Goal: Task Accomplishment & Management: Manage account settings

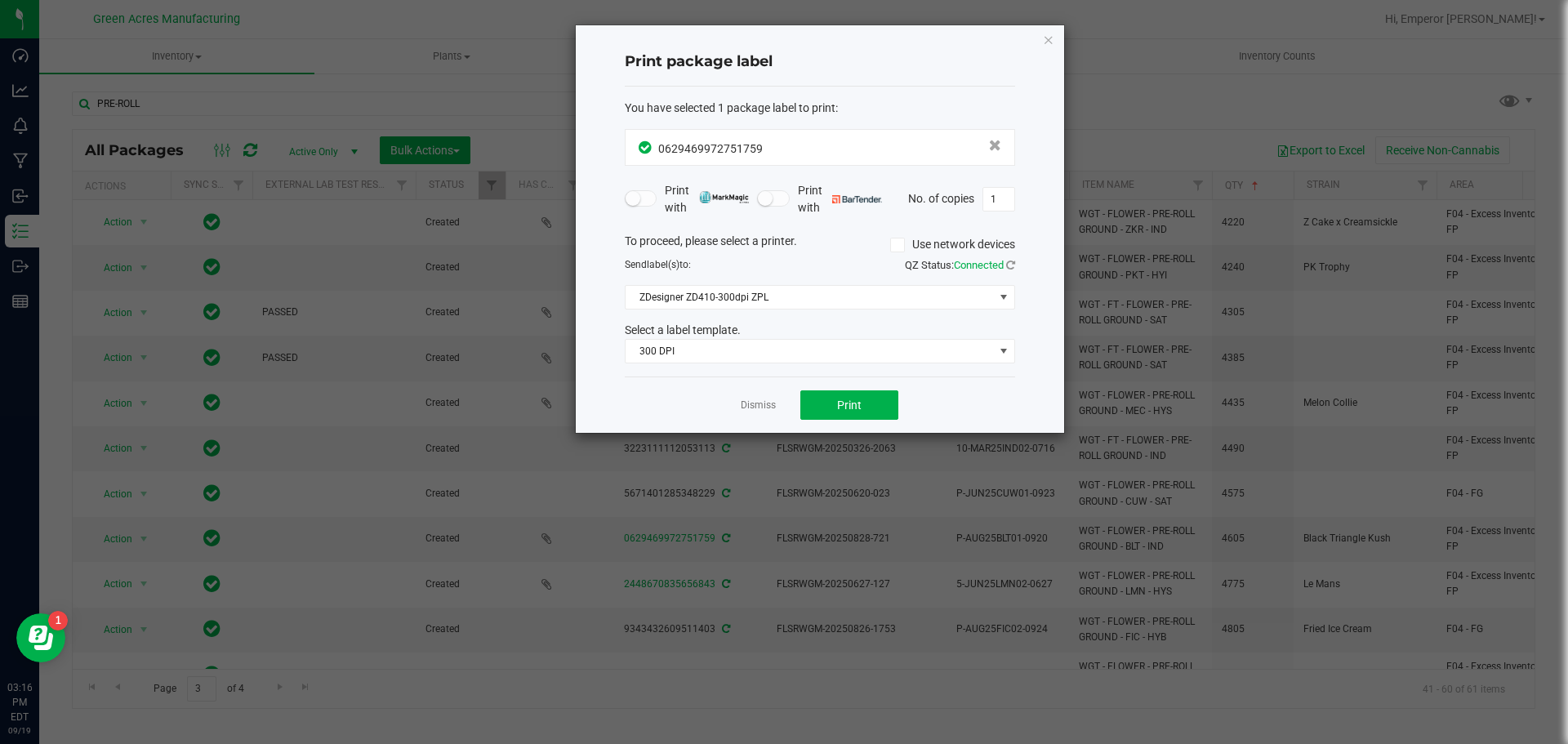
scroll to position [39, 0]
click at [760, 406] on link "Dismiss" at bounding box center [758, 405] width 35 height 14
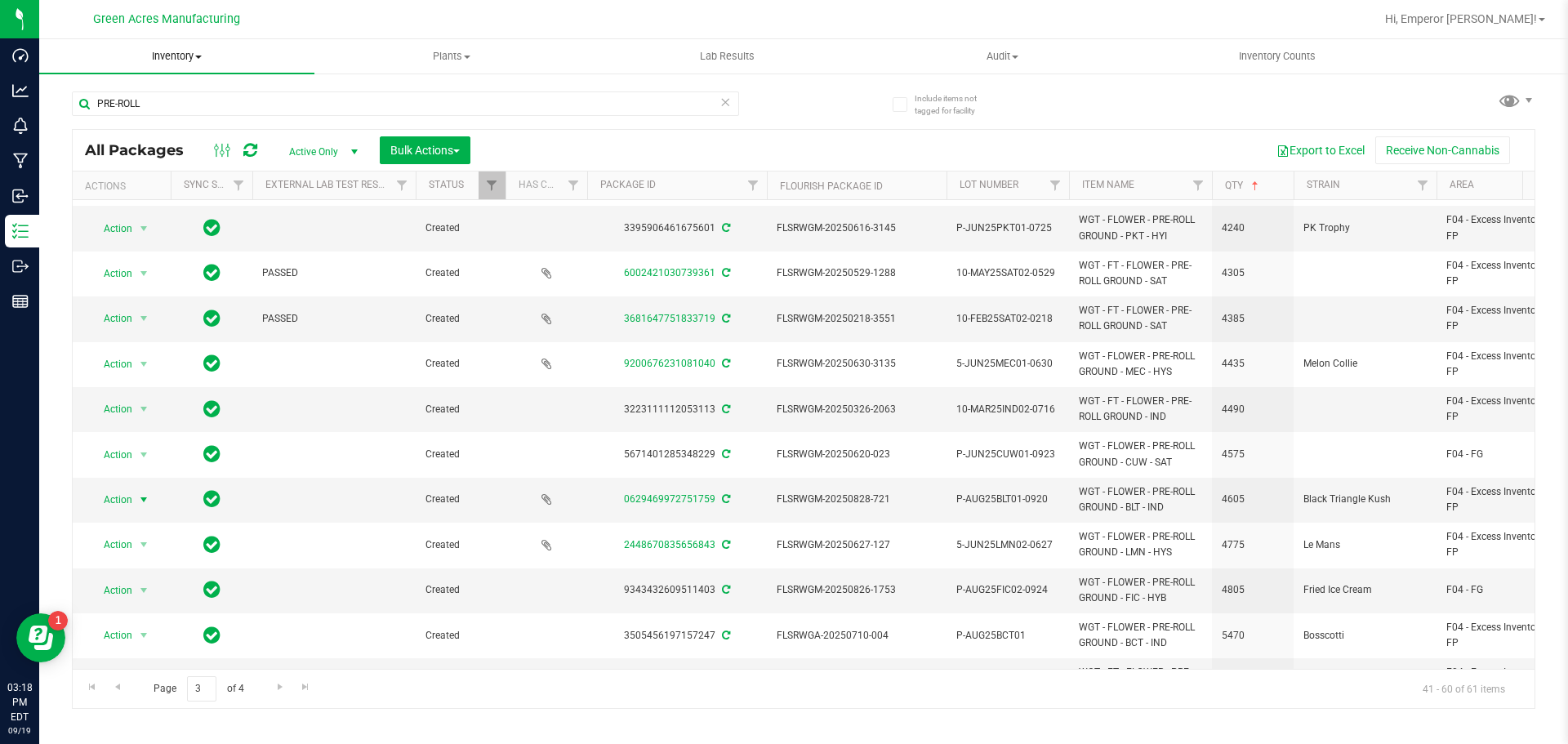
click at [165, 53] on span "Inventory" at bounding box center [177, 55] width 275 height 14
click at [132, 194] on span "From bill of materials" at bounding box center [113, 196] width 148 height 14
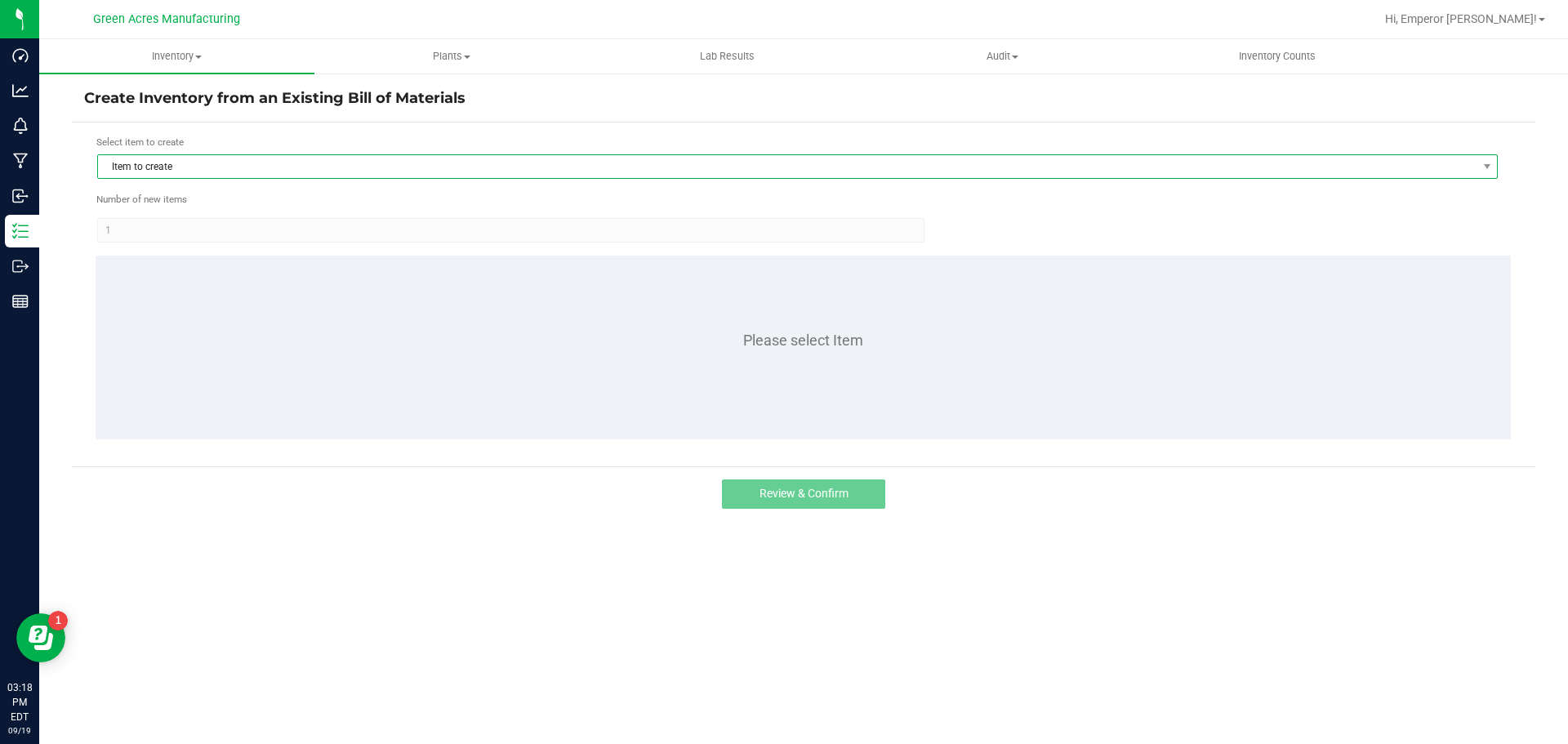
click at [410, 160] on span "Item to create" at bounding box center [788, 166] width 1379 height 23
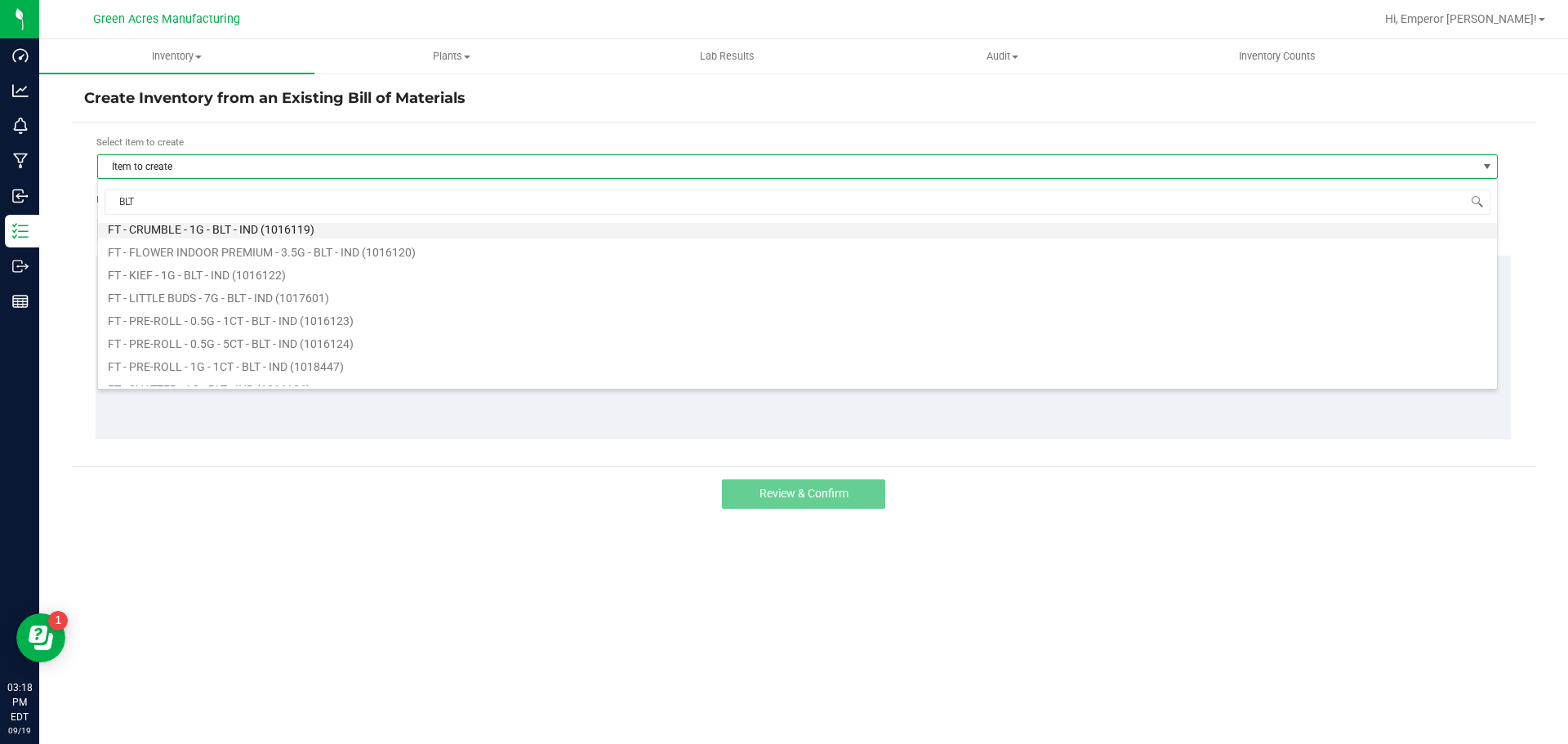
scroll to position [81, 0]
type input "BLT"
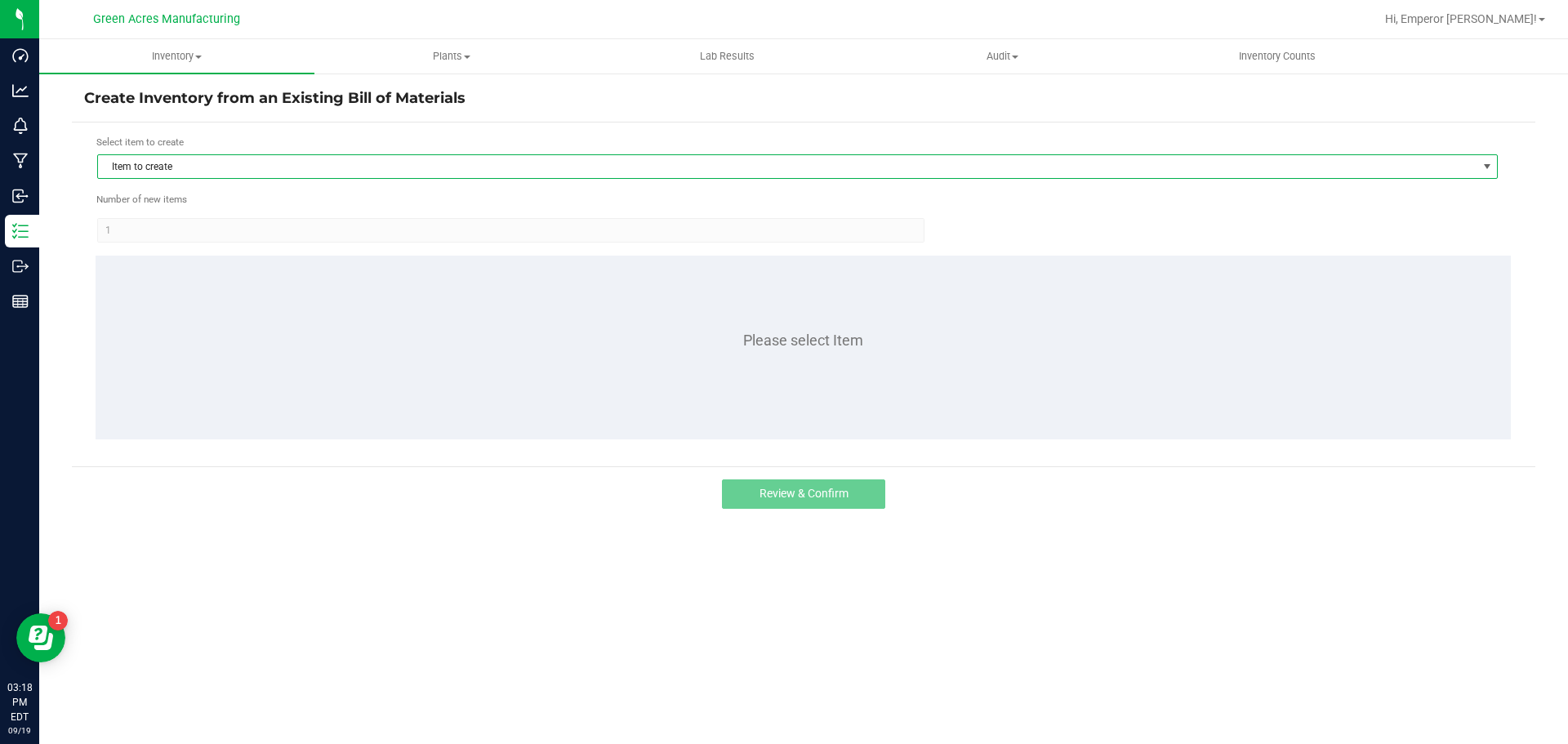
click at [459, 166] on span "Item to create" at bounding box center [788, 166] width 1379 height 23
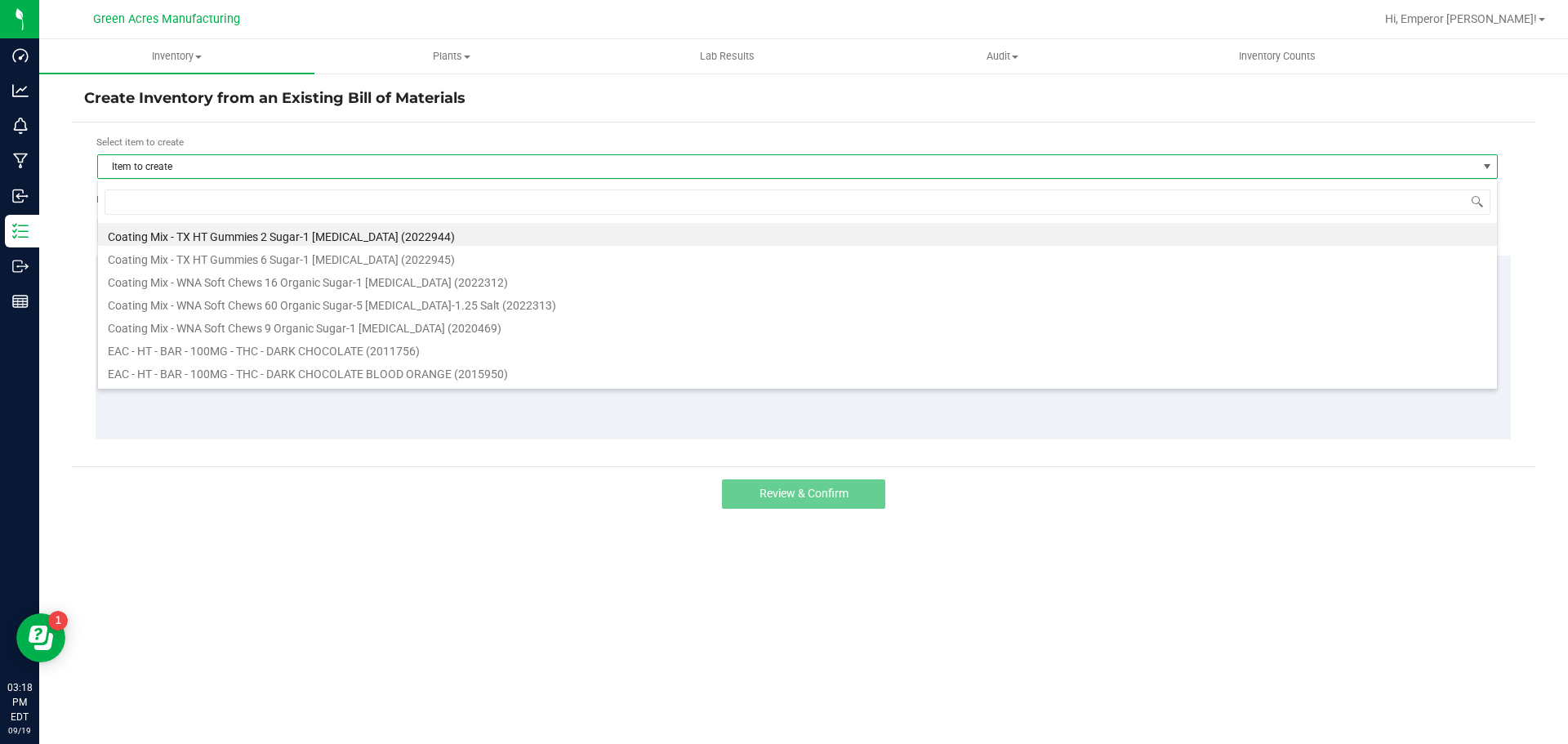
scroll to position [25, 1401]
type input "BLT"
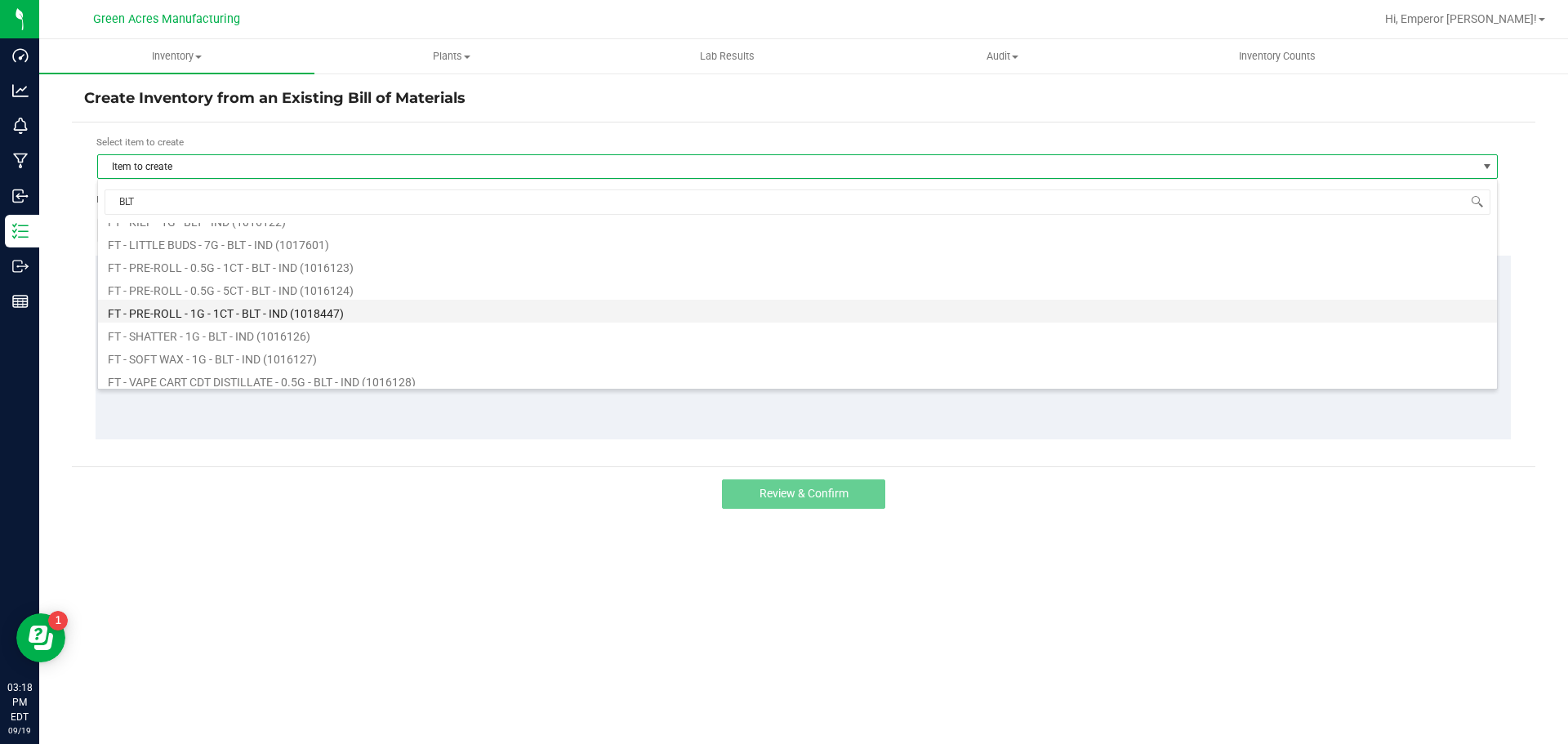
scroll to position [81, 0]
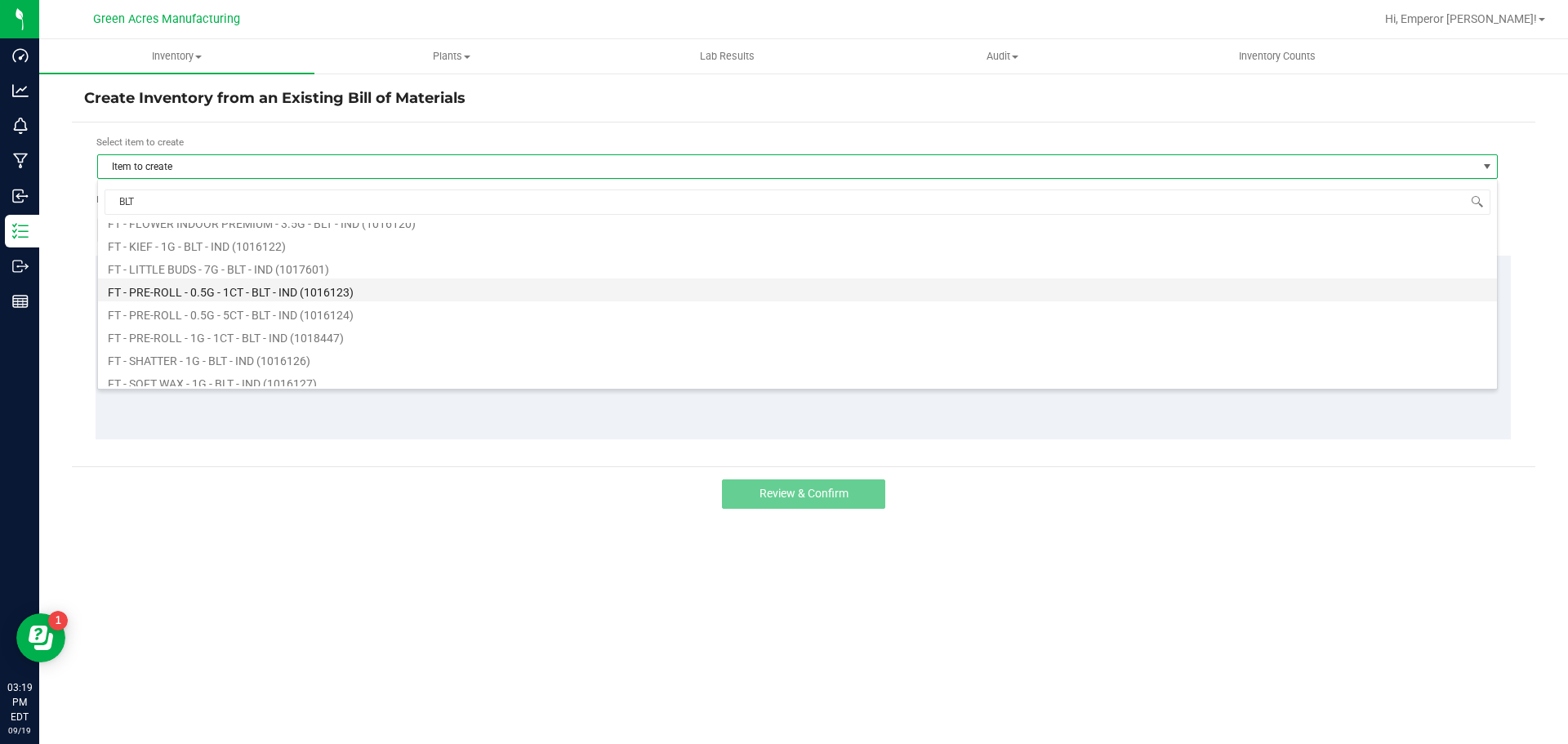
click at [316, 290] on li "FT - PRE-ROLL - 0.5G - 1CT - BLT - IND (1016123)" at bounding box center [798, 290] width 1400 height 23
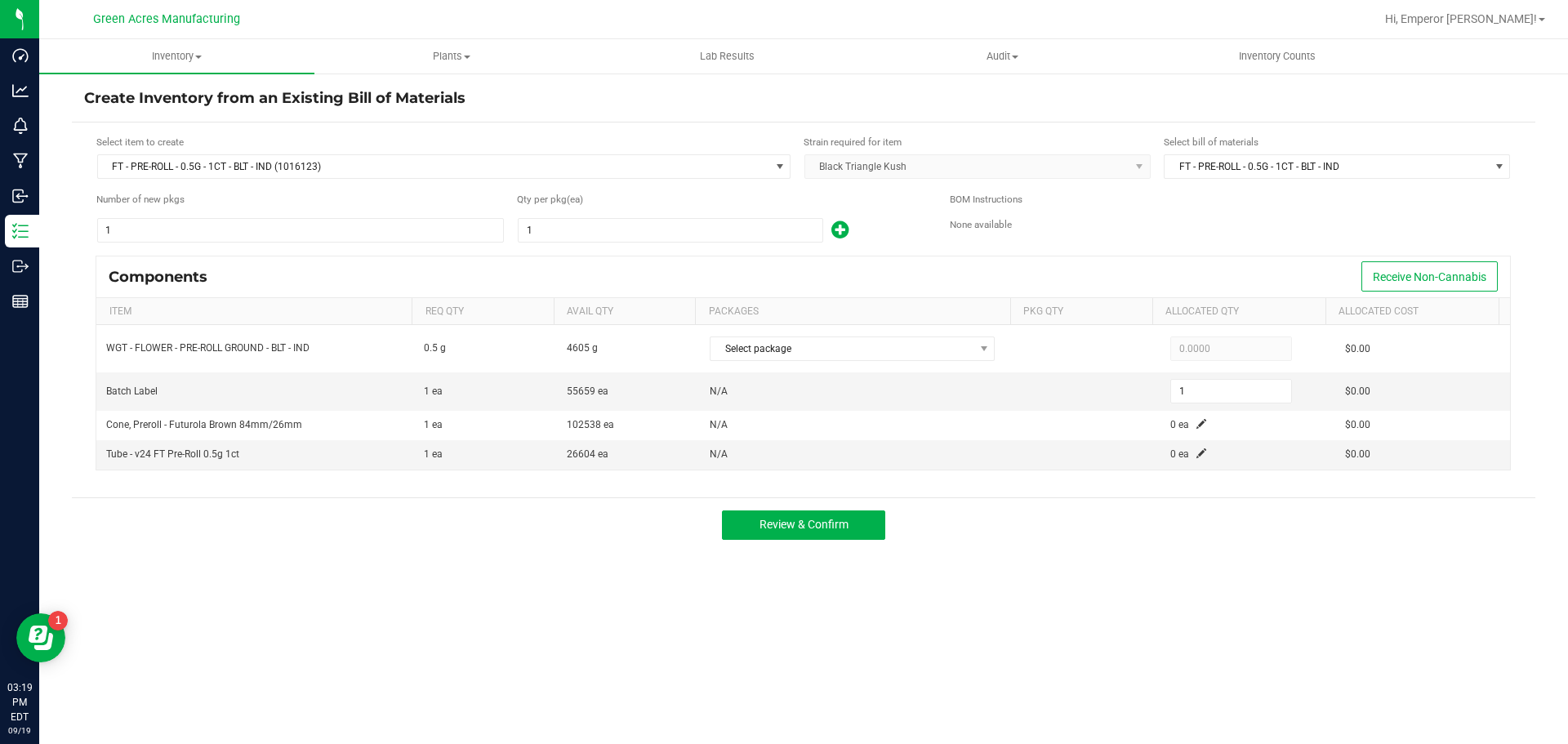
click at [337, 144] on div "Select item to create" at bounding box center [444, 142] width 695 height 15
click at [348, 164] on span "FT - PRE-ROLL - 0.5G - 1CT - BLT - IND (1016123)" at bounding box center [434, 166] width 671 height 23
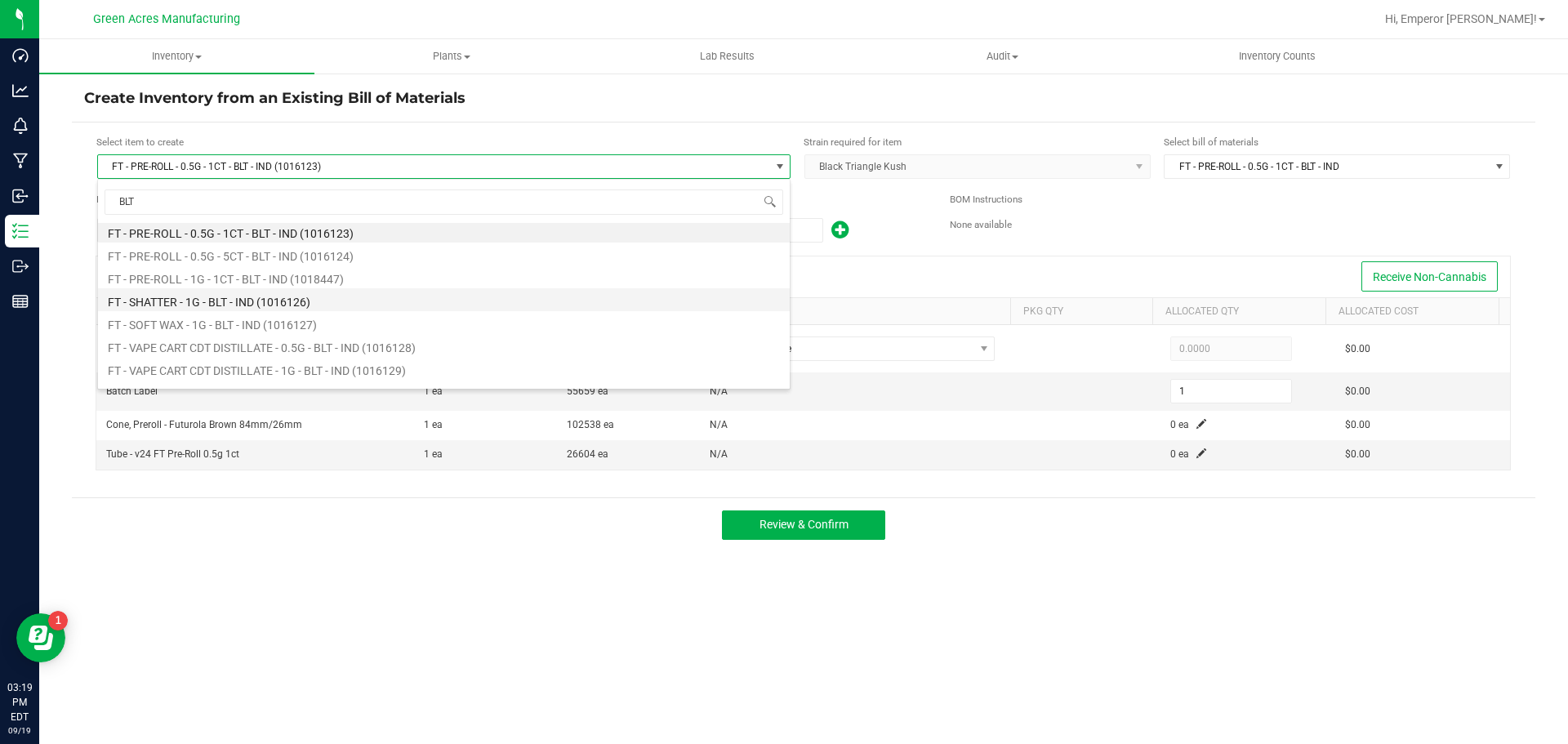
scroll to position [138, 0]
type input "BLT"
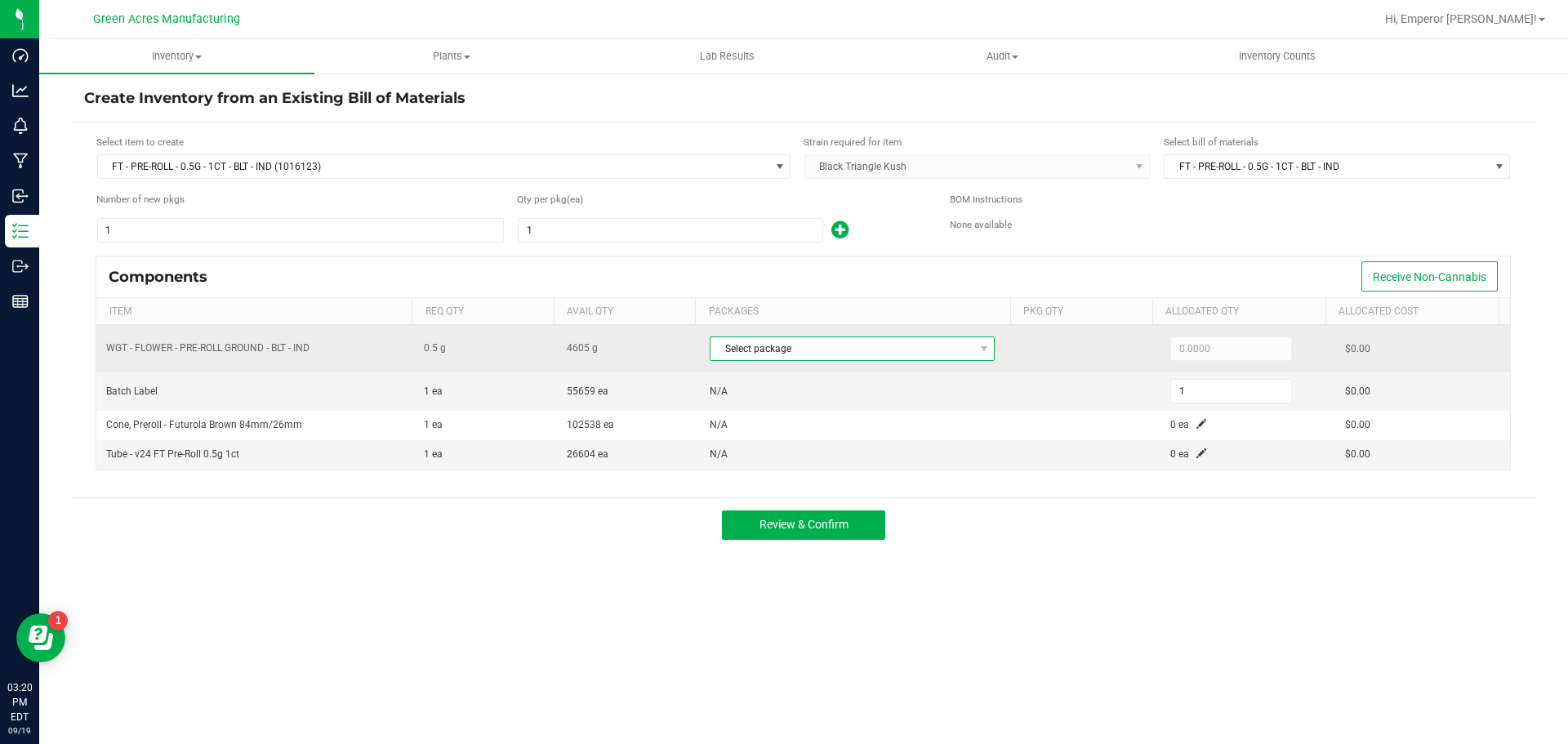
click at [918, 347] on span "Select package" at bounding box center [841, 349] width 263 height 23
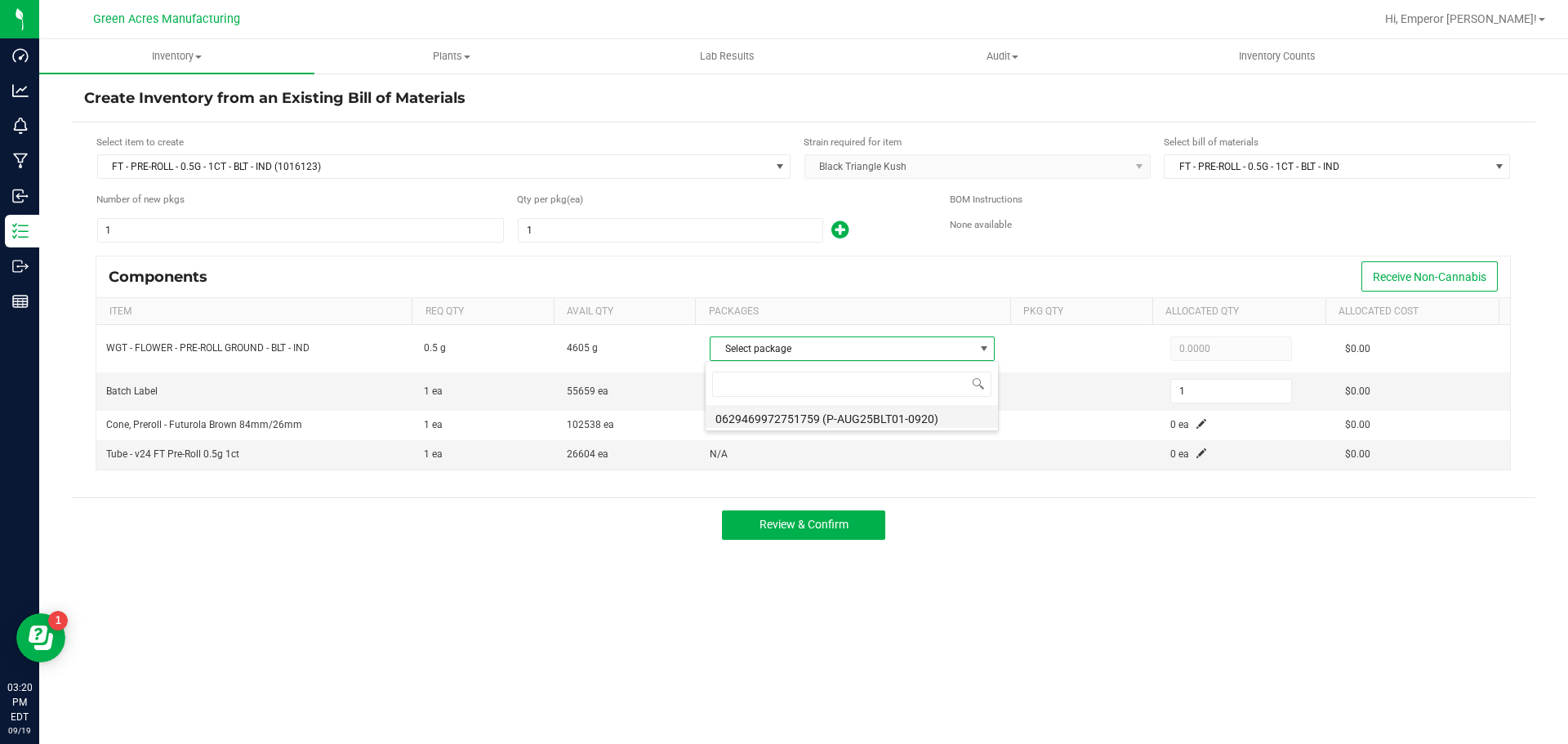
click at [934, 413] on li "0629469972751759 (P-AUG25BLT01-0920)" at bounding box center [852, 417] width 293 height 23
type input "0.5000"
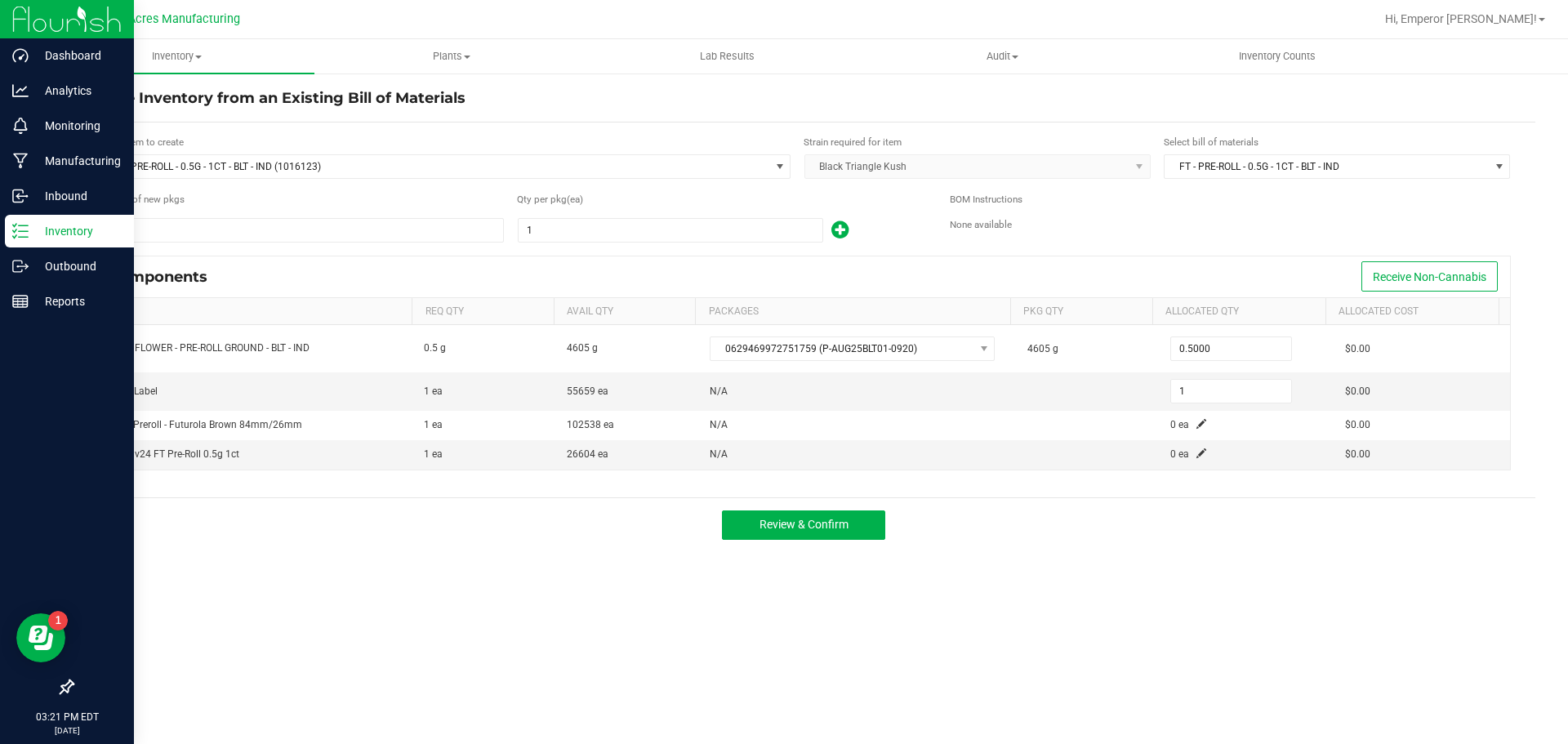
click at [20, 233] on icon at bounding box center [20, 230] width 16 height 16
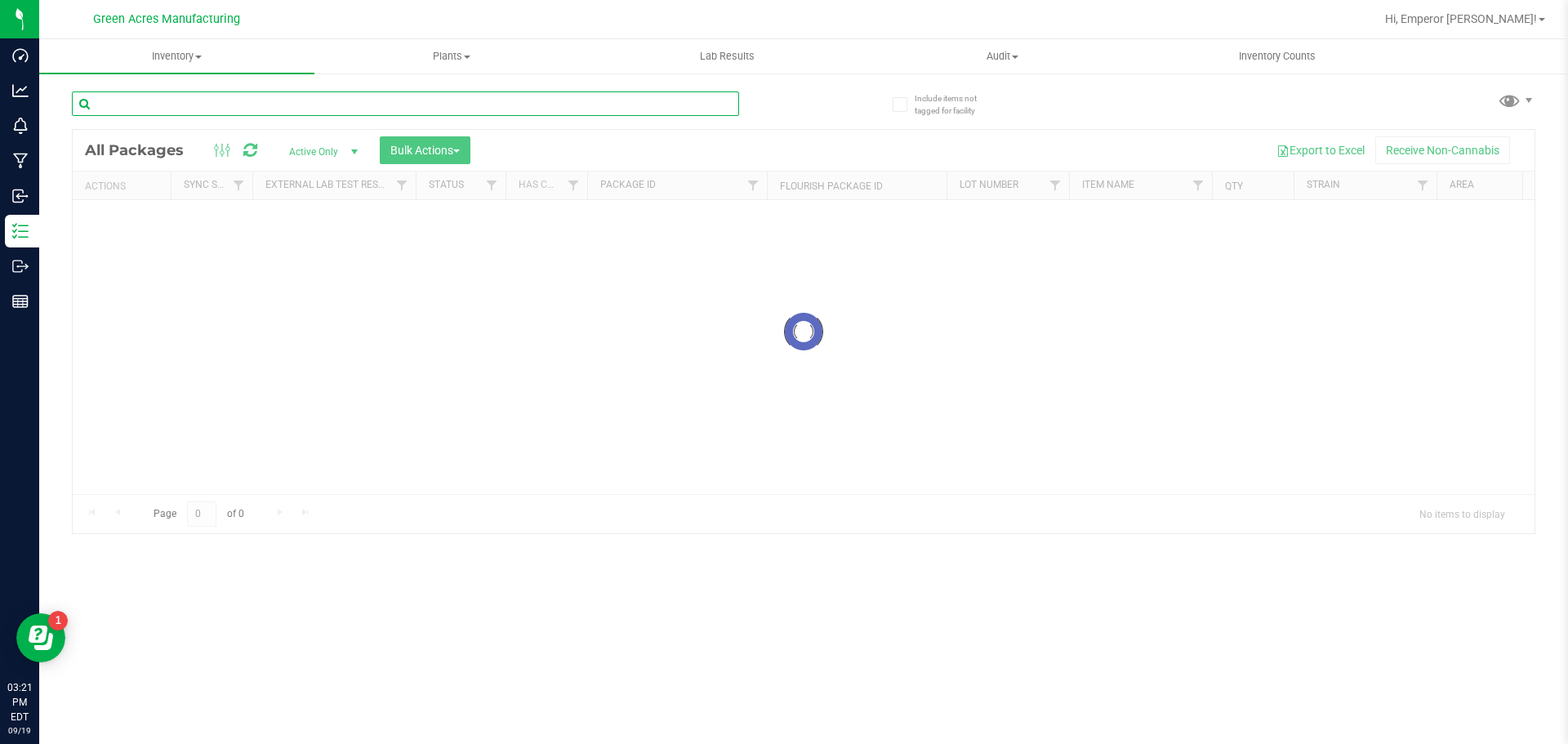
click at [378, 102] on input "text" at bounding box center [405, 104] width 667 height 25
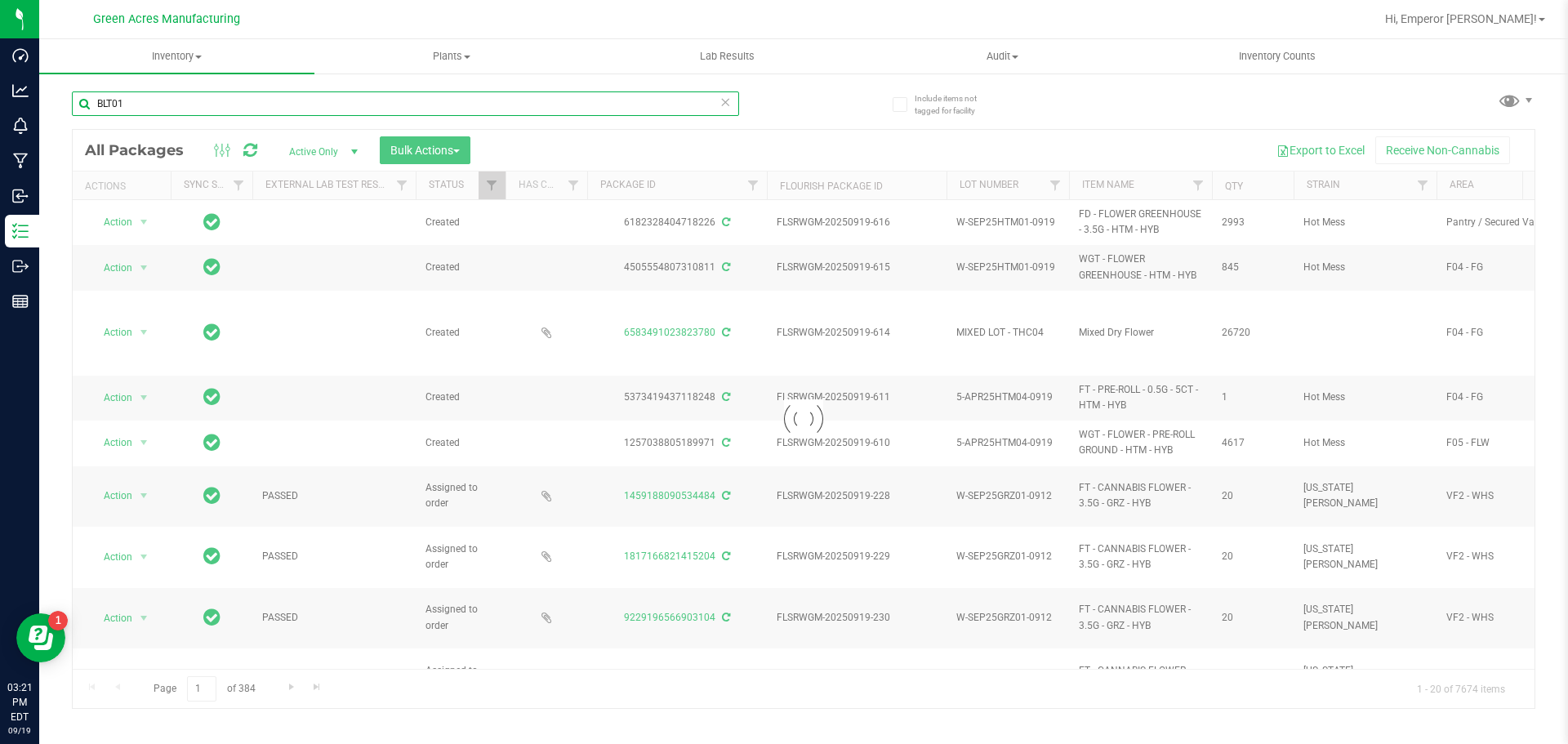
type input "BLT01"
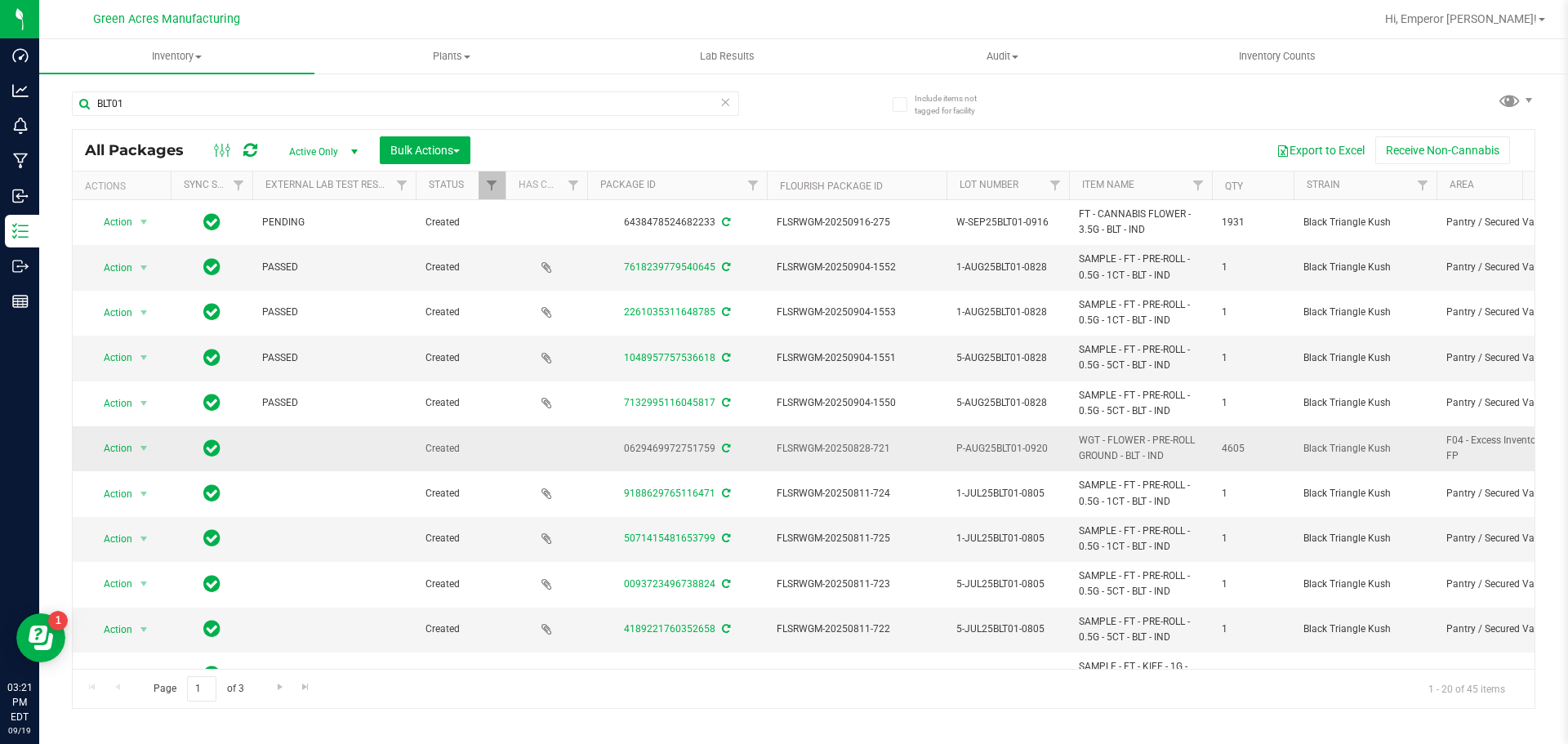
click at [990, 449] on span "P-AUG25BLT01-0920" at bounding box center [1008, 449] width 103 height 15
click at [990, 449] on input "P-AUG25BLT01-0920" at bounding box center [1004, 449] width 117 height 25
click at [841, 453] on span "FLSRWGM-20250828-721" at bounding box center [857, 449] width 160 height 15
drag, startPoint x: 895, startPoint y: 445, endPoint x: 772, endPoint y: 456, distance: 123.5
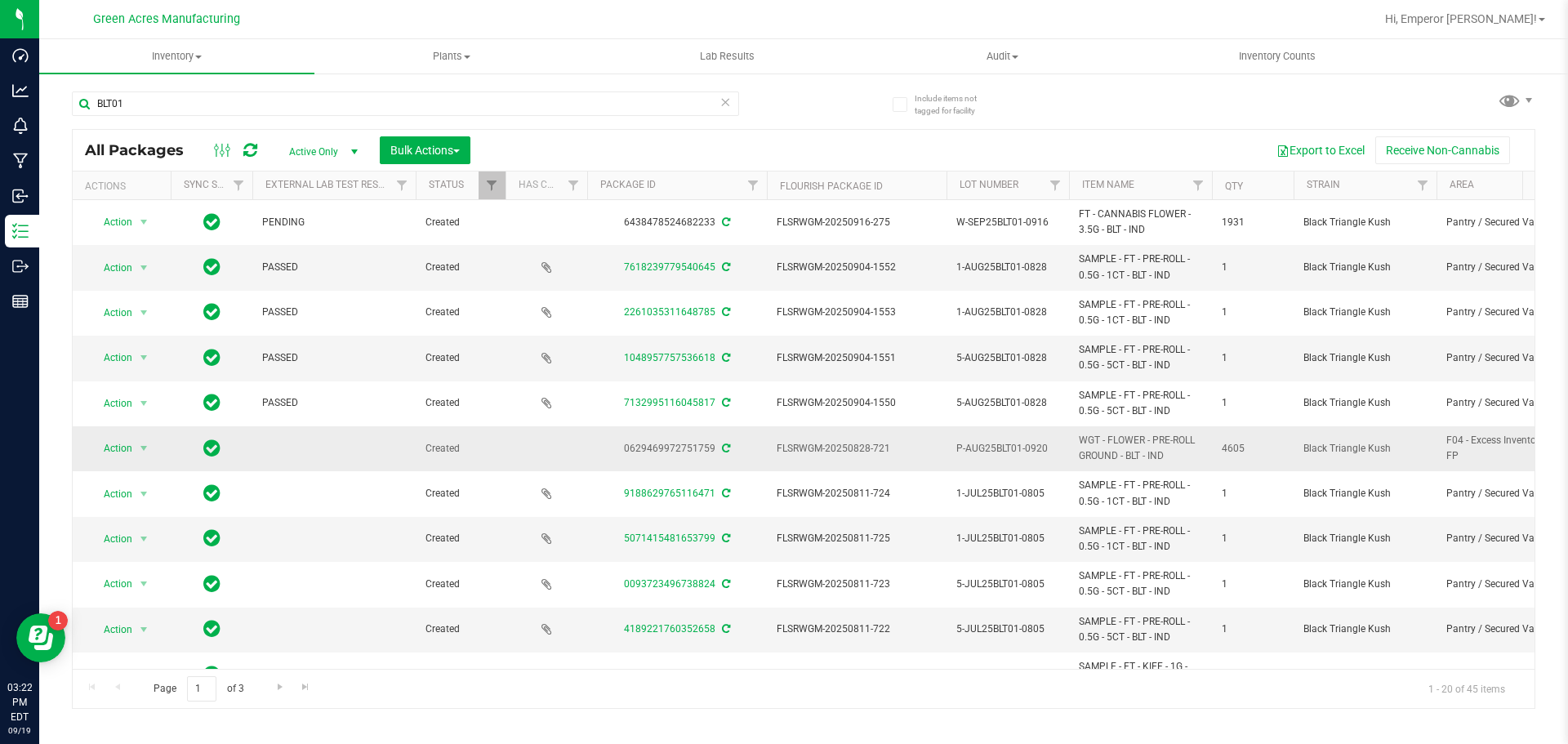
click at [772, 456] on td "FLSRWGM-20250828-721" at bounding box center [857, 449] width 180 height 45
copy span "FLSRWGM-20250828-721"
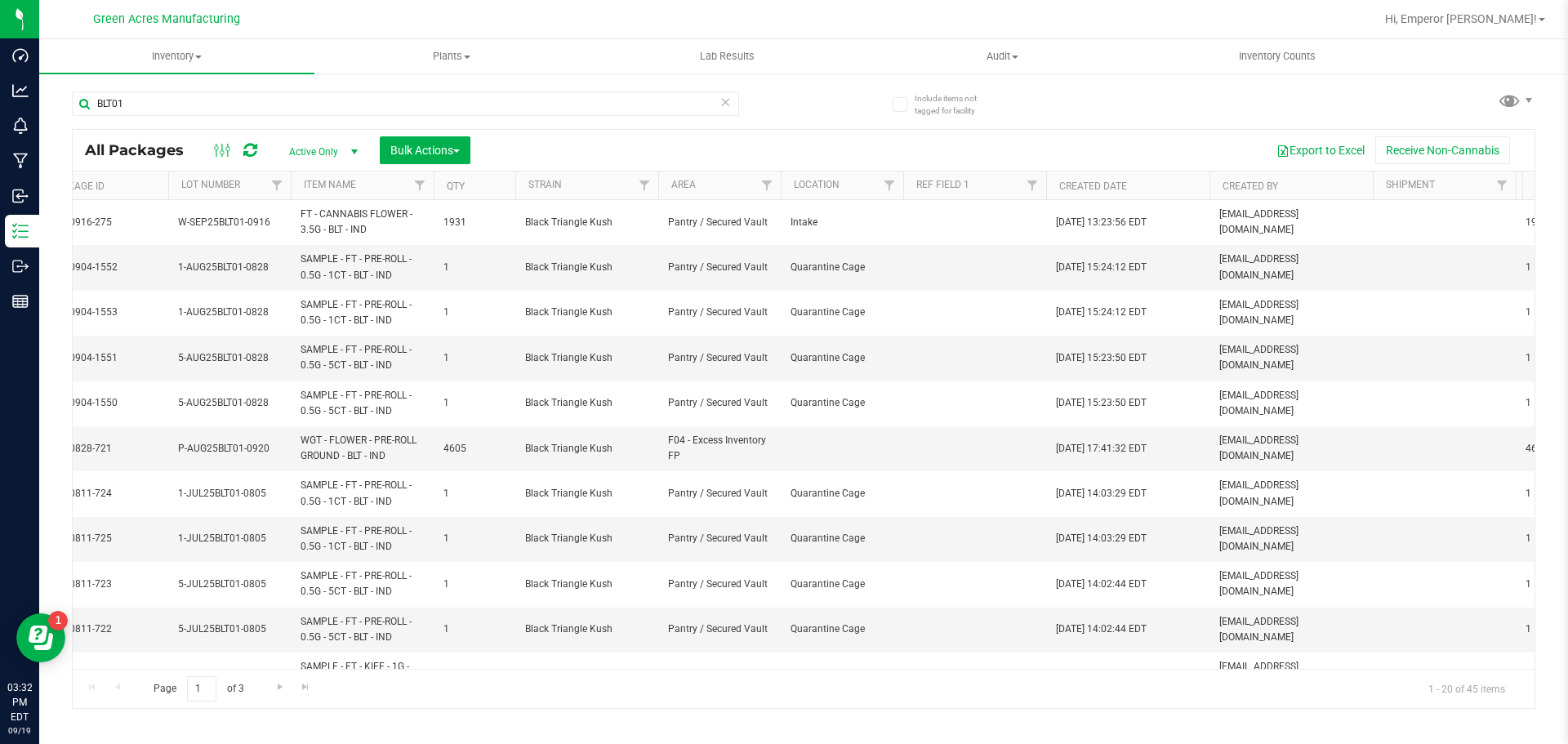
scroll to position [0, 831]
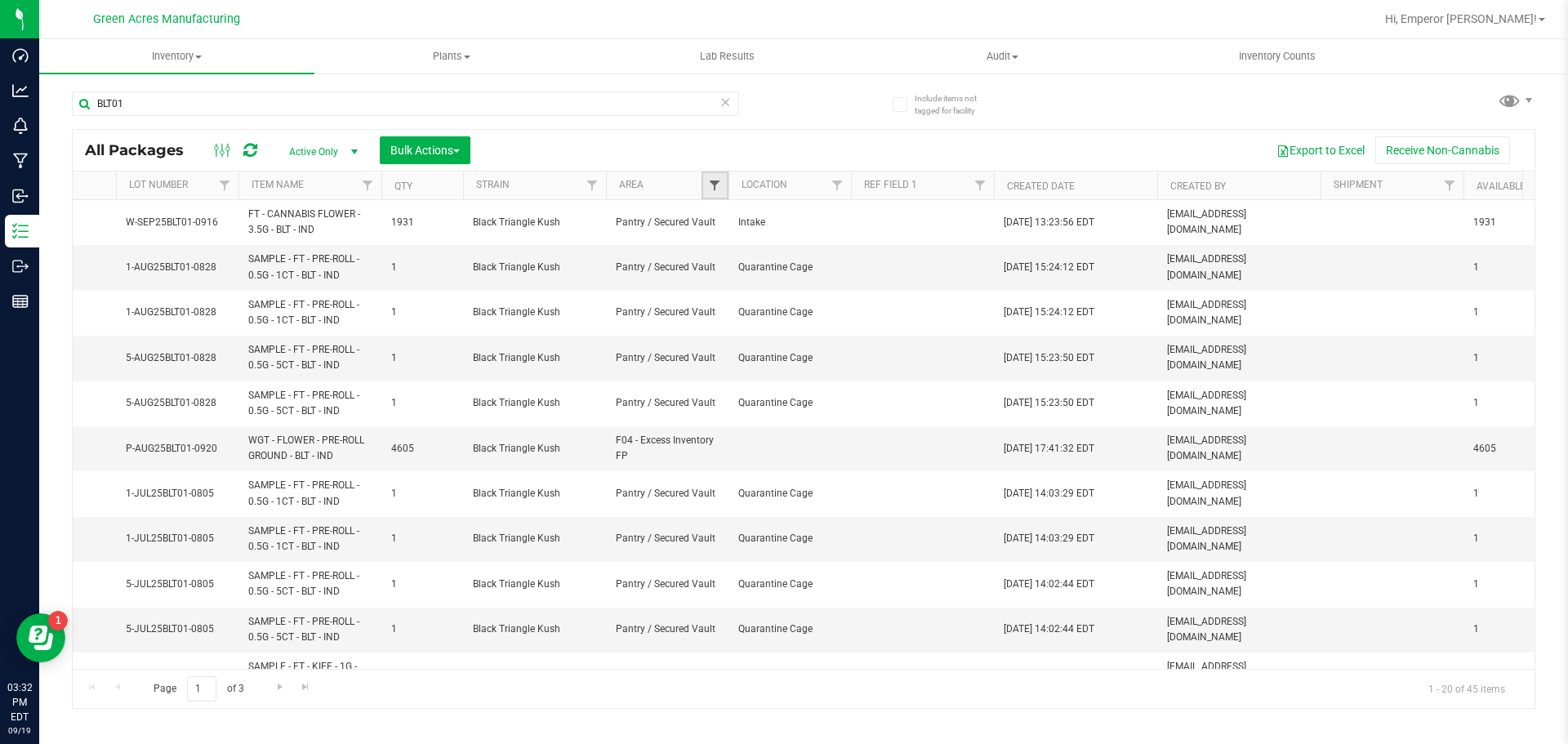
click at [716, 183] on span "Filter" at bounding box center [715, 186] width 13 height 13
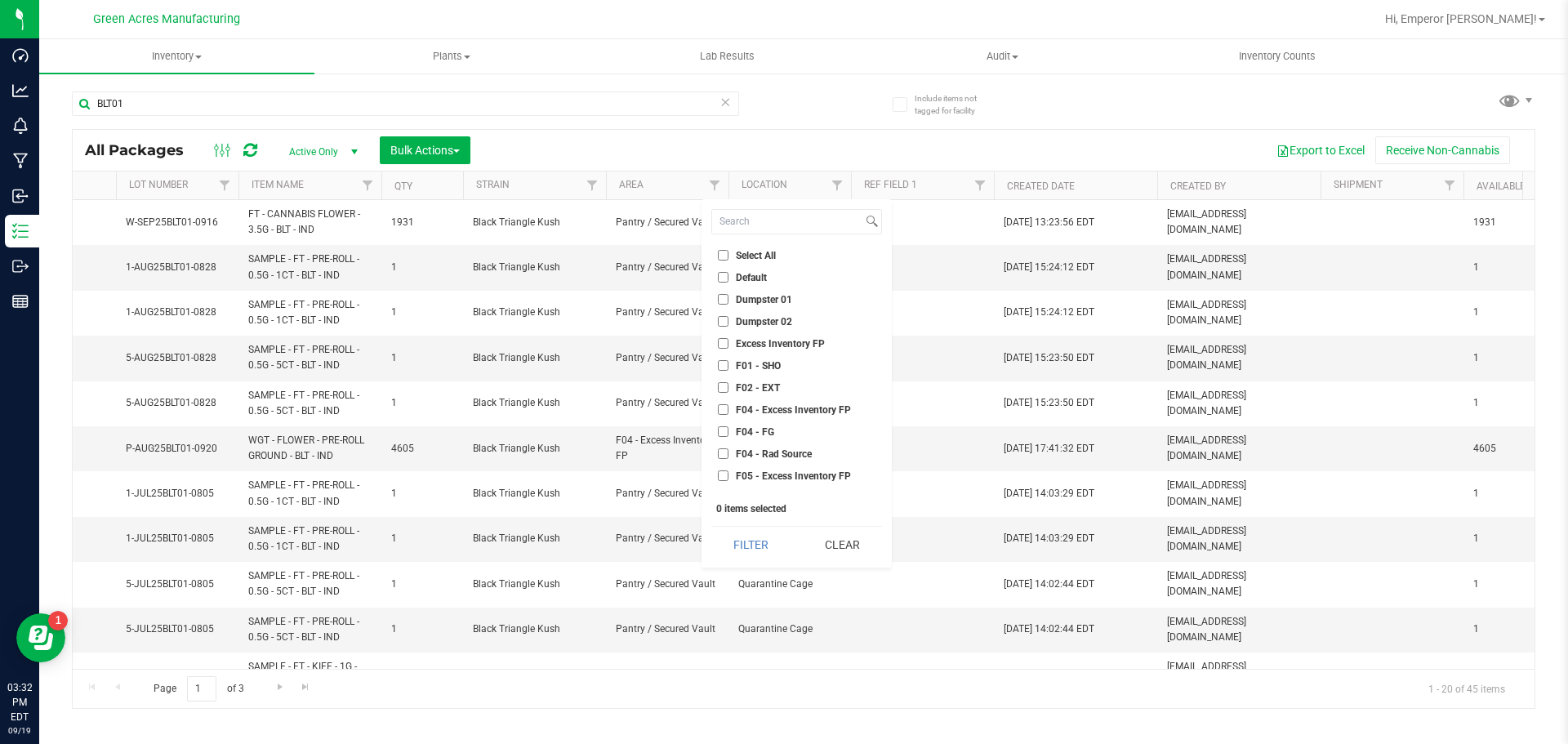
click at [724, 408] on input "F04 - Excess Inventory FP" at bounding box center [723, 409] width 11 height 11
checkbox input "true"
click at [722, 427] on input "F04 - FG" at bounding box center [723, 431] width 11 height 11
checkbox input "true"
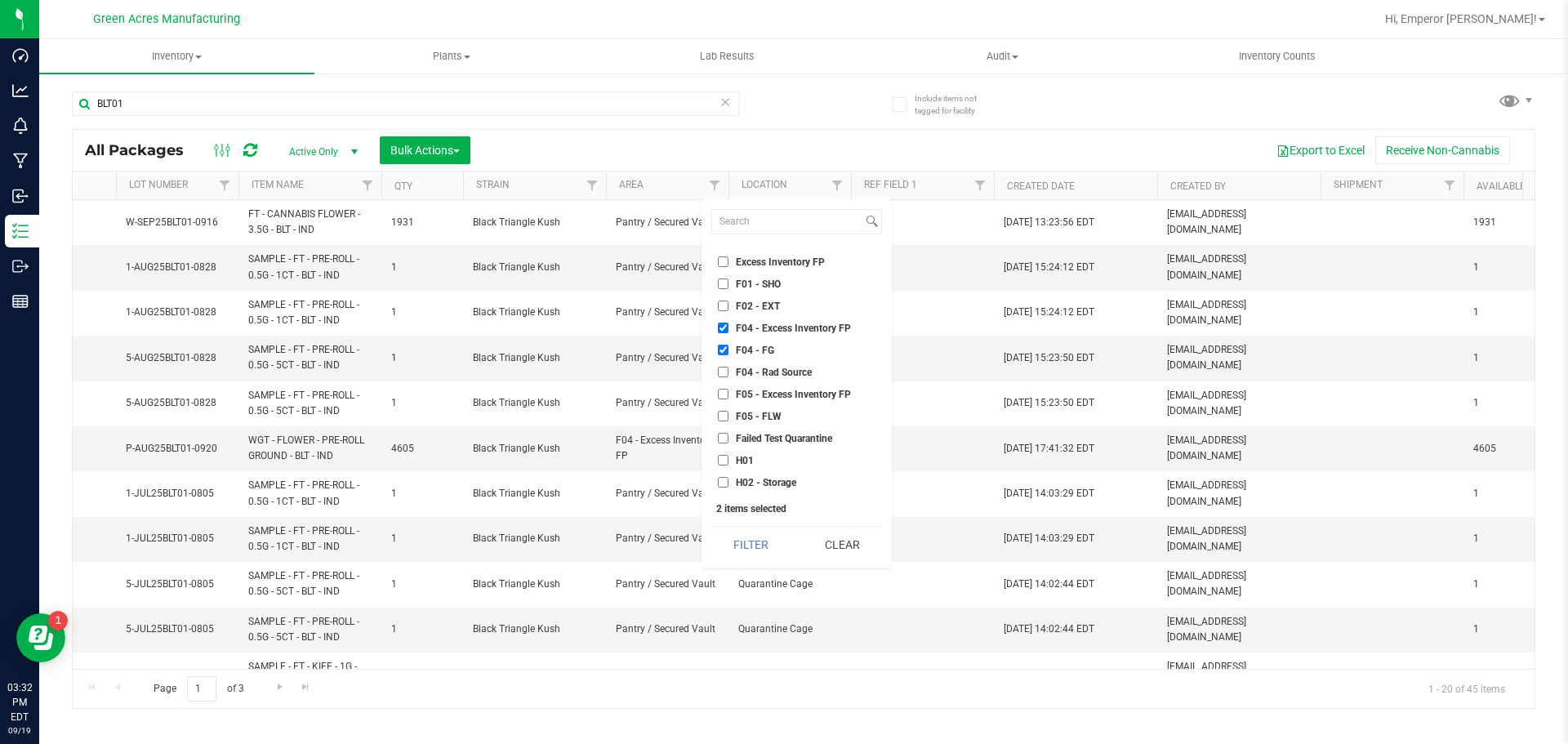
click at [726, 399] on input "F05 - Excess Inventory FP" at bounding box center [723, 394] width 11 height 11
checkbox input "true"
click at [725, 411] on input "F05 - FLW" at bounding box center [723, 416] width 11 height 11
checkbox input "true"
click at [743, 535] on button "Filter" at bounding box center [751, 545] width 79 height 36
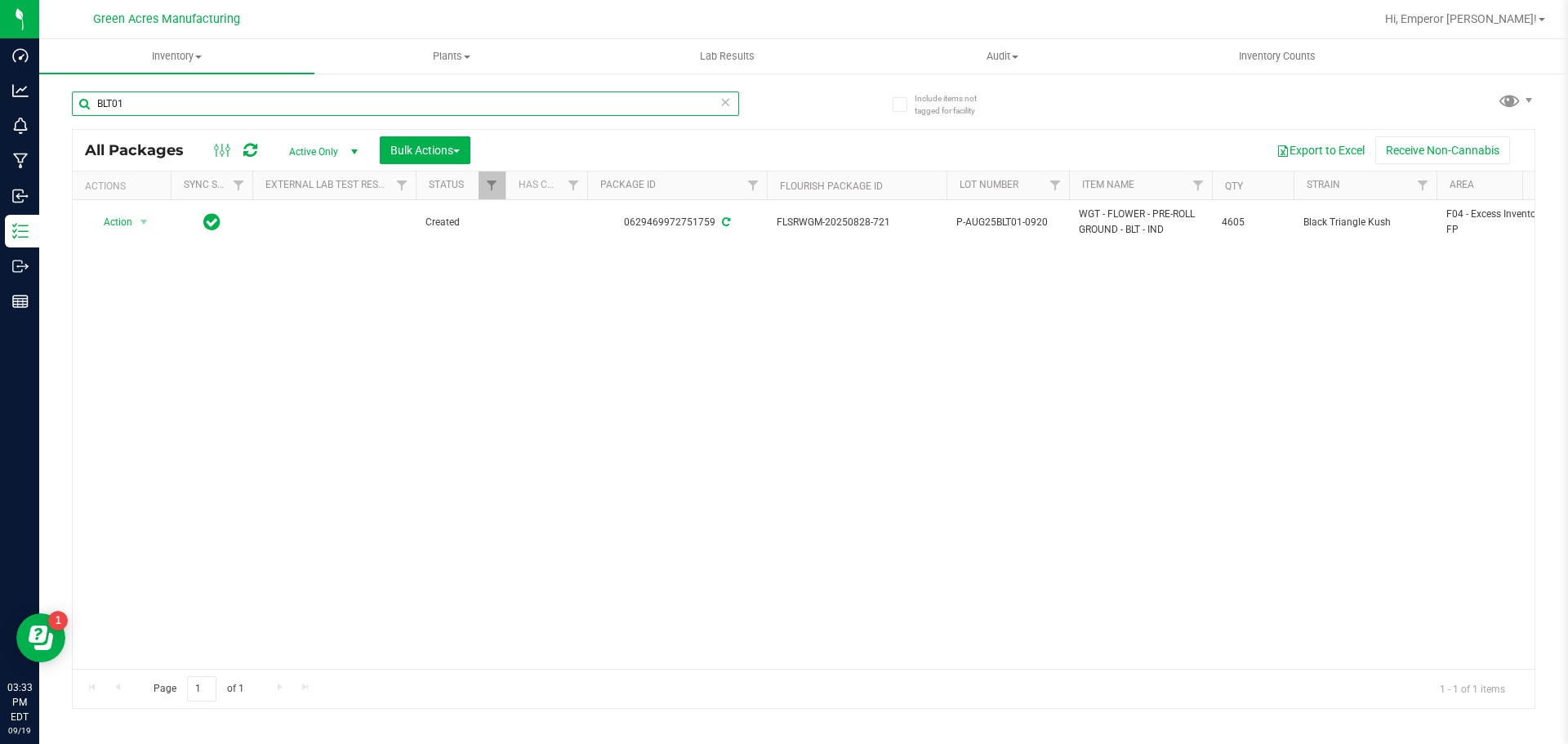
click at [143, 105] on input "BLT01" at bounding box center [405, 104] width 667 height 25
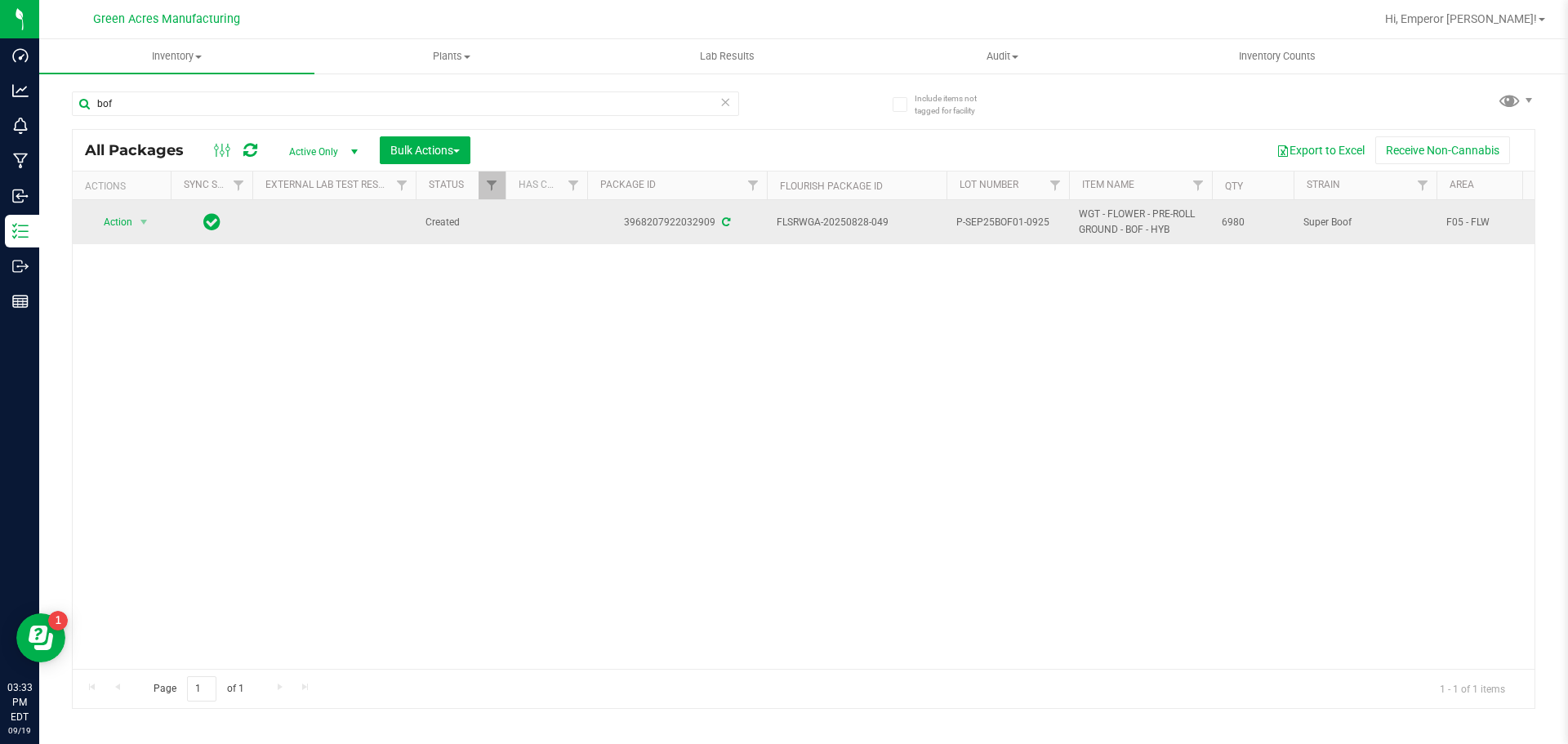
click at [1024, 220] on span "P-SEP25BOF01-0925" at bounding box center [1008, 223] width 103 height 15
click at [1024, 220] on input "P-SEP25BOF01-0925" at bounding box center [1004, 223] width 117 height 25
click at [245, 101] on input "bof" at bounding box center [405, 104] width 667 height 25
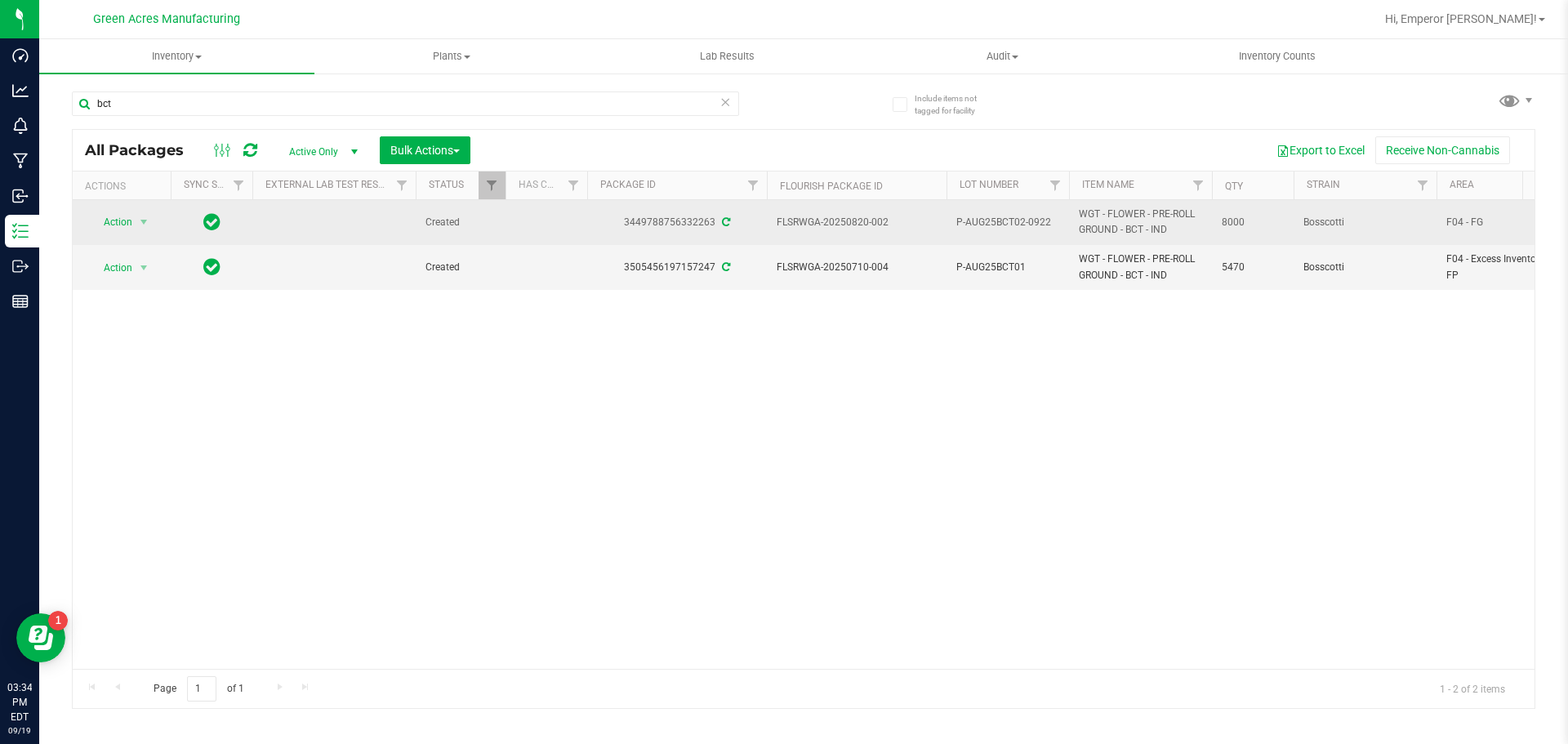
click at [1025, 224] on span "P-AUG25BCT02-0922" at bounding box center [1008, 223] width 103 height 15
click at [1025, 224] on input "P-AUG25BCT02-0922" at bounding box center [1004, 223] width 117 height 25
click at [899, 228] on span "FLSRWGA-20250820-002" at bounding box center [857, 223] width 160 height 15
drag, startPoint x: 899, startPoint y: 228, endPoint x: 774, endPoint y: 227, distance: 125.0
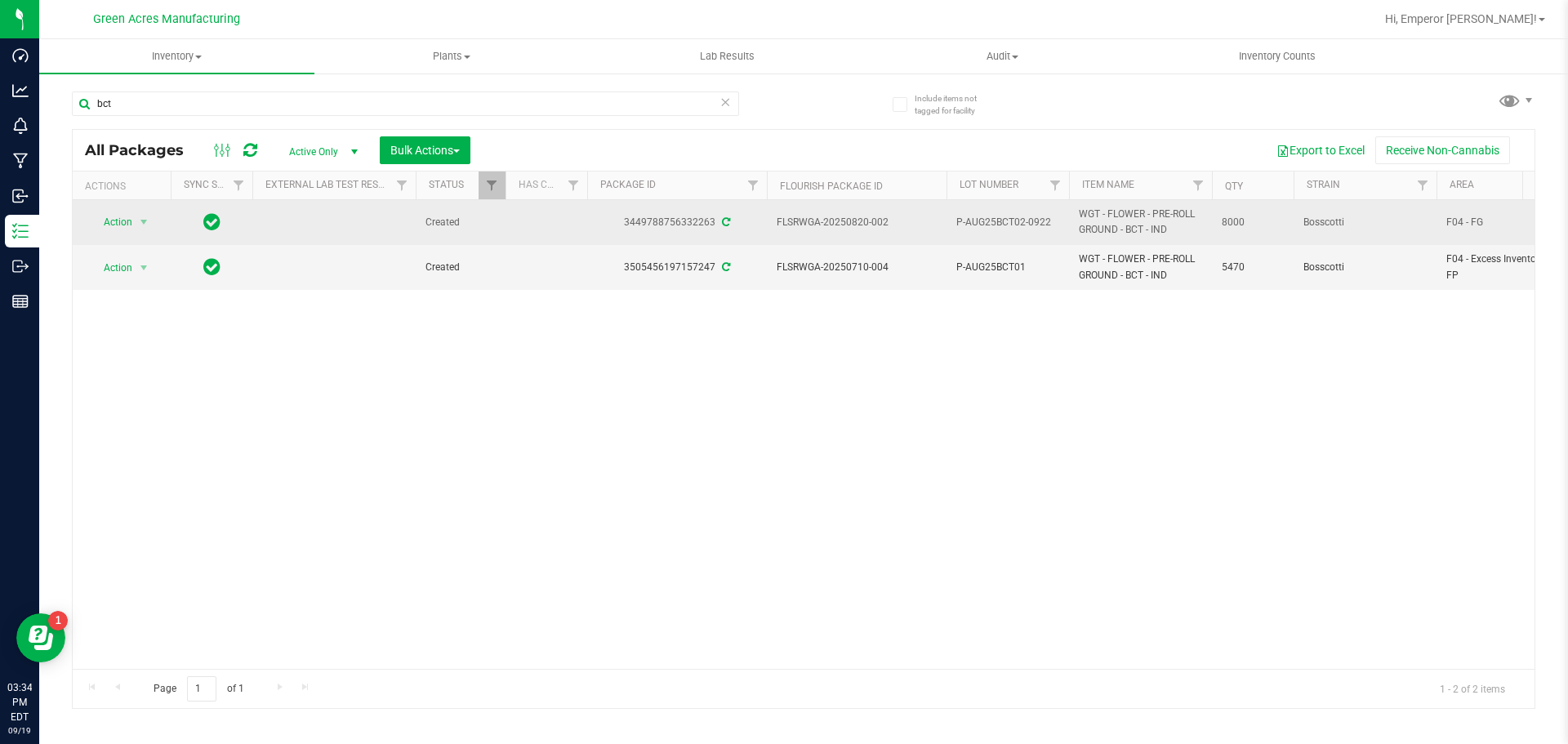
click at [774, 227] on td "FLSRWGA-20250820-002" at bounding box center [857, 222] width 180 height 45
copy span "FLSRWGA-20250820-002"
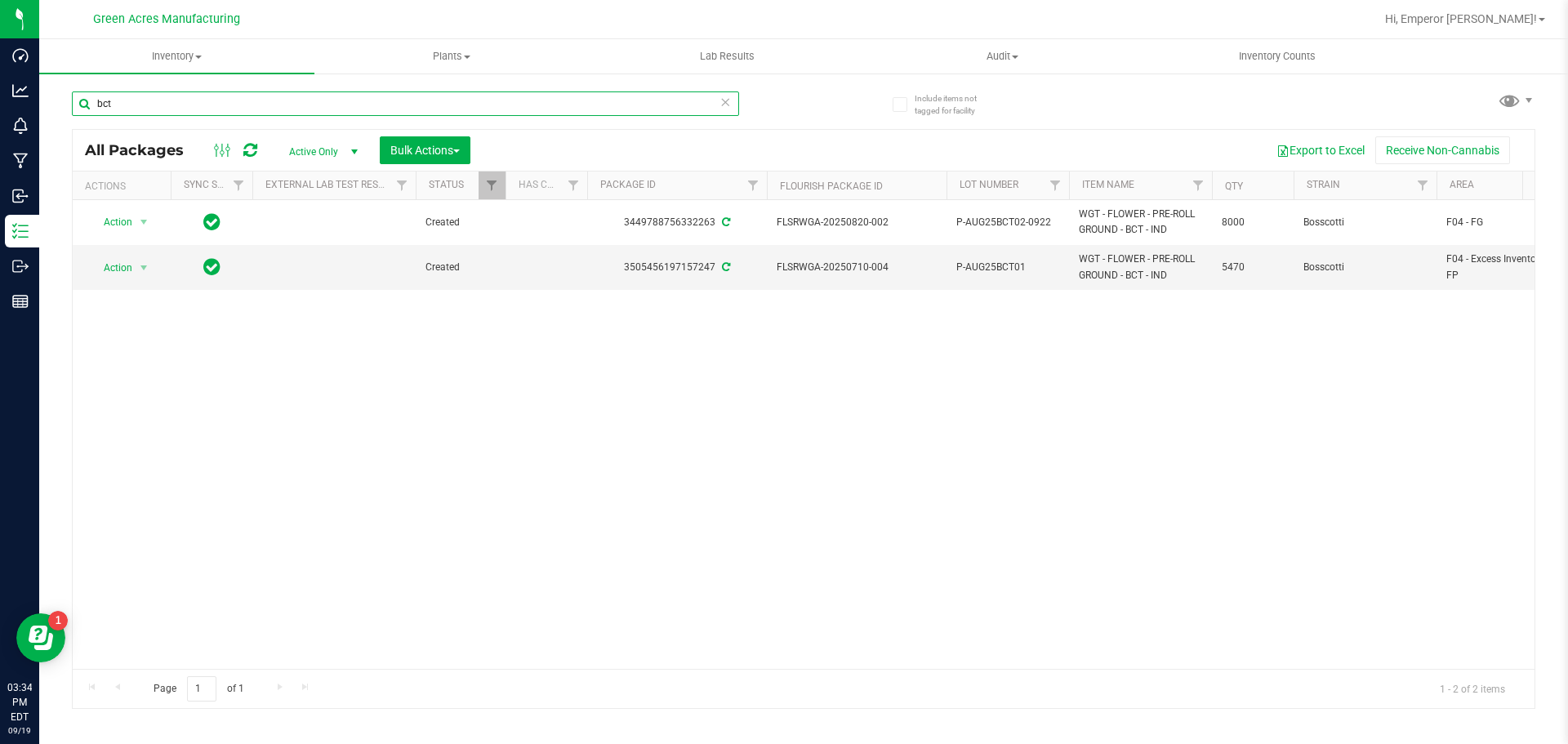
click at [408, 98] on input "bct" at bounding box center [405, 104] width 667 height 25
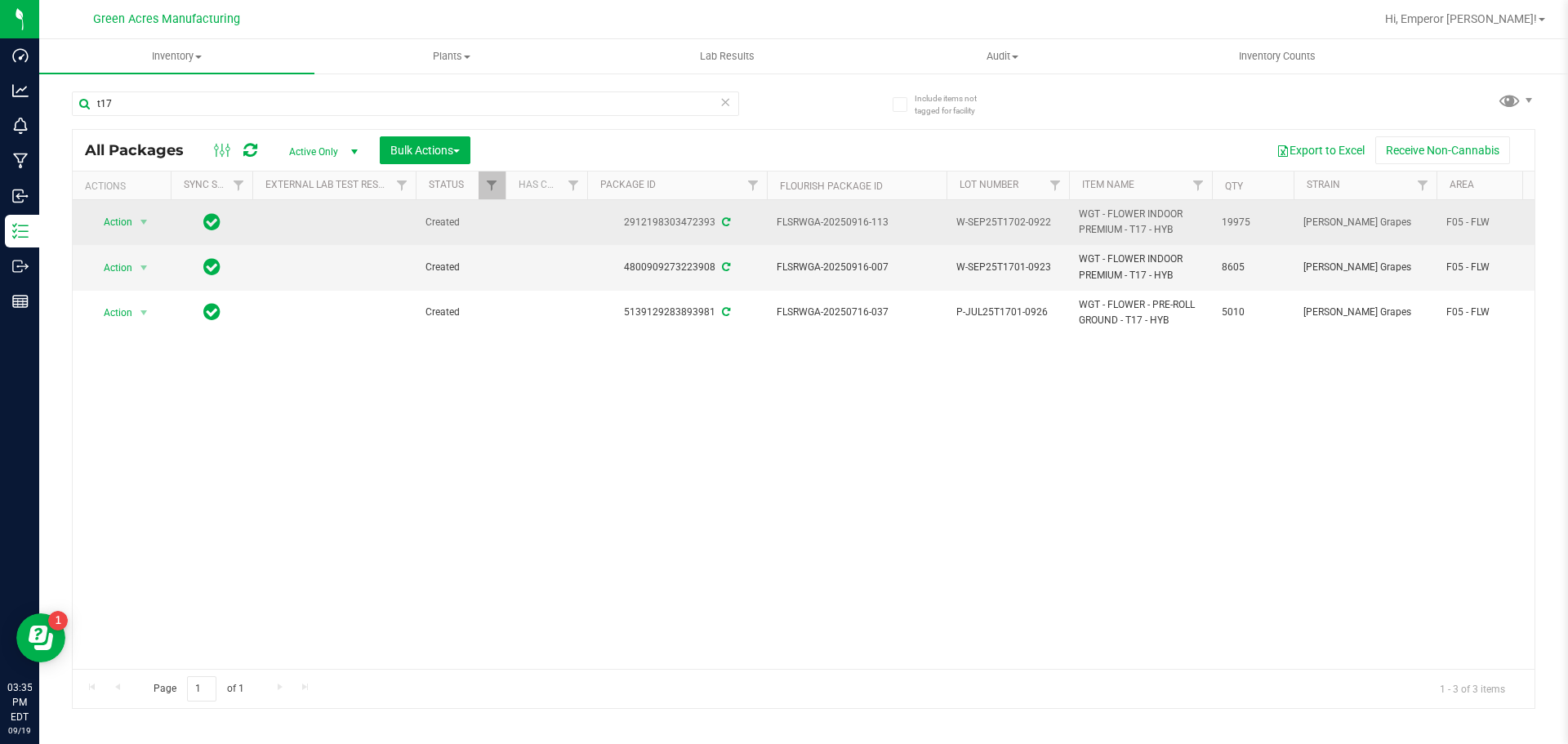
click at [985, 229] on span "W-SEP25T1702-0922" at bounding box center [1008, 223] width 103 height 15
click at [985, 229] on input "W-SEP25T1702-0922" at bounding box center [1004, 223] width 117 height 25
click at [895, 233] on td "FLSRWGA-20250916-113" at bounding box center [857, 222] width 180 height 45
drag, startPoint x: 895, startPoint y: 233, endPoint x: 749, endPoint y: 233, distance: 146.0
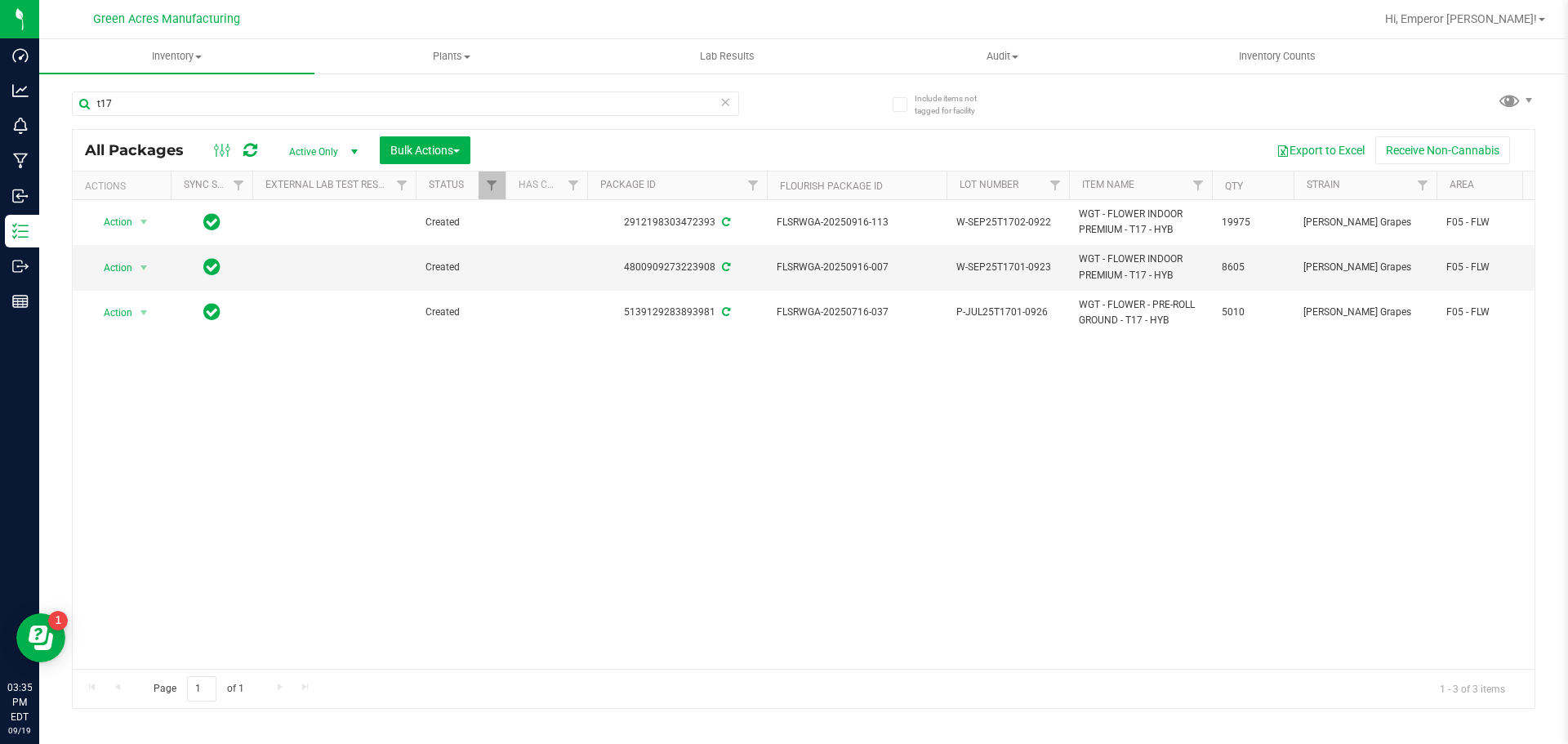
copy tr "FLSRWGA-20250916-113"
click at [182, 105] on input "t17" at bounding box center [405, 104] width 667 height 25
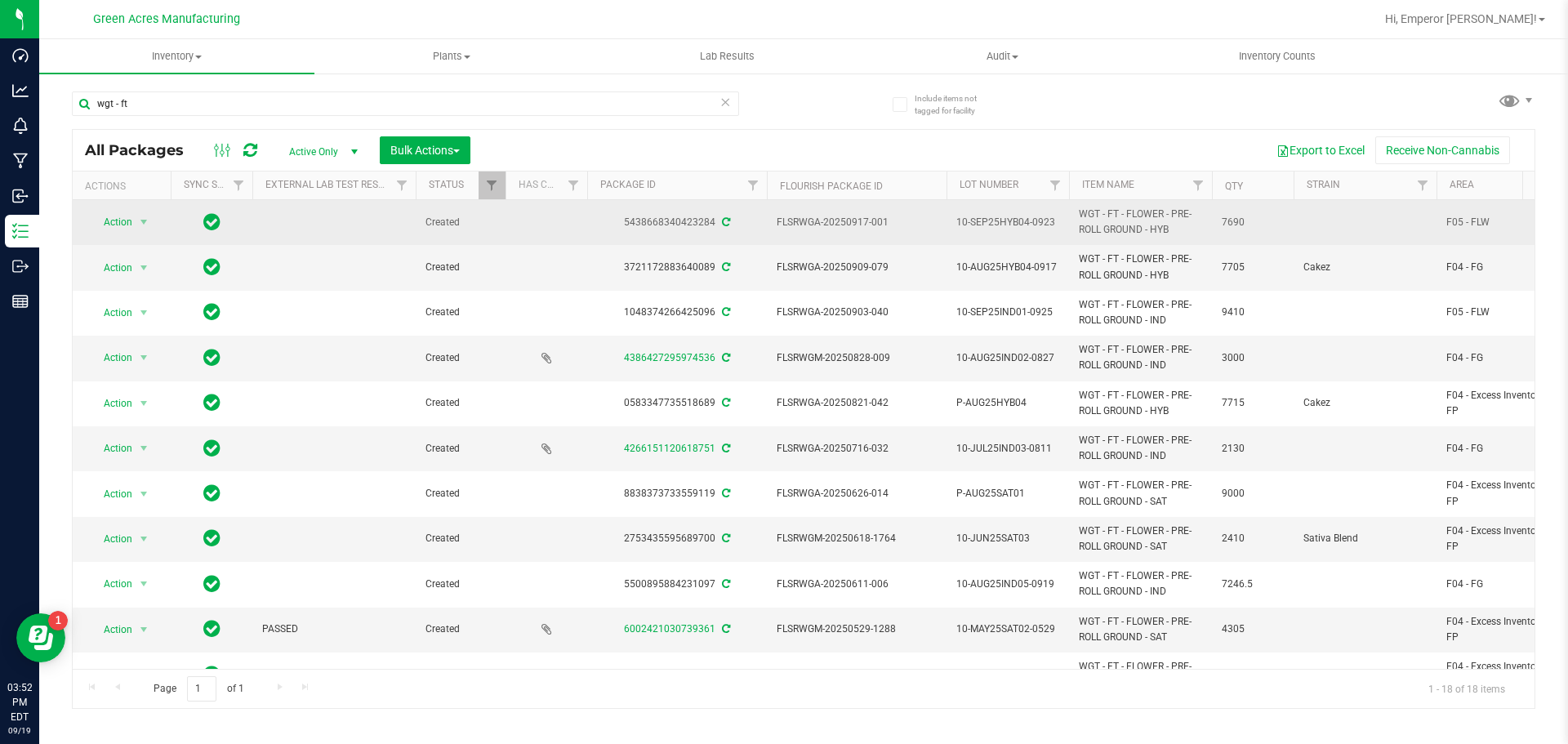
click at [1046, 223] on span "10-SEP25HYB04-0923" at bounding box center [1008, 223] width 103 height 15
click at [1046, 223] on input "10-SEP25HYB04-0923" at bounding box center [1004, 223] width 117 height 25
click at [900, 226] on span "FLSRWGA-20250917-001" at bounding box center [857, 223] width 160 height 15
drag, startPoint x: 900, startPoint y: 226, endPoint x: 776, endPoint y: 227, distance: 124.0
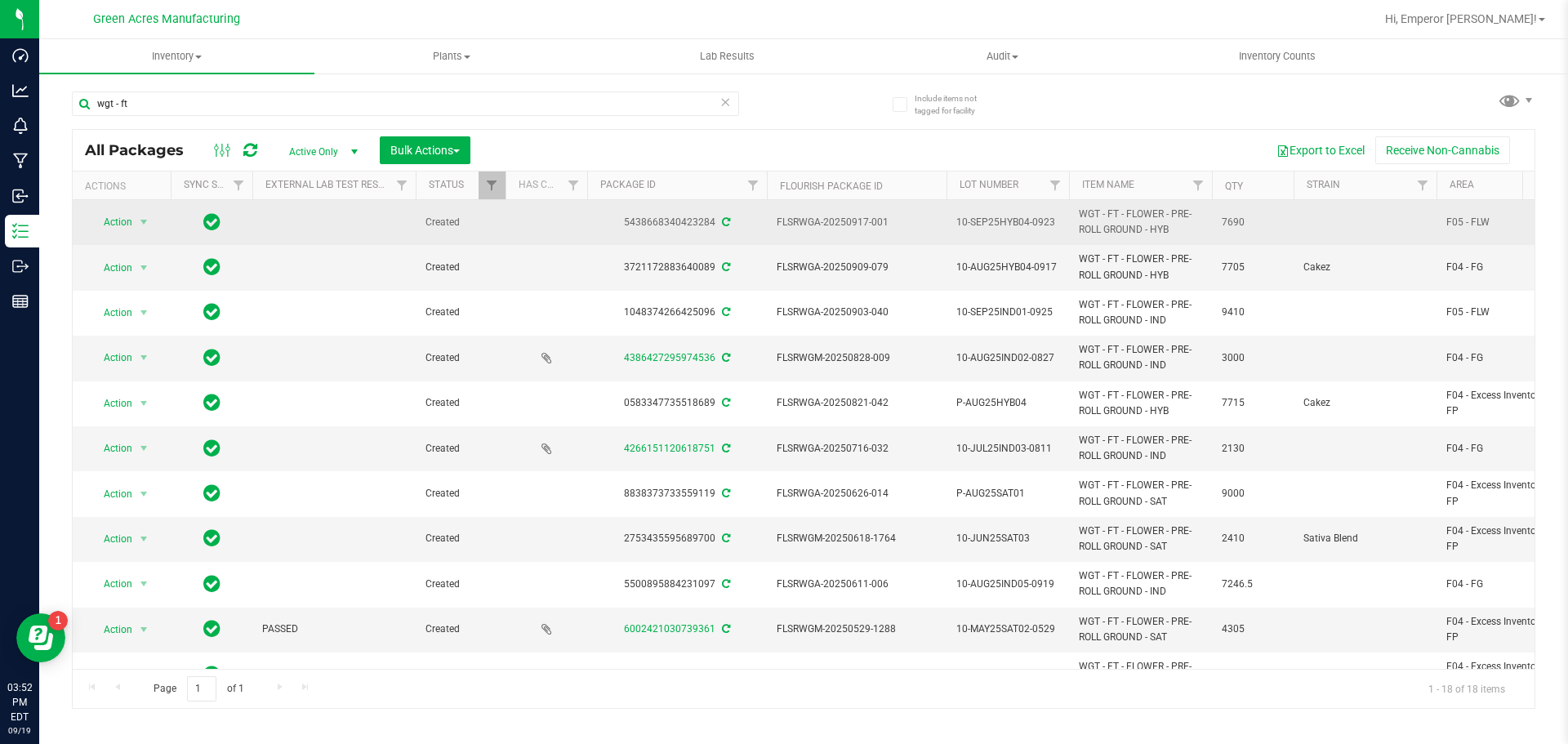
click at [776, 227] on td "FLSRWGA-20250917-001" at bounding box center [857, 222] width 180 height 45
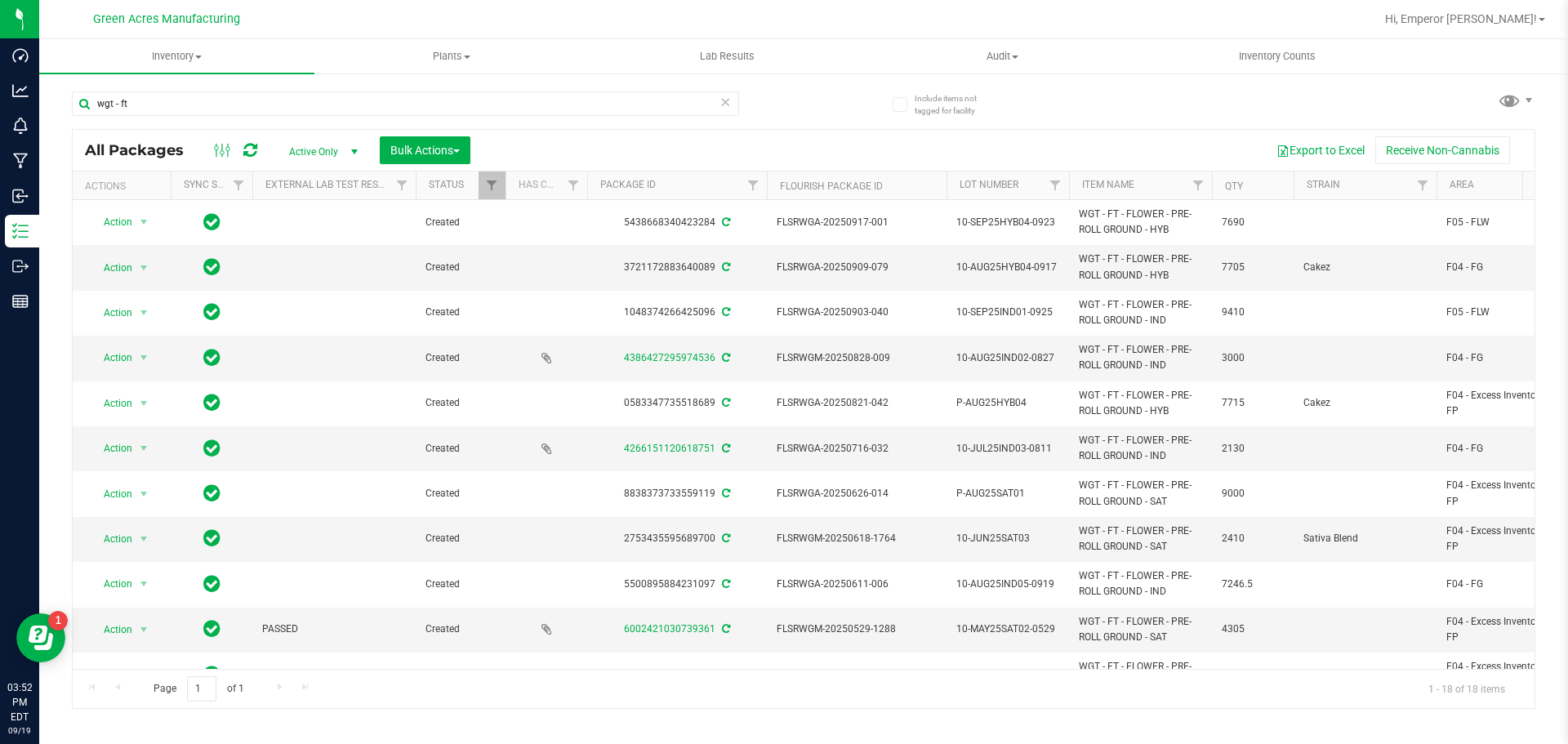
copy span "FLSRWGA-20250917-001"
click at [396, 90] on div "wgt - ft" at bounding box center [438, 102] width 732 height 53
click at [396, 93] on input "wgt - ft" at bounding box center [405, 104] width 667 height 25
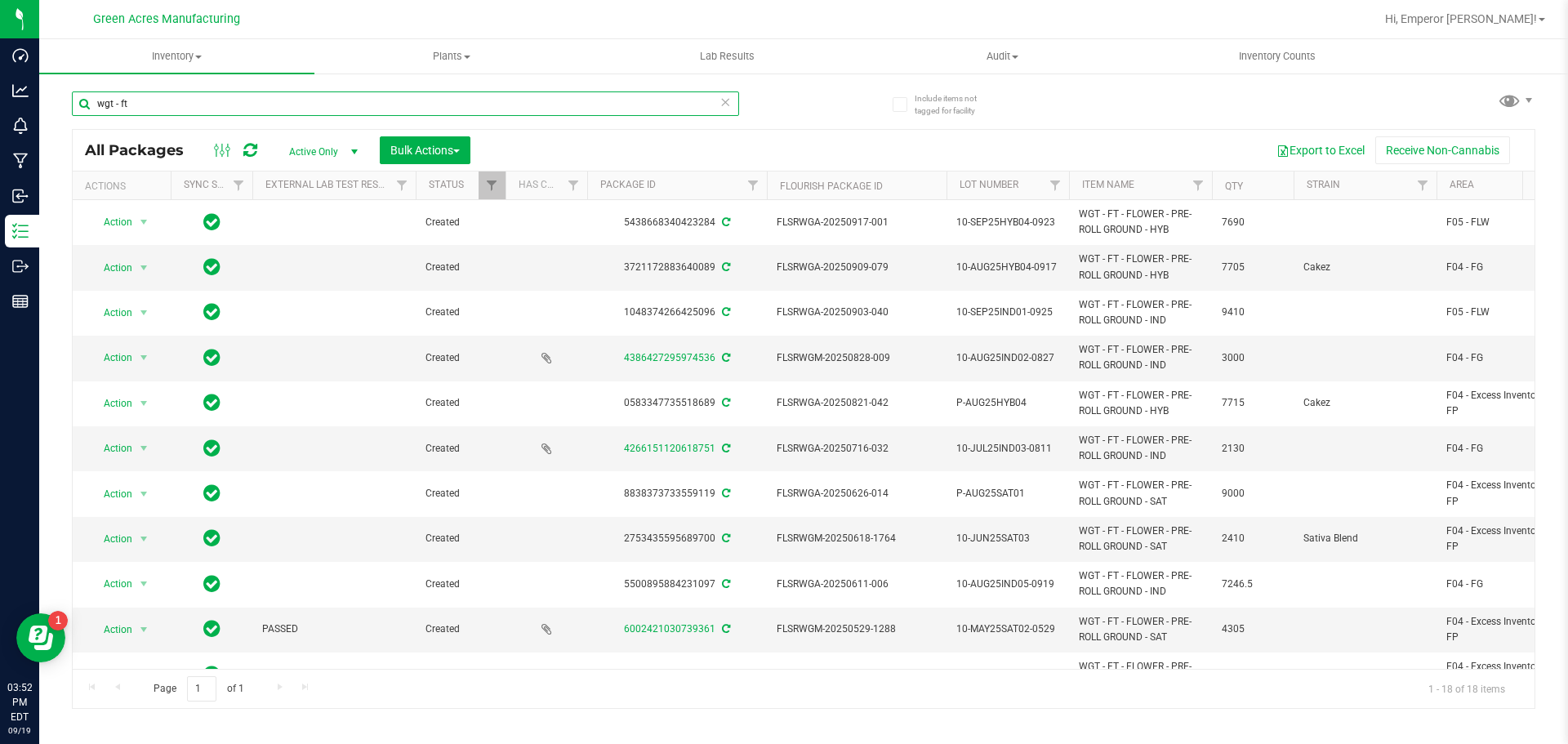
click at [396, 93] on input "wgt - ft" at bounding box center [405, 104] width 667 height 25
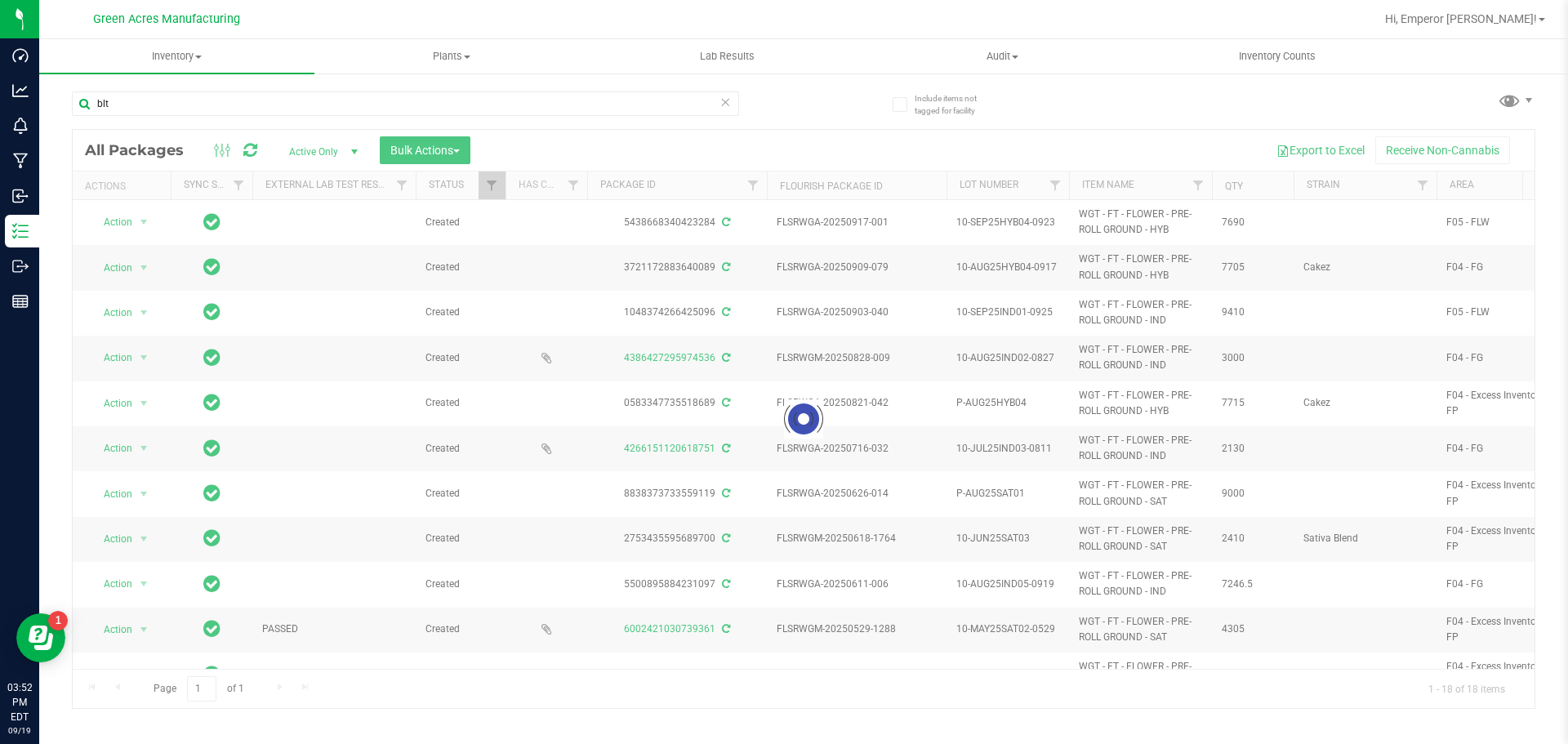
click at [1378, 563] on div at bounding box center [803, 419] width 1462 height 579
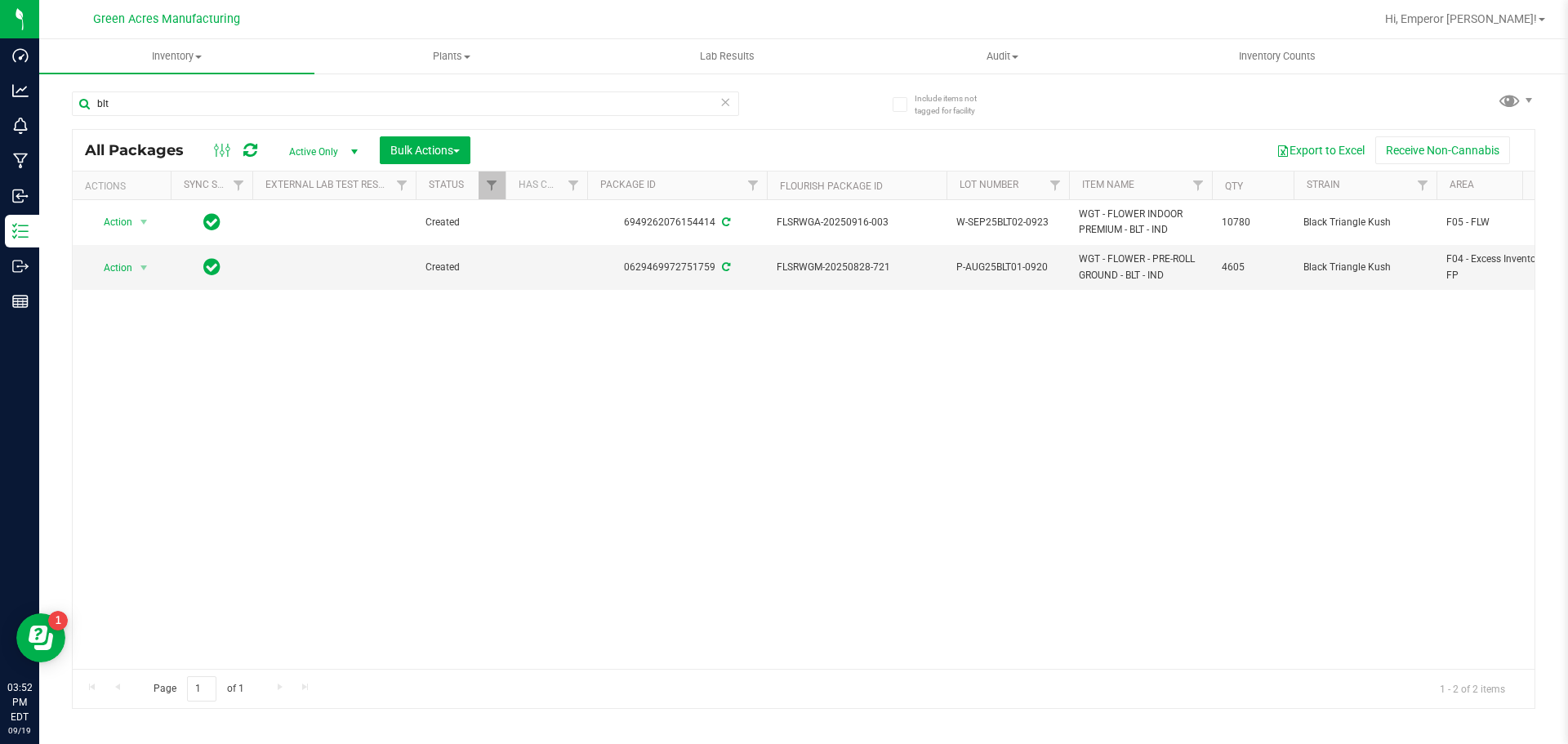
click at [1007, 219] on span "W-SEP25BLT02-0923" at bounding box center [1008, 223] width 103 height 15
click at [1007, 219] on input "W-SEP25BLT02-0923" at bounding box center [1004, 223] width 117 height 25
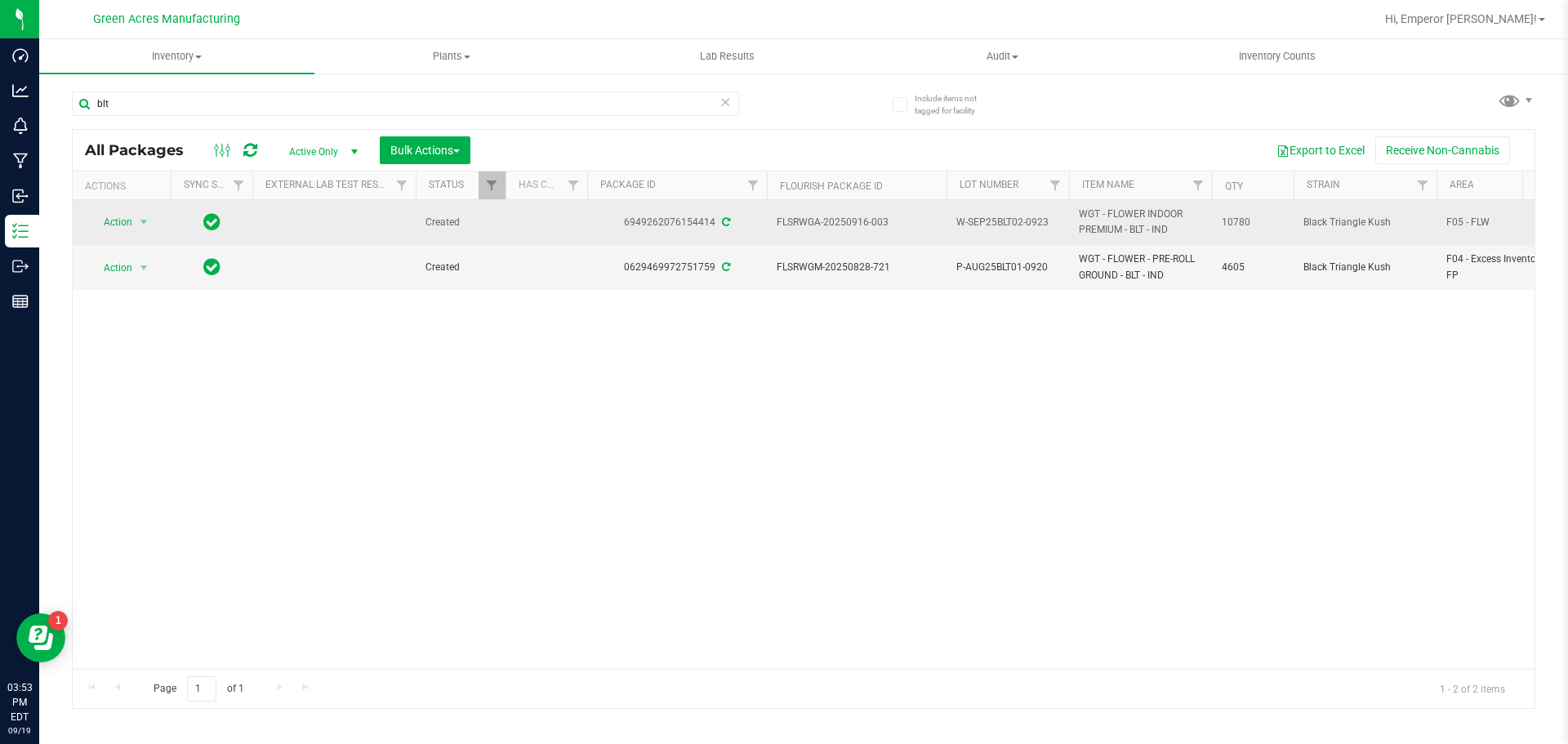
click at [889, 231] on td "FLSRWGA-20250916-003" at bounding box center [857, 222] width 180 height 45
drag, startPoint x: 889, startPoint y: 231, endPoint x: 802, endPoint y: 232, distance: 87.0
click at [802, 232] on td "FLSRWGA-20250916-003" at bounding box center [857, 222] width 180 height 45
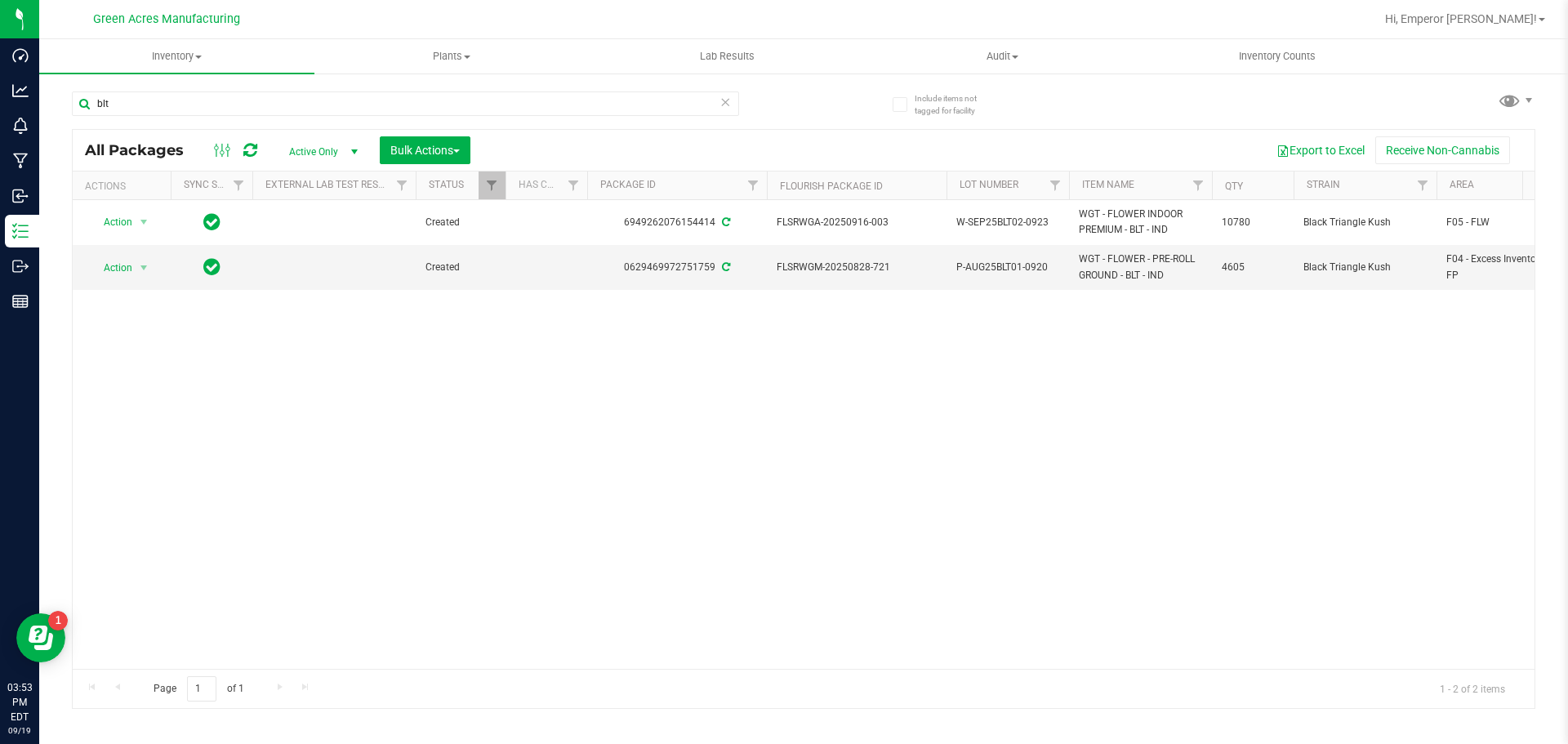
copy span "FLSRWGA-20250916-003"
click at [321, 106] on input "blt" at bounding box center [405, 104] width 667 height 25
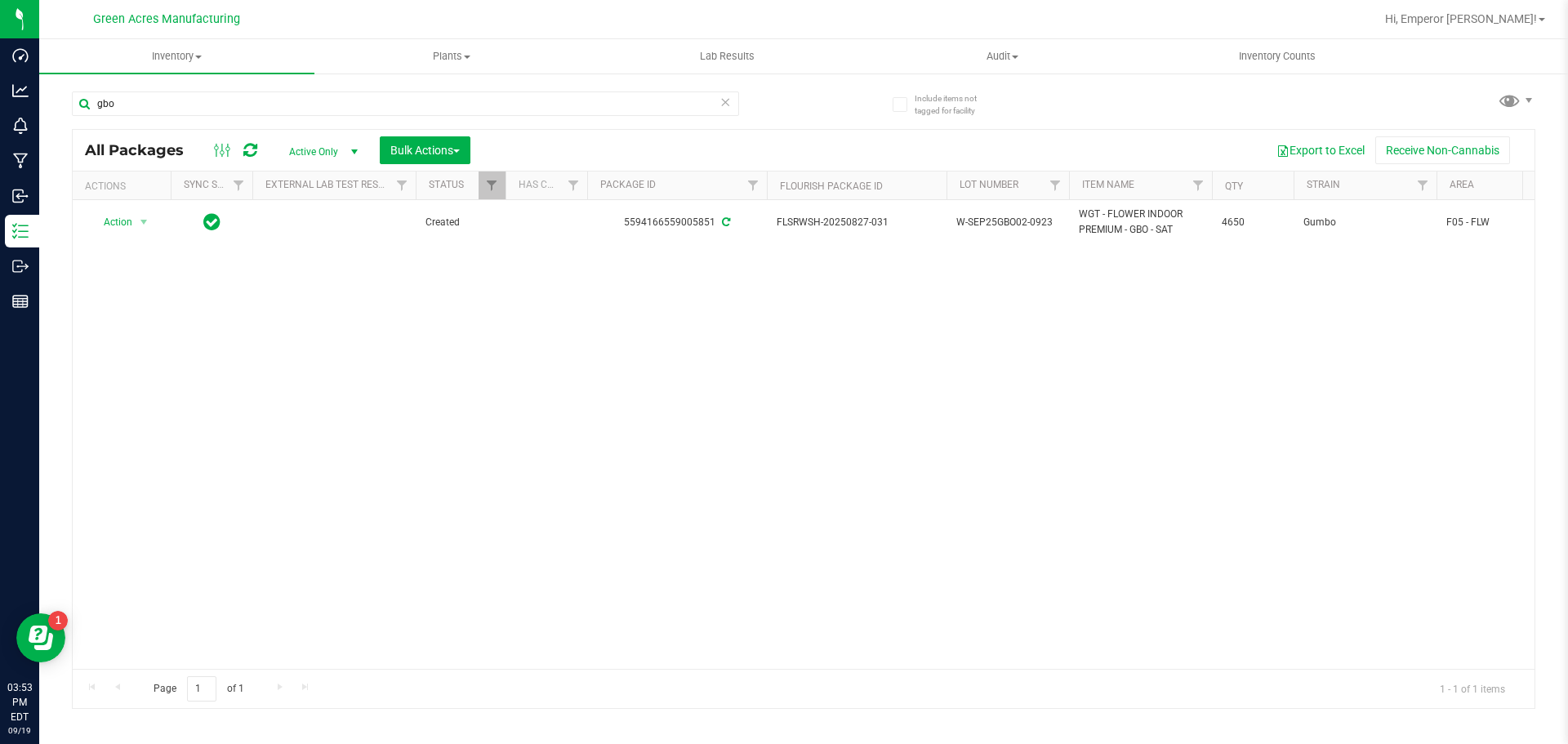
click at [1488, 348] on div "Action Action Adjust qty Create package Edit attributes Global inventory Locate…" at bounding box center [803, 434] width 1462 height 469
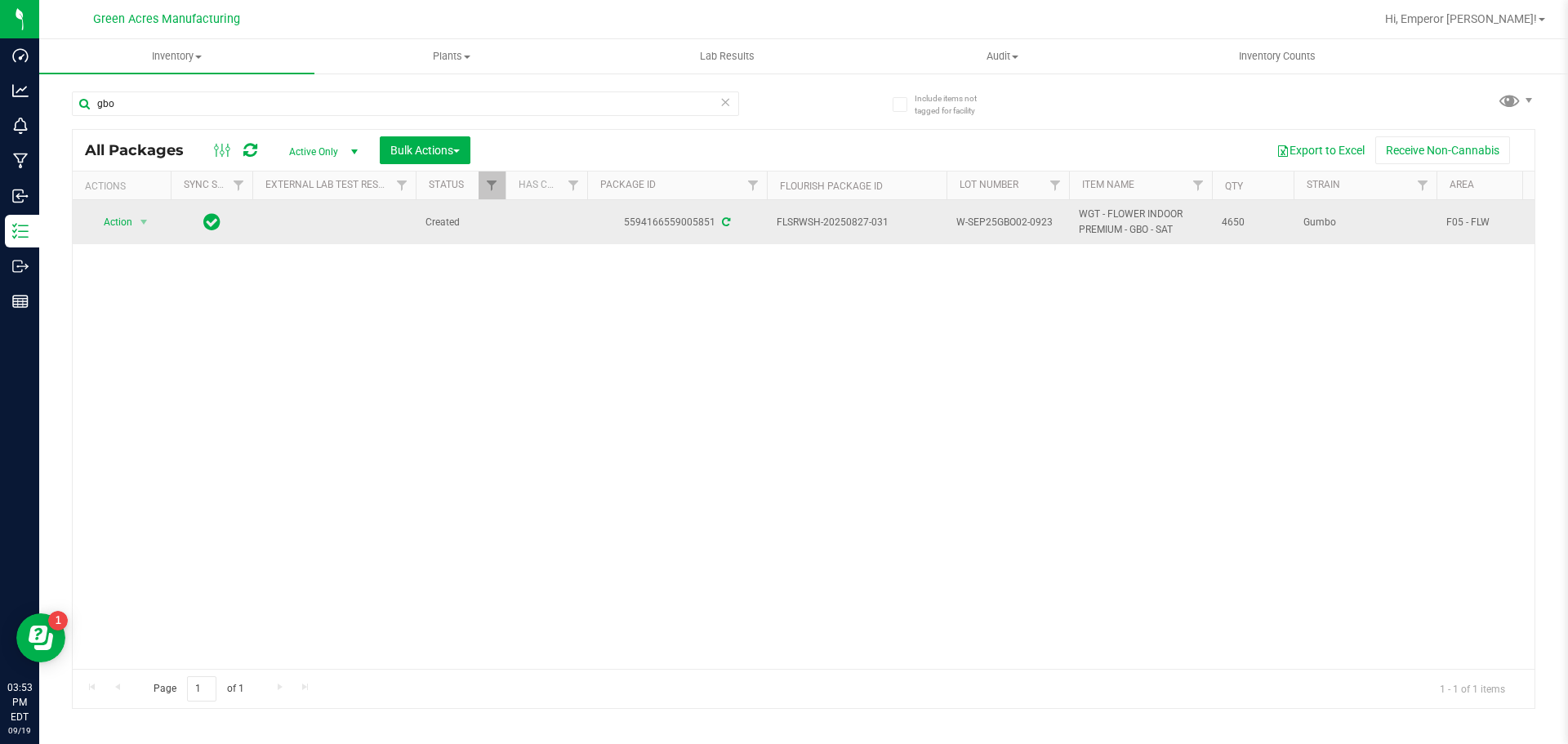
click at [1020, 226] on span "W-SEP25GBO02-0923" at bounding box center [1008, 223] width 103 height 15
click at [1020, 226] on input "W-SEP25GBO02-0923" at bounding box center [1004, 223] width 117 height 25
drag, startPoint x: 887, startPoint y: 226, endPoint x: 805, endPoint y: 233, distance: 82.3
click at [805, 233] on td "FLSRWSH-20250827-031" at bounding box center [857, 222] width 180 height 44
copy span "FLSRWSH-20250827-031"
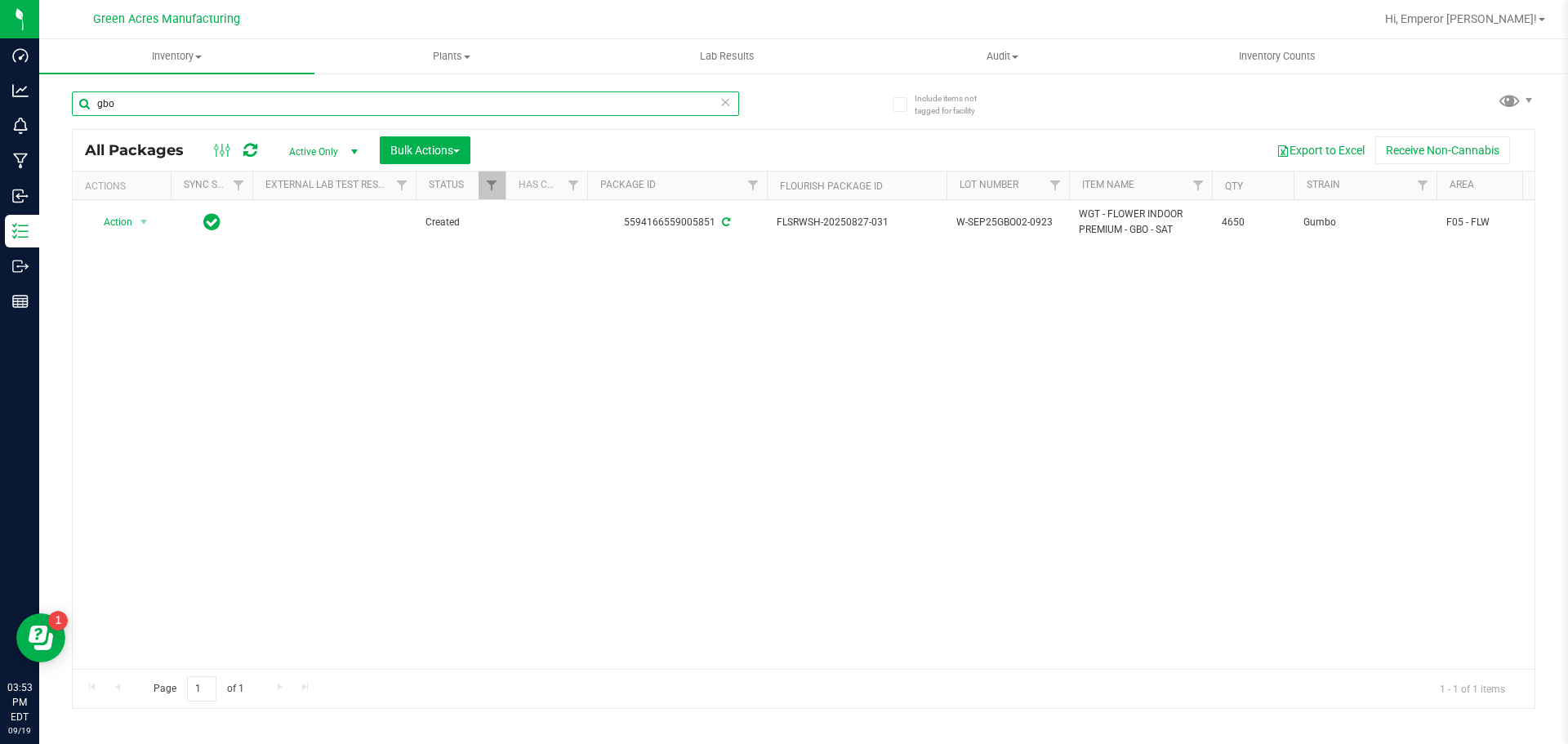
click at [431, 111] on input "gbo" at bounding box center [405, 104] width 667 height 25
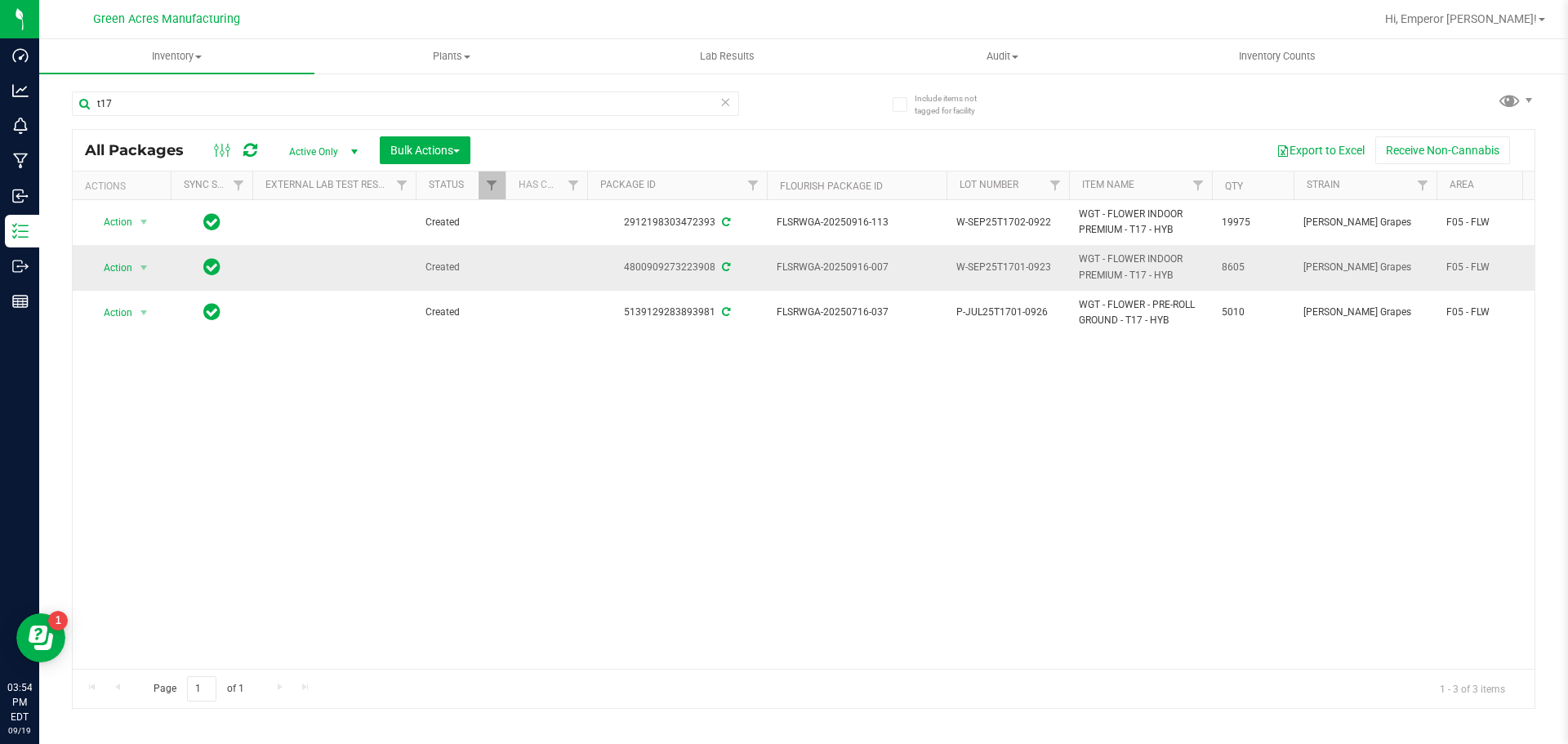
click at [1014, 264] on span "W-SEP25T1701-0923" at bounding box center [1008, 268] width 103 height 15
click at [1014, 264] on input "W-SEP25T1701-0923" at bounding box center [1004, 268] width 117 height 25
click at [873, 268] on span "FLSRWGA-20250916-007" at bounding box center [857, 268] width 160 height 15
drag, startPoint x: 906, startPoint y: 273, endPoint x: 786, endPoint y: 281, distance: 120.3
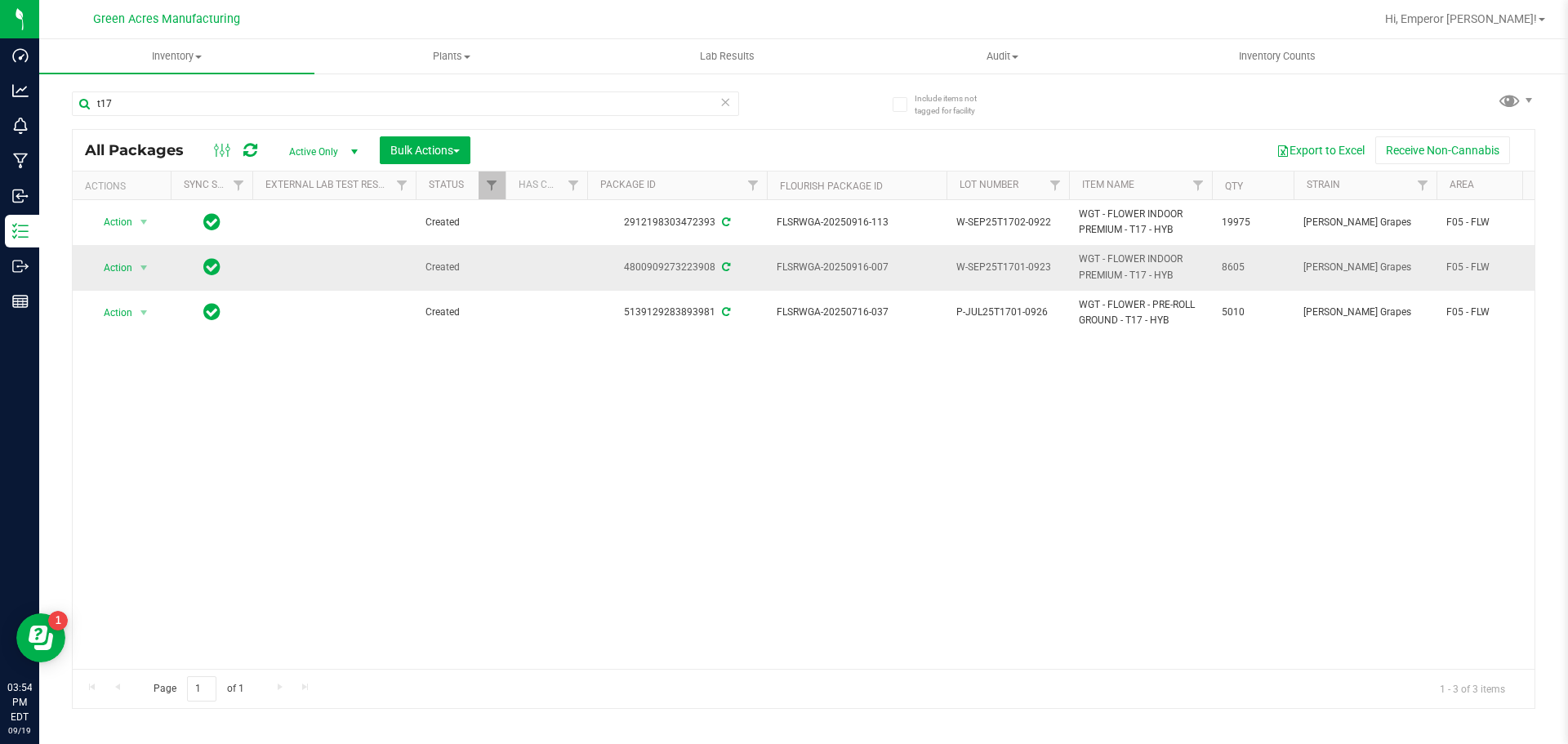
click at [786, 281] on td "FLSRWGA-20250916-007" at bounding box center [857, 267] width 180 height 45
copy span "FLSRWGA-20250916-007"
click at [350, 106] on input "t17" at bounding box center [405, 104] width 667 height 25
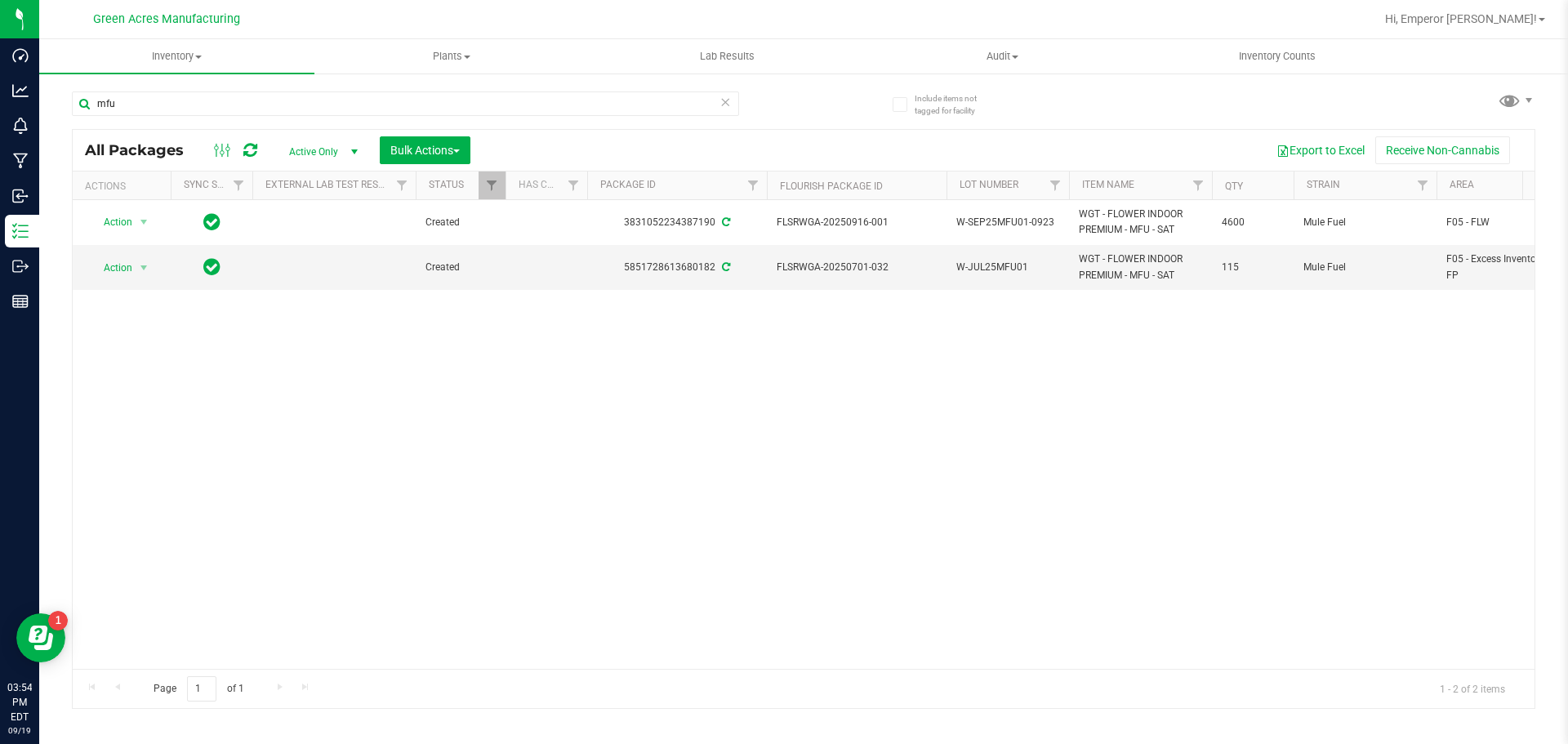
click at [1427, 349] on div "Action Action Adjust qty Create package Edit attributes Global inventory Locate…" at bounding box center [803, 434] width 1462 height 469
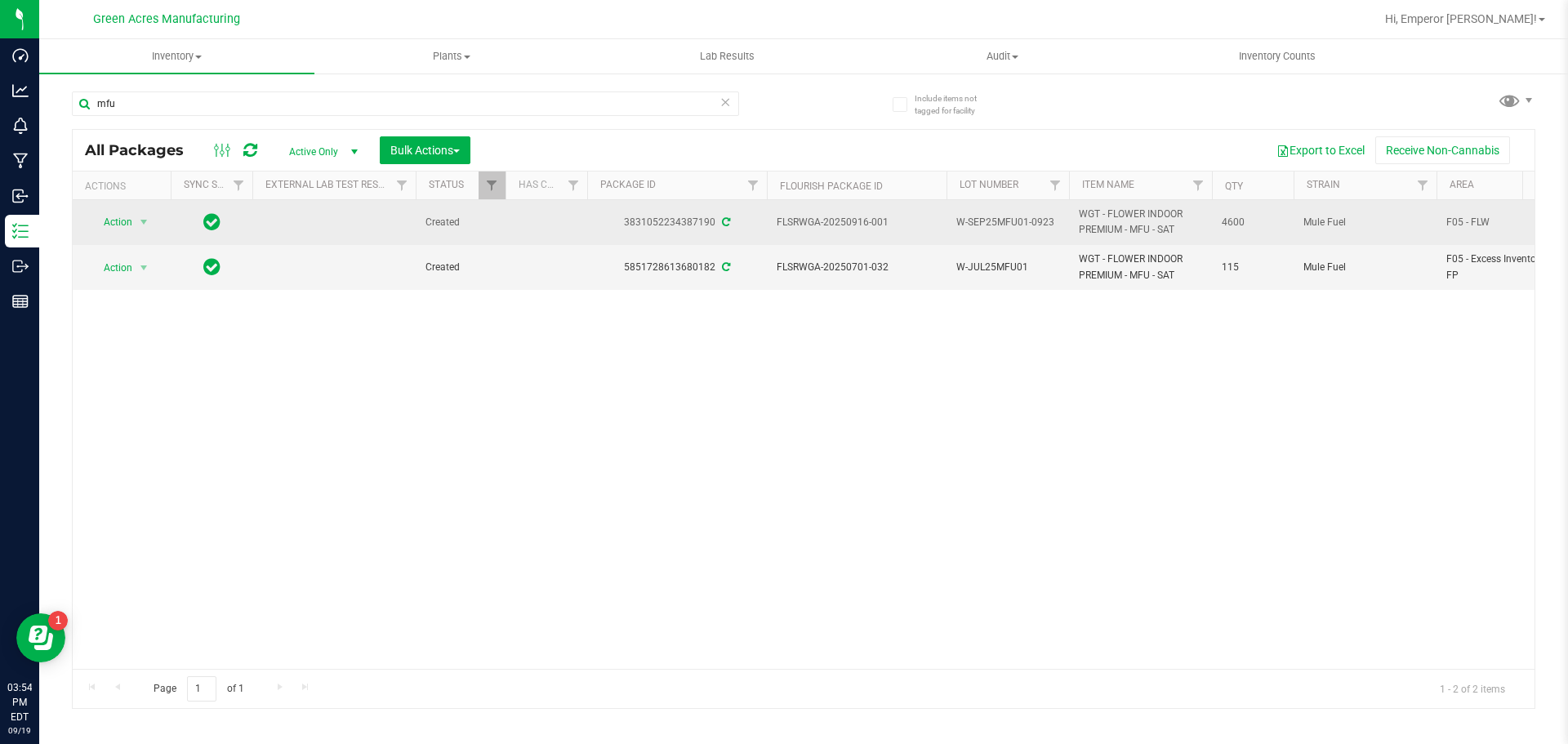
click at [1043, 224] on span "W-SEP25MFU01-0923" at bounding box center [1008, 223] width 103 height 15
click at [1043, 224] on input "W-SEP25MFU01-0923" at bounding box center [1004, 223] width 117 height 25
drag, startPoint x: 917, startPoint y: 235, endPoint x: 907, endPoint y: 228, distance: 12.2
click at [917, 235] on td "FLSRWGA-20250916-001" at bounding box center [857, 222] width 180 height 45
drag, startPoint x: 894, startPoint y: 227, endPoint x: 783, endPoint y: 232, distance: 111.1
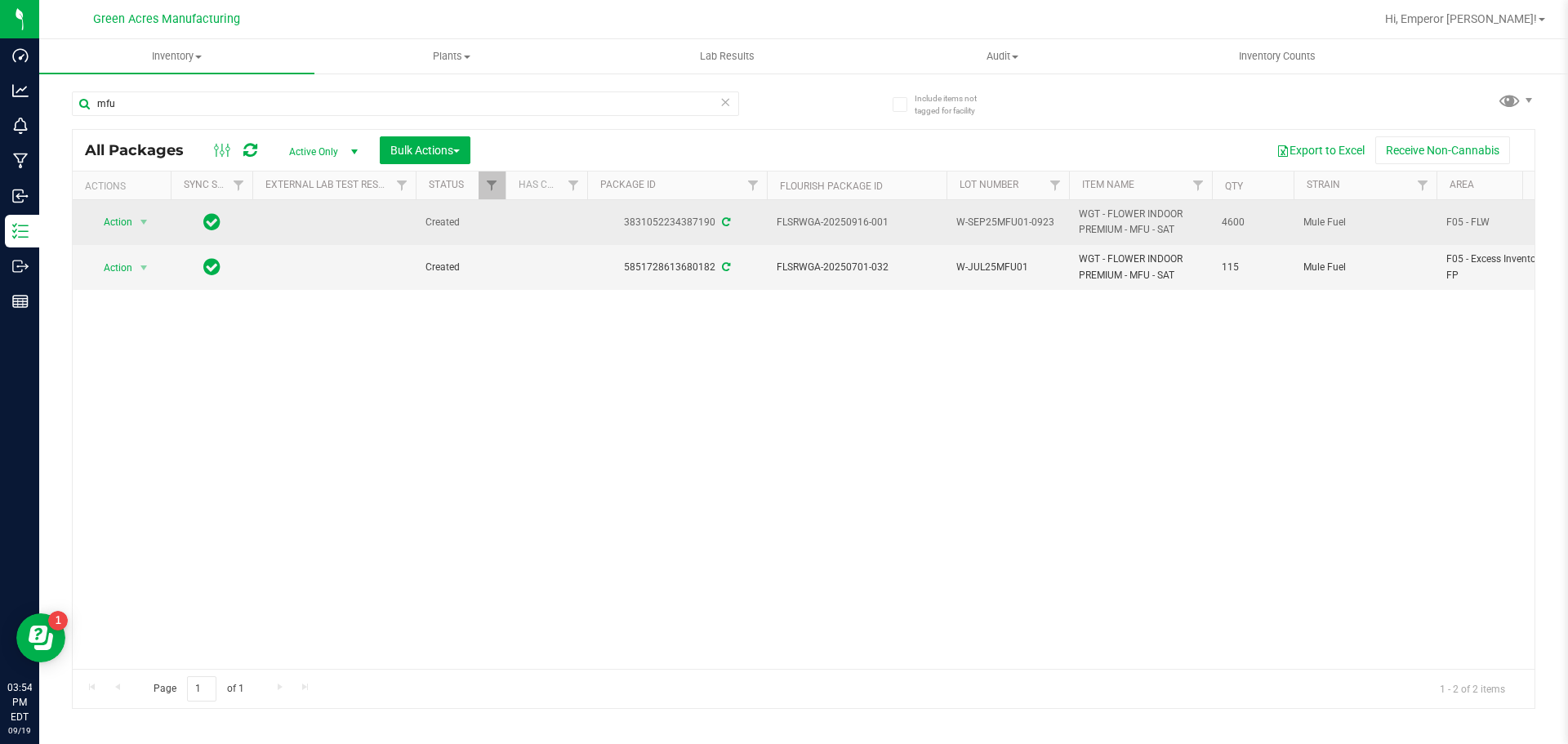
click at [783, 232] on td "FLSRWGA-20250916-001" at bounding box center [857, 222] width 180 height 45
copy span "FLSRWGA-20250916-001"
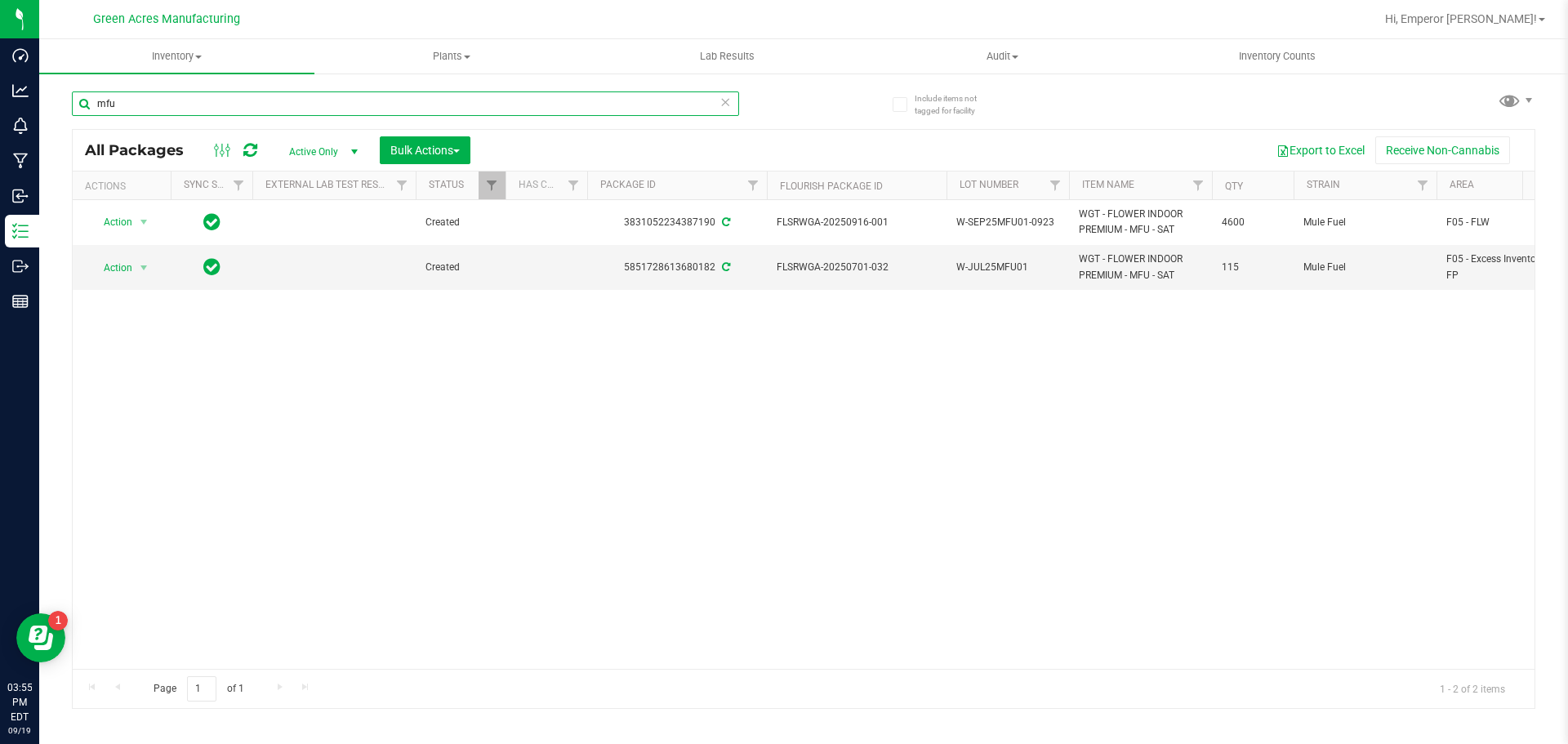
click at [330, 103] on input "mfu" at bounding box center [405, 104] width 667 height 25
click at [1497, 448] on div "Action Action Adjust qty Create package Edit attributes Global inventory Locate…" at bounding box center [803, 434] width 1462 height 469
click at [1027, 274] on span "W-SEP25BDL02-0923" at bounding box center [1008, 268] width 103 height 15
click at [1027, 274] on input "W-SEP25BDL02-0923" at bounding box center [1004, 268] width 117 height 25
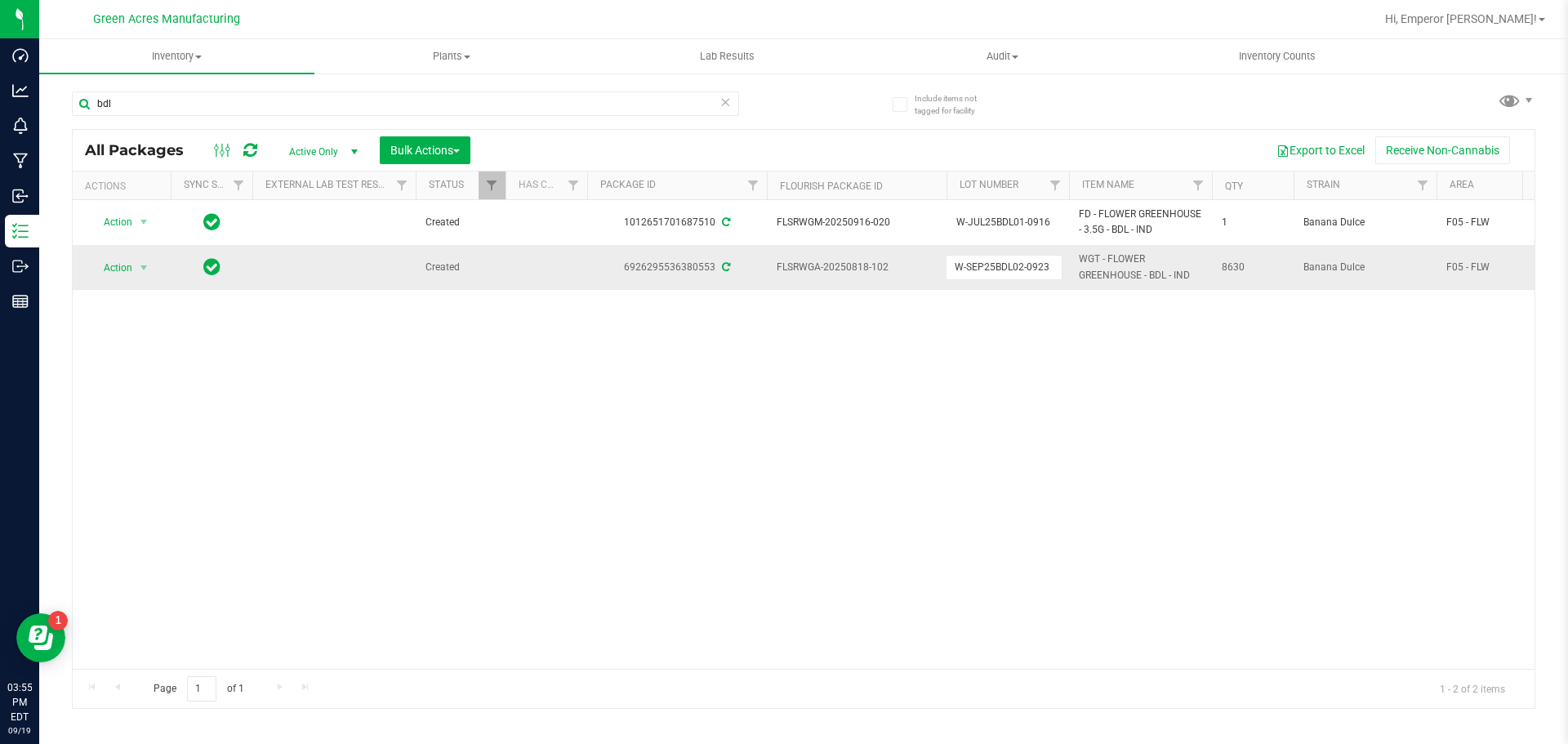
click at [1027, 274] on input "W-SEP25BDL02-0923" at bounding box center [1004, 268] width 117 height 25
click at [913, 273] on span "FLSRWGA-20250818-102" at bounding box center [857, 268] width 160 height 15
drag, startPoint x: 912, startPoint y: 273, endPoint x: 806, endPoint y: 290, distance: 107.4
click at [807, 291] on div "Action Action Adjust qty Create package Edit attributes Global inventory Locate…" at bounding box center [803, 434] width 1462 height 469
click at [840, 284] on td "FLSRWGA-20250818-102" at bounding box center [857, 267] width 180 height 44
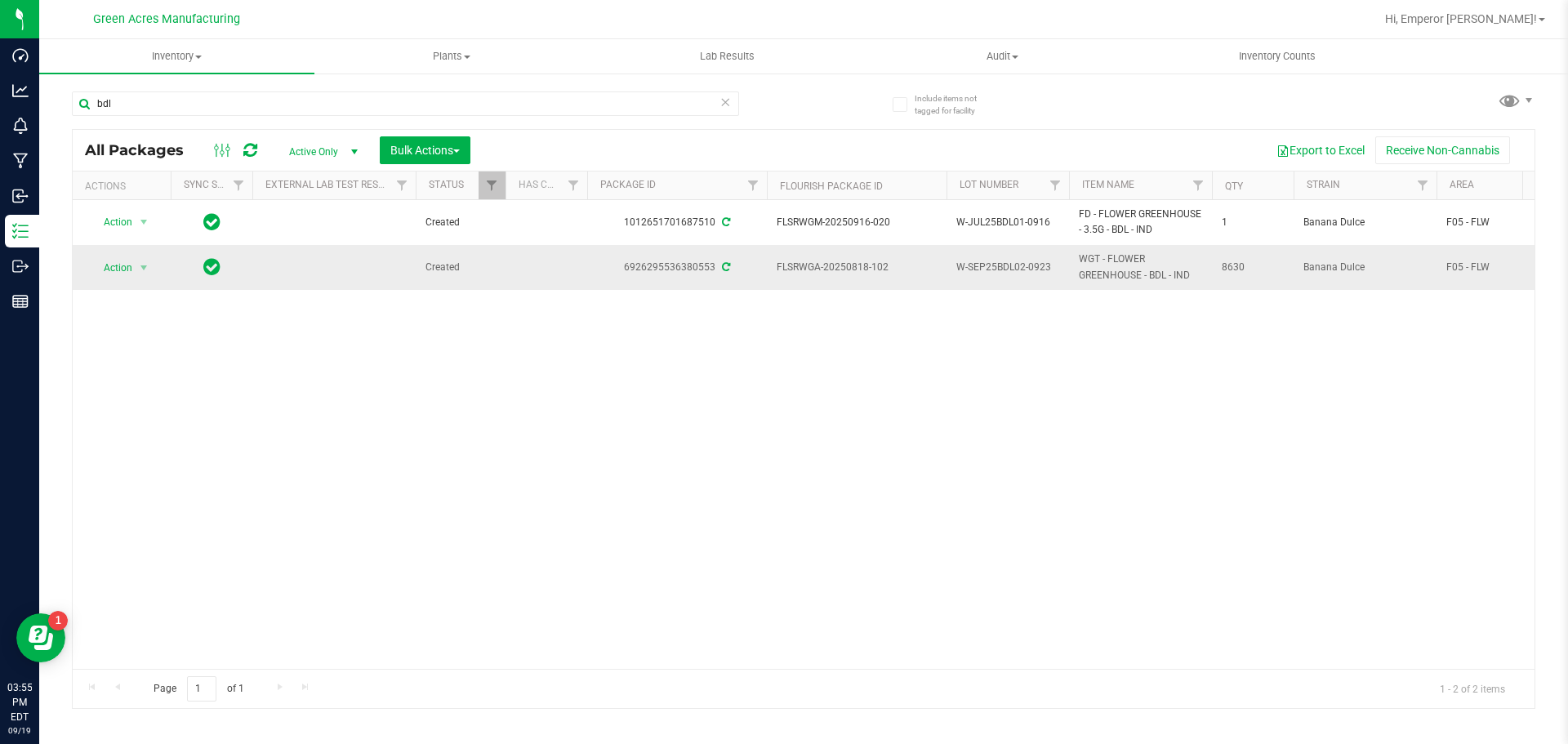
drag, startPoint x: 880, startPoint y: 273, endPoint x: 809, endPoint y: 284, distance: 71.8
click at [809, 284] on td "FLSRWGA-20250818-102" at bounding box center [857, 267] width 180 height 44
copy span "FLSRWGA-20250818-102"
click at [342, 104] on input "bdl" at bounding box center [405, 104] width 667 height 25
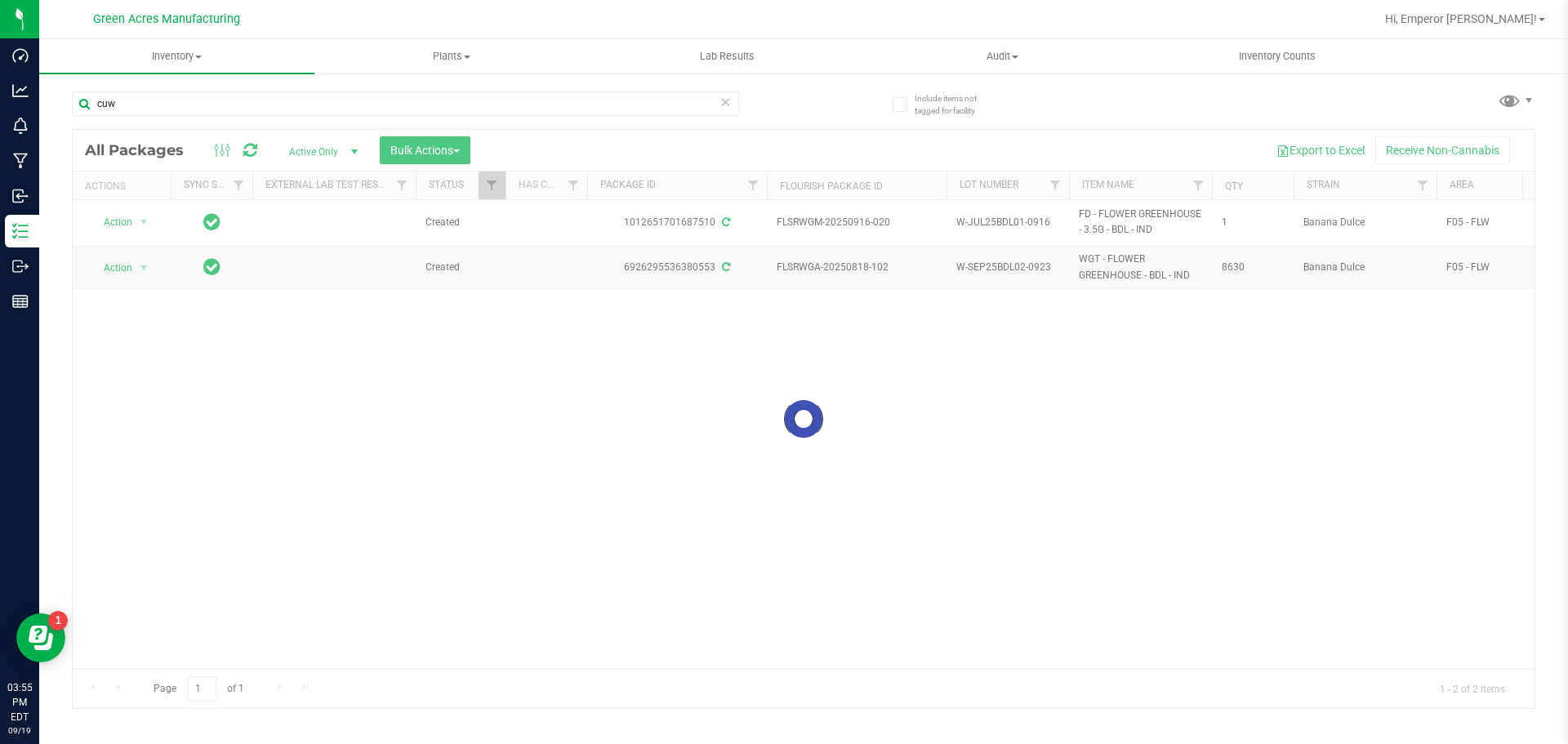
click at [1468, 446] on div at bounding box center [803, 419] width 1462 height 579
click at [1422, 379] on div at bounding box center [803, 419] width 1462 height 579
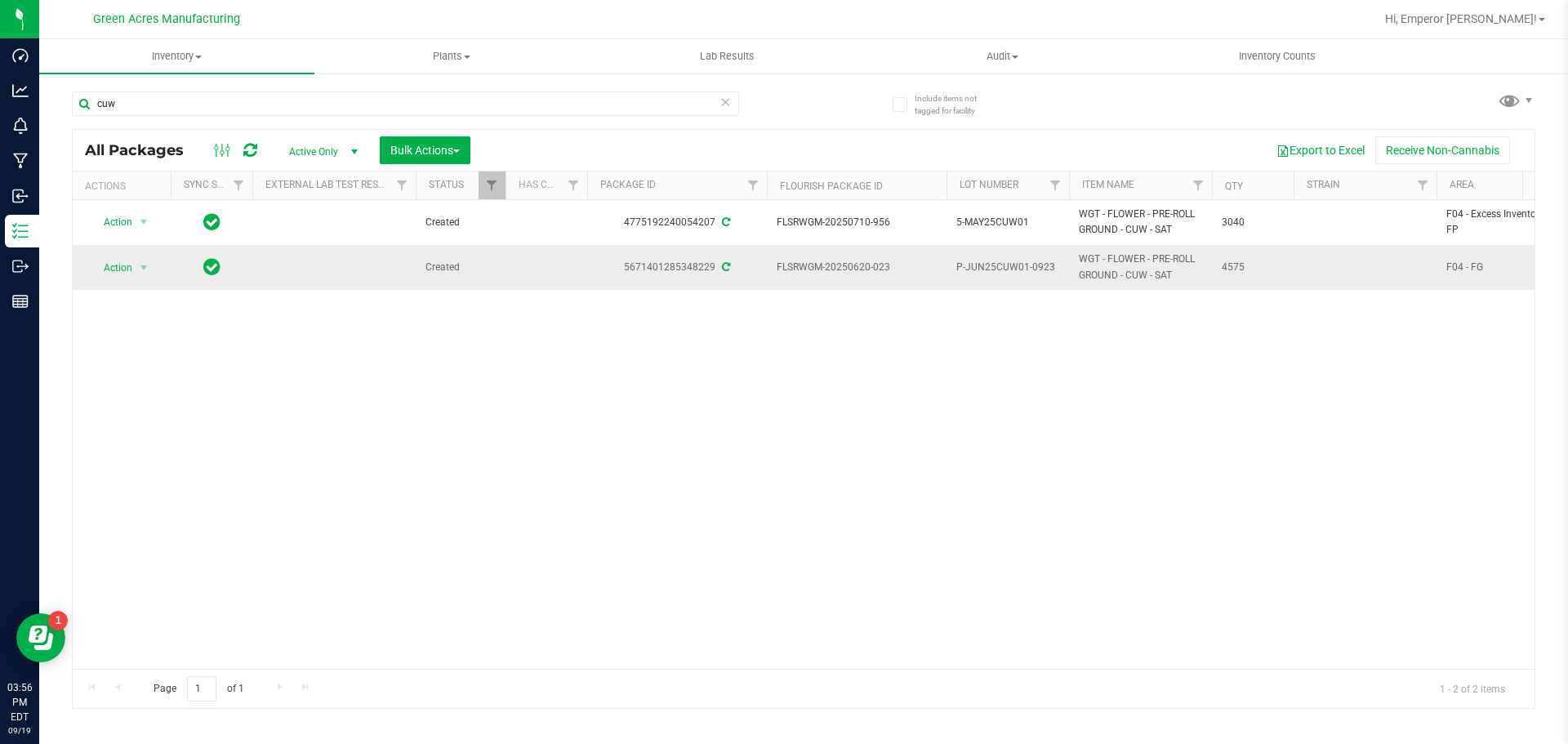
click at [1035, 266] on span "P-JUN25CUW01-0923" at bounding box center [1008, 268] width 103 height 15
click at [1035, 266] on input "P-JUN25CUW01-0923" at bounding box center [1004, 268] width 117 height 25
click at [906, 260] on td "FLSRWGM-20250620-023" at bounding box center [857, 267] width 180 height 44
drag, startPoint x: 897, startPoint y: 277, endPoint x: 796, endPoint y: 284, distance: 101.2
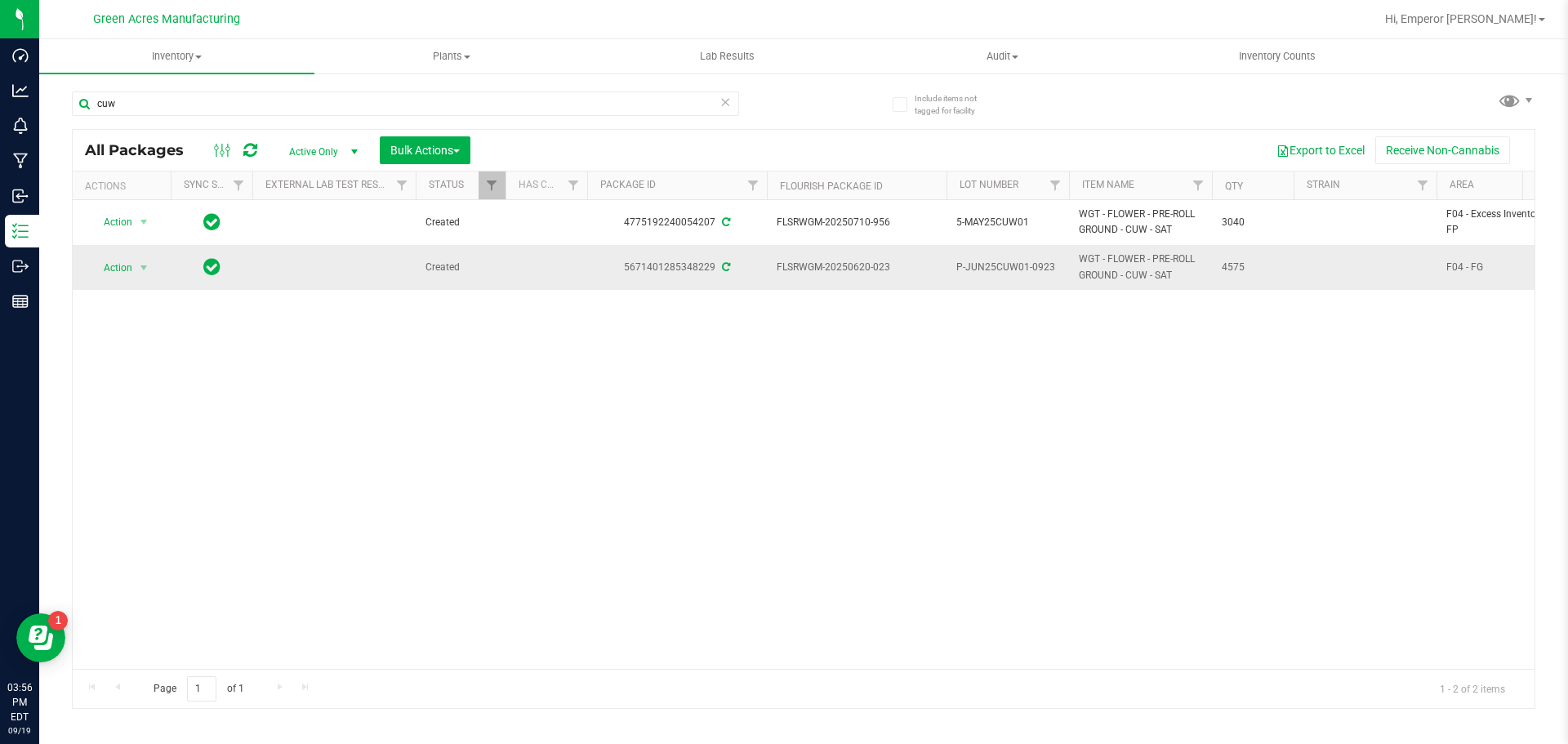
click at [796, 284] on td "FLSRWGM-20250620-023" at bounding box center [857, 267] width 180 height 44
copy span "FLSRWGM-20250620-023"
click at [367, 114] on input "cuw" at bounding box center [405, 104] width 667 height 25
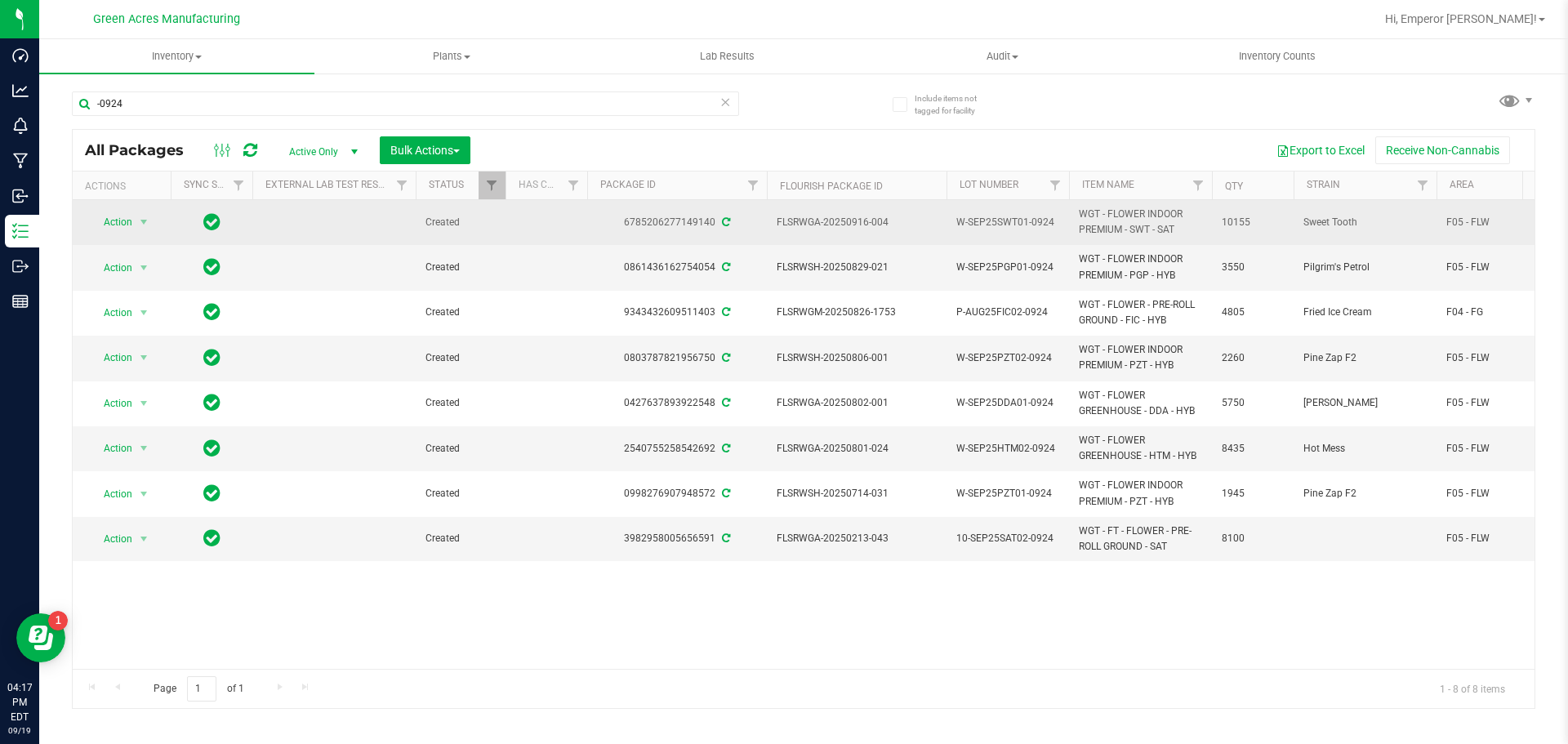
click at [1030, 225] on span "W-SEP25SWT01-0924" at bounding box center [1008, 223] width 103 height 15
click at [1030, 225] on input "W-SEP25SWT01-0924" at bounding box center [1004, 223] width 117 height 25
click at [894, 227] on span "FLSRWGA-20250916-004" at bounding box center [857, 223] width 160 height 15
drag, startPoint x: 873, startPoint y: 227, endPoint x: 789, endPoint y: 239, distance: 84.9
click at [789, 239] on td "FLSRWGA-20250916-004" at bounding box center [857, 222] width 180 height 45
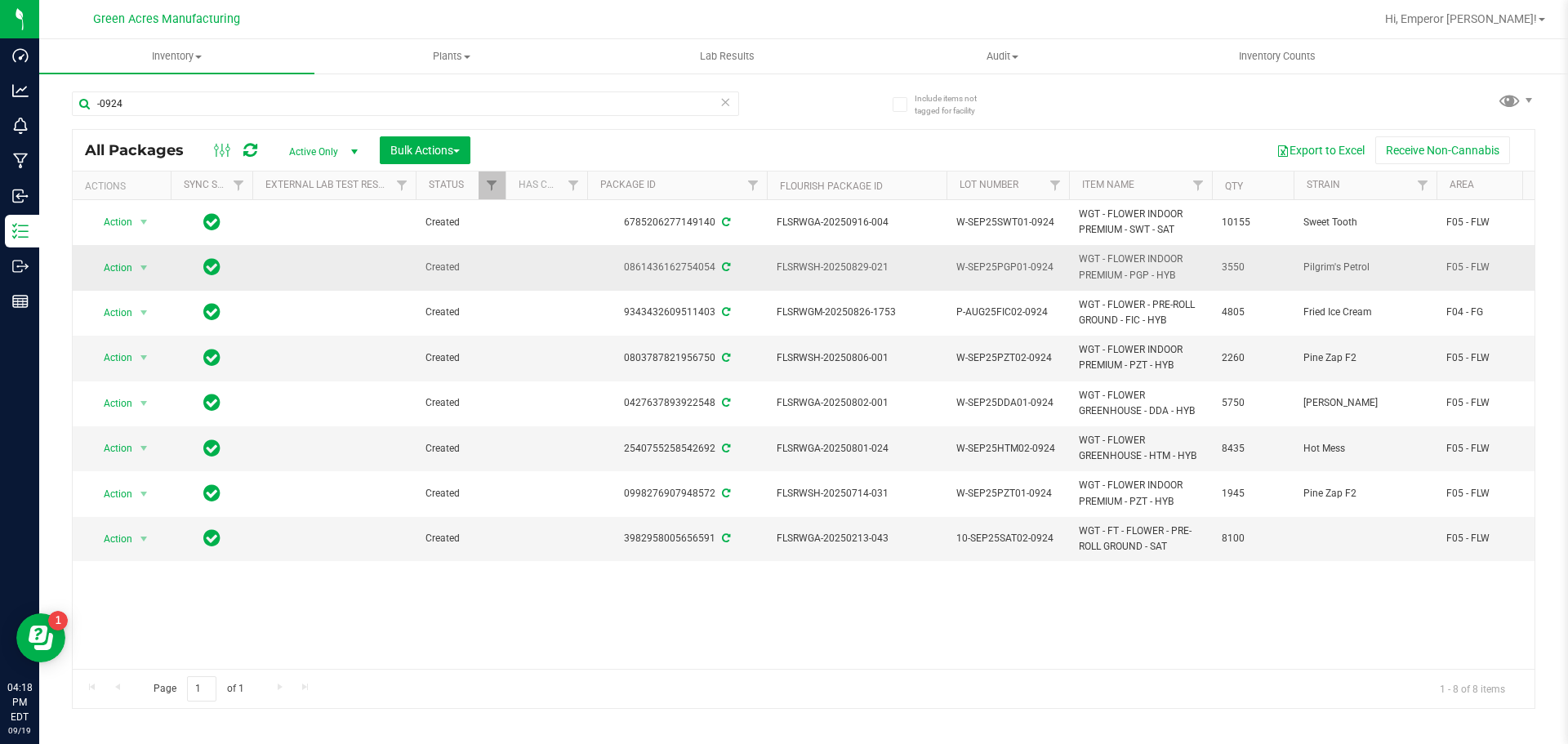
click at [1046, 265] on span "W-SEP25PGP01-0924" at bounding box center [1008, 268] width 103 height 15
click at [1046, 265] on input "W-SEP25PGP01-0924" at bounding box center [1004, 268] width 117 height 25
click at [894, 277] on td "FLSRWSH-20250829-021" at bounding box center [857, 267] width 180 height 45
drag, startPoint x: 884, startPoint y: 277, endPoint x: 778, endPoint y: 275, distance: 106.0
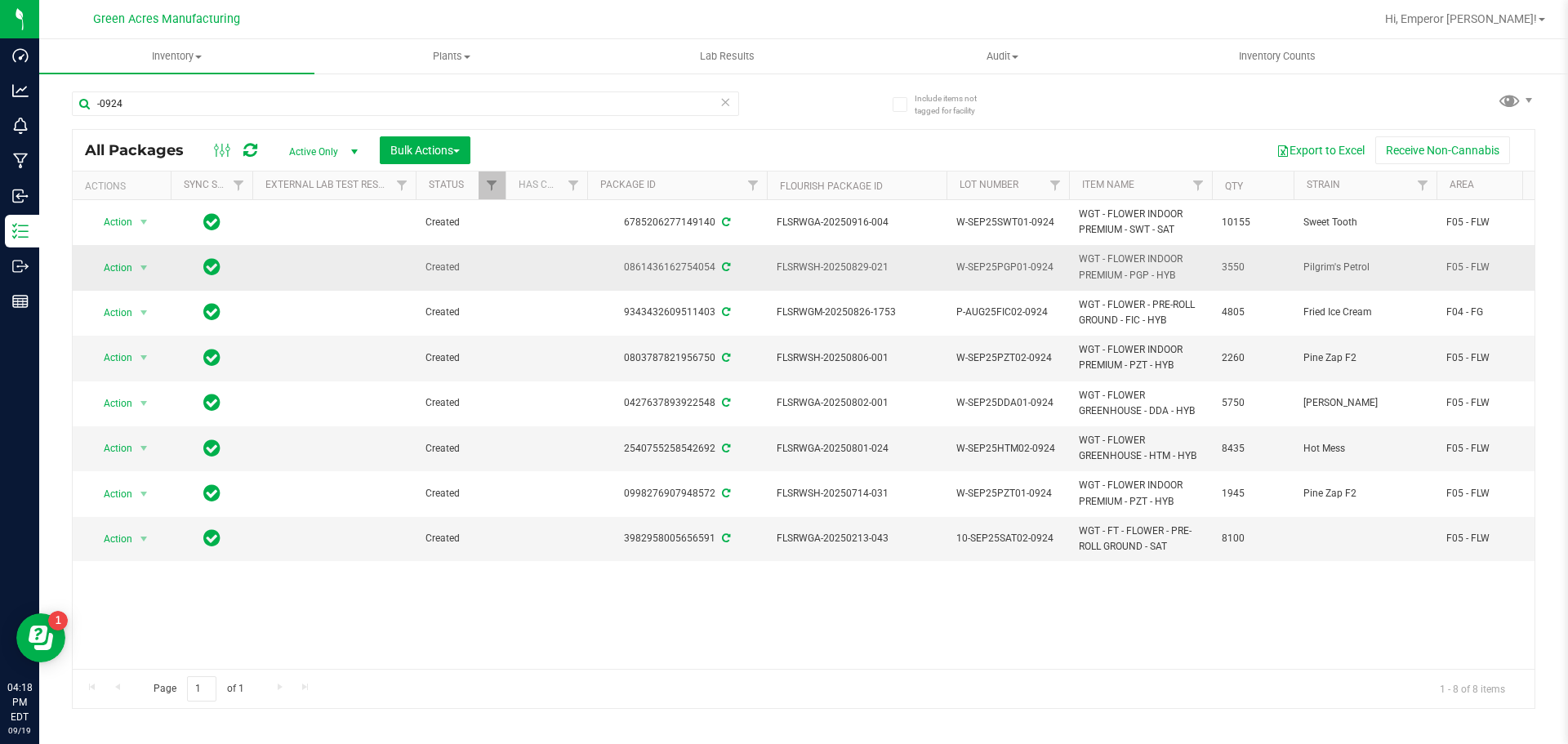
click at [778, 275] on td "FLSRWSH-20250829-021" at bounding box center [857, 267] width 180 height 45
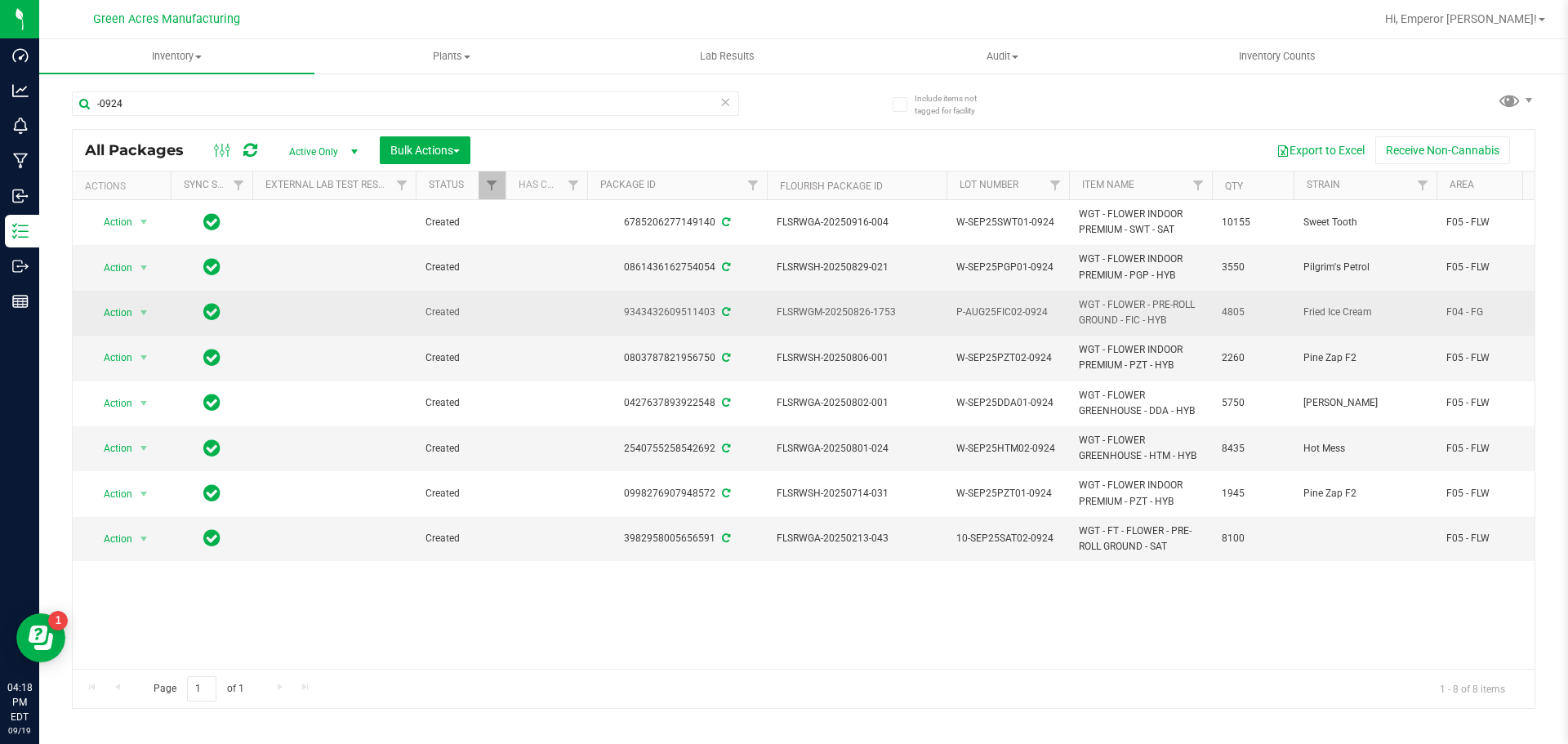
click at [1025, 316] on span "P-AUG25FIC02-0924" at bounding box center [1008, 313] width 103 height 15
click at [1025, 316] on input "P-AUG25FIC02-0924" at bounding box center [1004, 313] width 117 height 25
click at [903, 304] on td "FLSRWGM-20250826-1753" at bounding box center [857, 313] width 180 height 45
drag, startPoint x: 903, startPoint y: 303, endPoint x: 779, endPoint y: 323, distance: 125.6
click at [779, 323] on td "FLSRWGM-20250826-1753" at bounding box center [857, 313] width 180 height 45
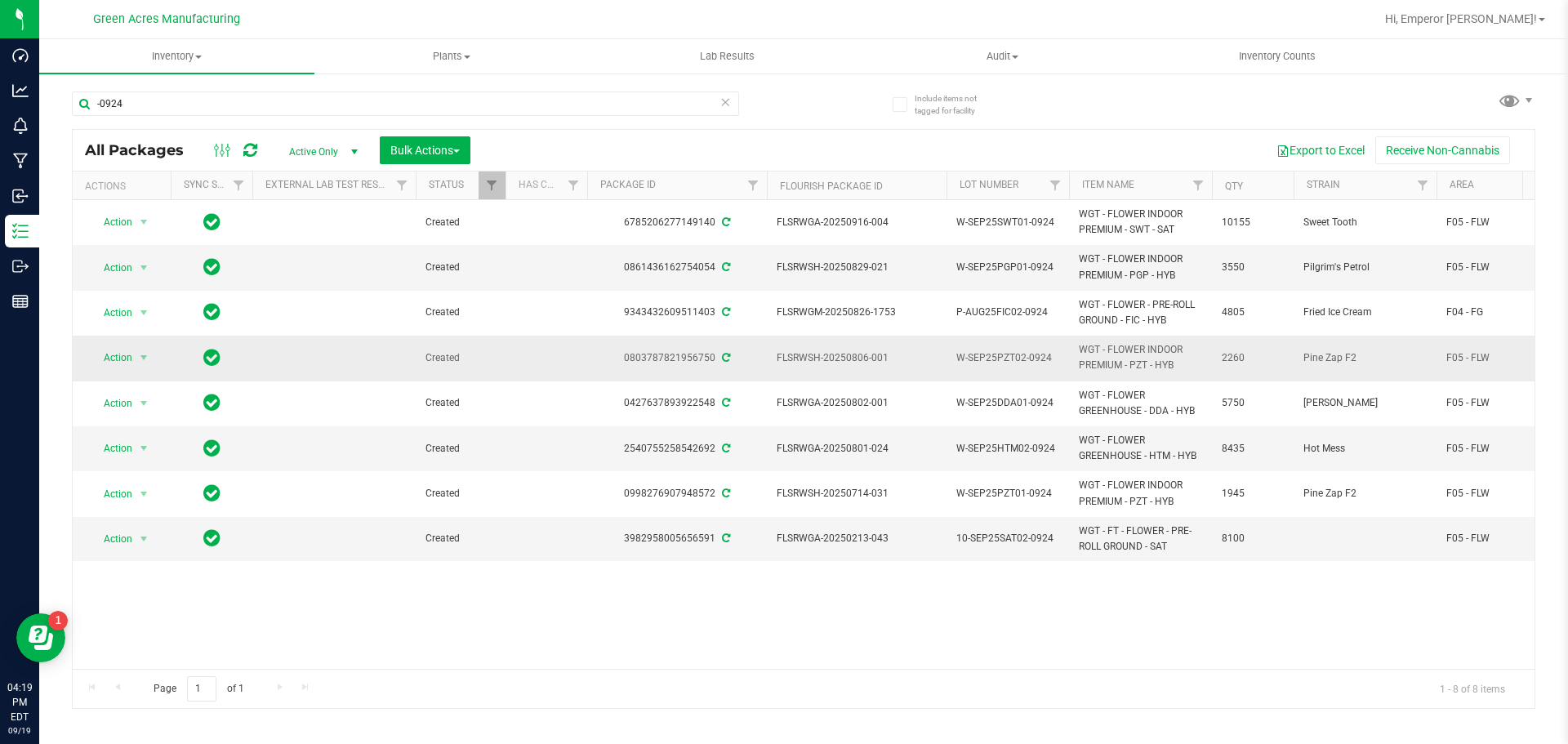
click at [1029, 360] on span "W-SEP25PZT02-0924" at bounding box center [1008, 359] width 103 height 15
click at [1029, 360] on input "W-SEP25PZT02-0924" at bounding box center [1004, 358] width 117 height 25
click at [898, 351] on span "FLSRWSH-20250806-001" at bounding box center [857, 359] width 160 height 15
drag, startPoint x: 895, startPoint y: 354, endPoint x: 773, endPoint y: 369, distance: 122.9
click at [773, 369] on td "FLSRWSH-20250806-001" at bounding box center [857, 358] width 180 height 45
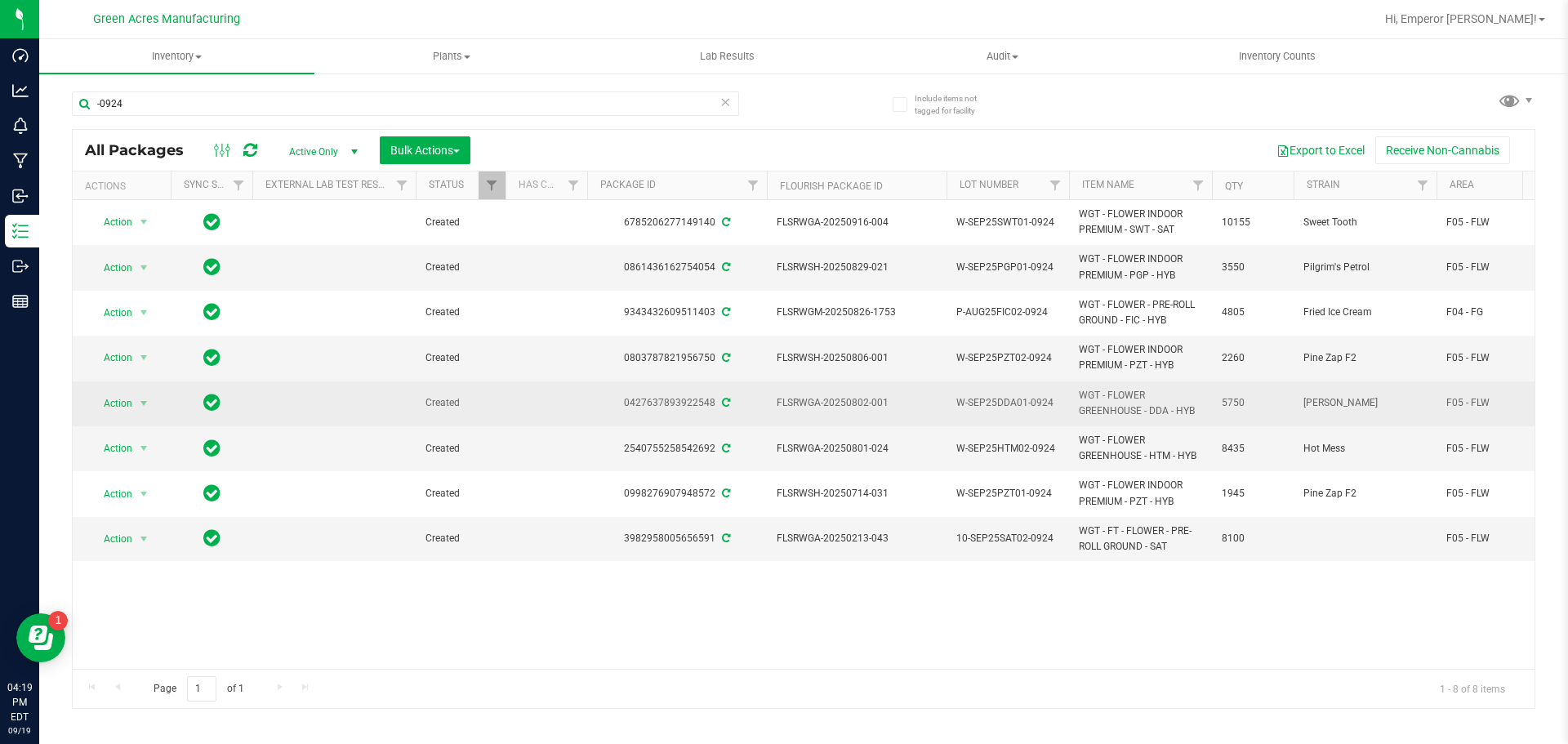
click at [1027, 405] on span "W-SEP25DDA01-0924" at bounding box center [1008, 404] width 103 height 15
click at [1027, 405] on input "W-SEP25DDA01-0924" at bounding box center [1004, 403] width 117 height 25
click at [901, 414] on td "FLSRWGA-20250802-001" at bounding box center [857, 404] width 180 height 45
drag, startPoint x: 889, startPoint y: 395, endPoint x: 776, endPoint y: 418, distance: 115.3
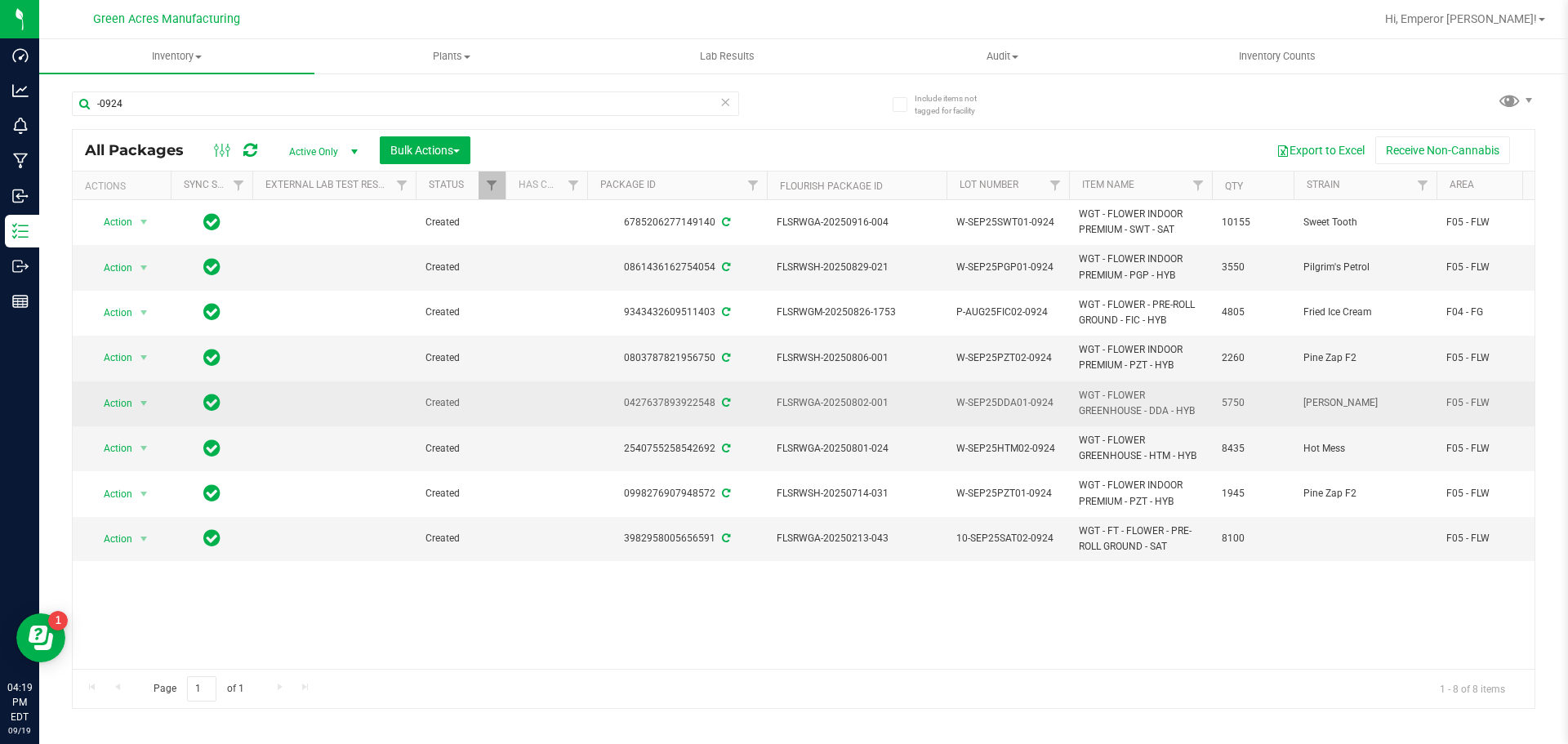
click at [776, 418] on td "FLSRWGA-20250802-001" at bounding box center [857, 404] width 180 height 45
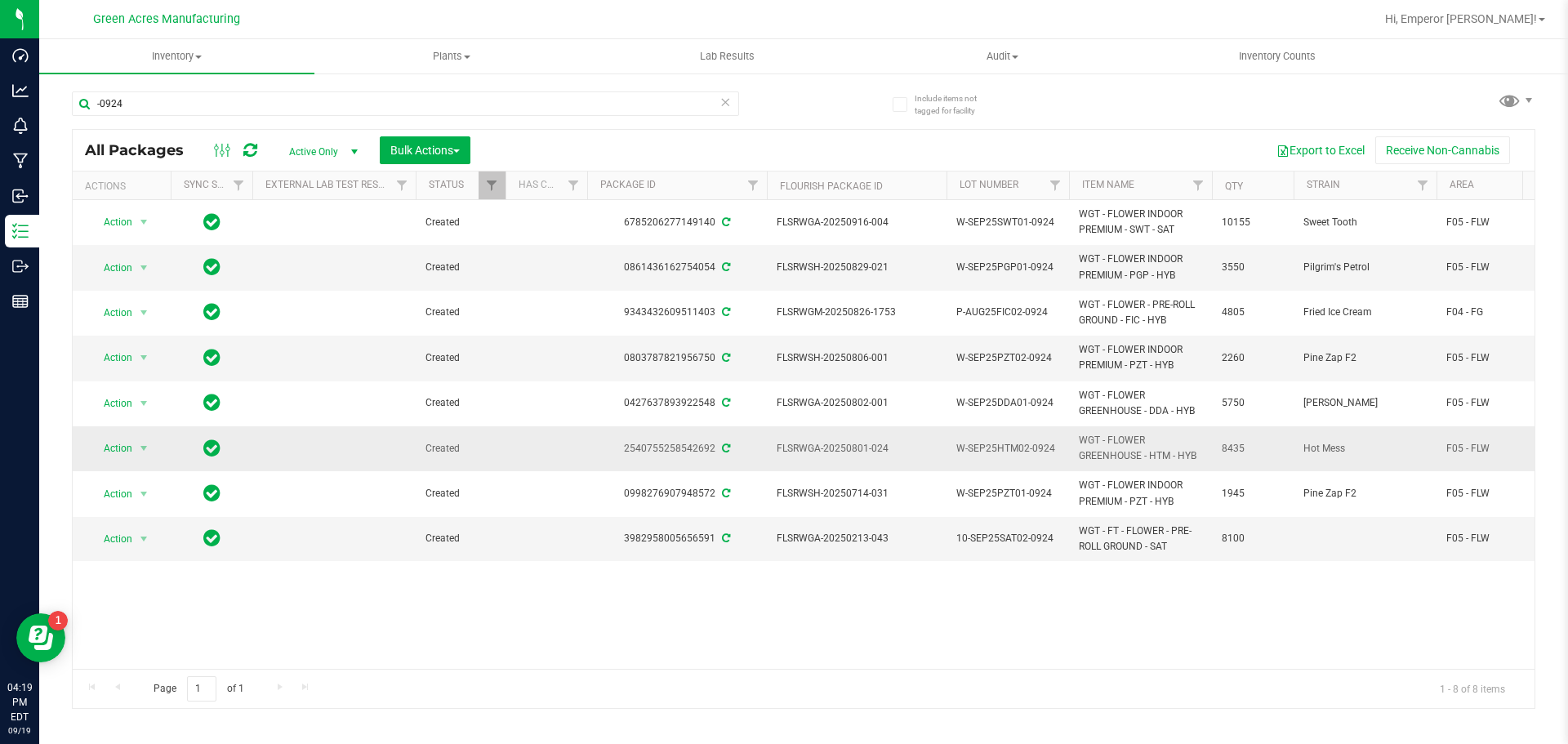
click at [1029, 448] on span "W-SEP25HTM02-0924" at bounding box center [1008, 449] width 103 height 15
click at [1029, 448] on input "W-SEP25HTM02-0924" at bounding box center [1004, 449] width 117 height 25
click at [903, 444] on span "FLSRWGA-20250801-024" at bounding box center [857, 449] width 160 height 15
drag, startPoint x: 898, startPoint y: 446, endPoint x: 778, endPoint y: 452, distance: 120.1
click at [778, 452] on span "FLSRWGA-20250801-024" at bounding box center [857, 449] width 160 height 15
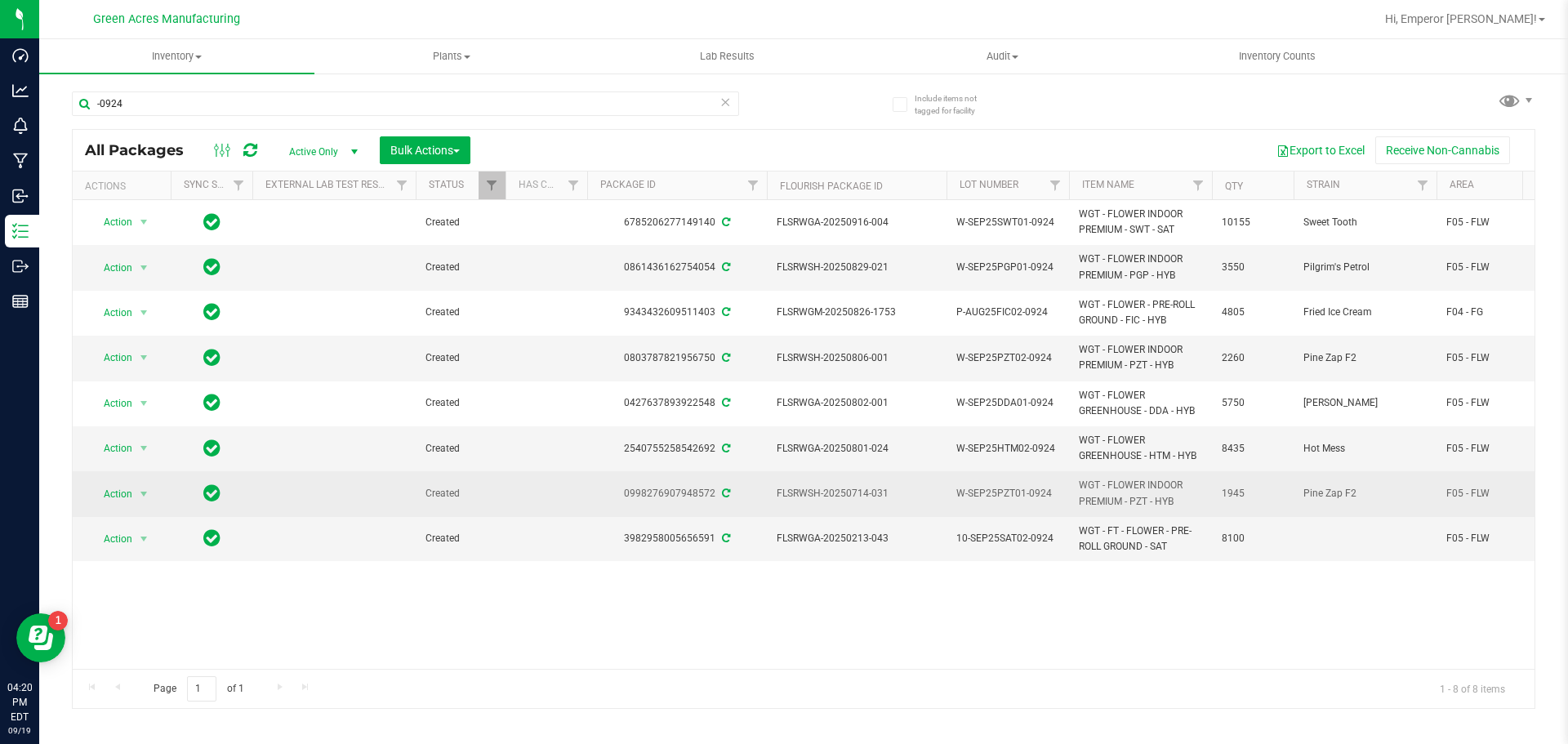
click at [1035, 495] on span "W-SEP25PZT01-0924" at bounding box center [1008, 493] width 103 height 15
click at [1035, 495] on input "W-SEP25PZT01-0924" at bounding box center [1004, 493] width 117 height 25
click at [905, 493] on span "FLSRWSH-20250714-031" at bounding box center [857, 493] width 160 height 15
drag, startPoint x: 899, startPoint y: 493, endPoint x: 785, endPoint y: 507, distance: 114.9
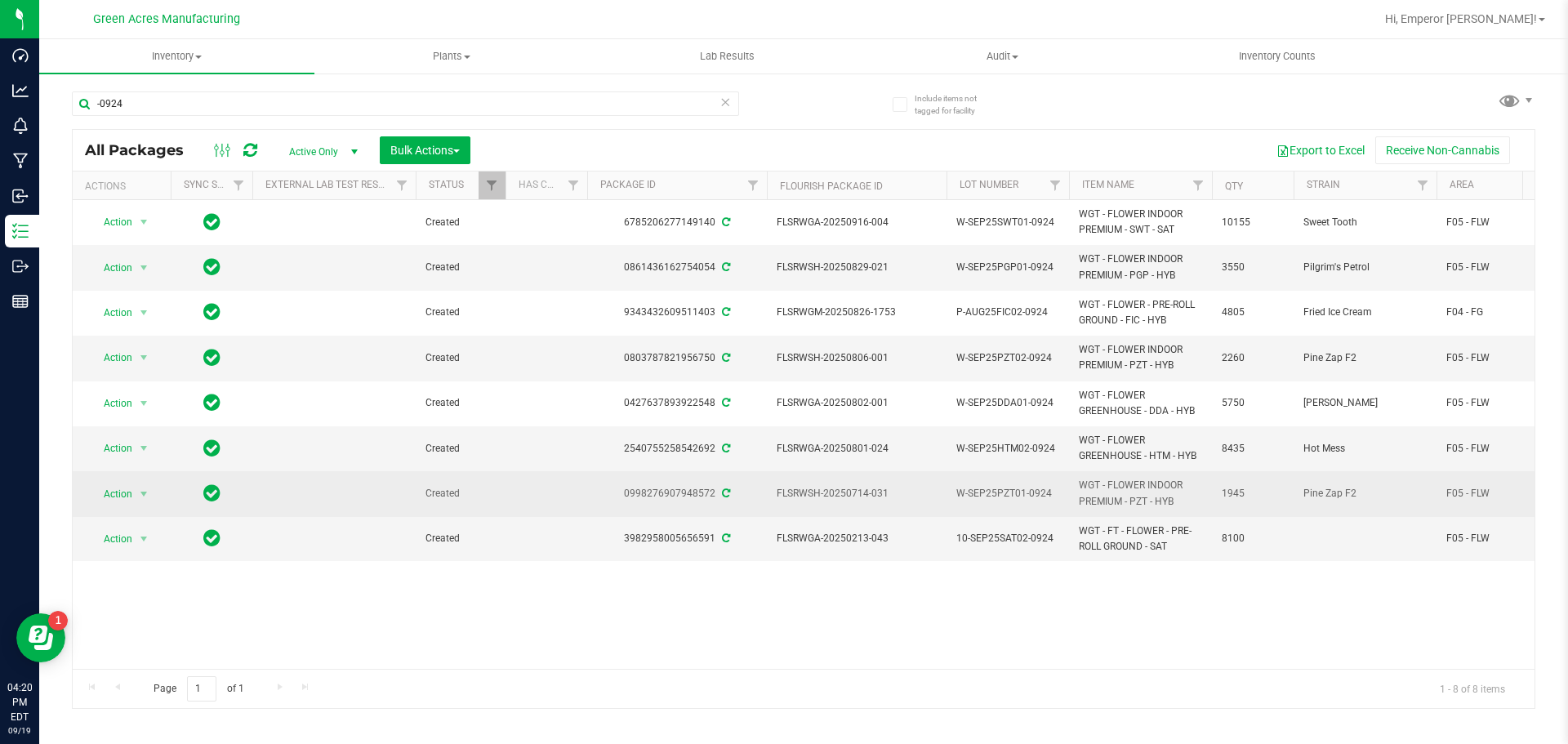
click at [785, 507] on td "FLSRWSH-20250714-031" at bounding box center [857, 493] width 180 height 45
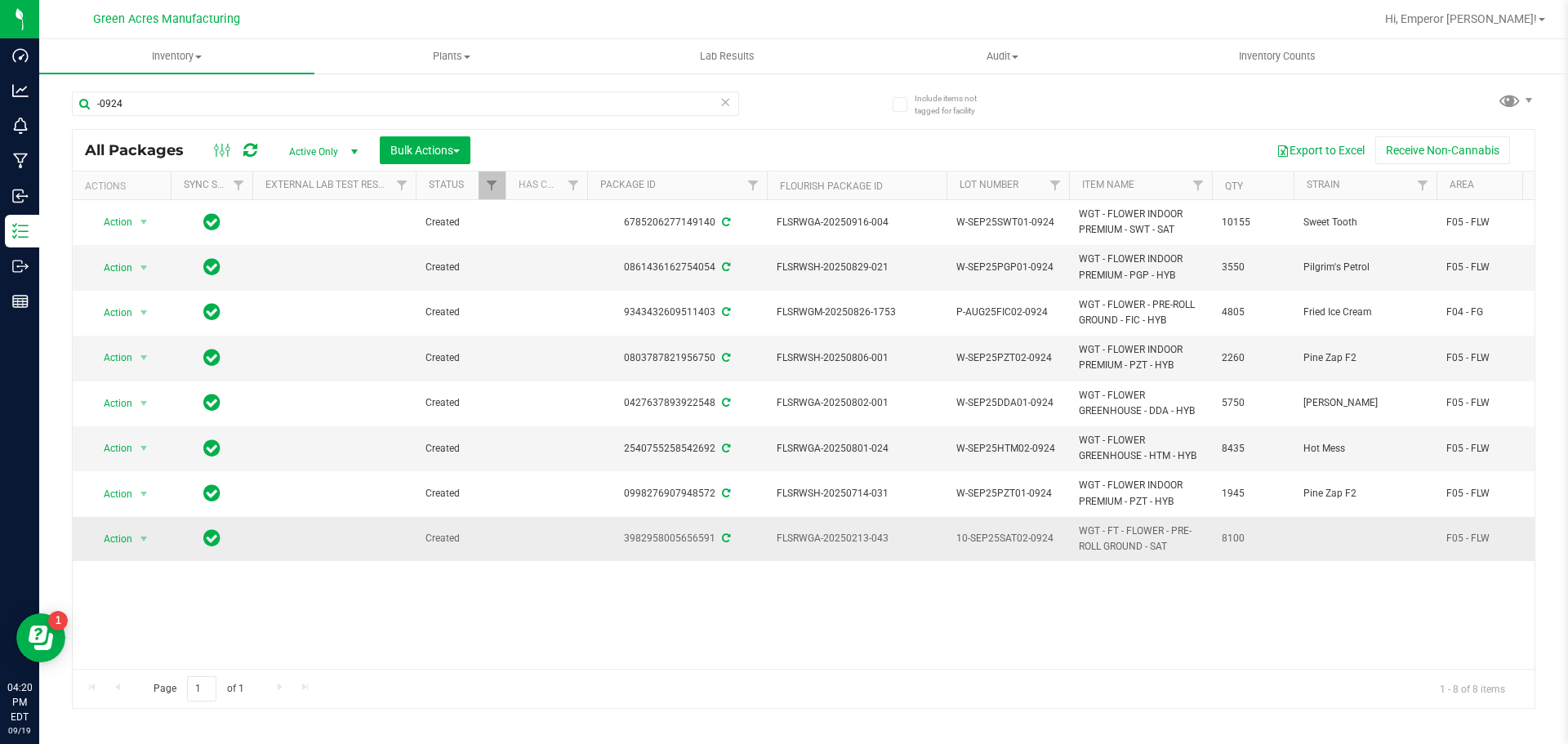
click at [1035, 540] on span "10-SEP25SAT02-0924" at bounding box center [1008, 538] width 103 height 15
click at [1035, 540] on input "10-SEP25SAT02-0924" at bounding box center [1004, 539] width 117 height 25
drag, startPoint x: 901, startPoint y: 550, endPoint x: 893, endPoint y: 548, distance: 8.2
click at [894, 548] on td "FLSRWGA-20250213-043" at bounding box center [857, 539] width 180 height 44
drag, startPoint x: 889, startPoint y: 547, endPoint x: 787, endPoint y: 549, distance: 102.0
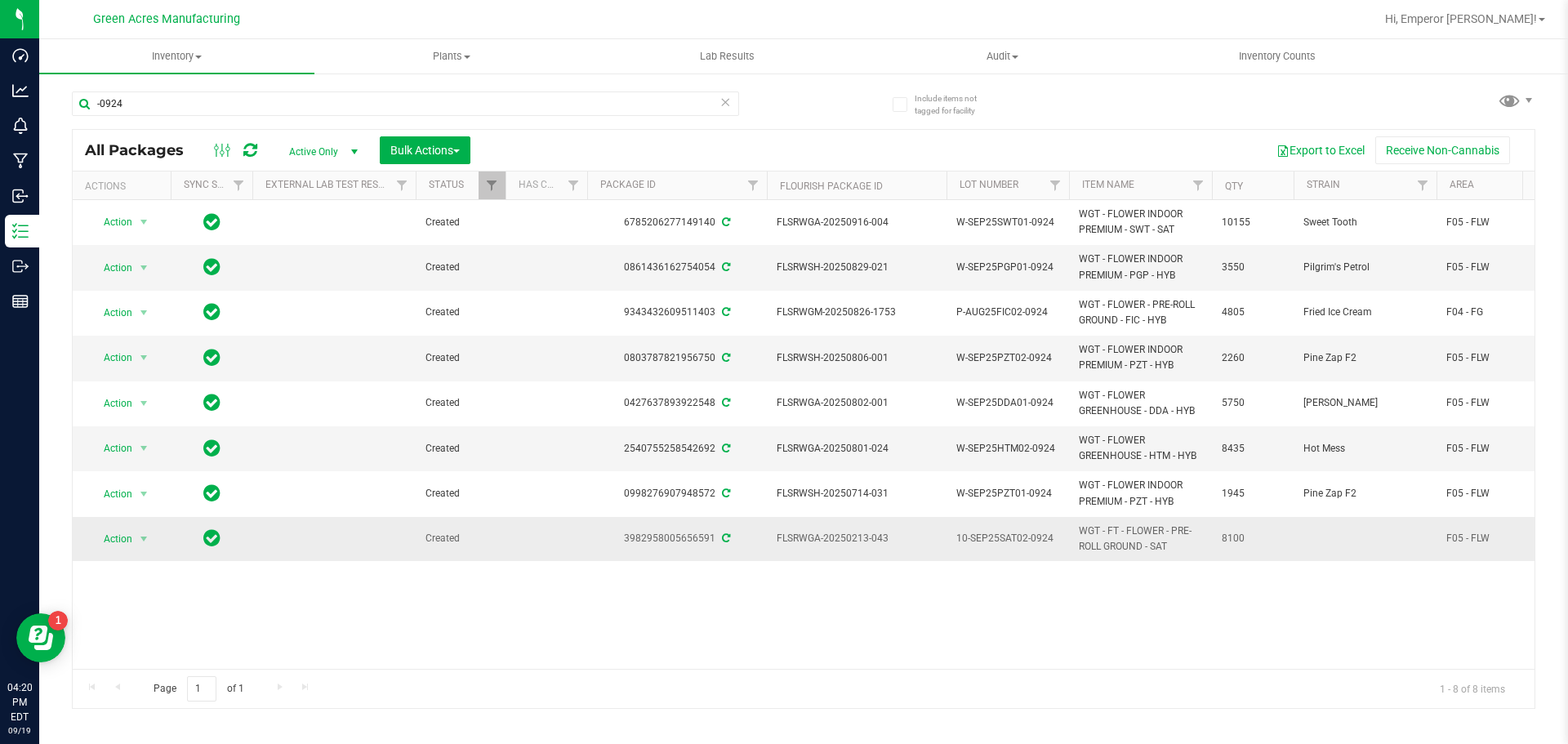
click at [787, 549] on td "FLSRWGA-20250213-043" at bounding box center [857, 539] width 180 height 44
click at [282, 106] on input "-0924" at bounding box center [405, 104] width 667 height 25
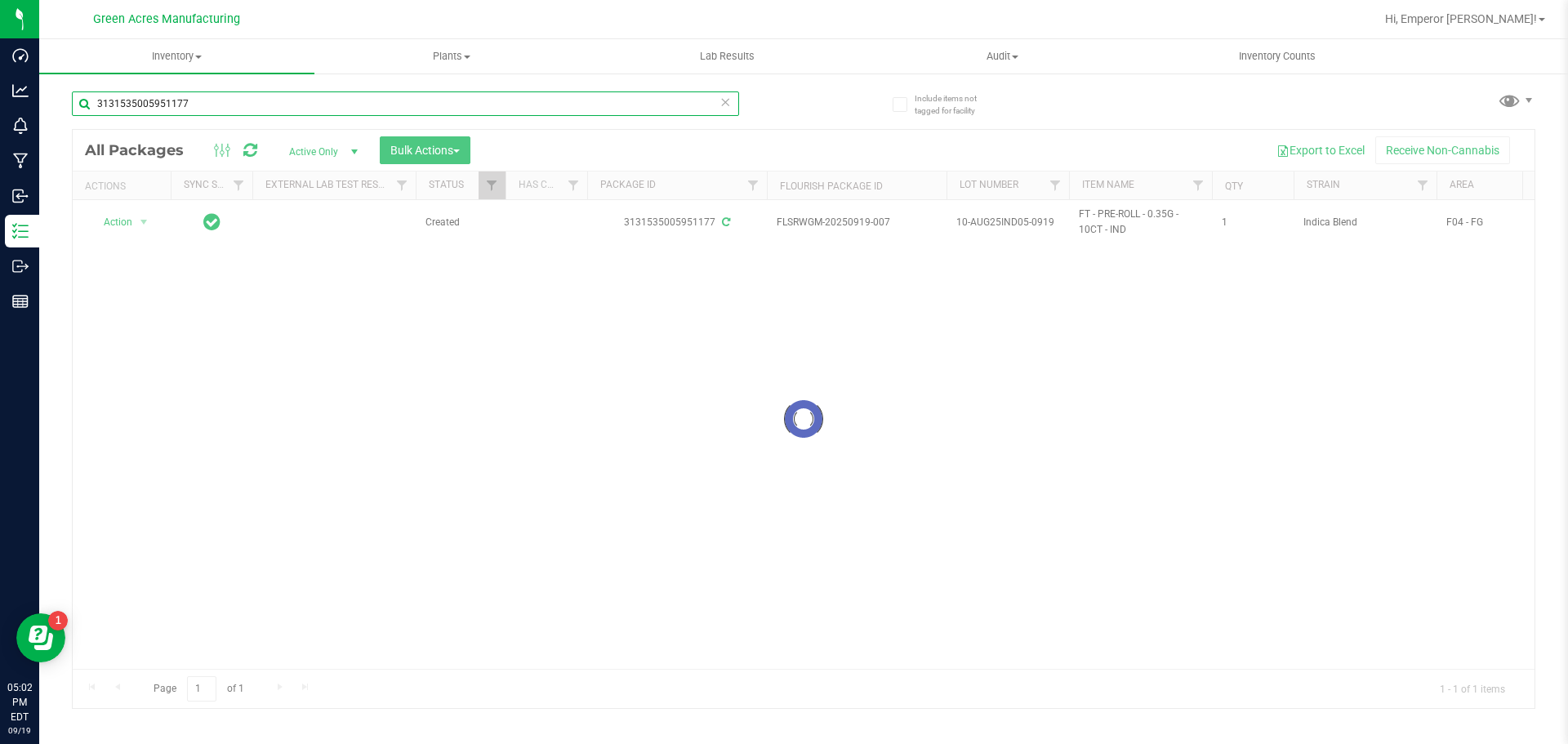
type input "3131535005951177"
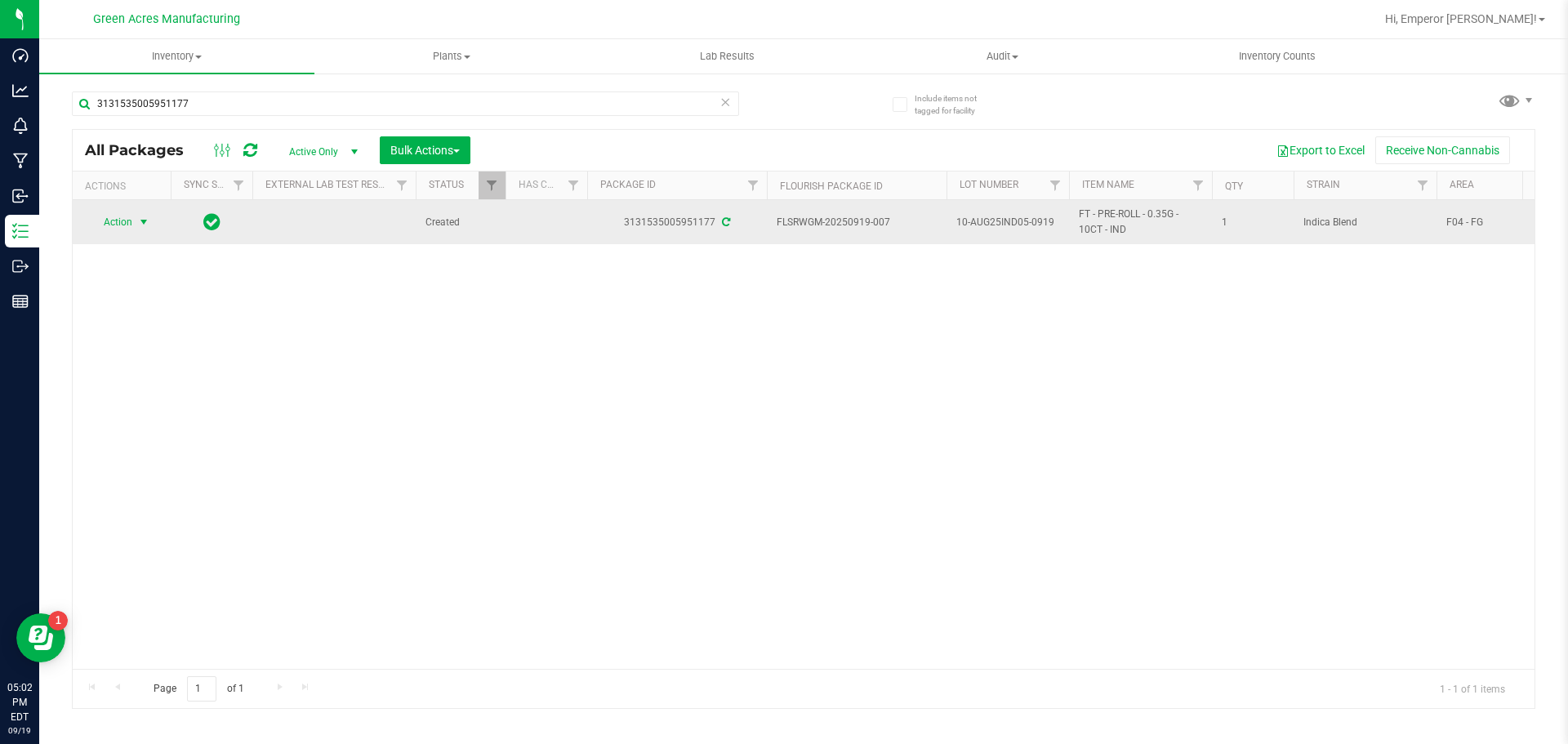
click at [121, 230] on span "Action" at bounding box center [111, 222] width 44 height 23
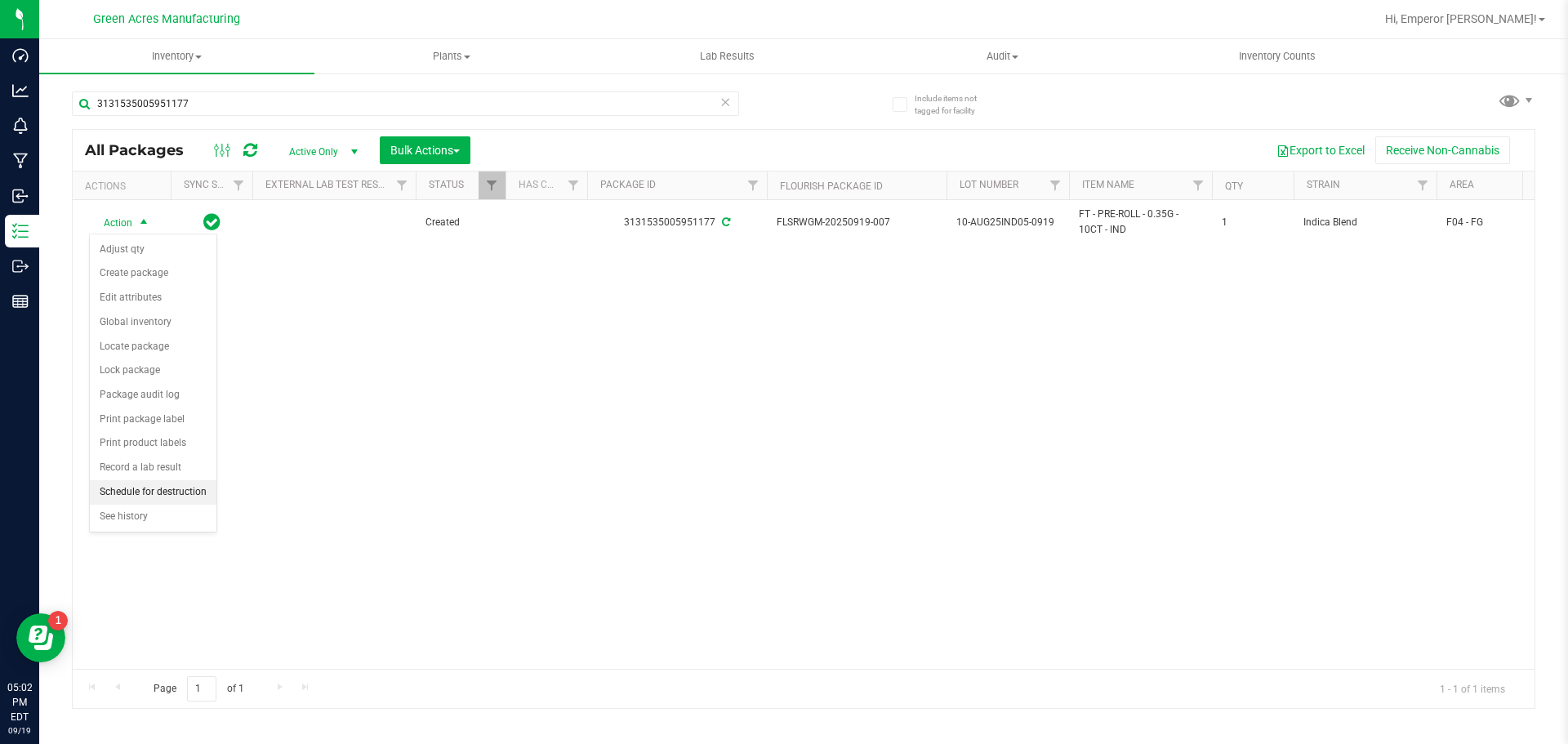
click at [122, 502] on li "Schedule for destruction" at bounding box center [153, 492] width 126 height 25
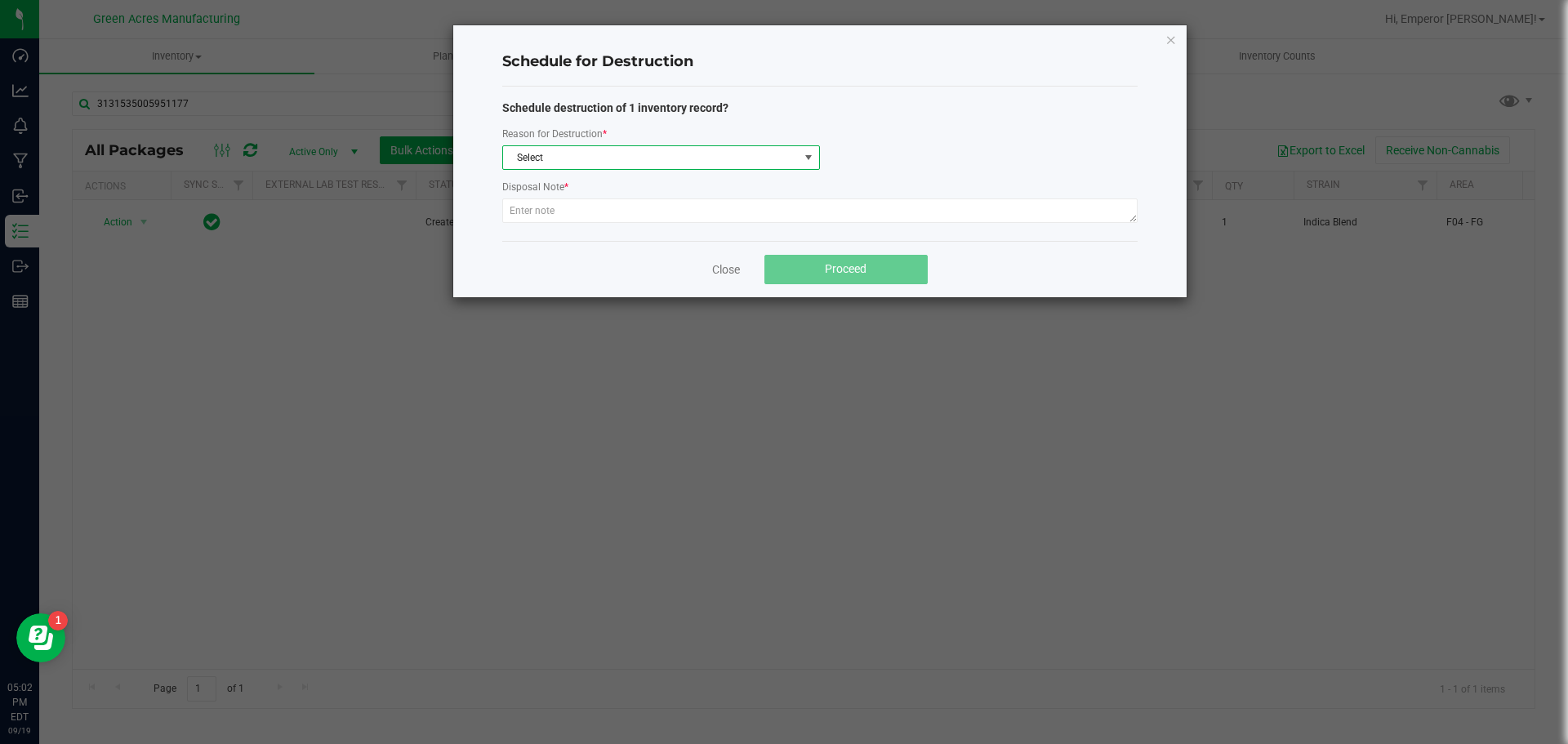
click at [642, 155] on span "Select" at bounding box center [650, 158] width 295 height 23
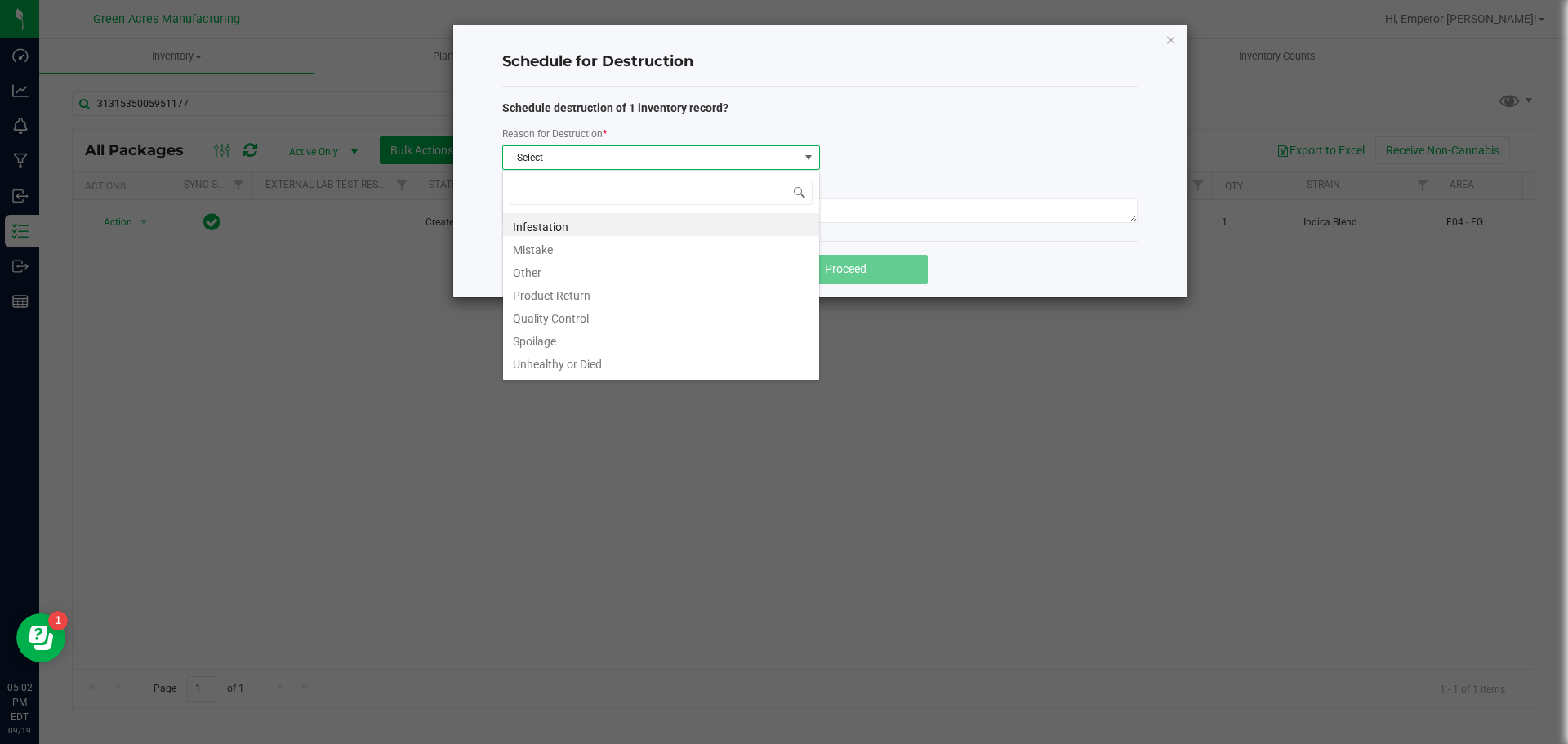
scroll to position [25, 317]
type input "W"
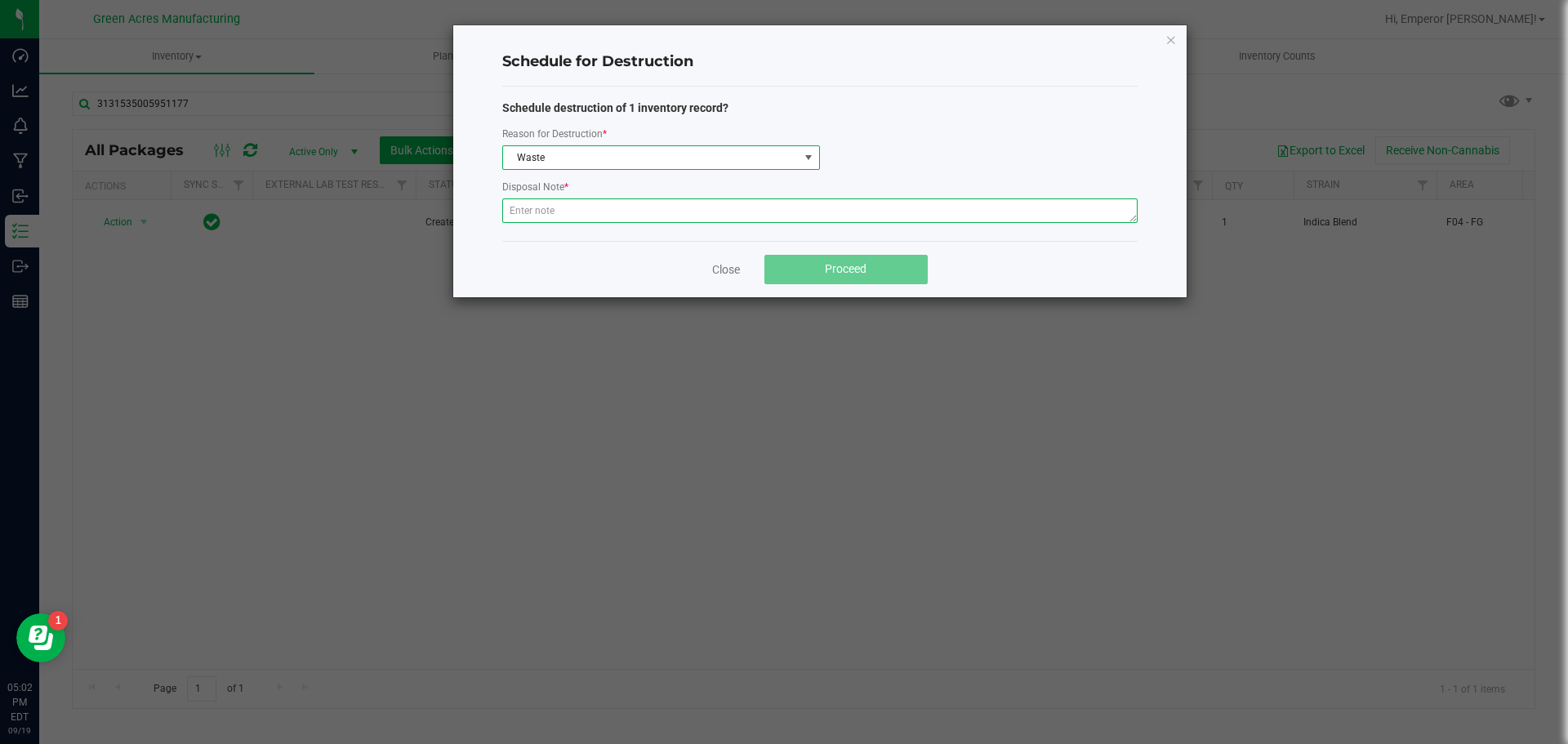
click at [812, 205] on textarea at bounding box center [819, 211] width 636 height 25
paste textarea "WASTE FROM JUANAROLL PRODUCTION/PACKING"
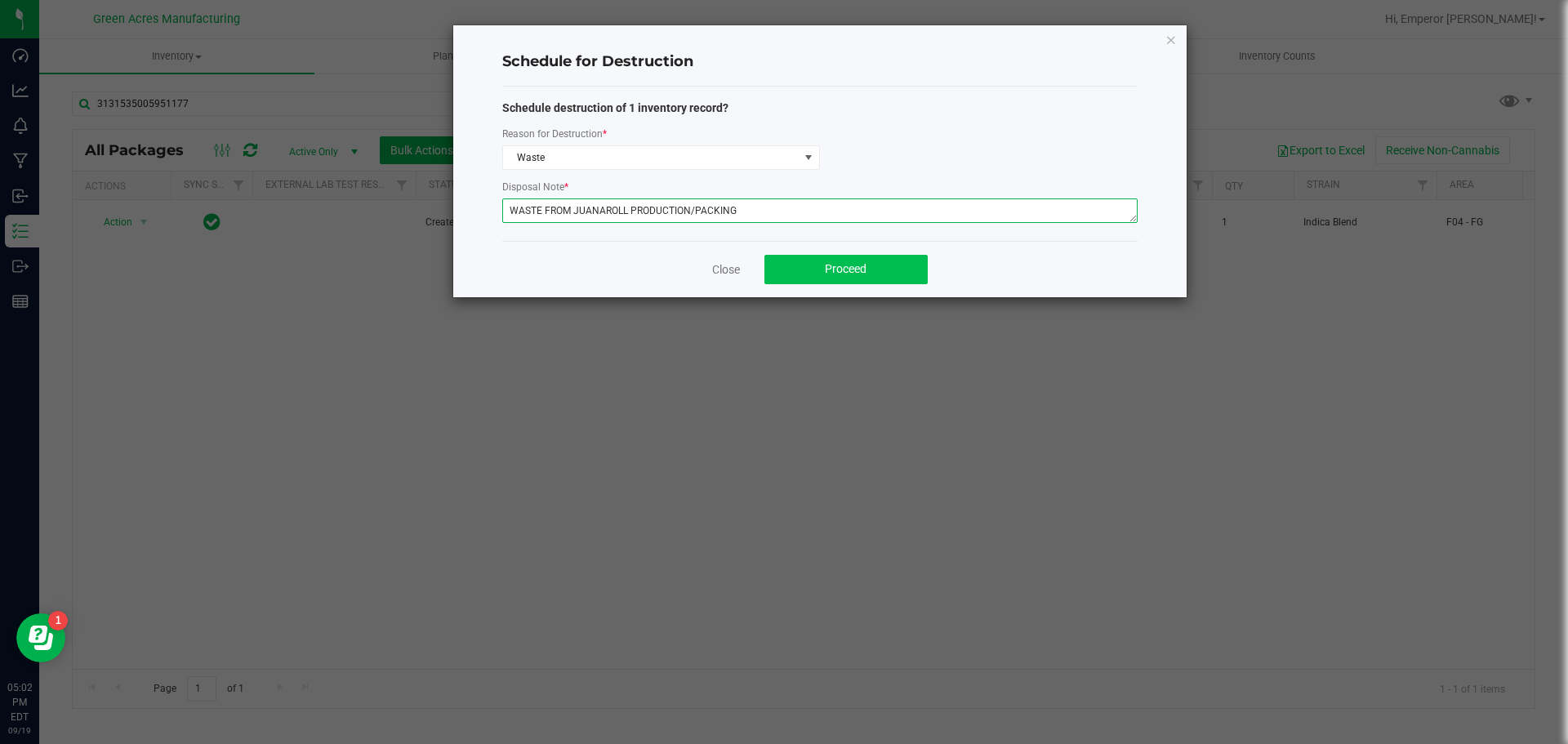
type textarea "WASTE FROM JUANAROLL PRODUCTION/PACKING"
click at [808, 265] on button "Proceed" at bounding box center [846, 270] width 163 height 30
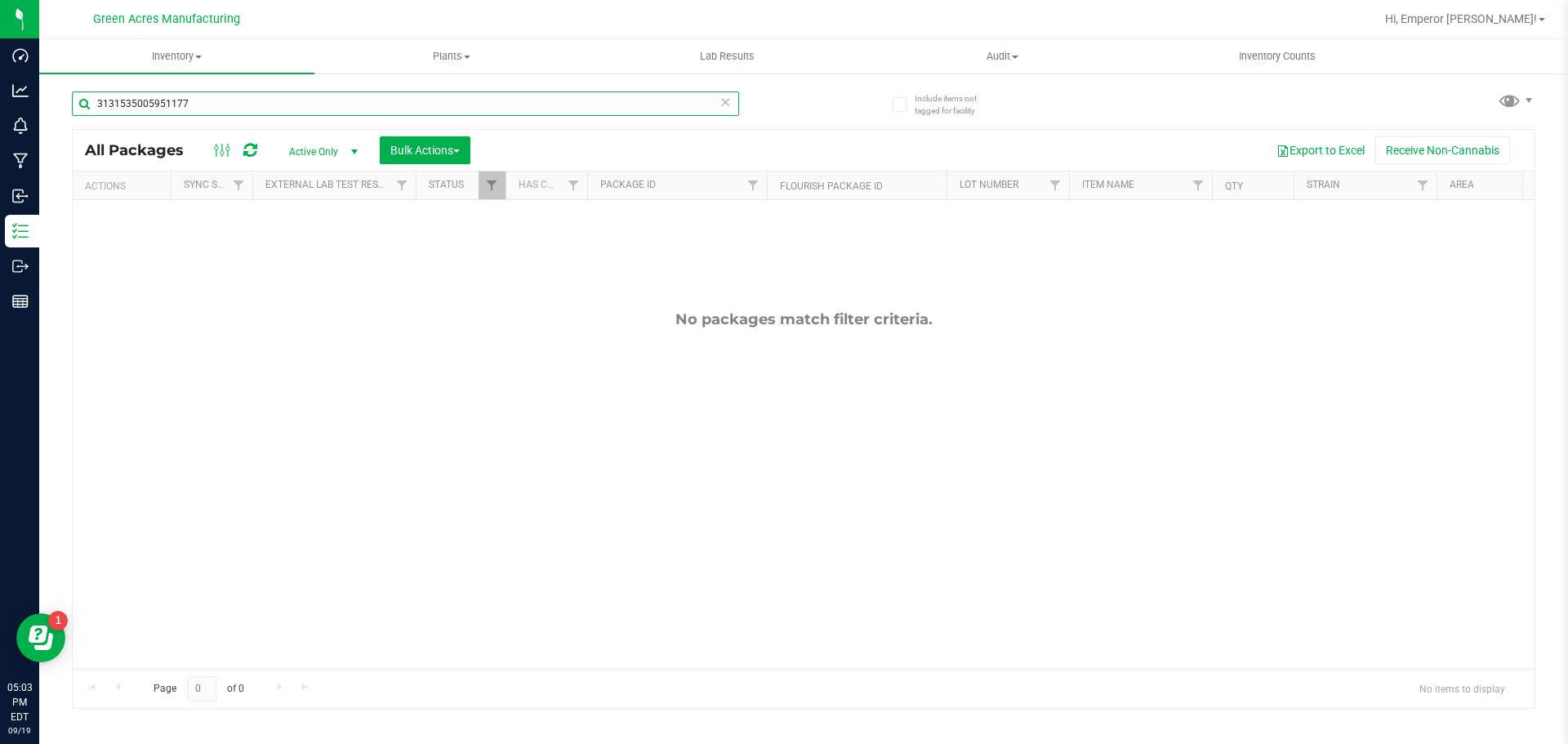
drag, startPoint x: 255, startPoint y: 108, endPoint x: 249, endPoint y: 103, distance: 7.8
click at [255, 108] on input "3131535005951177" at bounding box center [405, 104] width 667 height 25
click at [183, 59] on span "Inventory" at bounding box center [177, 55] width 275 height 14
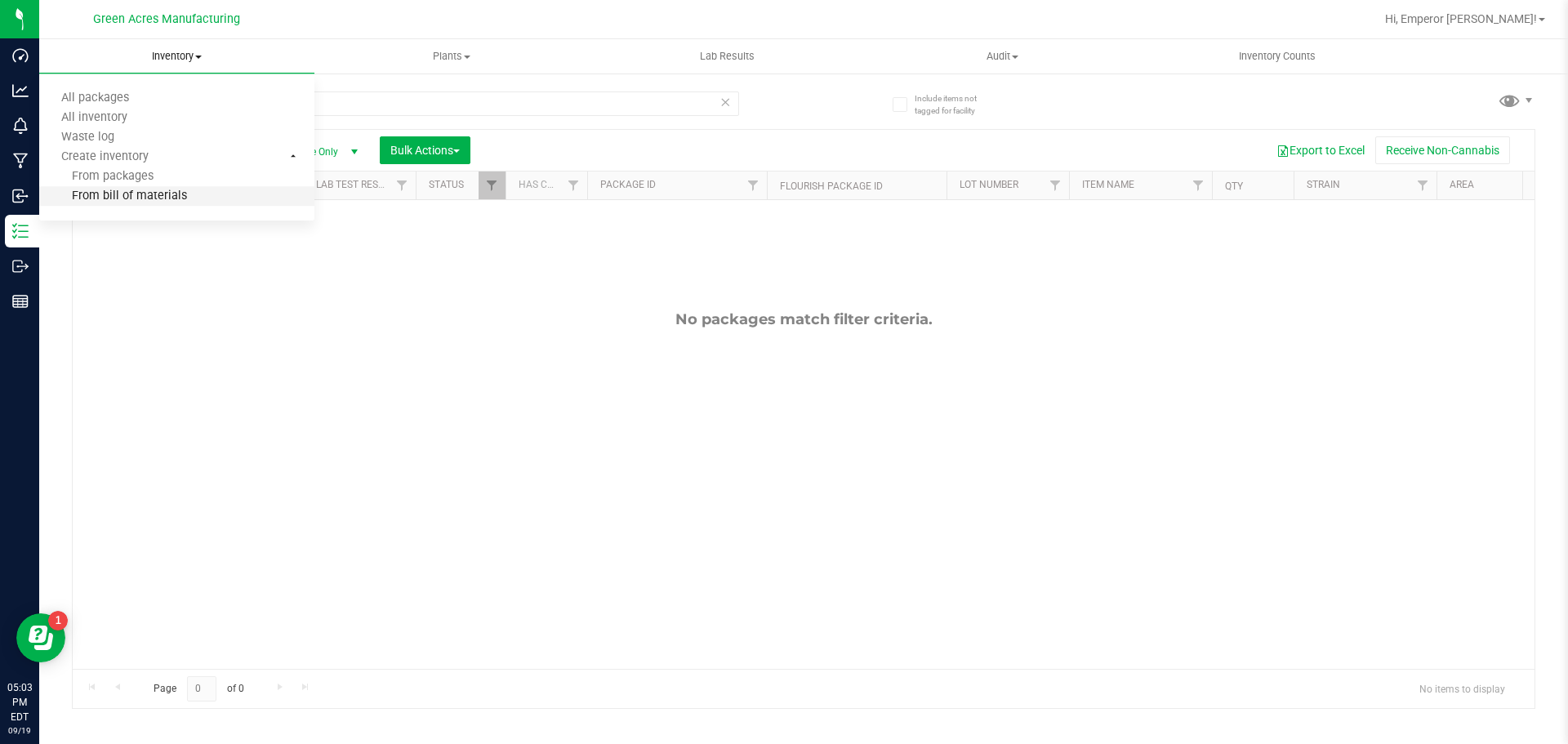
click at [164, 191] on span "From bill of materials" at bounding box center [113, 196] width 148 height 14
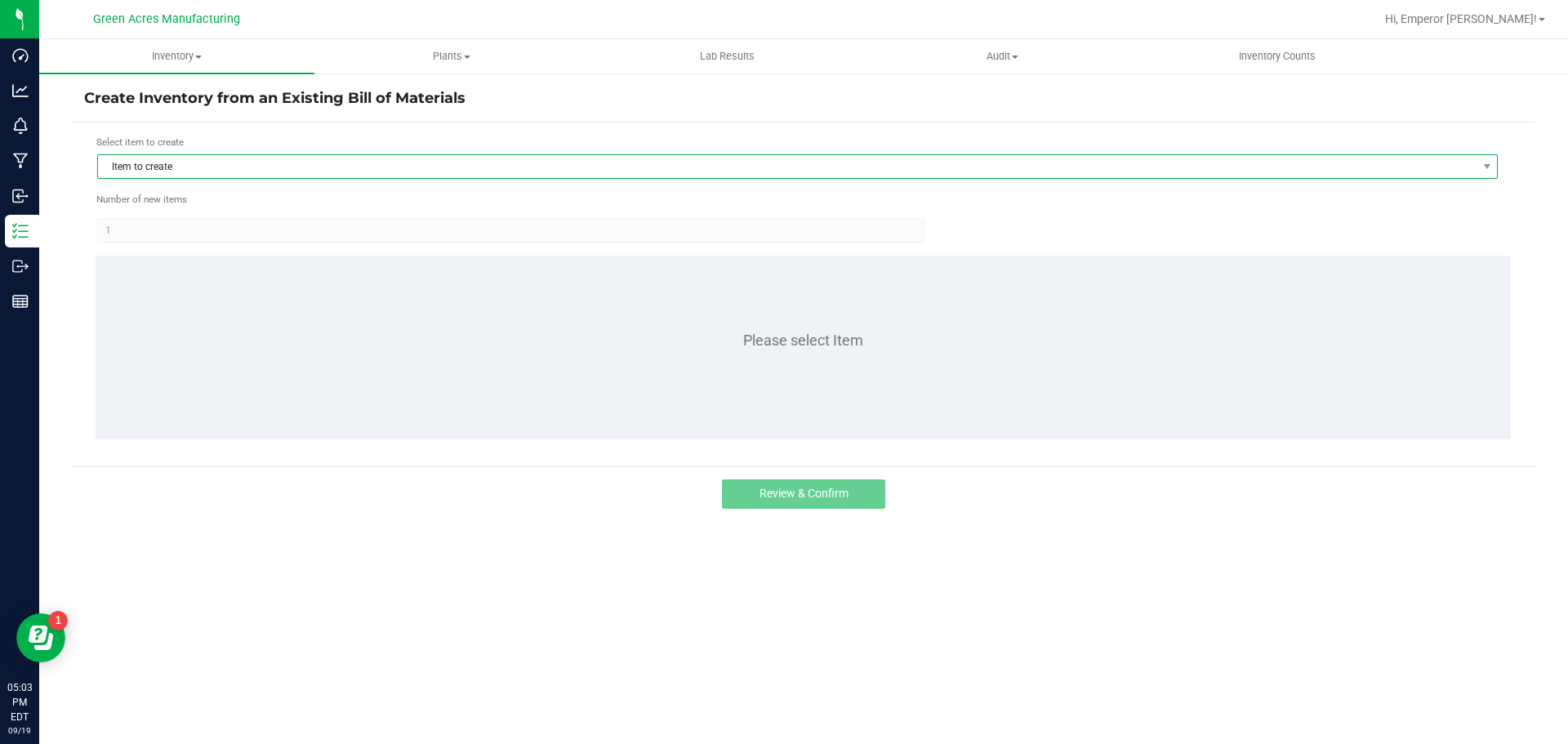
click at [377, 163] on span "Item to create" at bounding box center [788, 166] width 1379 height 23
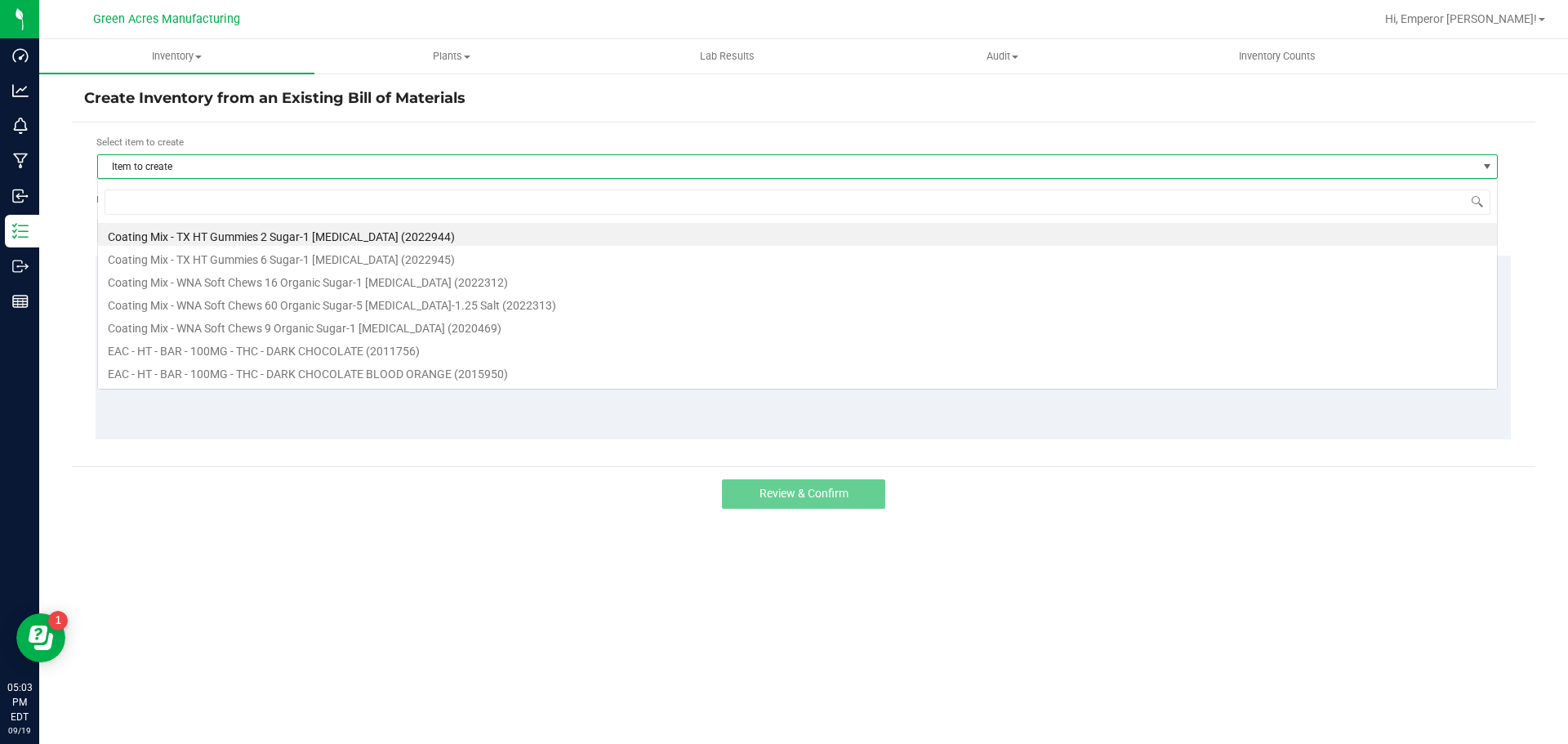
scroll to position [25, 1401]
type input "10CT"
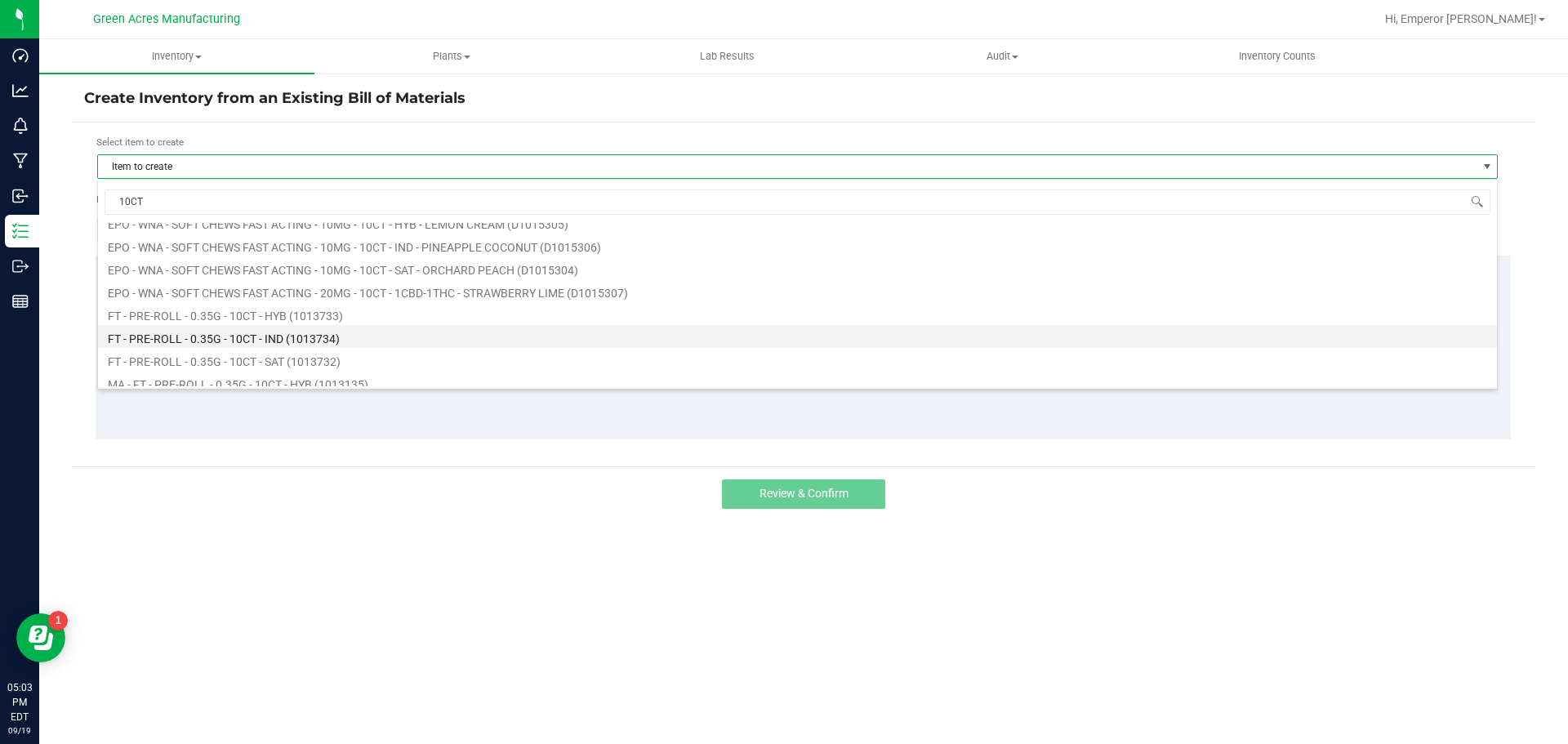
scroll to position [81, 0]
click at [375, 339] on li "FT - PRE-ROLL - 0.35G - 10CT - IND (1013734)" at bounding box center [798, 336] width 1400 height 23
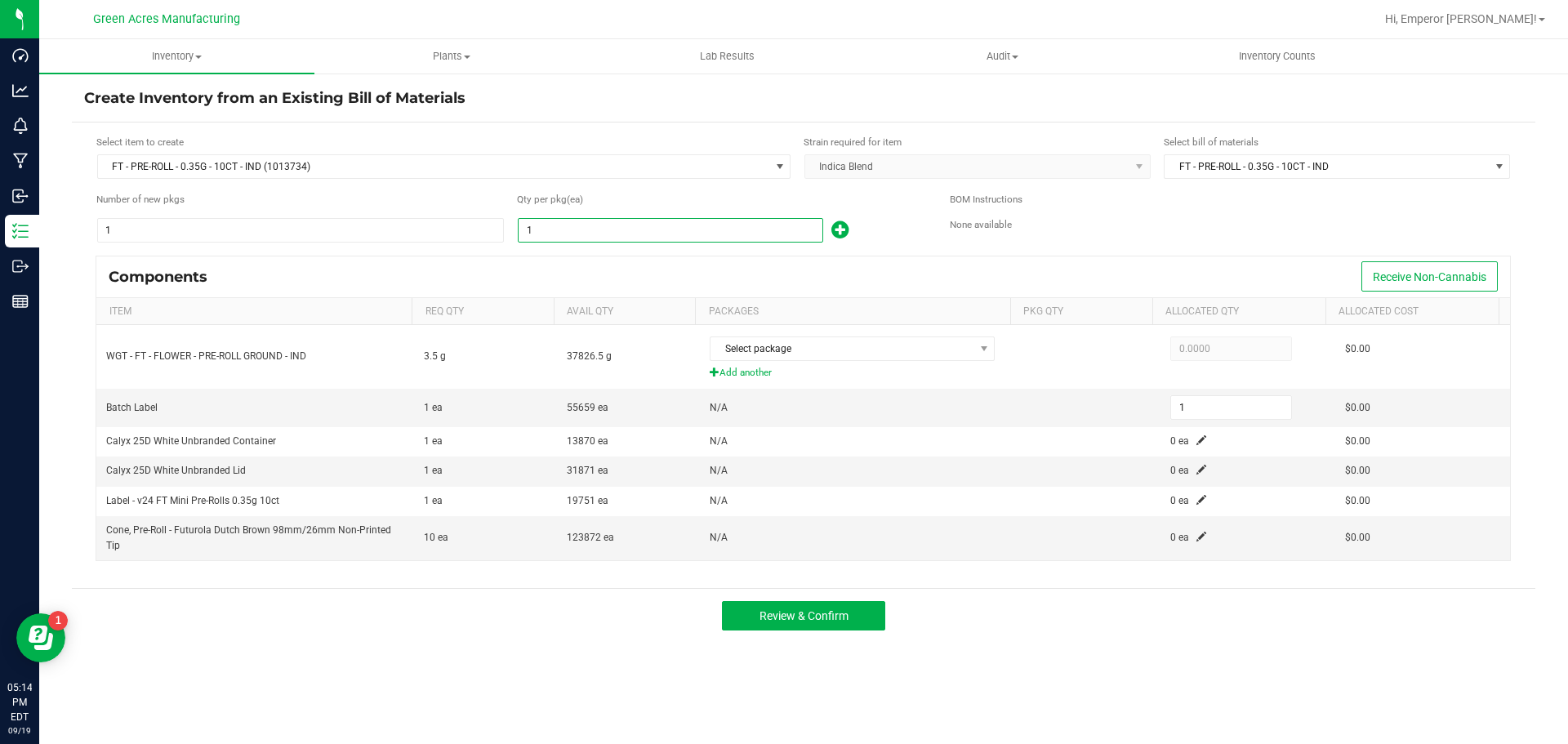
click at [568, 232] on input "1" at bounding box center [671, 230] width 304 height 23
type input "10"
type input "100"
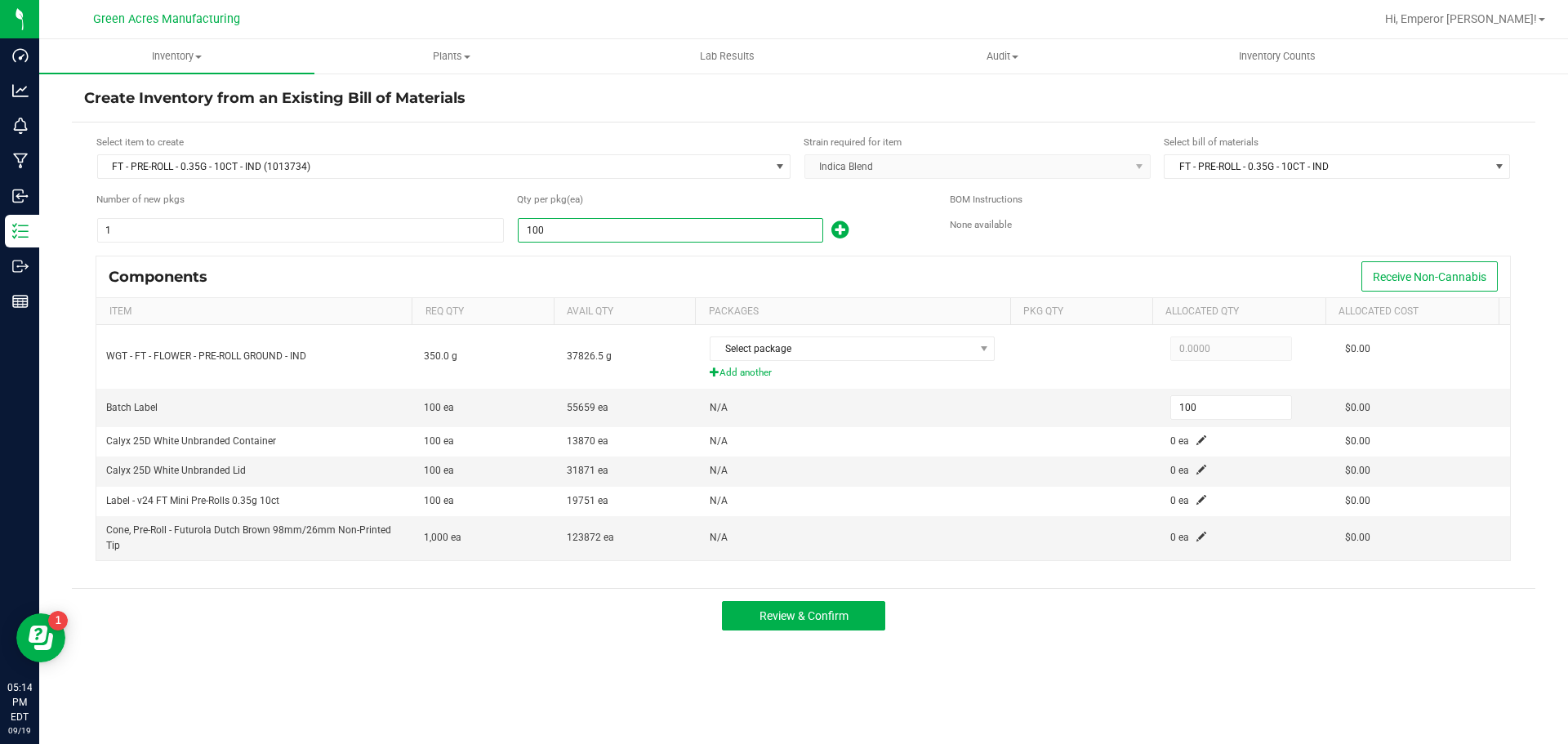
type input "1008"
type input "1,008"
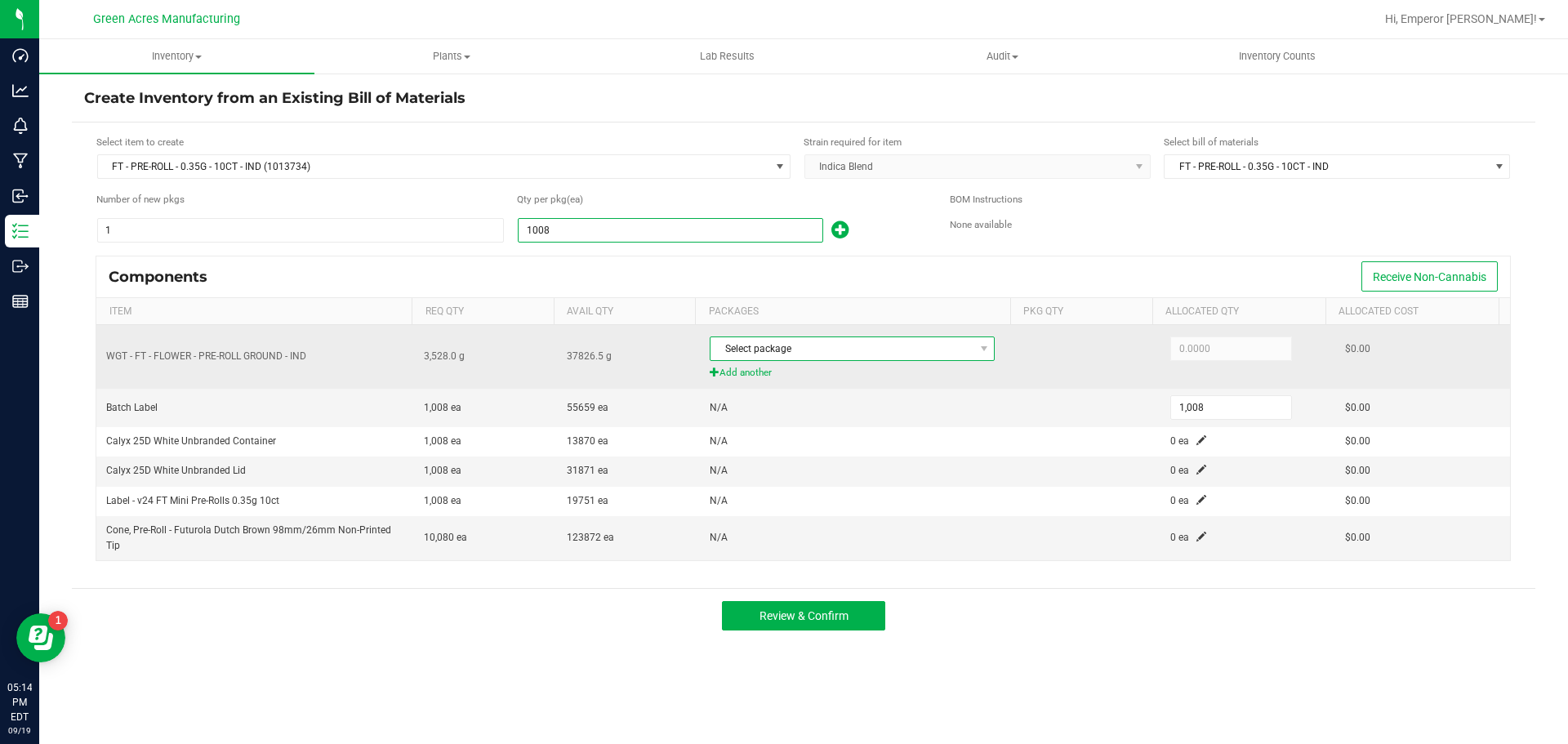
type input "1,008"
click at [922, 338] on span "Select package" at bounding box center [841, 349] width 263 height 23
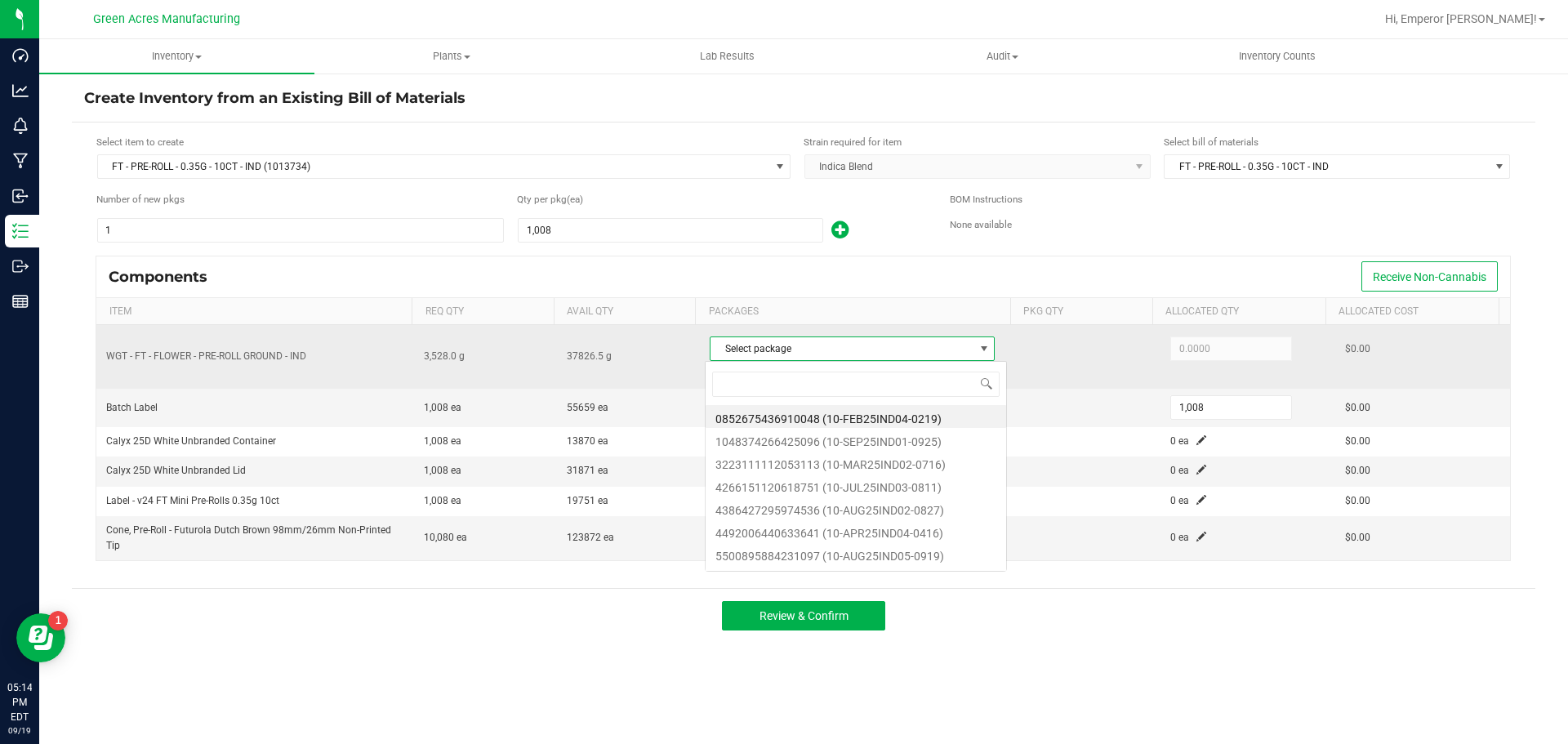
scroll to position [25, 282]
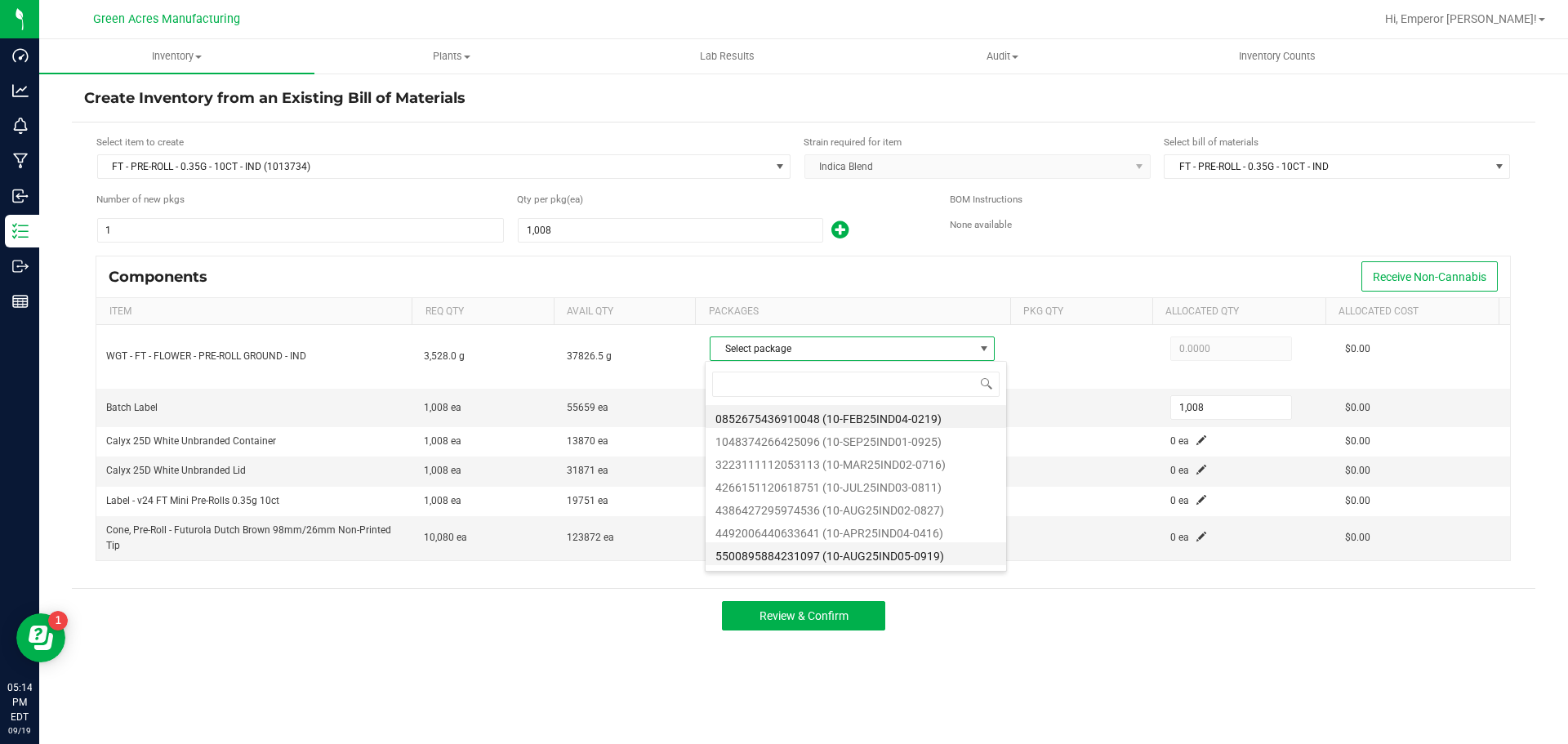
click at [918, 558] on li "5500895884231097 (10-AUG25IND05-0919)" at bounding box center [856, 554] width 300 height 23
type input "3,528.0000"
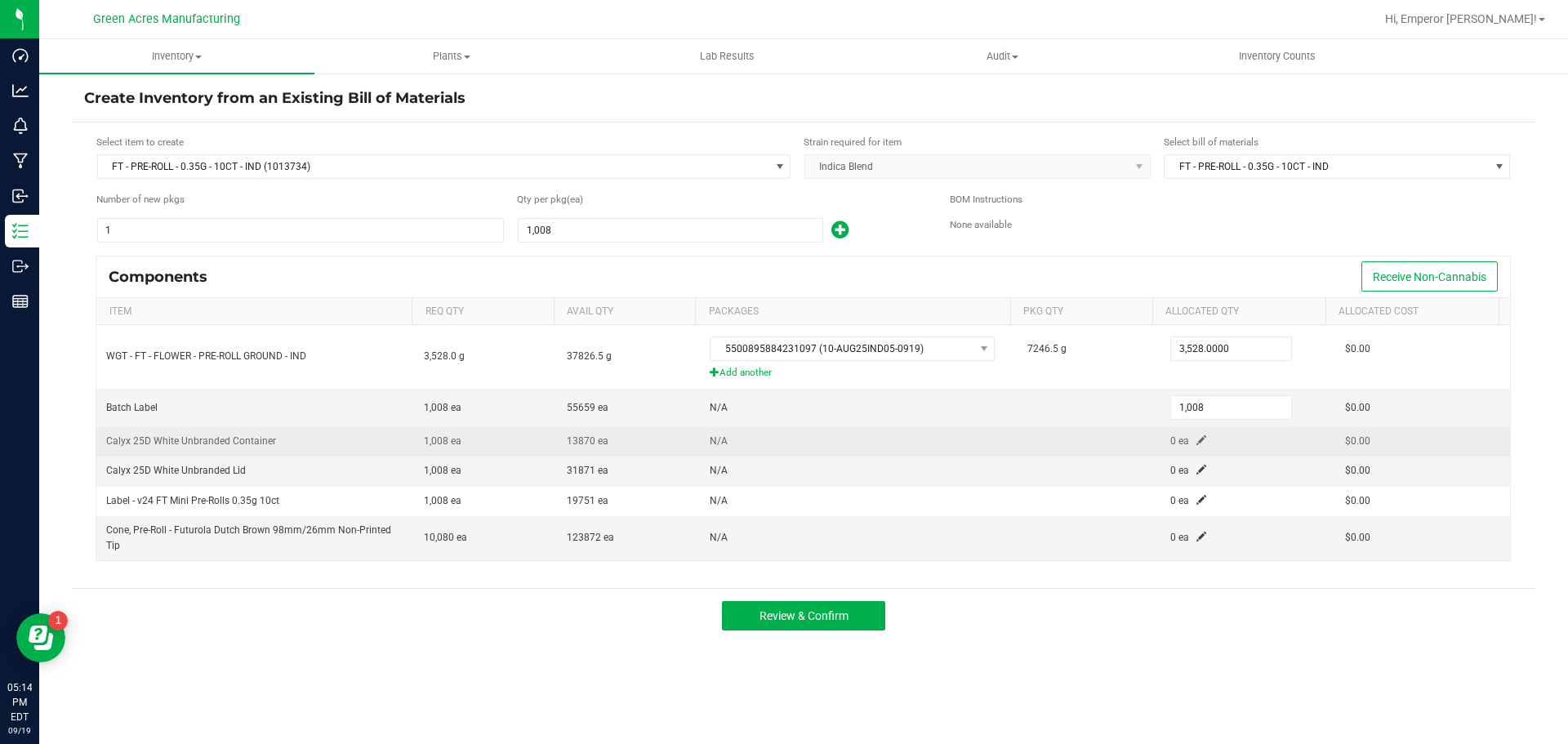
click at [1197, 443] on span at bounding box center [1202, 440] width 10 height 10
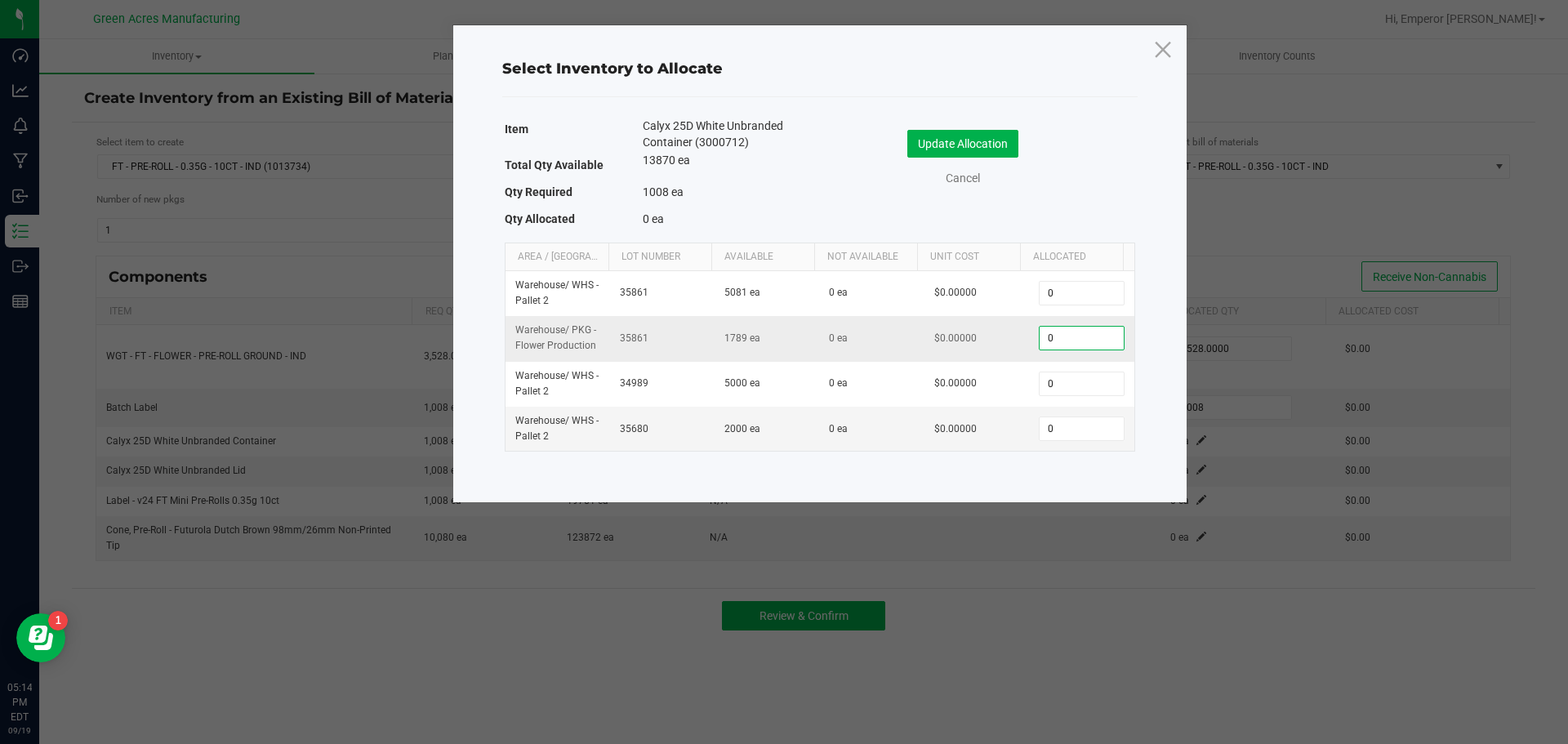
click at [1063, 341] on input "0" at bounding box center [1081, 339] width 83 height 23
type input "1,008"
click at [945, 134] on button "Update Allocation" at bounding box center [963, 143] width 111 height 28
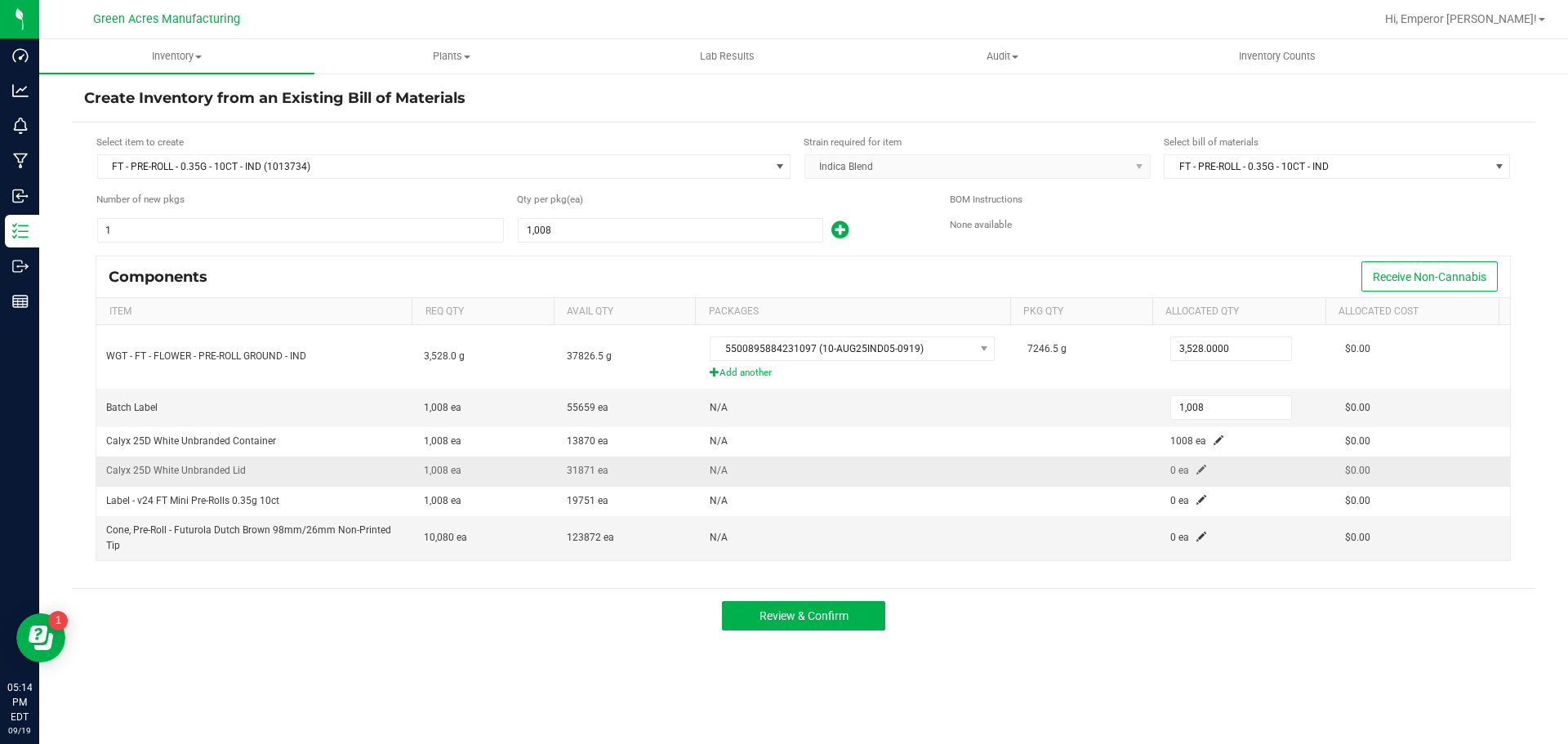
click at [1186, 473] on td "0 ea" at bounding box center [1248, 471] width 175 height 30
click at [1197, 472] on span at bounding box center [1202, 470] width 10 height 10
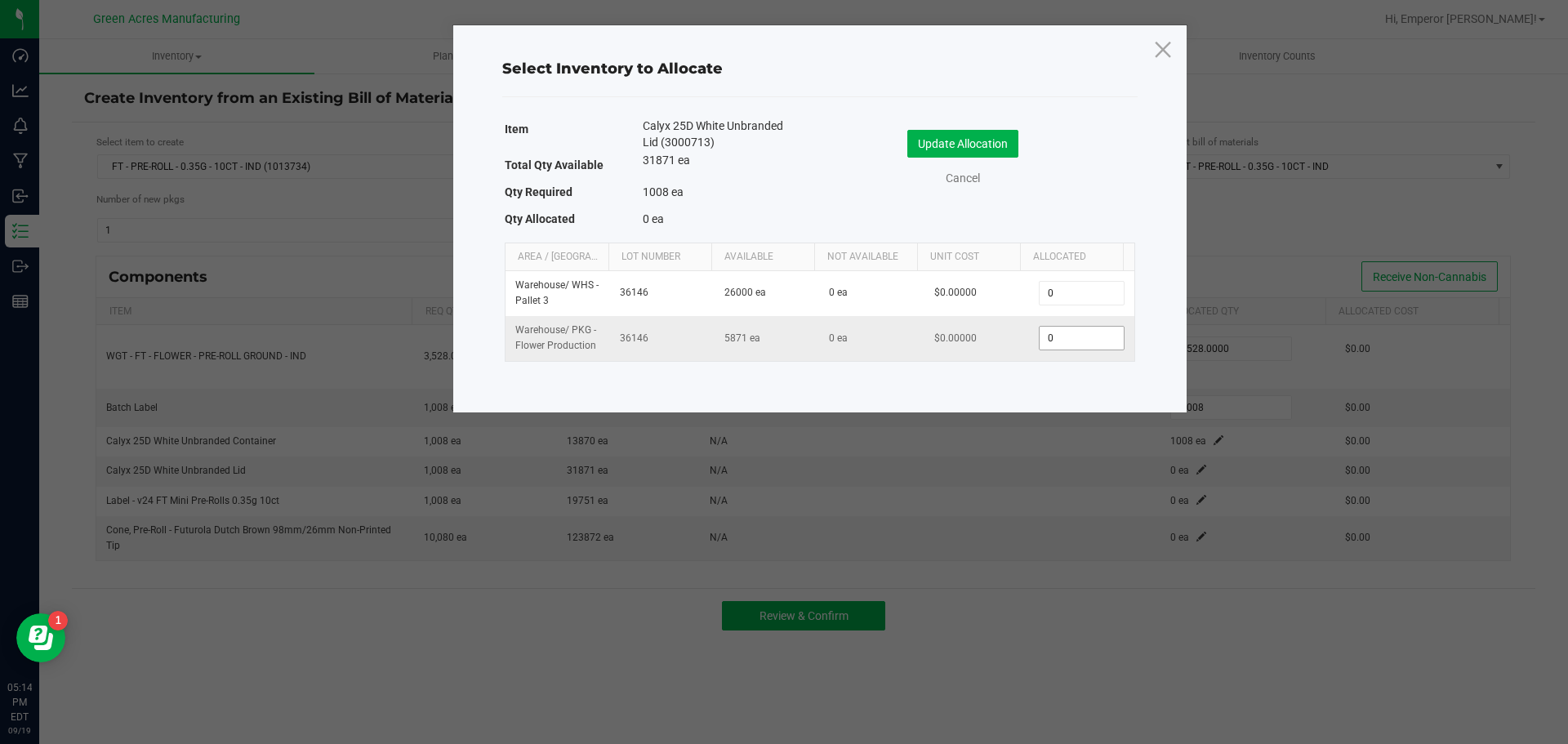
click at [1055, 341] on input "0" at bounding box center [1081, 339] width 83 height 23
type input "1,008"
click at [979, 128] on div "Update Allocation Cancel" at bounding box center [978, 161] width 291 height 86
click at [985, 139] on button "Update Allocation" at bounding box center [963, 143] width 111 height 28
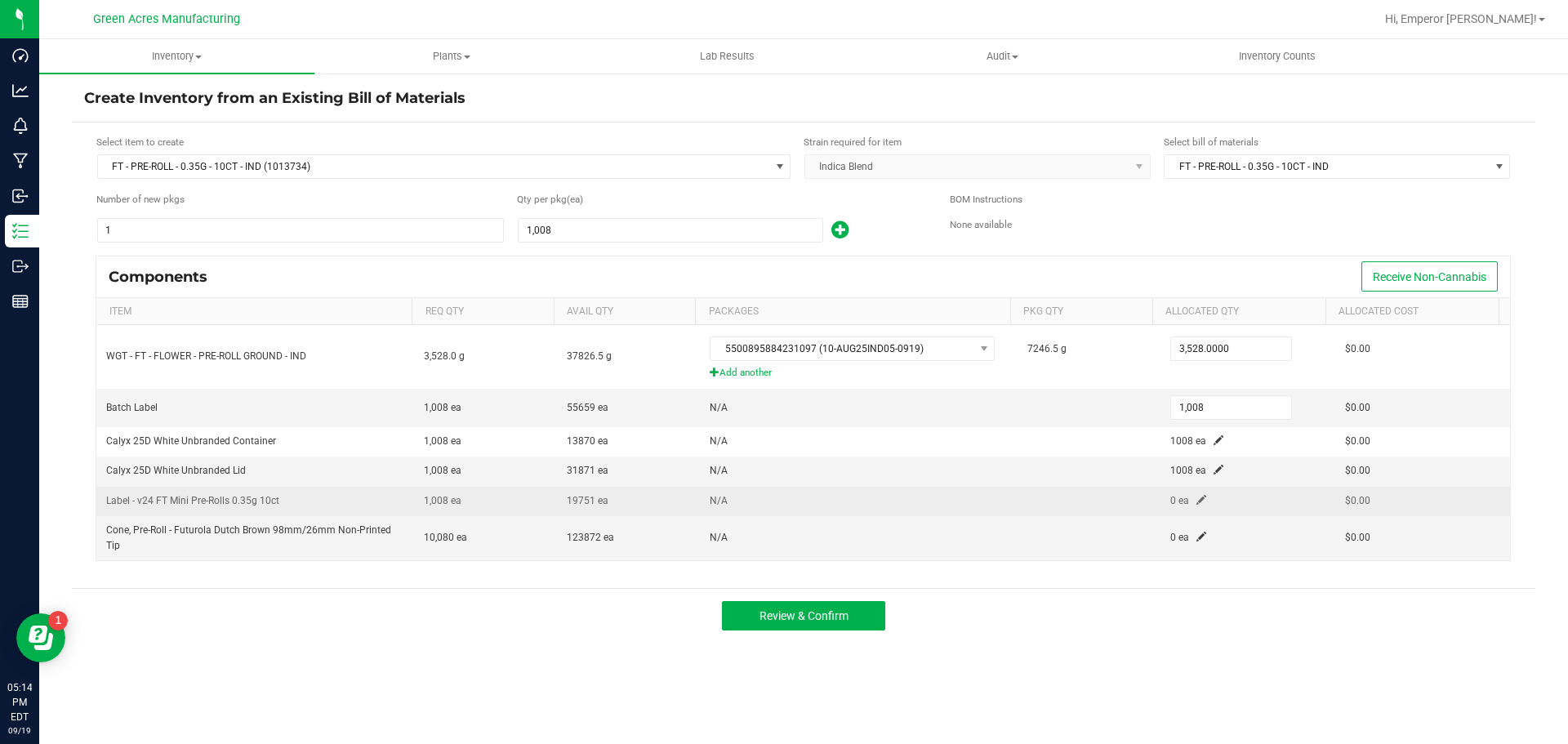
click at [1197, 502] on span at bounding box center [1202, 500] width 10 height 10
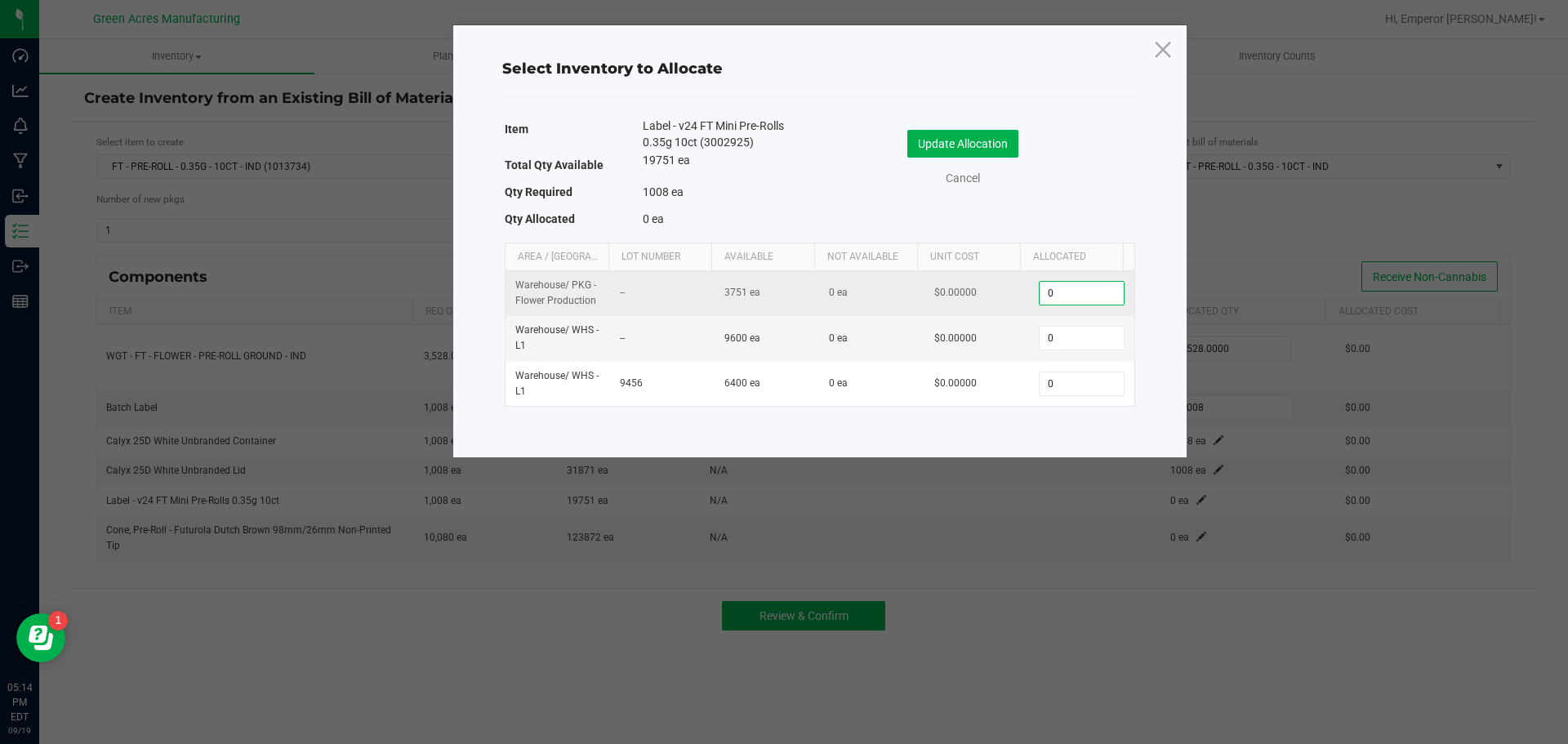
click at [1080, 287] on input "0" at bounding box center [1081, 294] width 83 height 23
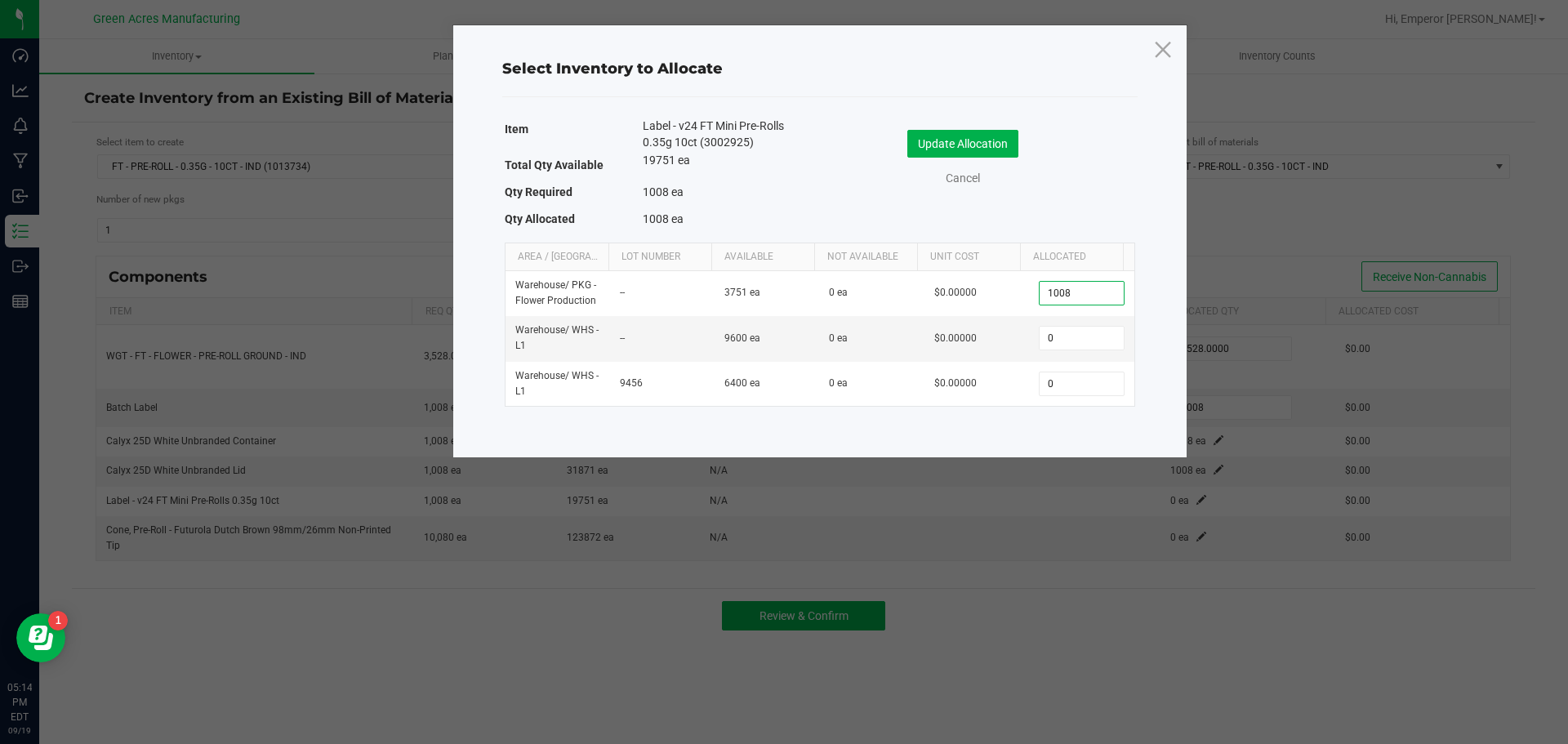
type input "1,008"
click at [928, 125] on div "Update Allocation Cancel" at bounding box center [978, 161] width 291 height 86
click at [930, 129] on div "Update Allocation Cancel" at bounding box center [978, 161] width 291 height 86
click at [933, 143] on button "Update Allocation" at bounding box center [963, 143] width 111 height 28
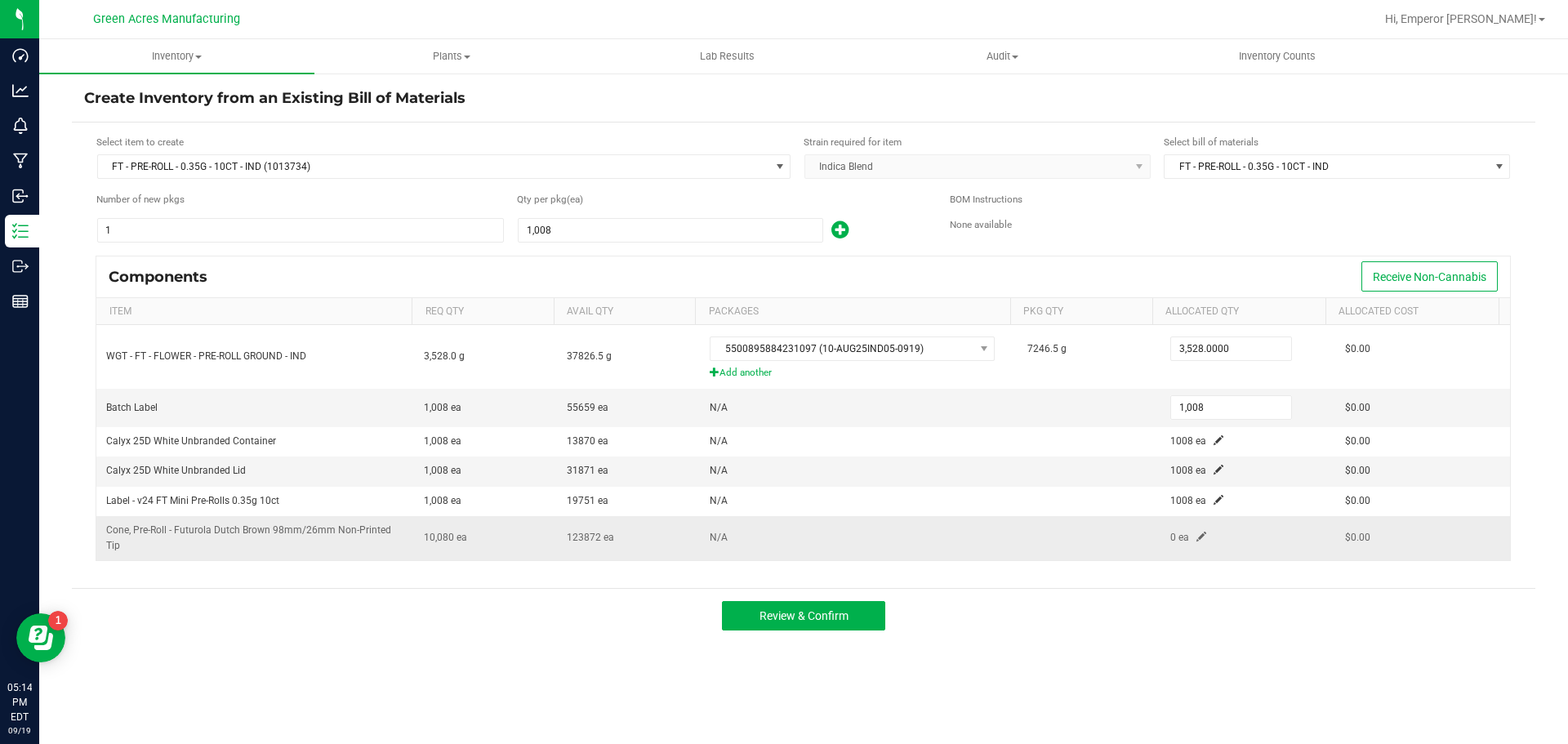
click at [1197, 536] on span at bounding box center [1202, 536] width 10 height 10
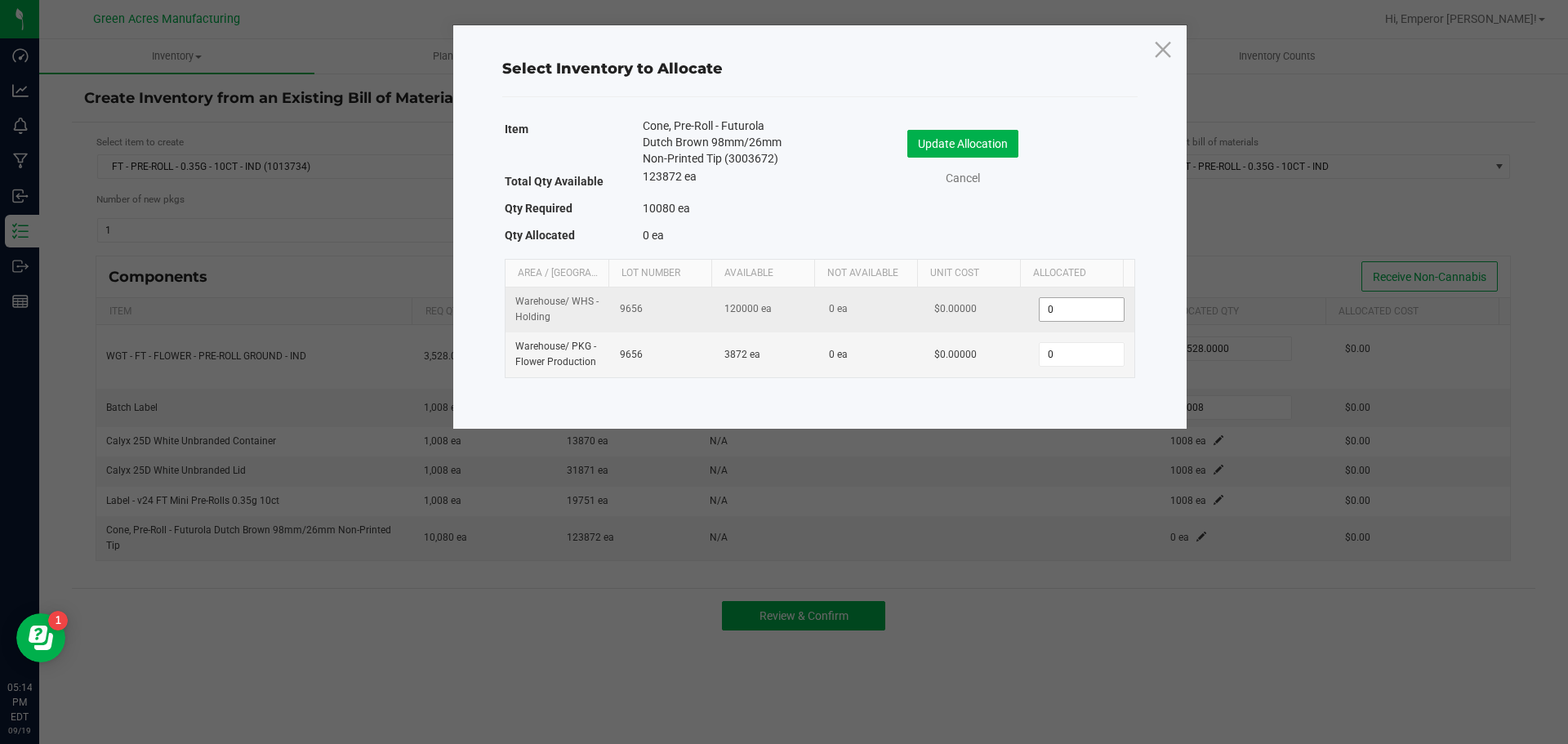
click at [1071, 317] on input "0" at bounding box center [1081, 310] width 83 height 23
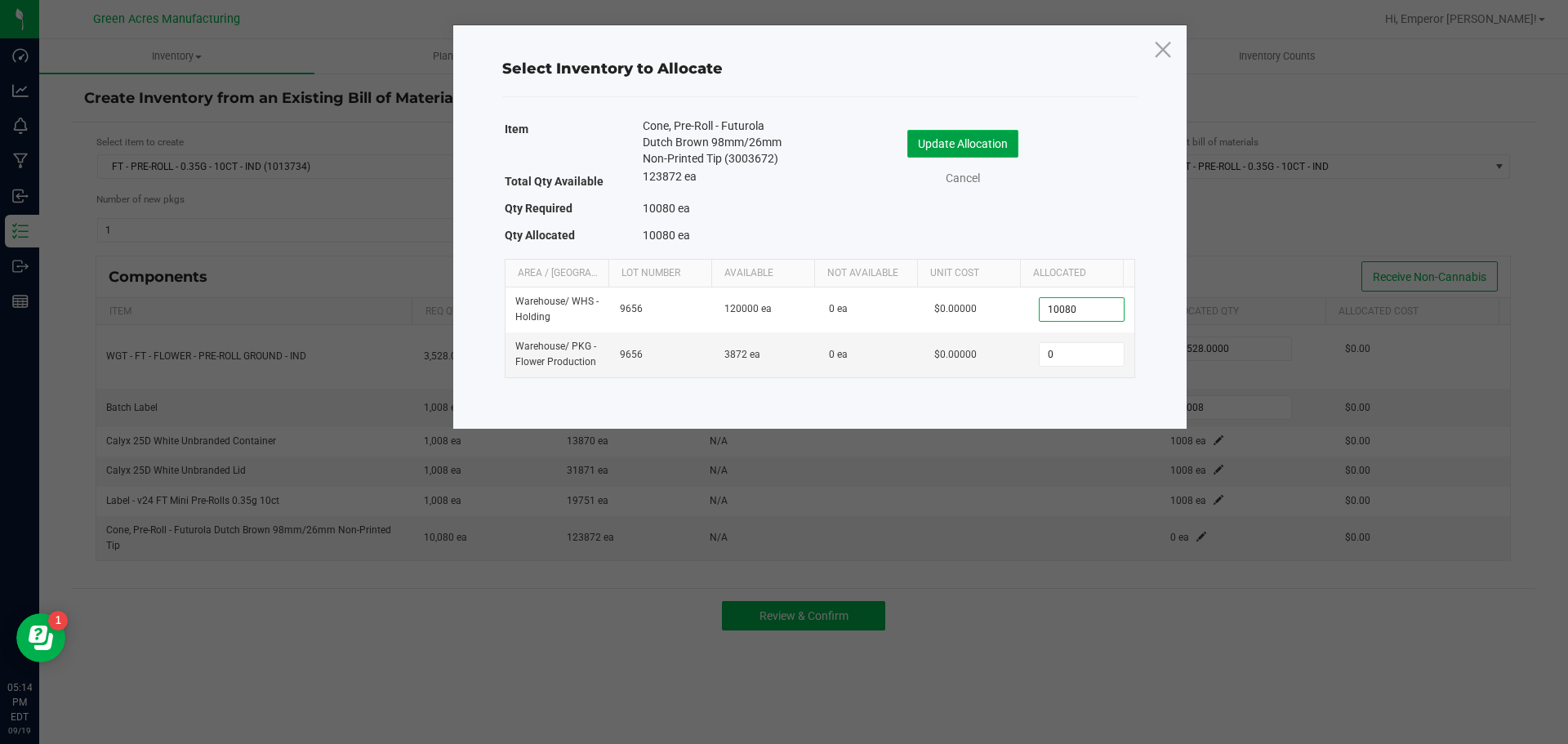
type input "10,080"
click at [961, 138] on button "Update Allocation" at bounding box center [963, 143] width 111 height 28
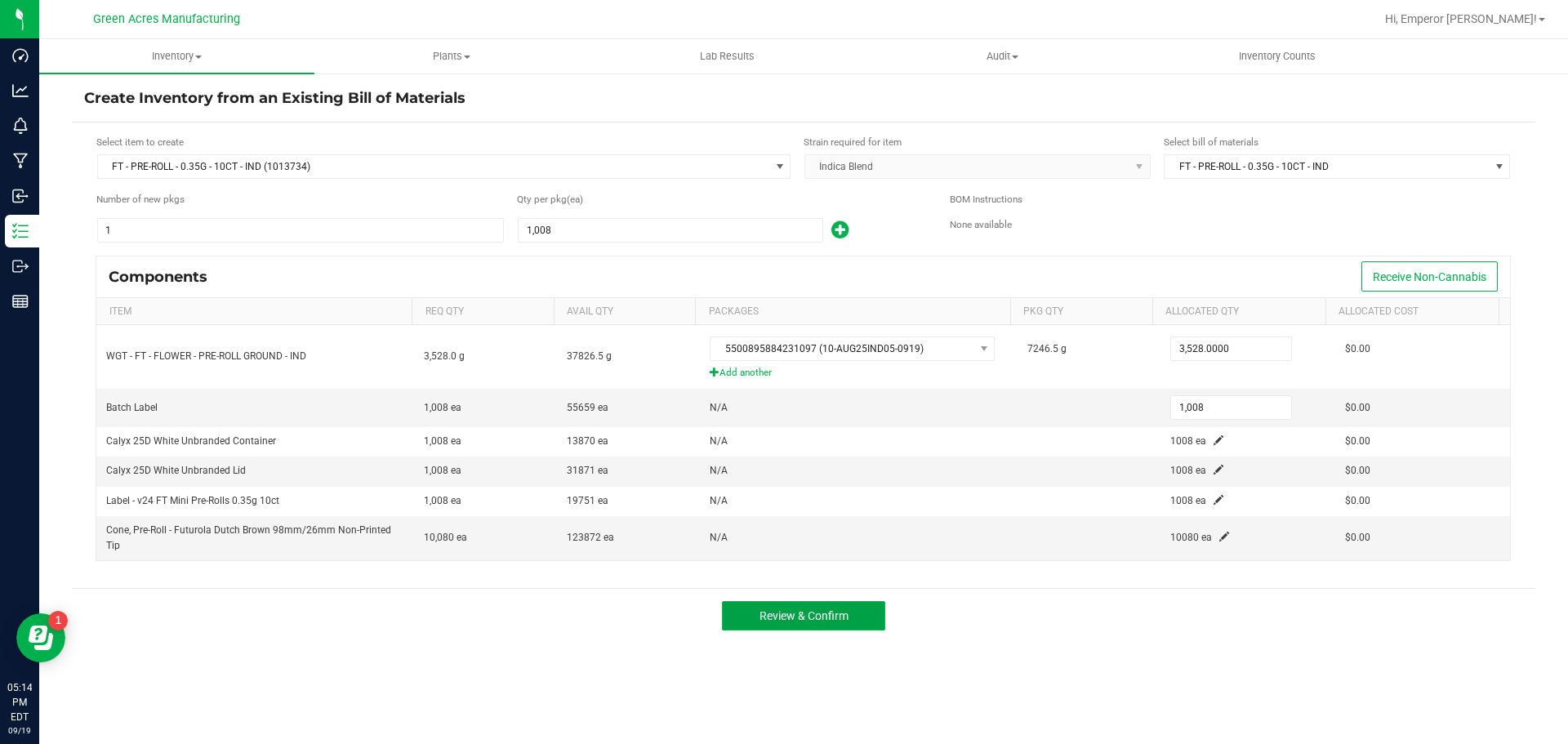
click at [824, 608] on button "Review & Confirm" at bounding box center [803, 616] width 163 height 30
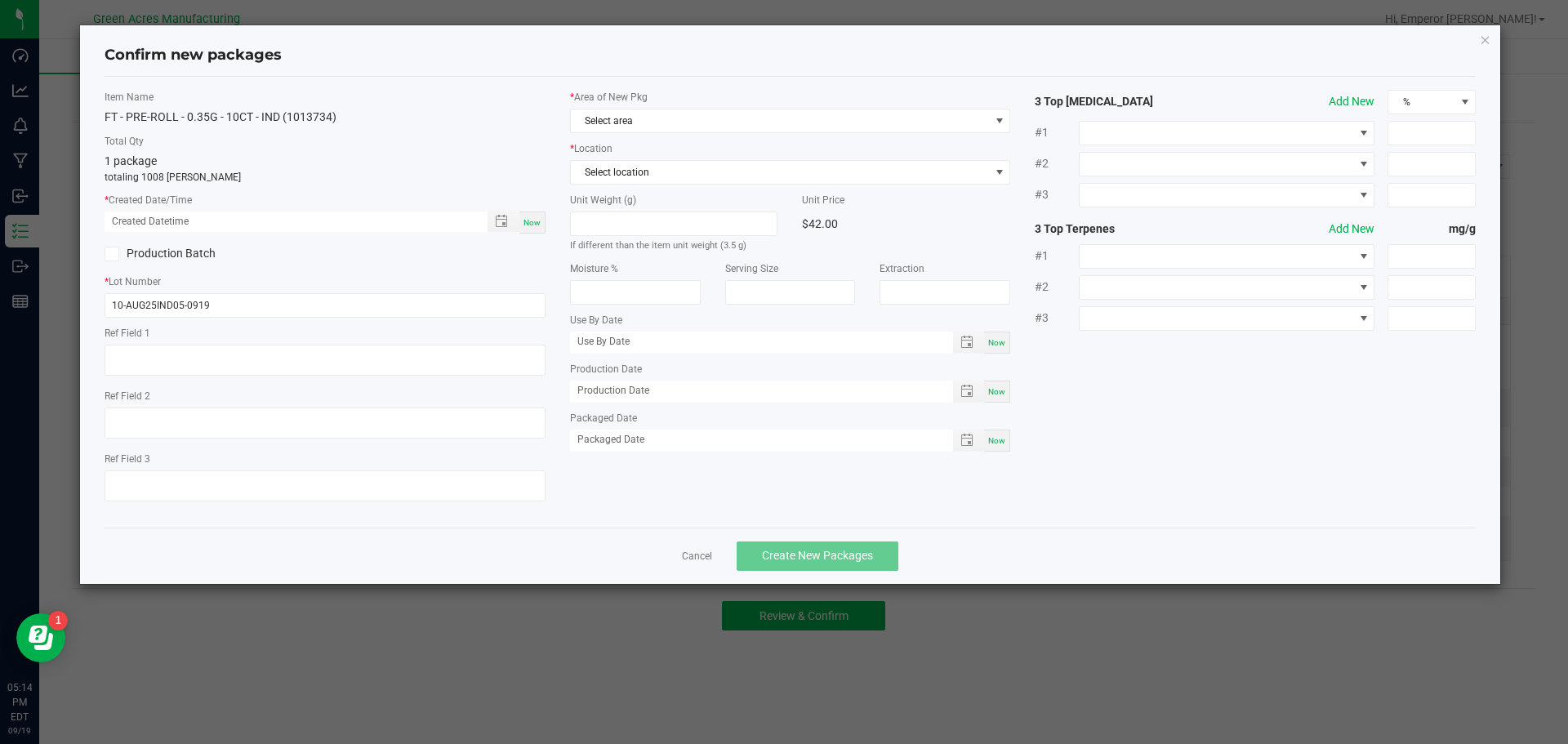
click at [536, 225] on span "Now" at bounding box center [533, 222] width 17 height 9
type input "[DATE] 05:14 PM"
click at [660, 130] on span "Select area" at bounding box center [780, 120] width 419 height 23
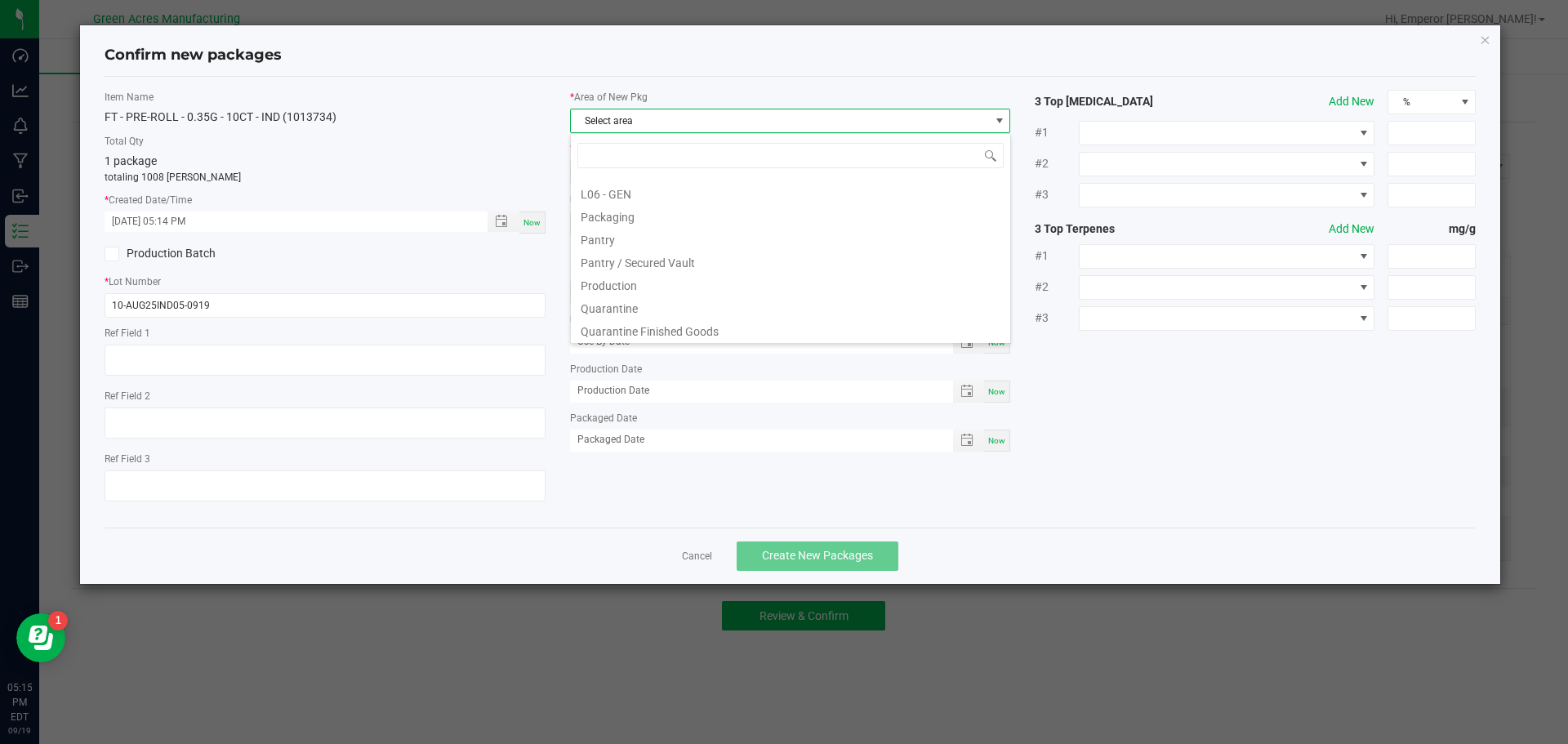
scroll to position [408, 0]
click at [656, 270] on li "Pantry / Secured Vault" at bounding box center [791, 260] width 440 height 23
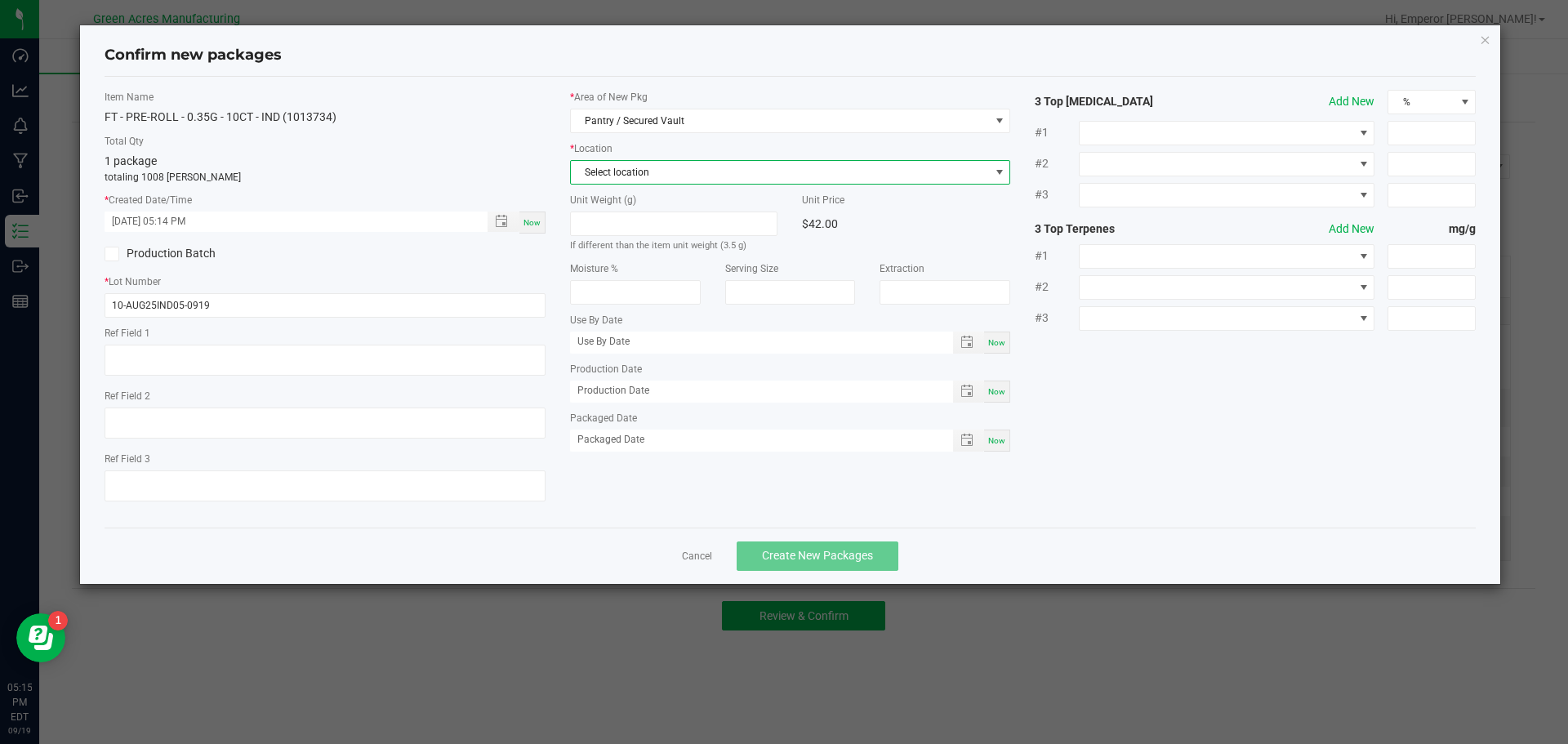
click at [659, 168] on span "Select location" at bounding box center [780, 172] width 419 height 23
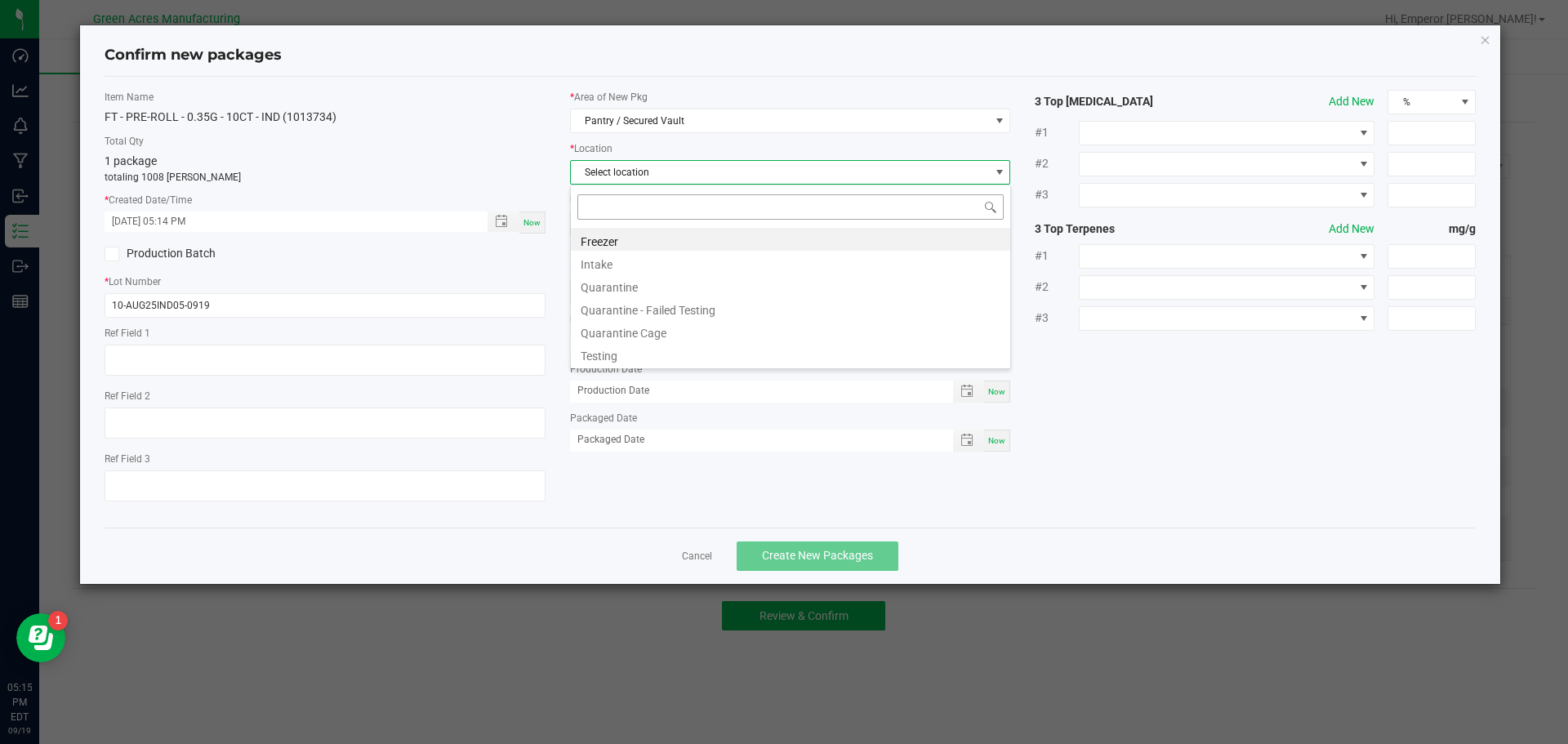
scroll to position [25, 441]
click at [644, 266] on li "Intake" at bounding box center [791, 262] width 440 height 23
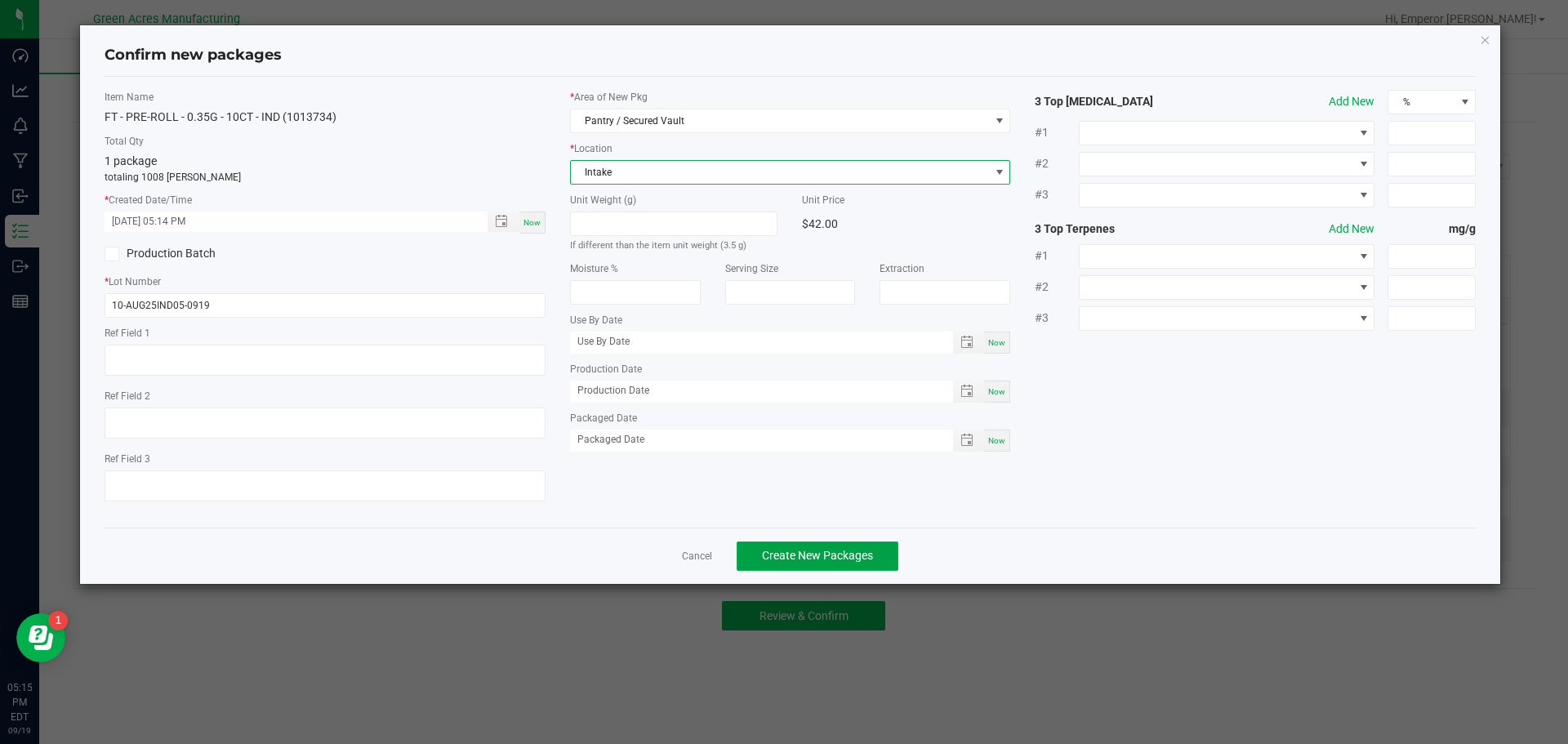
click at [805, 553] on span "Create New Packages" at bounding box center [817, 556] width 111 height 13
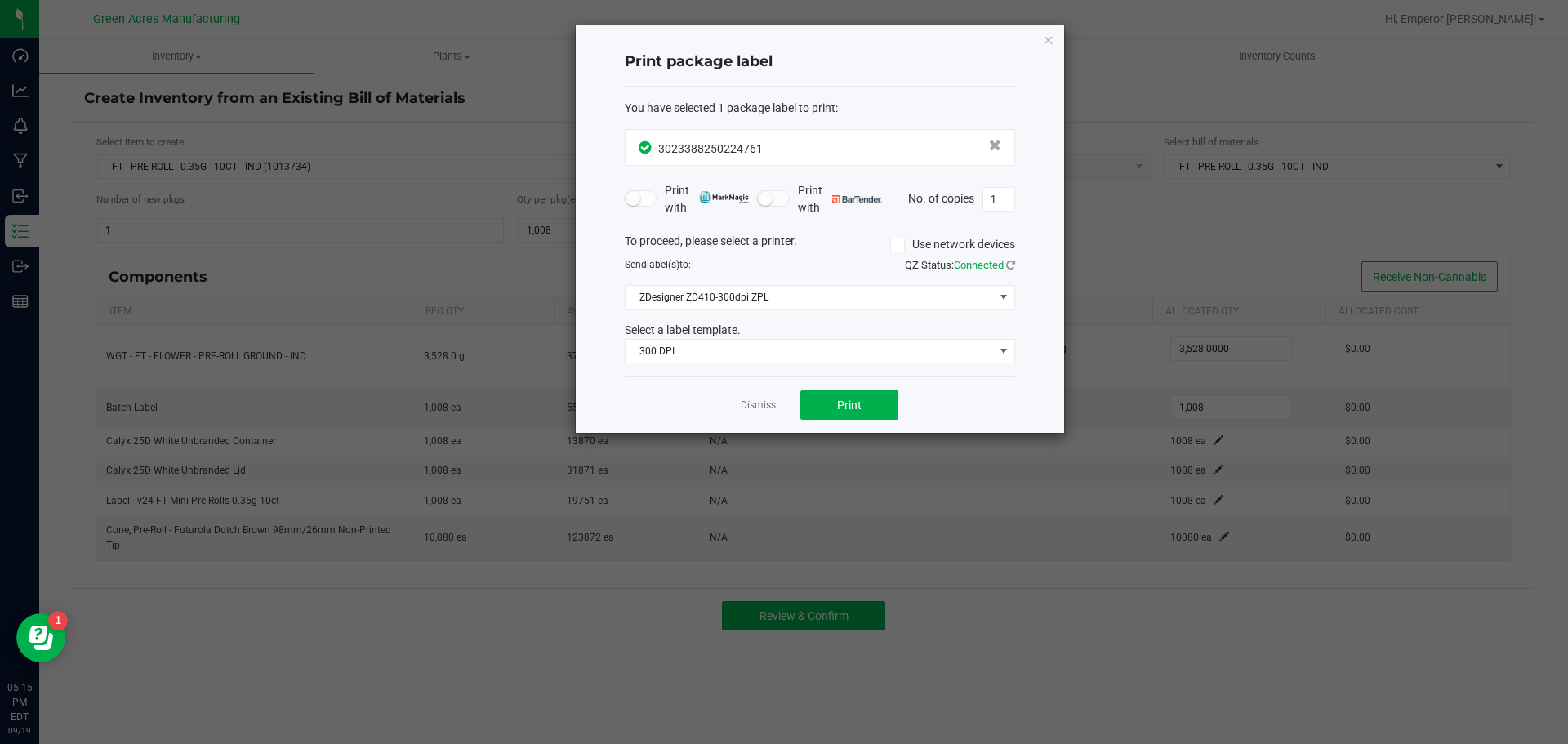
click at [856, 30] on div "Print package label You have selected 1 package label to print : 30233882502247…" at bounding box center [819, 229] width 489 height 407
click at [853, 395] on button "Print" at bounding box center [849, 405] width 98 height 30
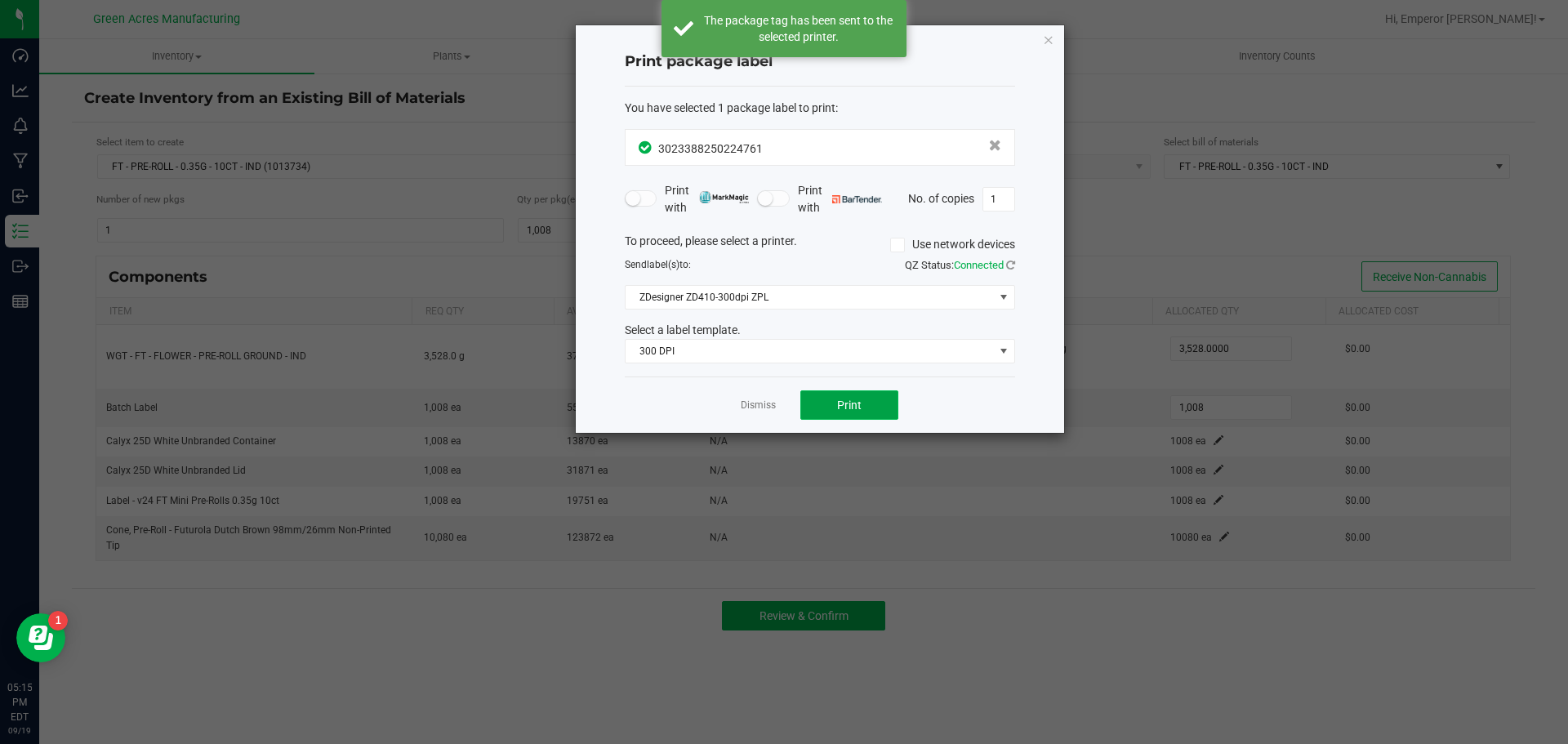
click at [853, 395] on button "Print" at bounding box center [849, 405] width 98 height 30
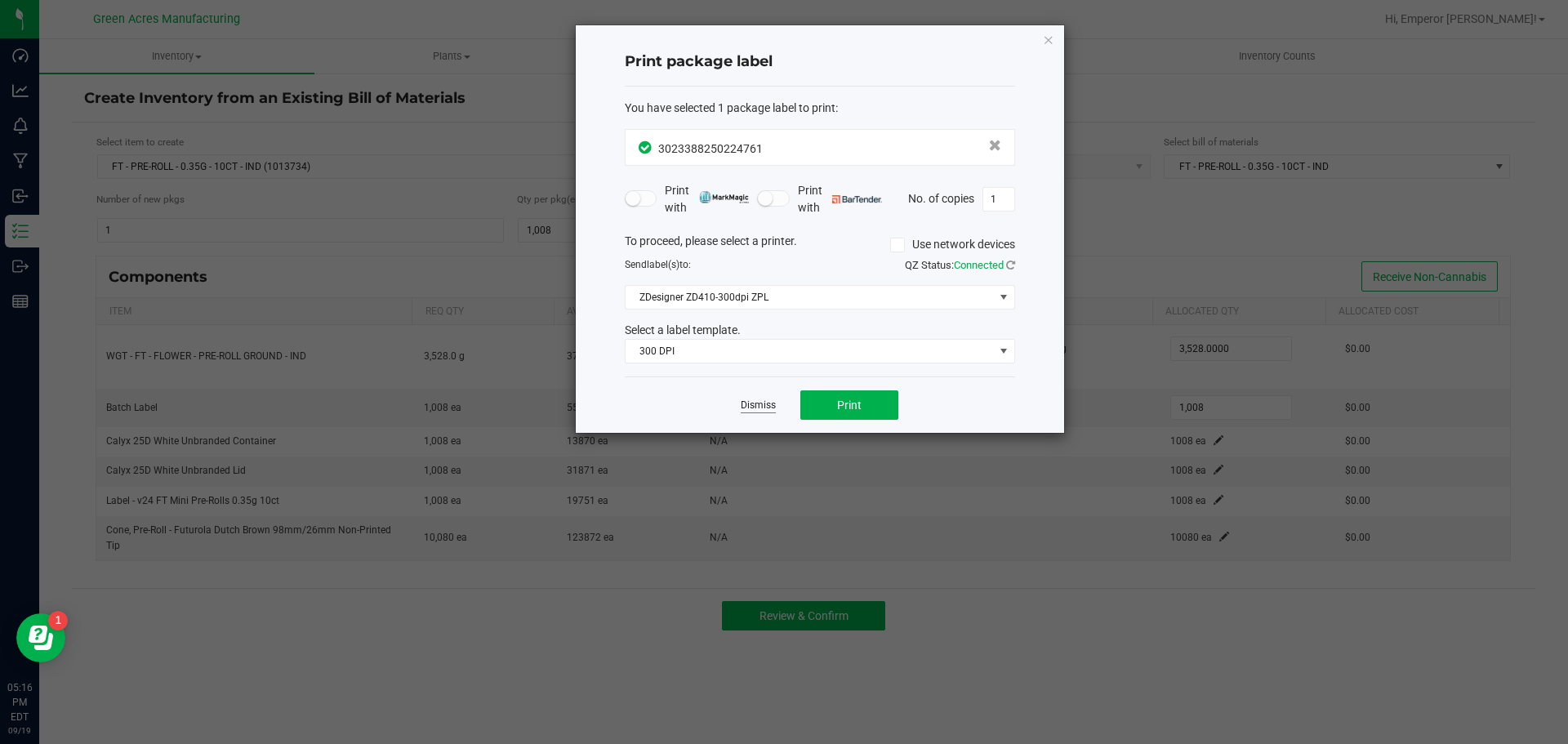
click at [769, 407] on link "Dismiss" at bounding box center [758, 405] width 35 height 14
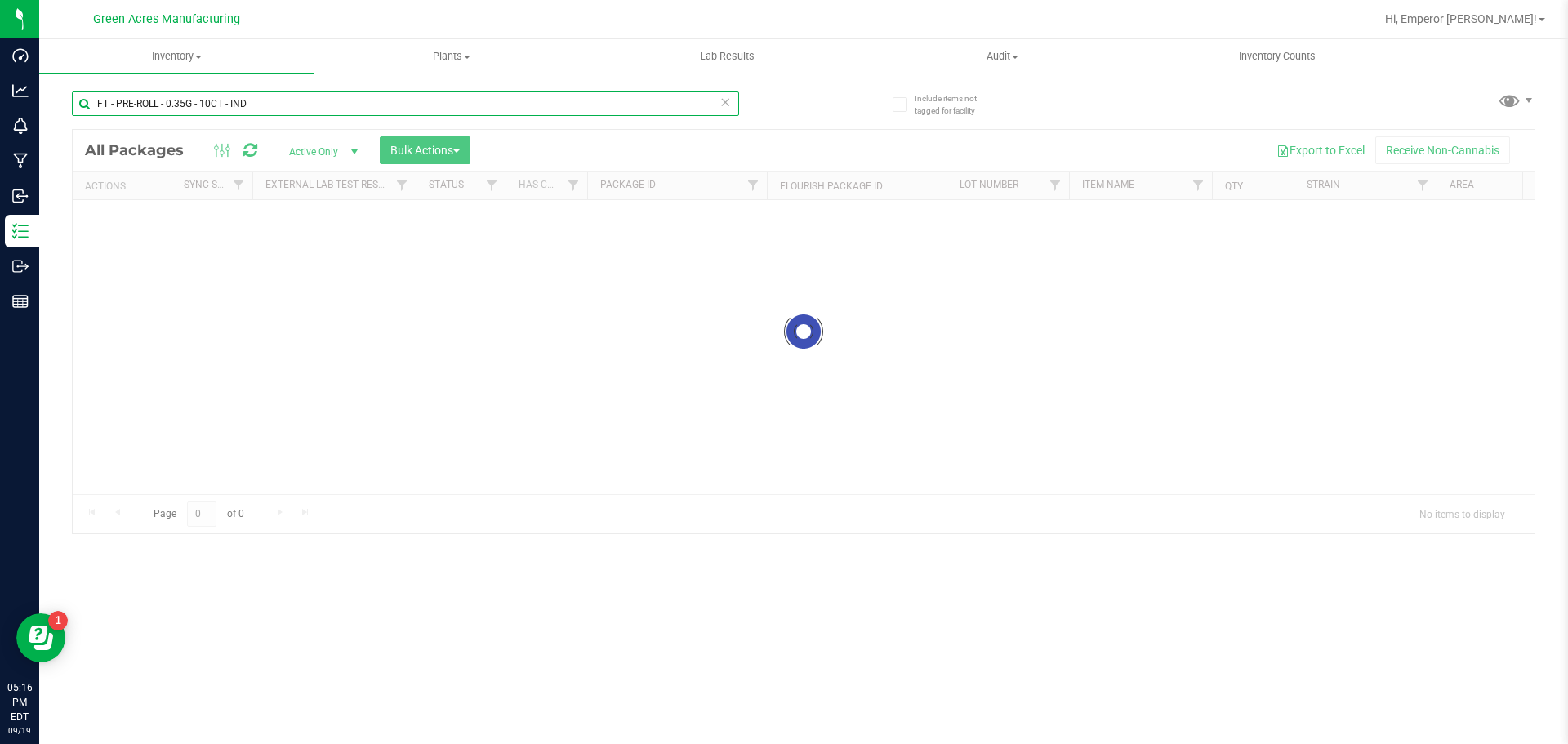
click at [277, 98] on input "FT - PRE-ROLL - 0.35G - 10CT - IND" at bounding box center [405, 104] width 667 height 25
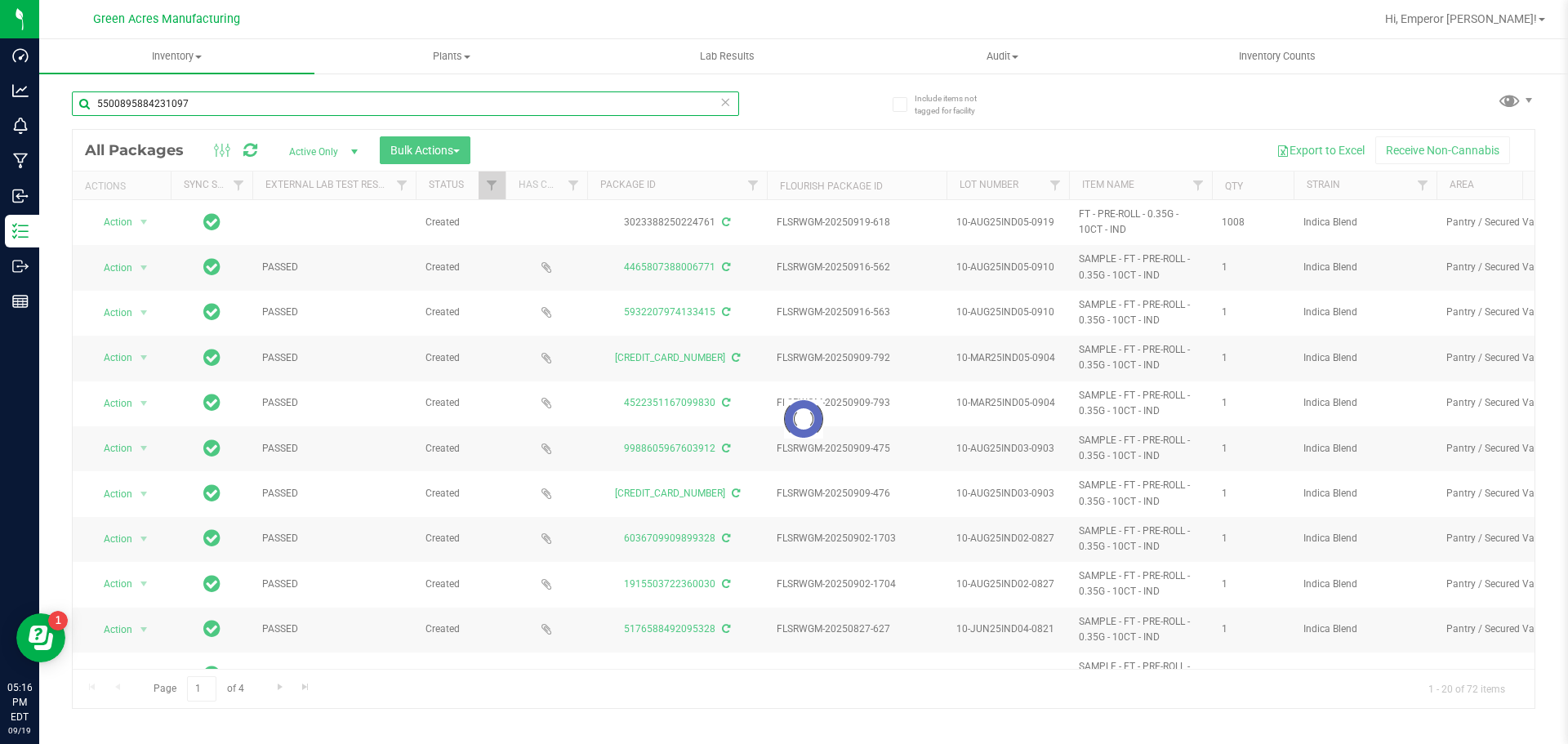
type input "5500895884231097"
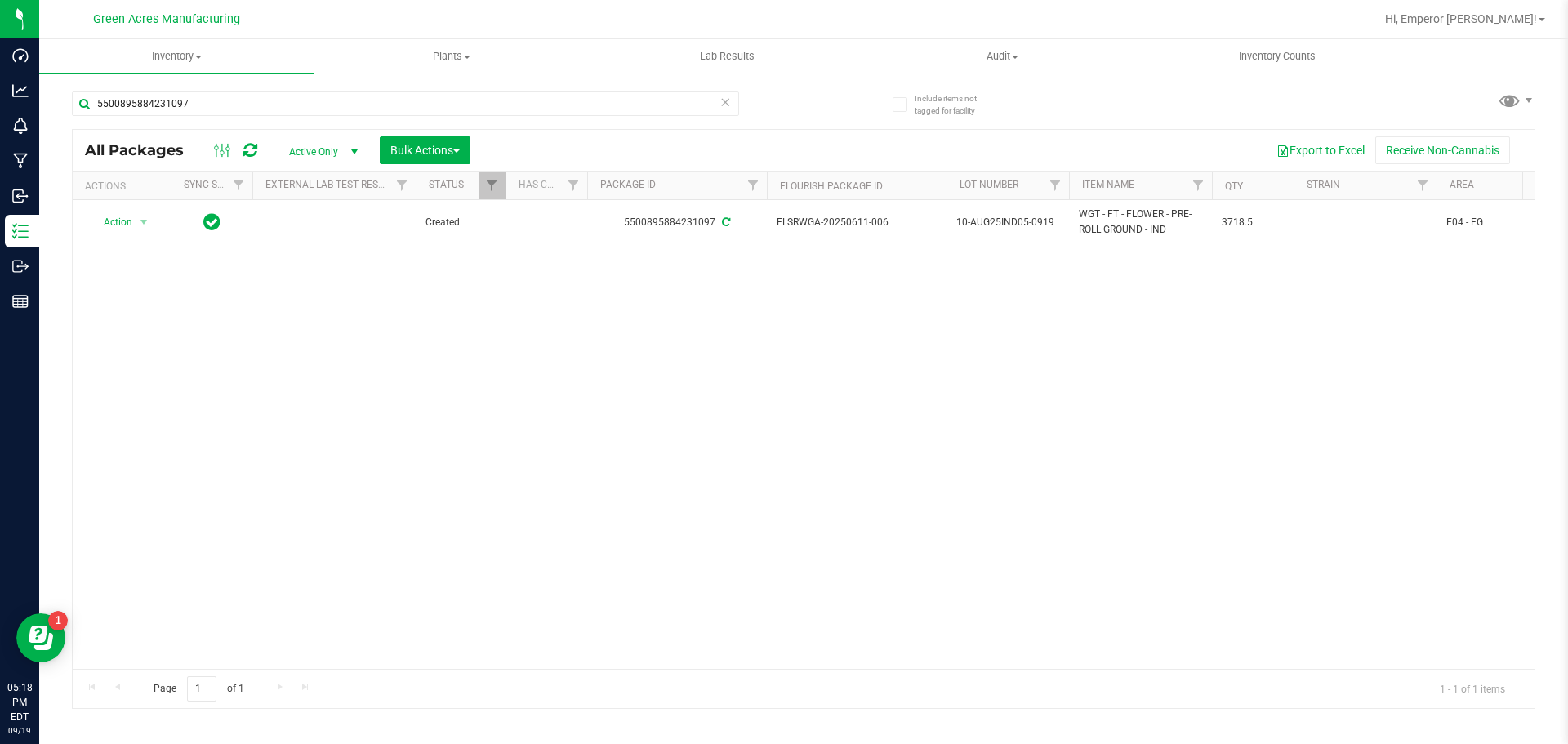
click at [1418, 449] on div "Action Action Adjust qty Create package Edit attributes Global inventory Locate…" at bounding box center [803, 434] width 1462 height 469
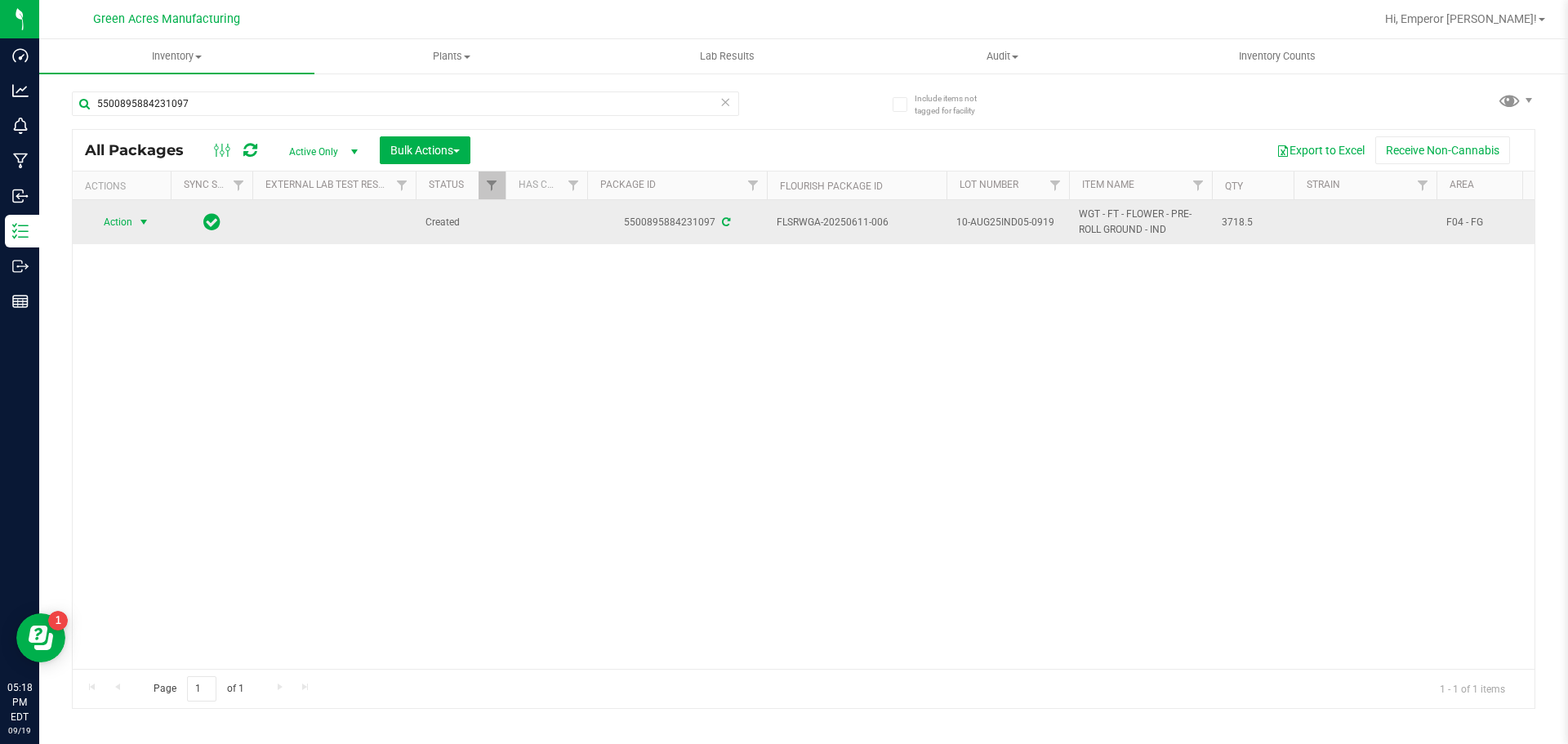
click at [132, 218] on span "Action" at bounding box center [111, 222] width 44 height 23
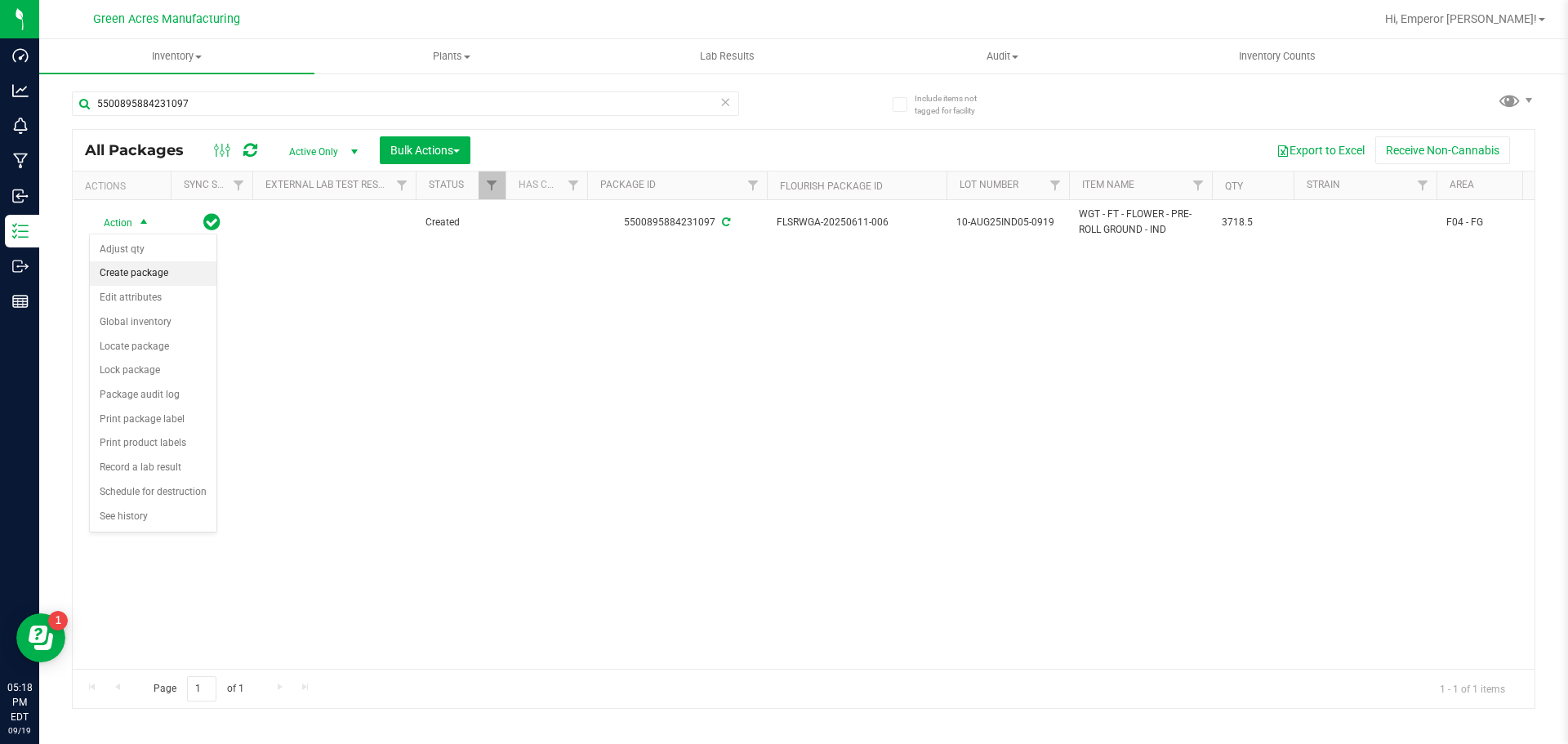
click at [135, 273] on li "Create package" at bounding box center [153, 274] width 126 height 25
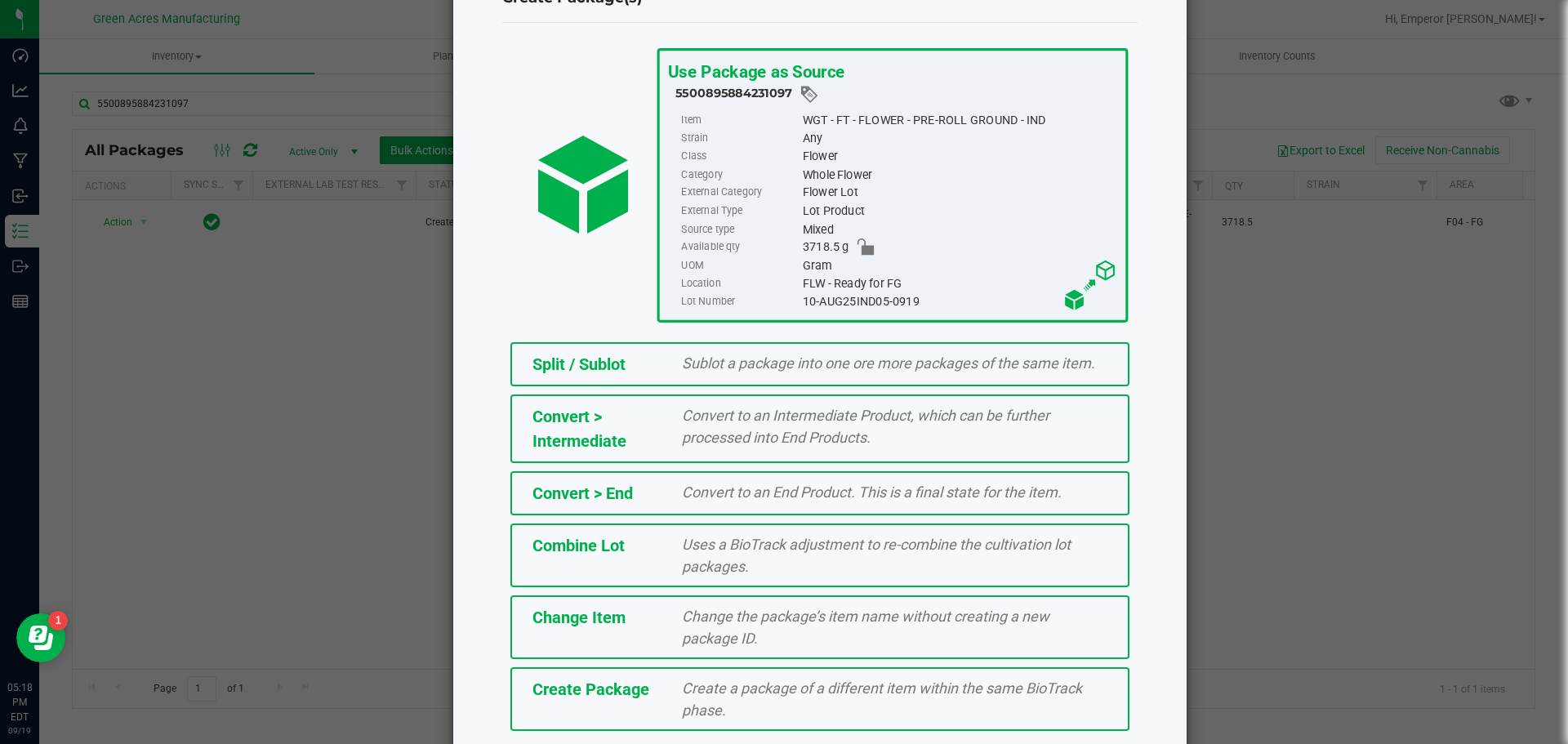
scroll to position [124, 0]
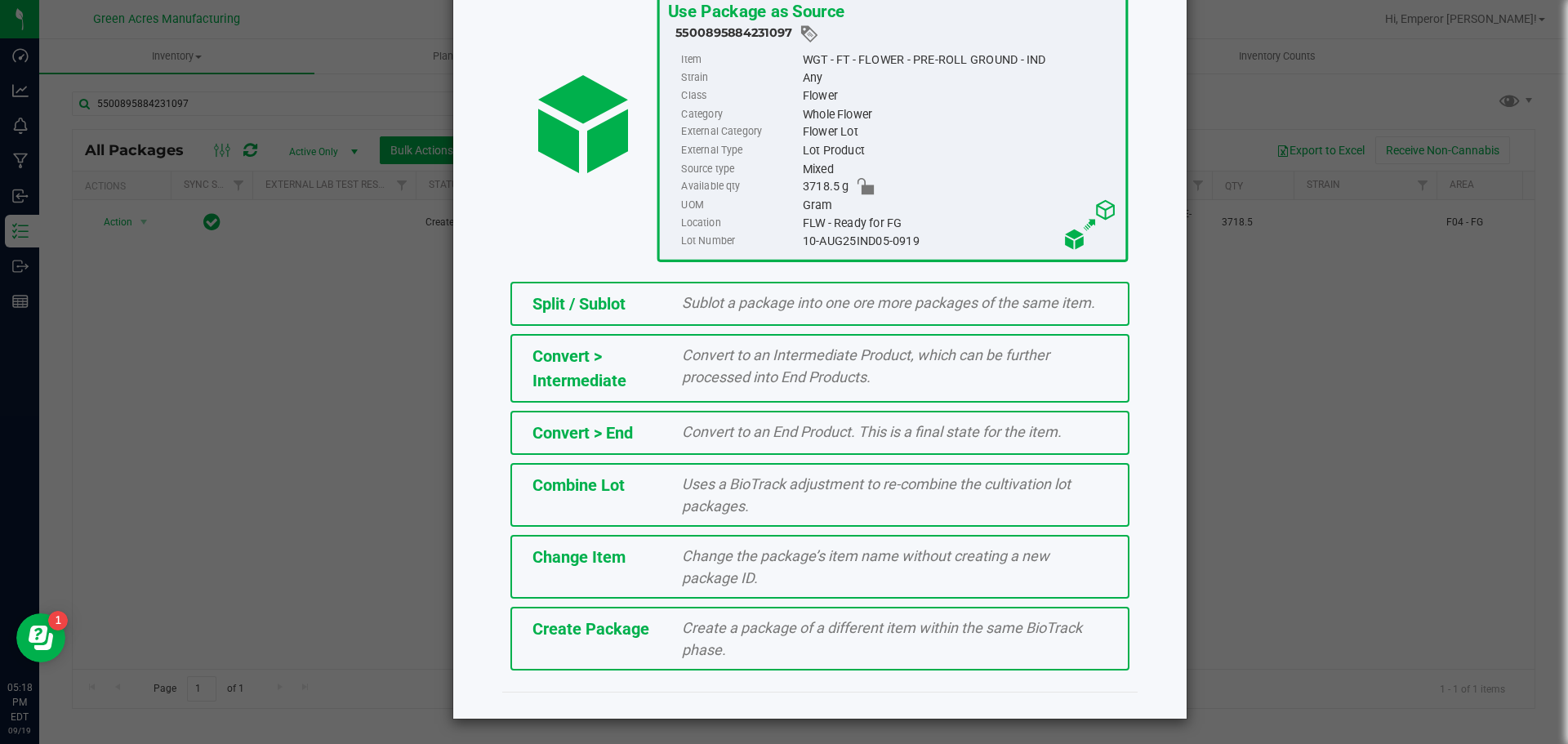
click at [693, 637] on span "Create a package of a different item within the same BioTrack phase." at bounding box center [882, 639] width 401 height 39
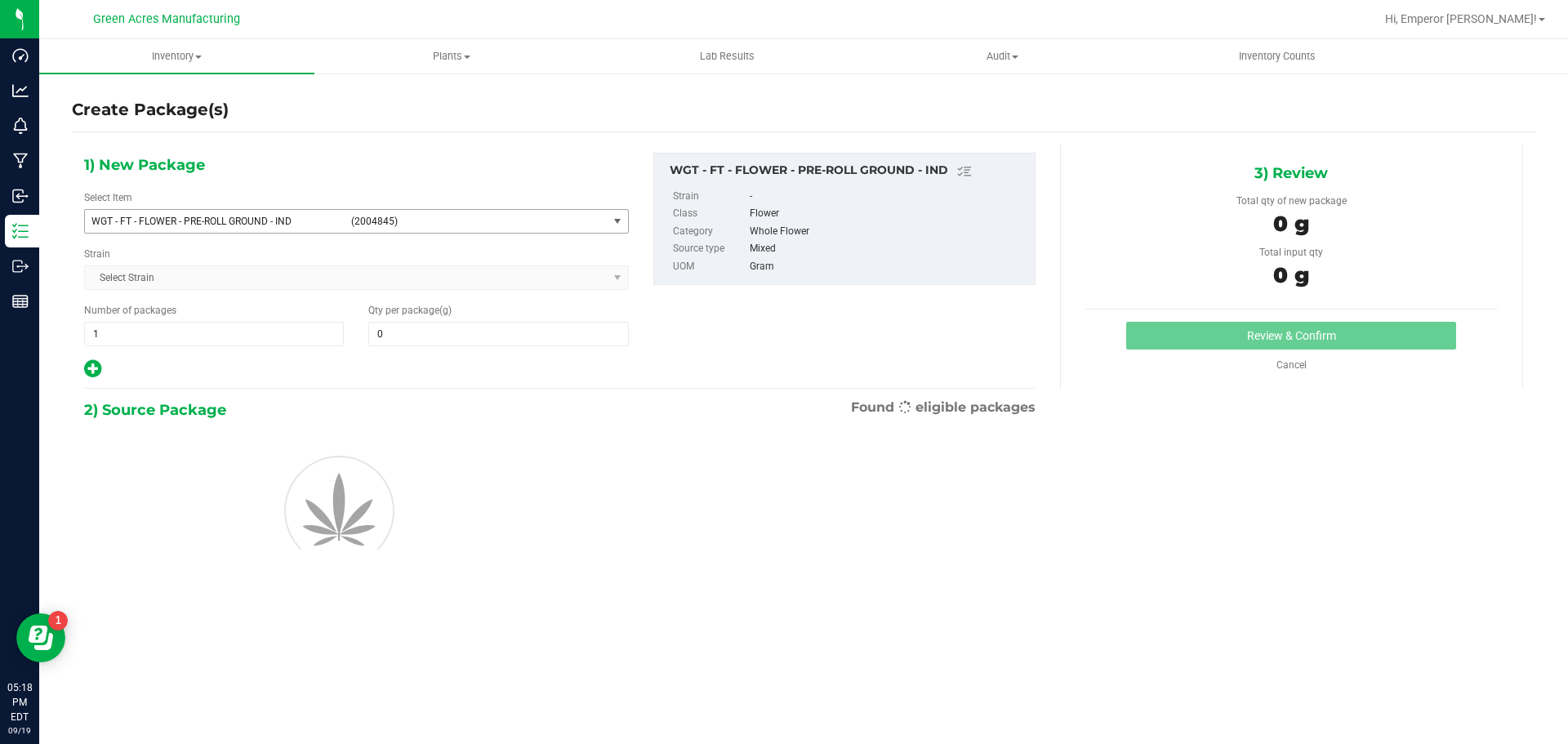
type input "0.0000"
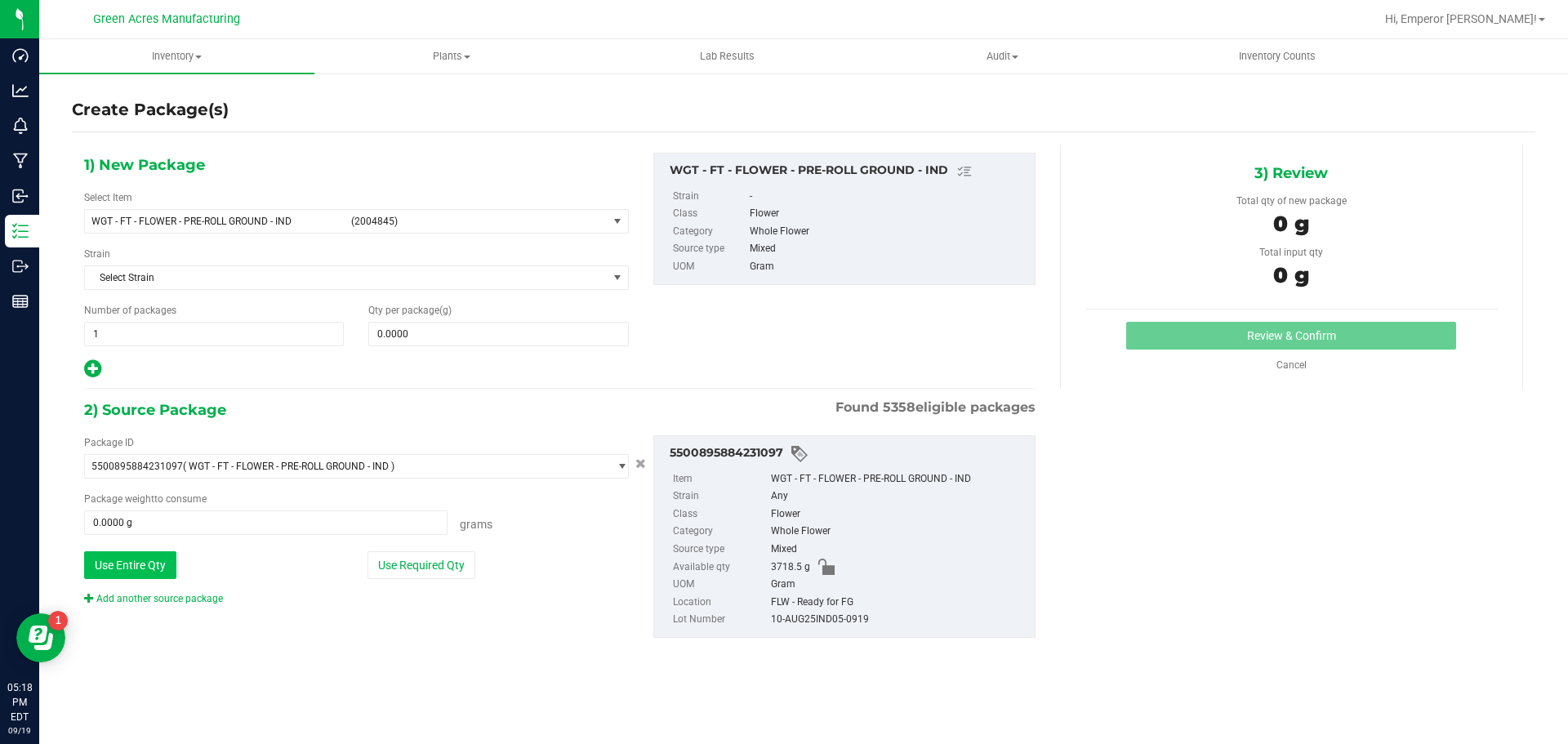
click at [131, 564] on button "Use Entire Qty" at bounding box center [130, 565] width 93 height 28
type input "3718.5000 g"
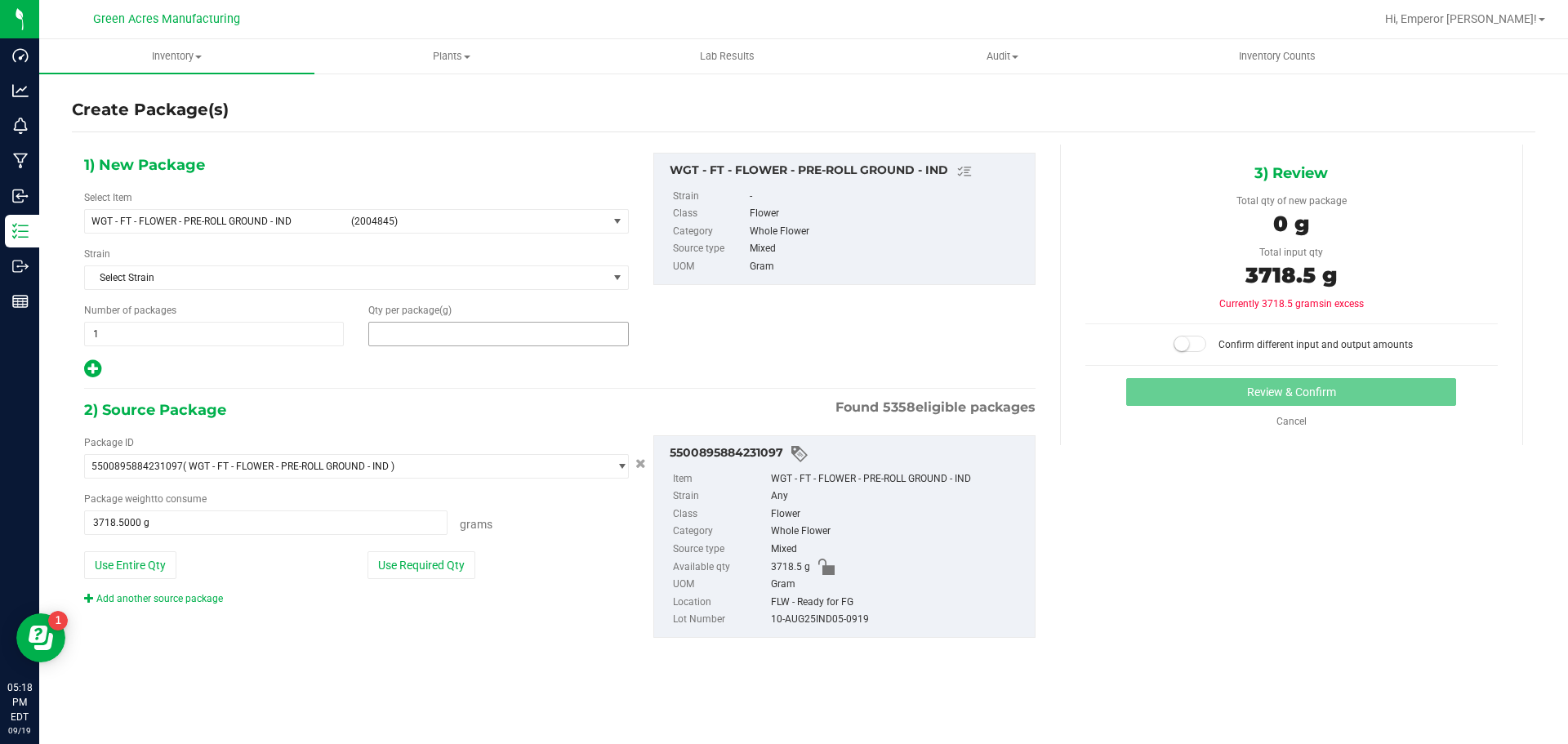
click at [446, 322] on span at bounding box center [498, 335] width 260 height 25
type input "2095"
type input "2,095.0000"
click at [439, 574] on button "Use Required Qty" at bounding box center [421, 565] width 108 height 28
type input "2095.0000 g"
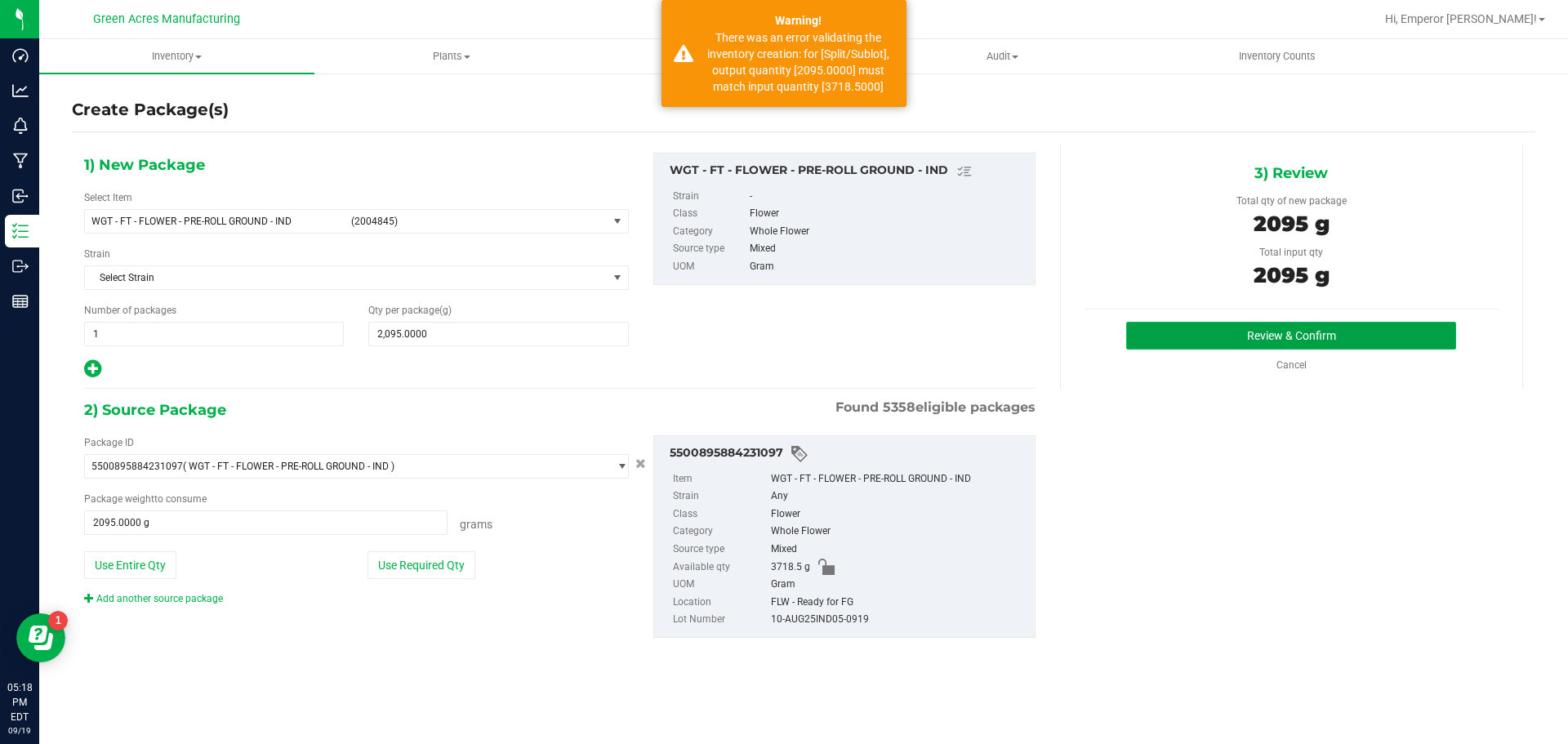
click at [1172, 322] on button "Review & Confirm" at bounding box center [1291, 336] width 330 height 28
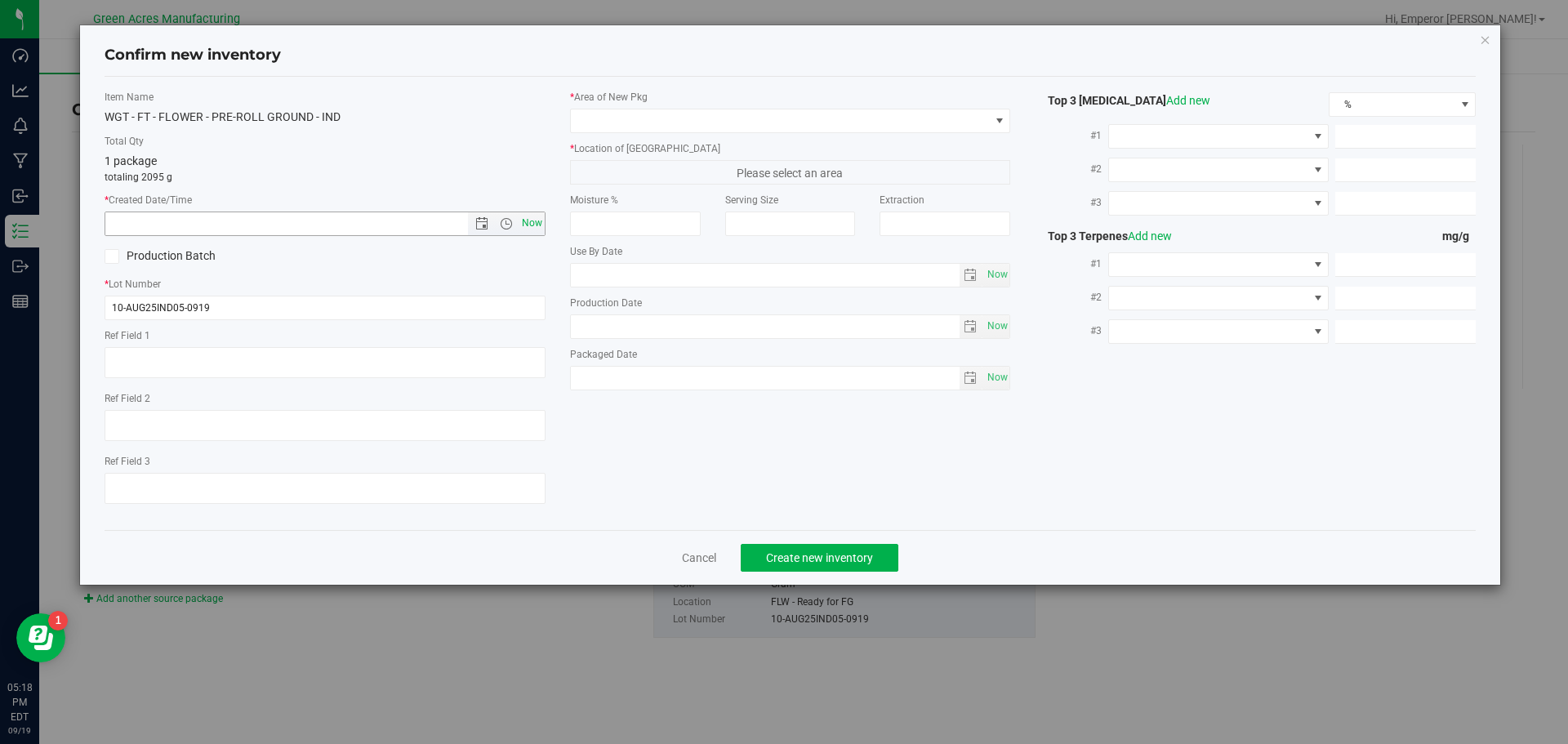
click at [535, 219] on span "Now" at bounding box center [532, 223] width 28 height 24
type input "[DATE] 5:18 PM"
click at [794, 135] on div "* Area of [GEOGRAPHIC_DATA] * Location of [GEOGRAPHIC_DATA] Please select an ar…" at bounding box center [791, 244] width 466 height 309
click at [791, 127] on span at bounding box center [780, 120] width 419 height 23
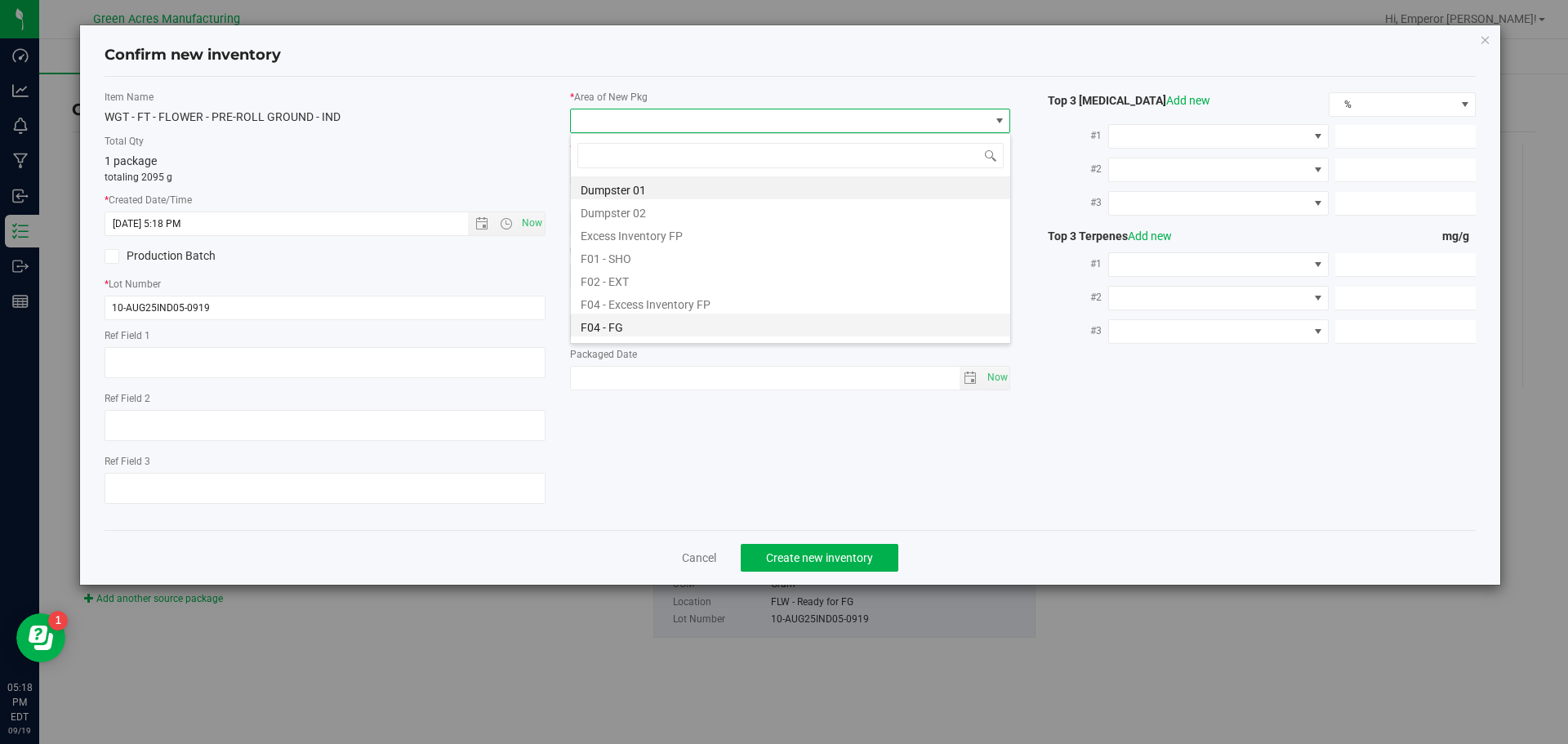
scroll to position [81, 0]
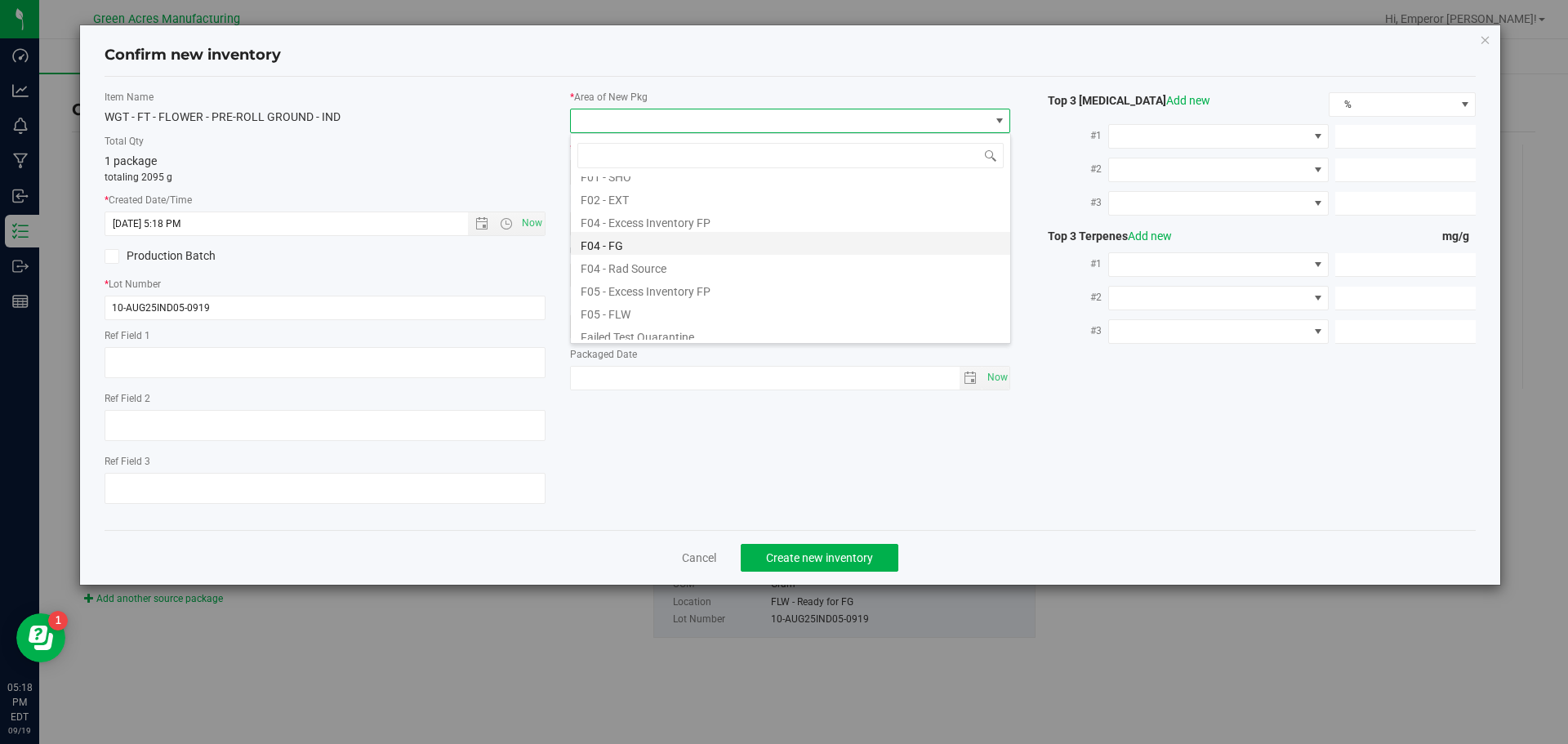
click at [655, 241] on li "F04 - FG" at bounding box center [791, 244] width 440 height 23
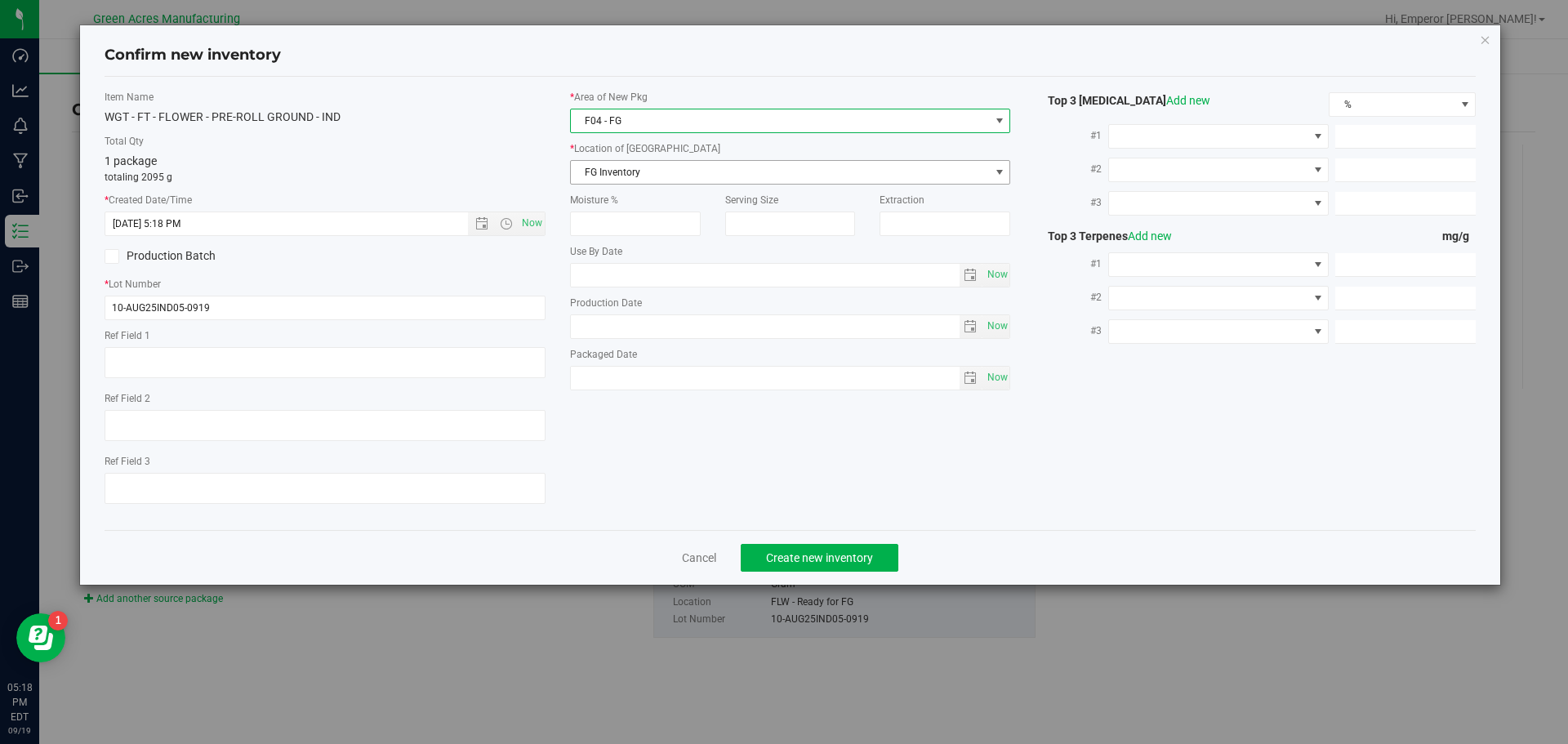
click at [664, 177] on span "FG Inventory" at bounding box center [780, 172] width 419 height 23
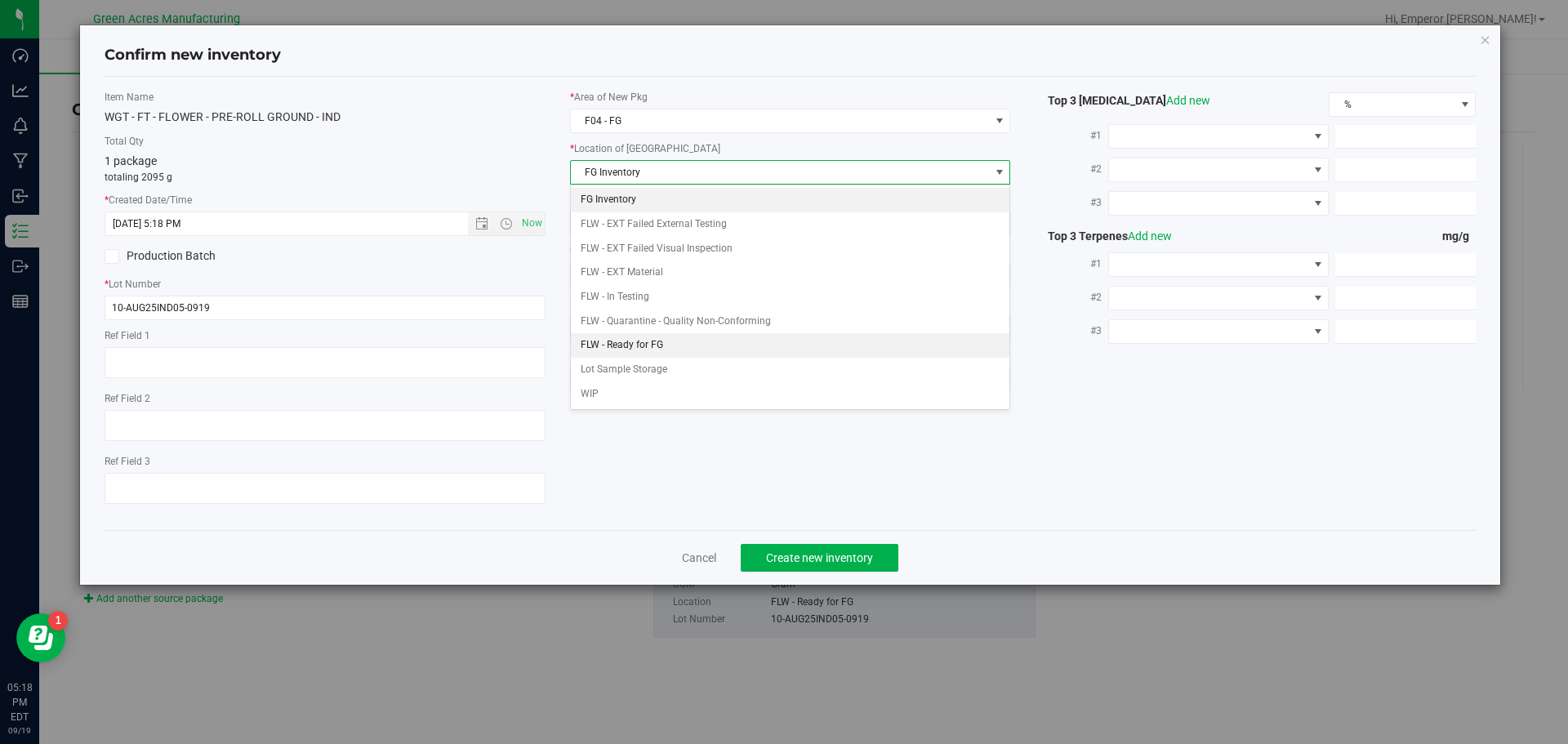
click at [643, 345] on li "FLW - Ready for FG" at bounding box center [791, 346] width 440 height 25
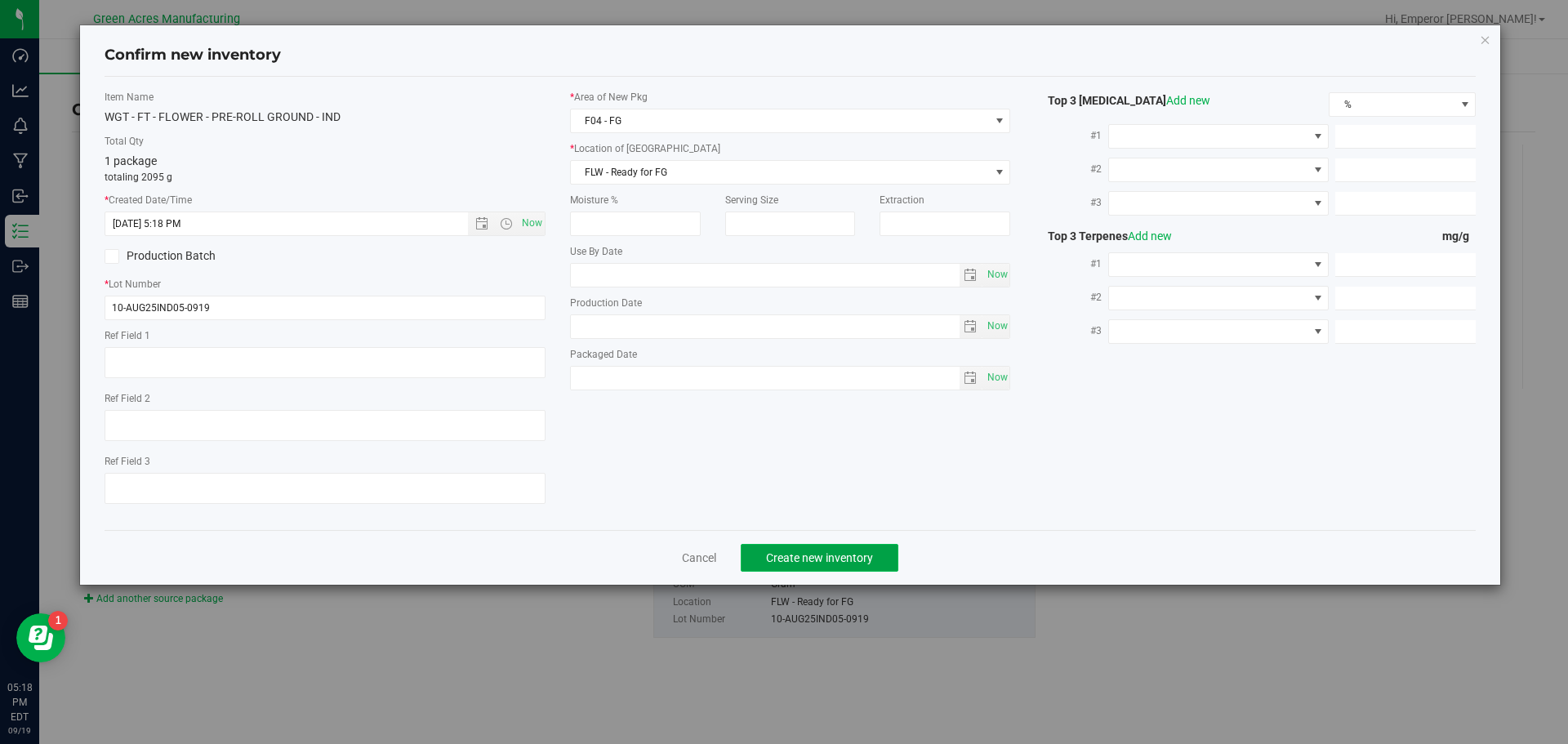
click at [794, 556] on span "Create new inventory" at bounding box center [819, 558] width 107 height 13
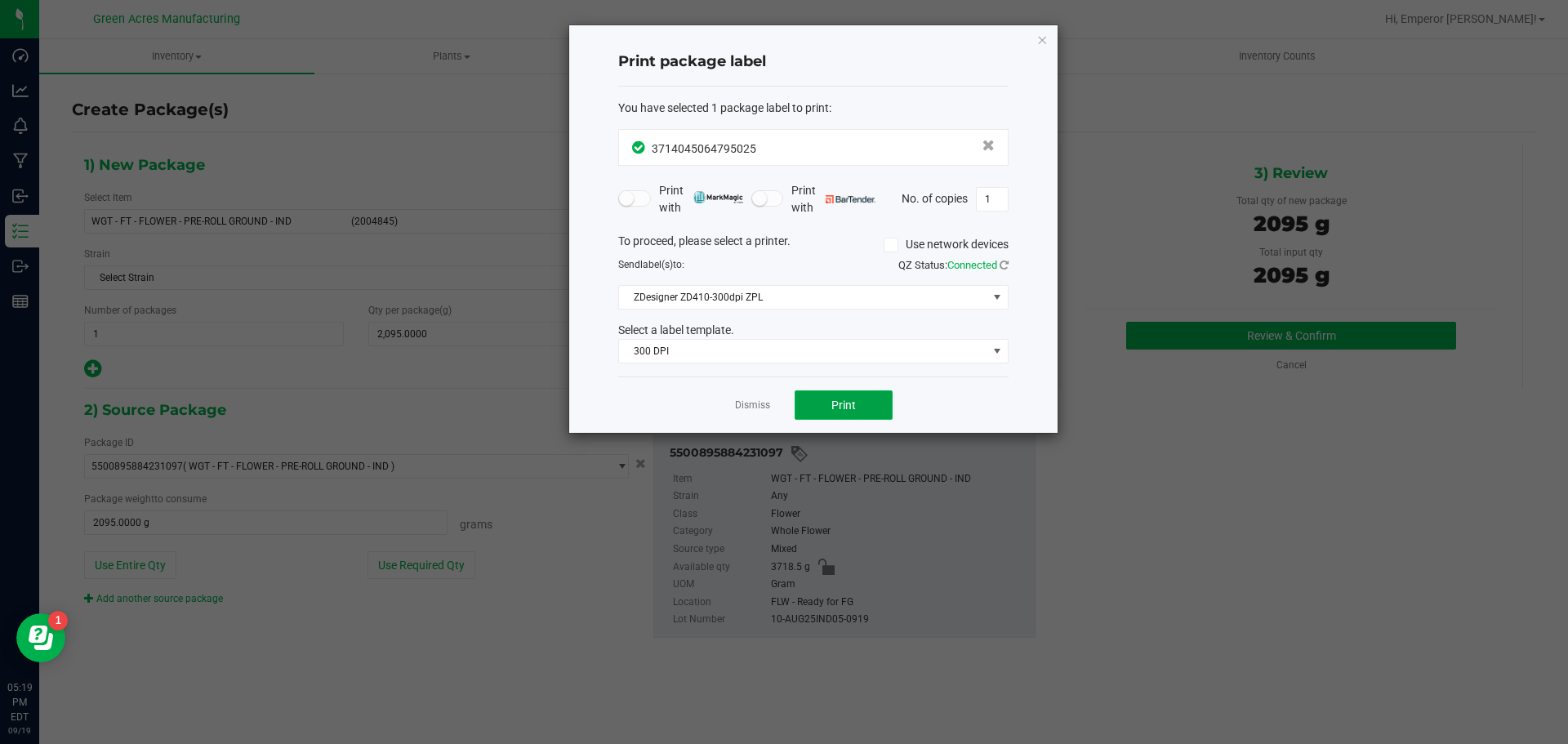
click at [854, 413] on button "Print" at bounding box center [843, 405] width 98 height 30
click at [1458, 577] on ngb-modal-window "Print package label You have selected 1 package label to print : 37140450647950…" at bounding box center [784, 372] width 1568 height 744
click at [760, 397] on app-cancel-button "Dismiss" at bounding box center [752, 405] width 35 height 17
click at [757, 406] on link "Dismiss" at bounding box center [752, 405] width 35 height 14
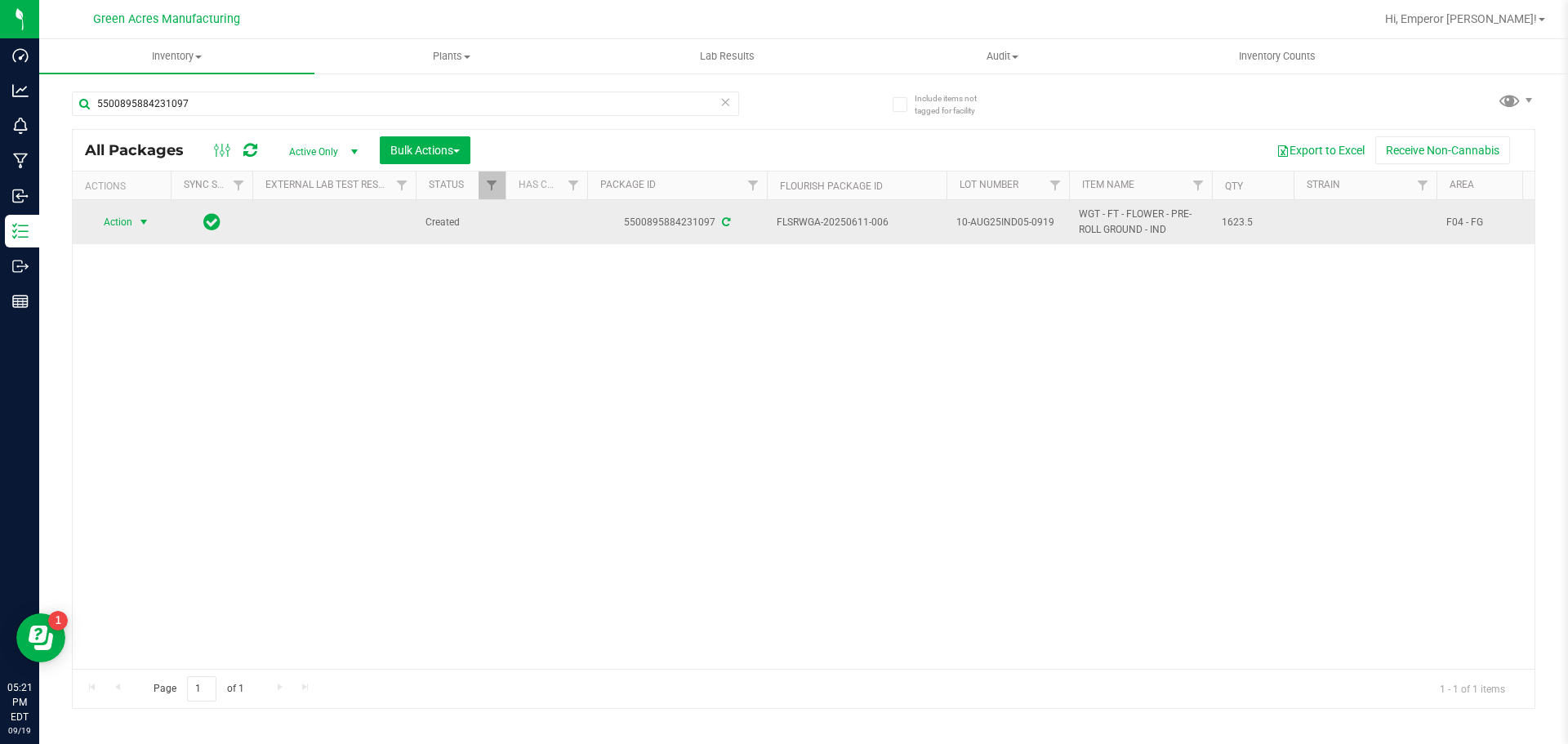
click at [119, 232] on span "Action" at bounding box center [111, 222] width 44 height 23
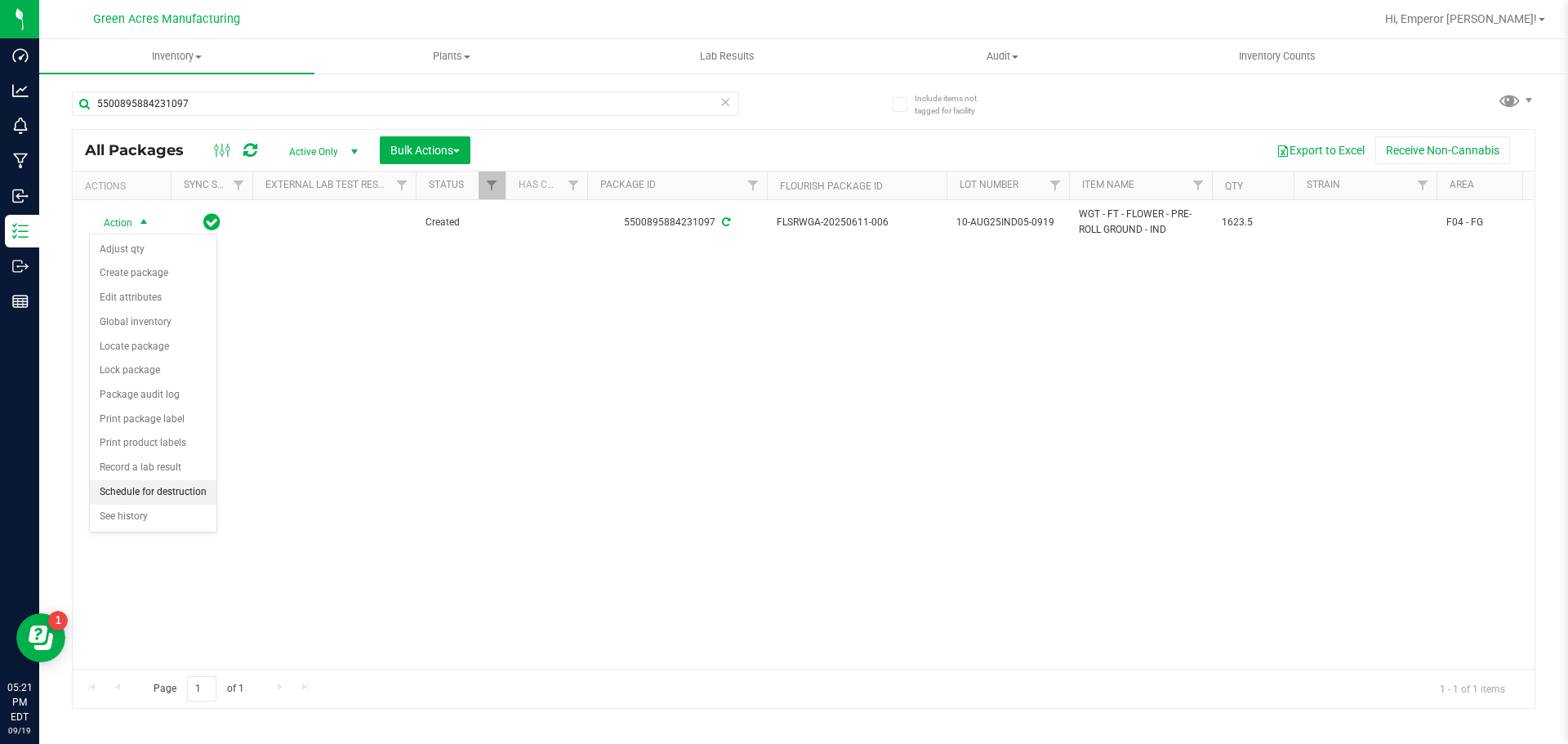
click at [151, 488] on li "Schedule for destruction" at bounding box center [153, 492] width 126 height 25
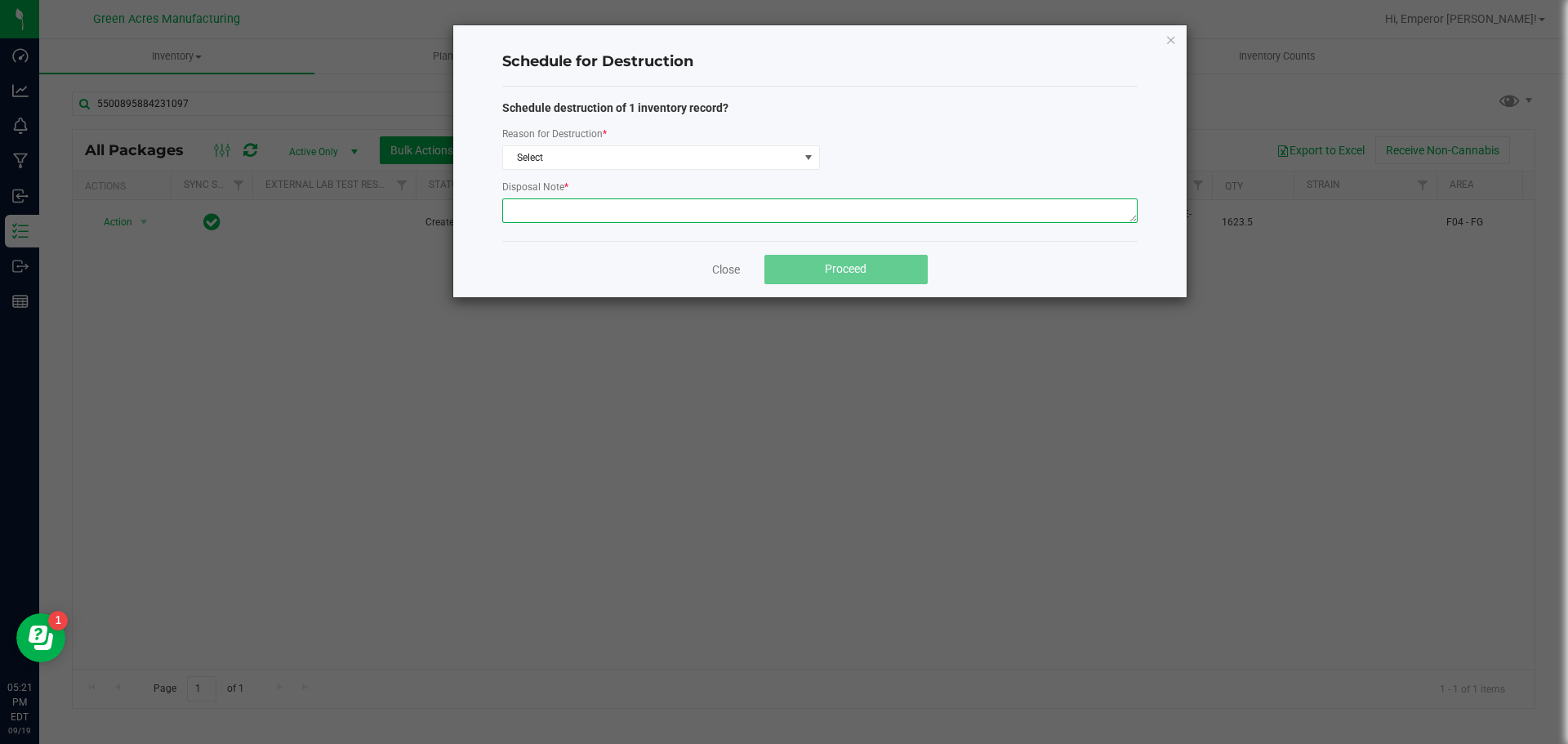
click at [598, 216] on textarea at bounding box center [819, 211] width 636 height 25
paste textarea "WASTE FROM JUANAROLL PRODUCTION/PACKING"
type textarea "WASTE FROM JUANAROLL PRODUCTION/PACKING"
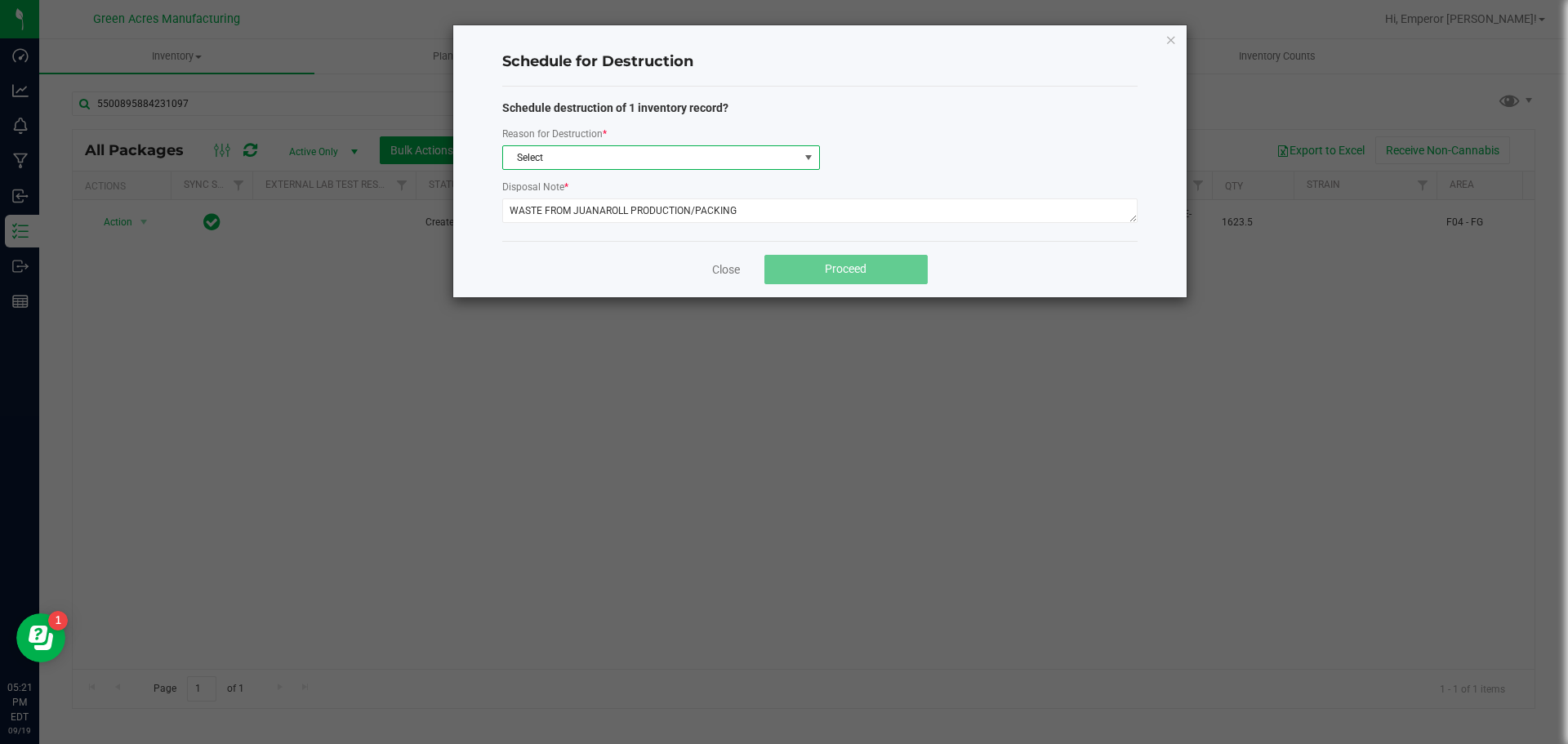
click at [651, 151] on span "Select" at bounding box center [650, 158] width 295 height 23
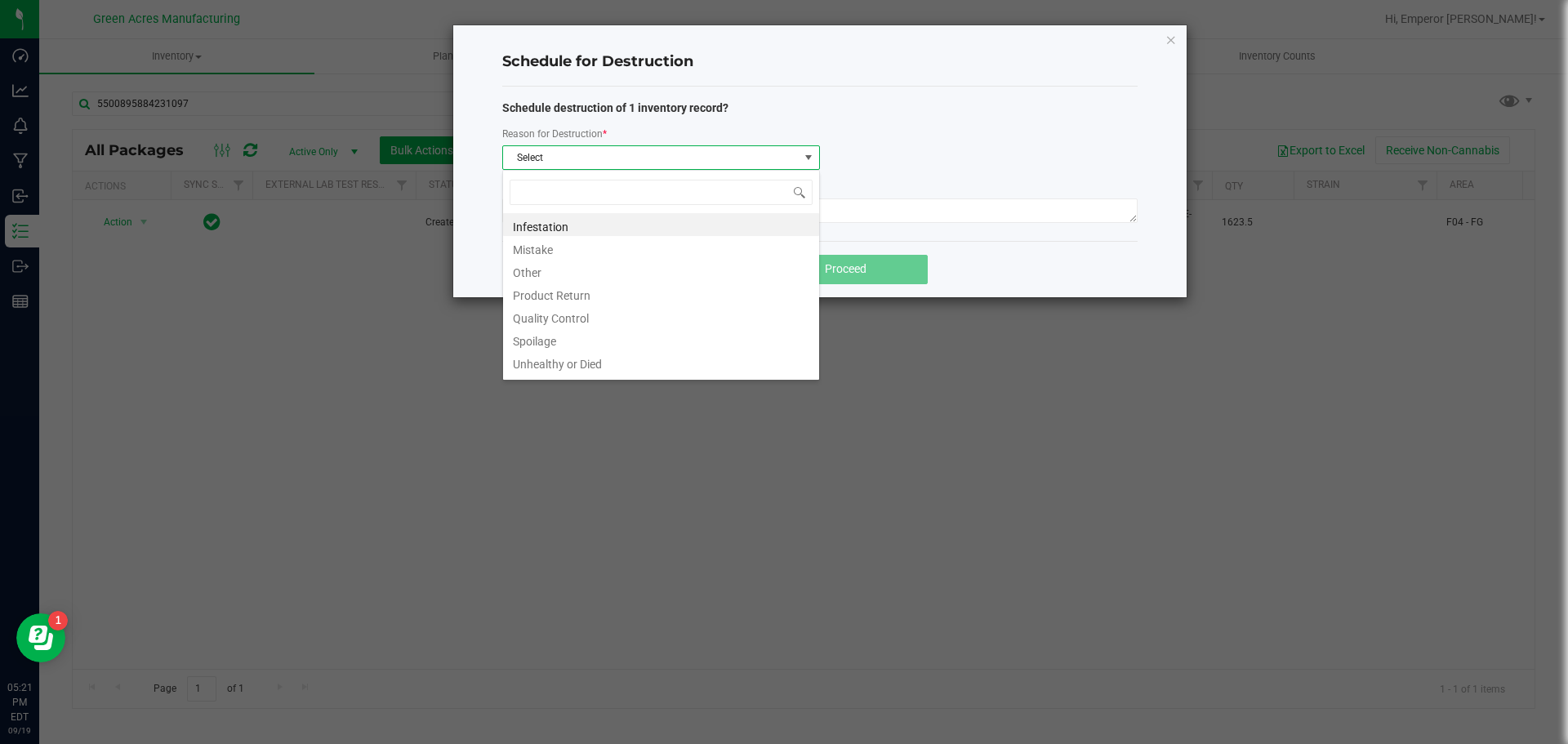
scroll to position [25, 317]
type input "w"
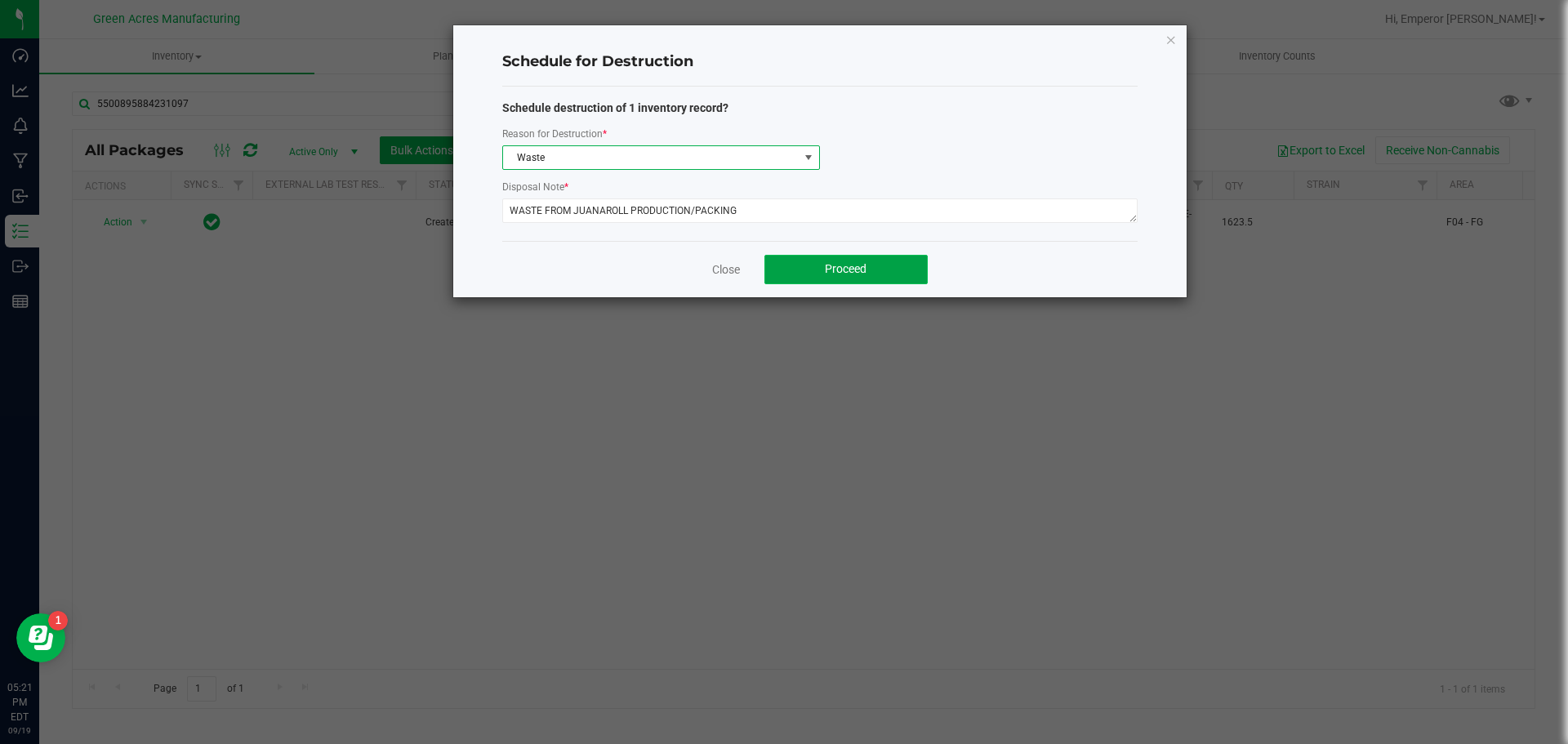
click at [824, 260] on button "Proceed" at bounding box center [846, 270] width 163 height 30
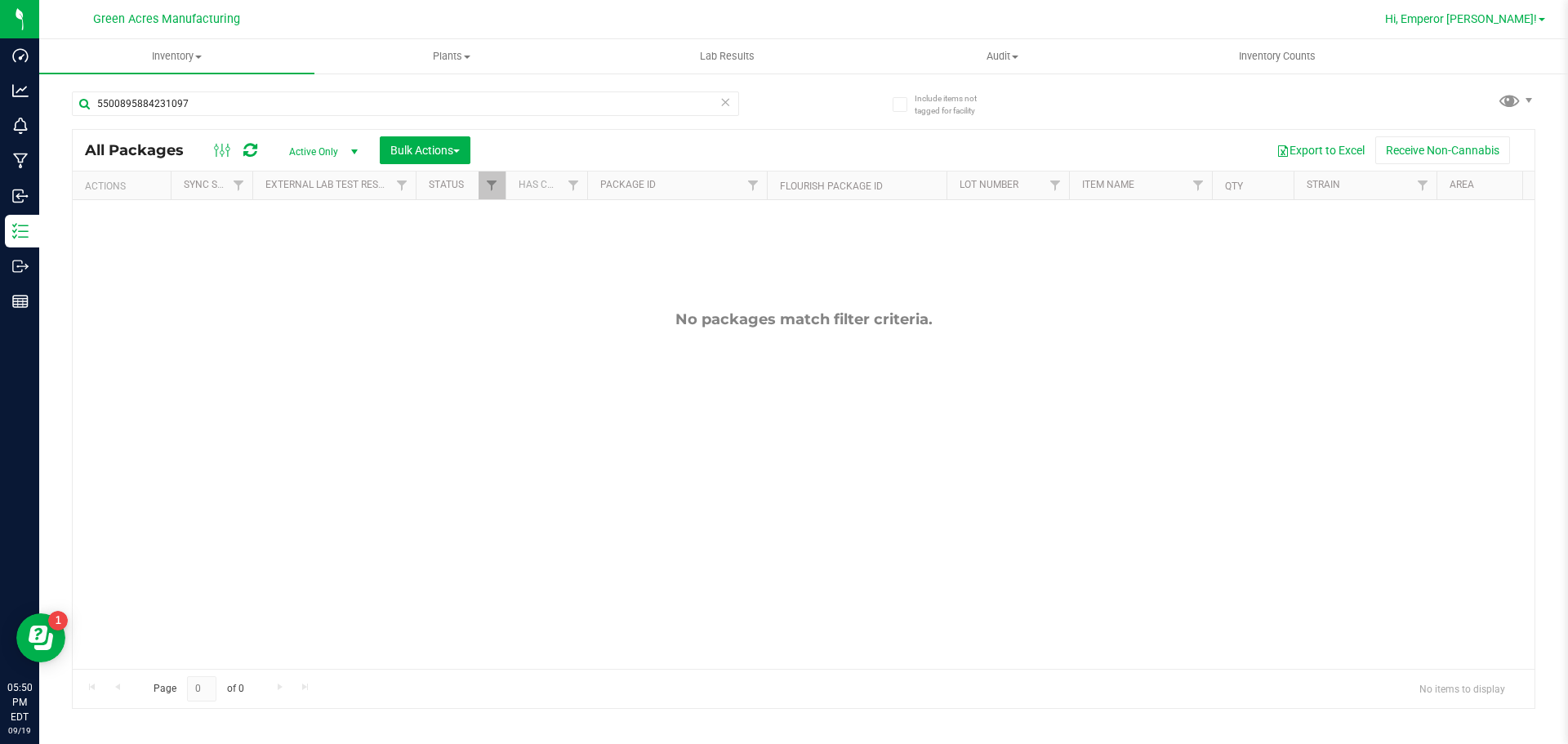
click at [1509, 23] on span "Hi, Emperor [PERSON_NAME]!" at bounding box center [1461, 19] width 152 height 13
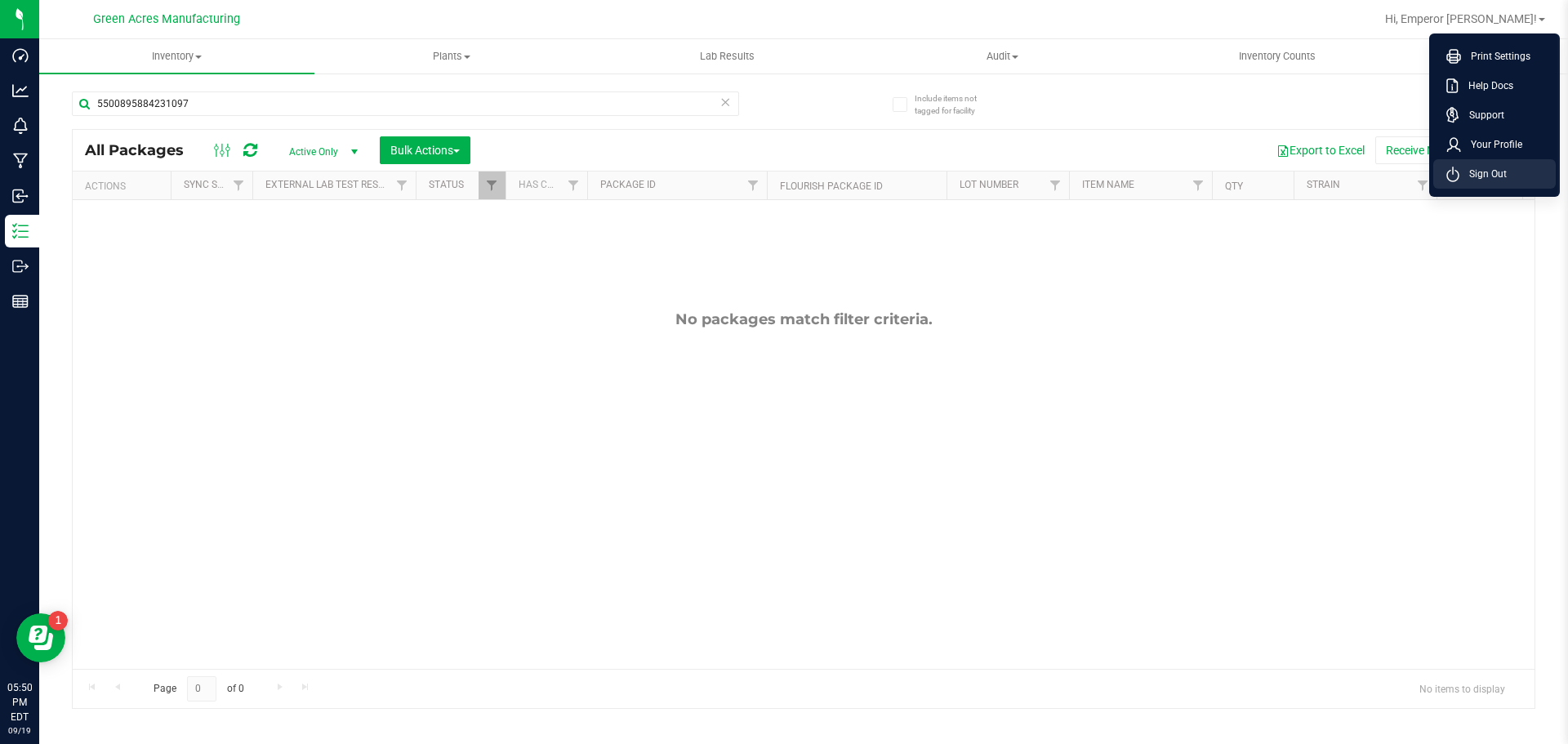
click at [1507, 171] on li "Sign Out" at bounding box center [1494, 174] width 122 height 30
